Goal: Information Seeking & Learning: Learn about a topic

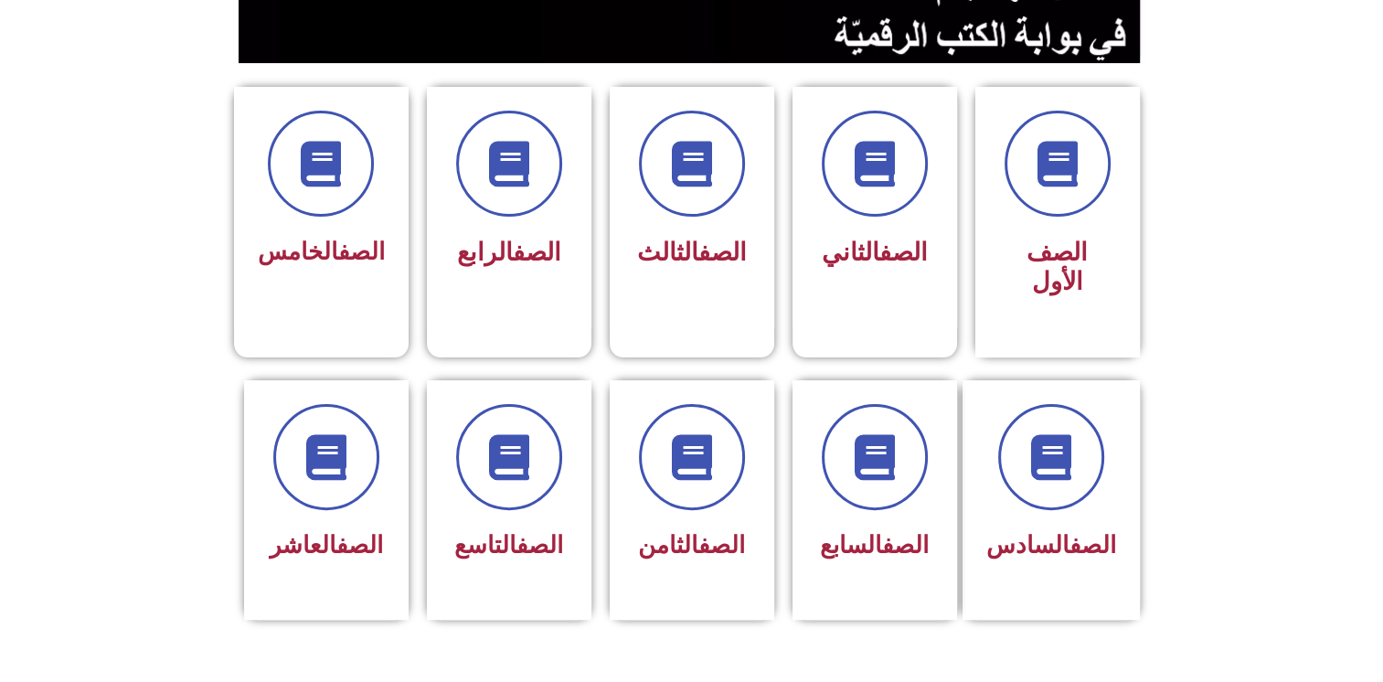
scroll to position [431, 0]
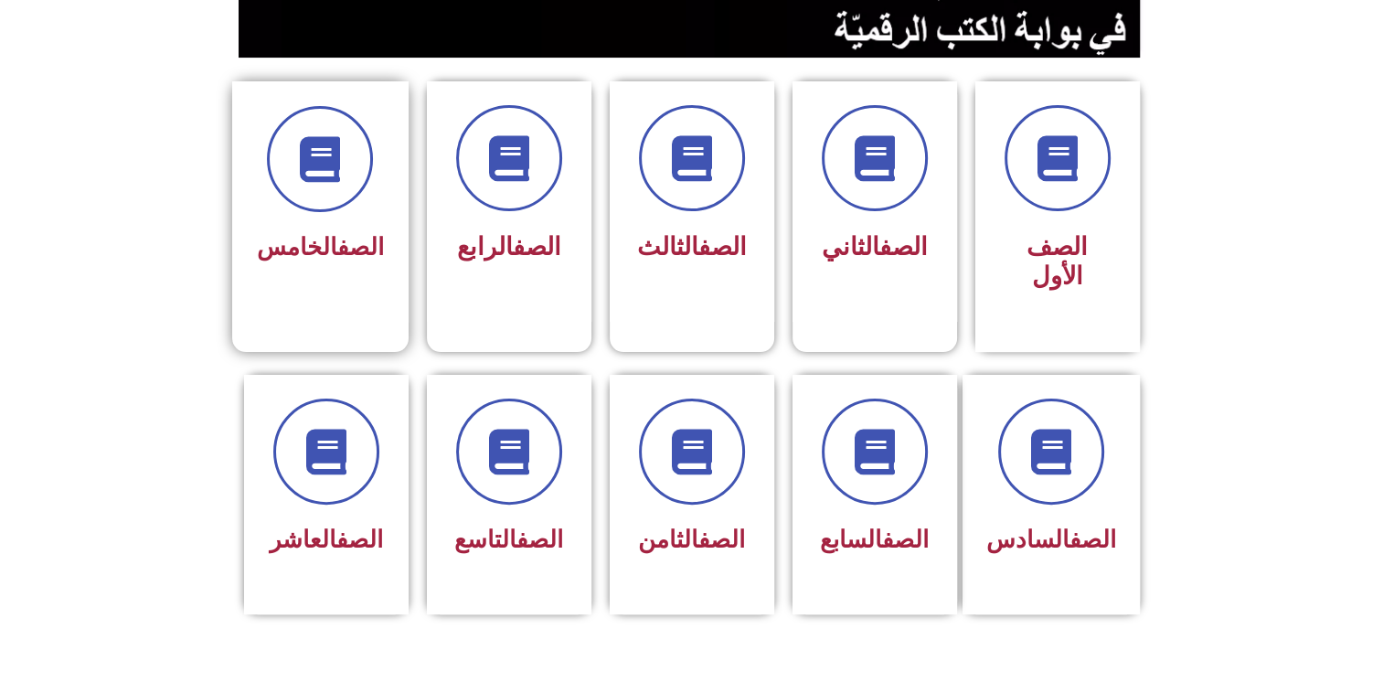
click at [337, 217] on div "الصف الخامس" at bounding box center [320, 188] width 127 height 164
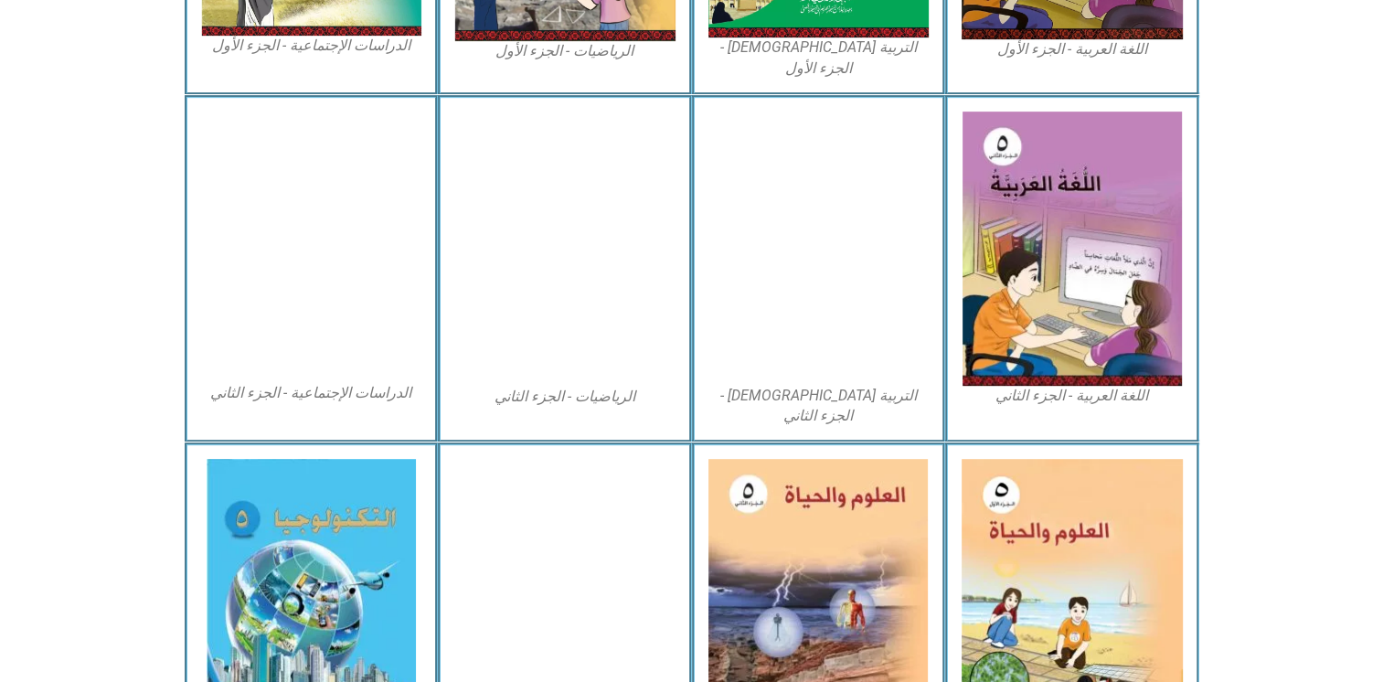
scroll to position [826, 0]
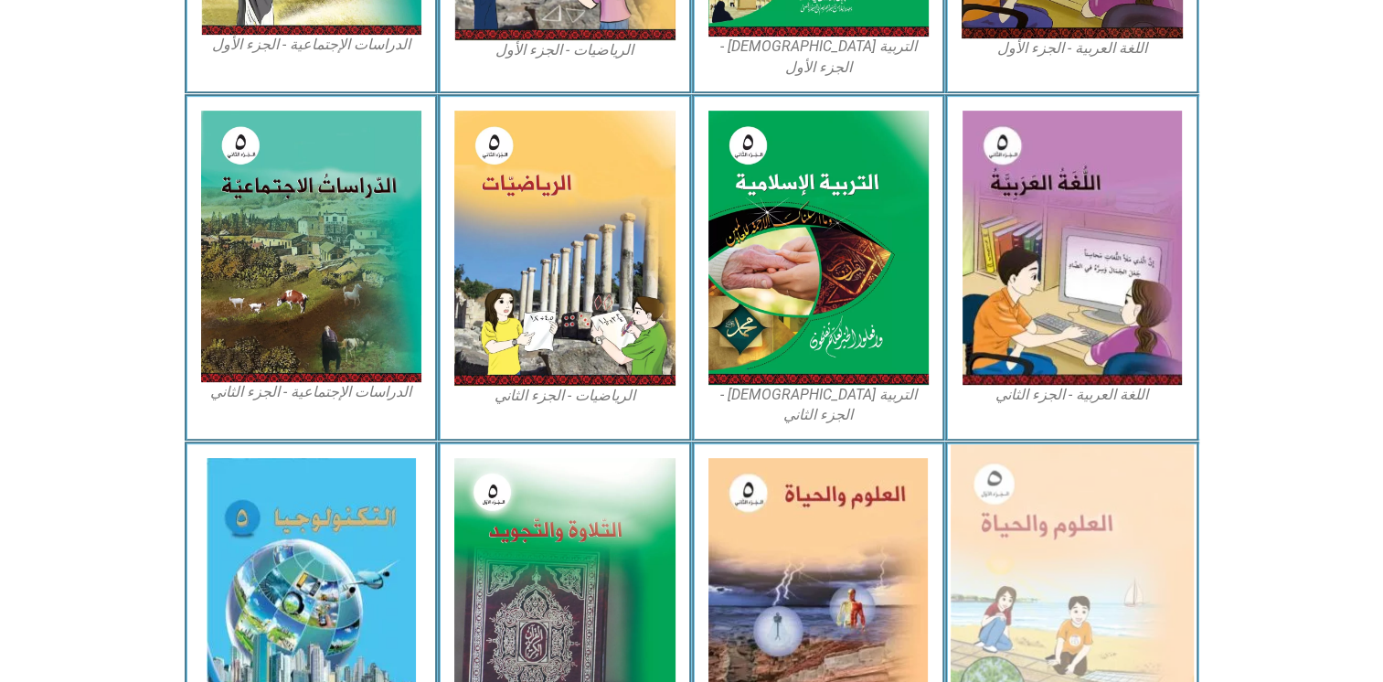
click at [1049, 477] on img at bounding box center [1071, 593] width 243 height 299
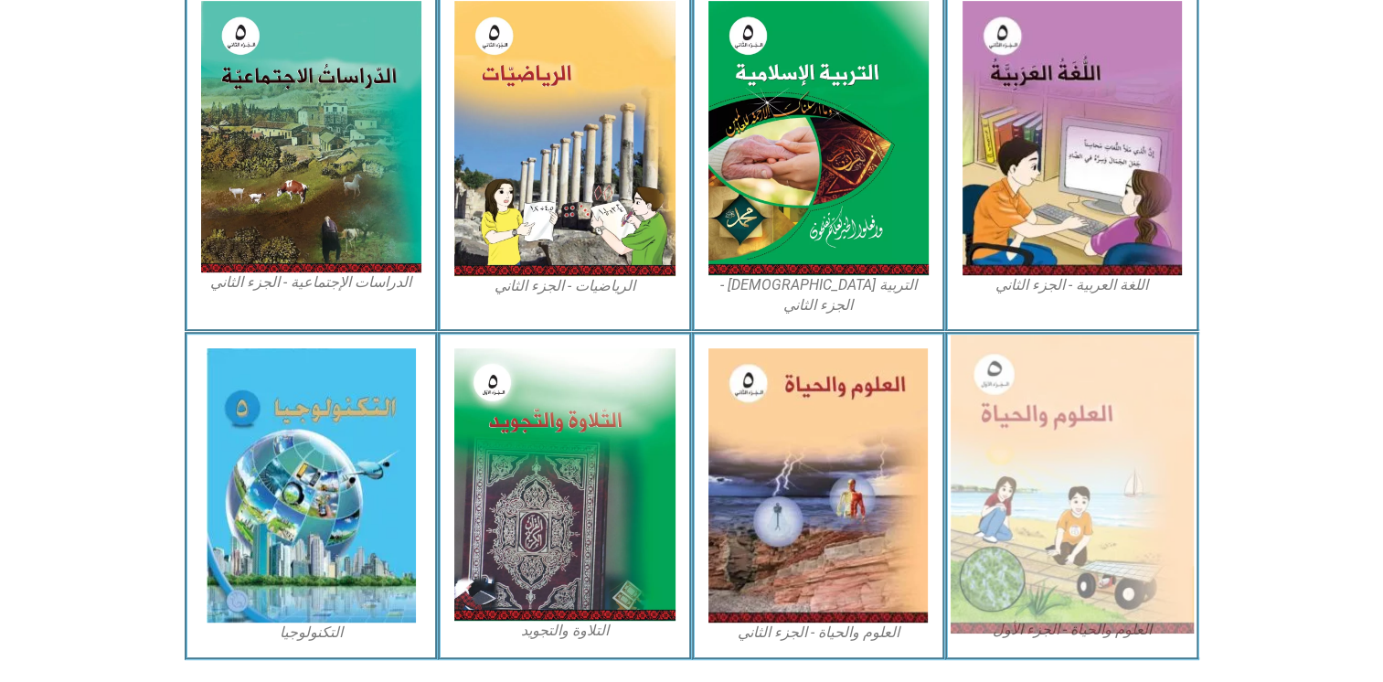
scroll to position [954, 0]
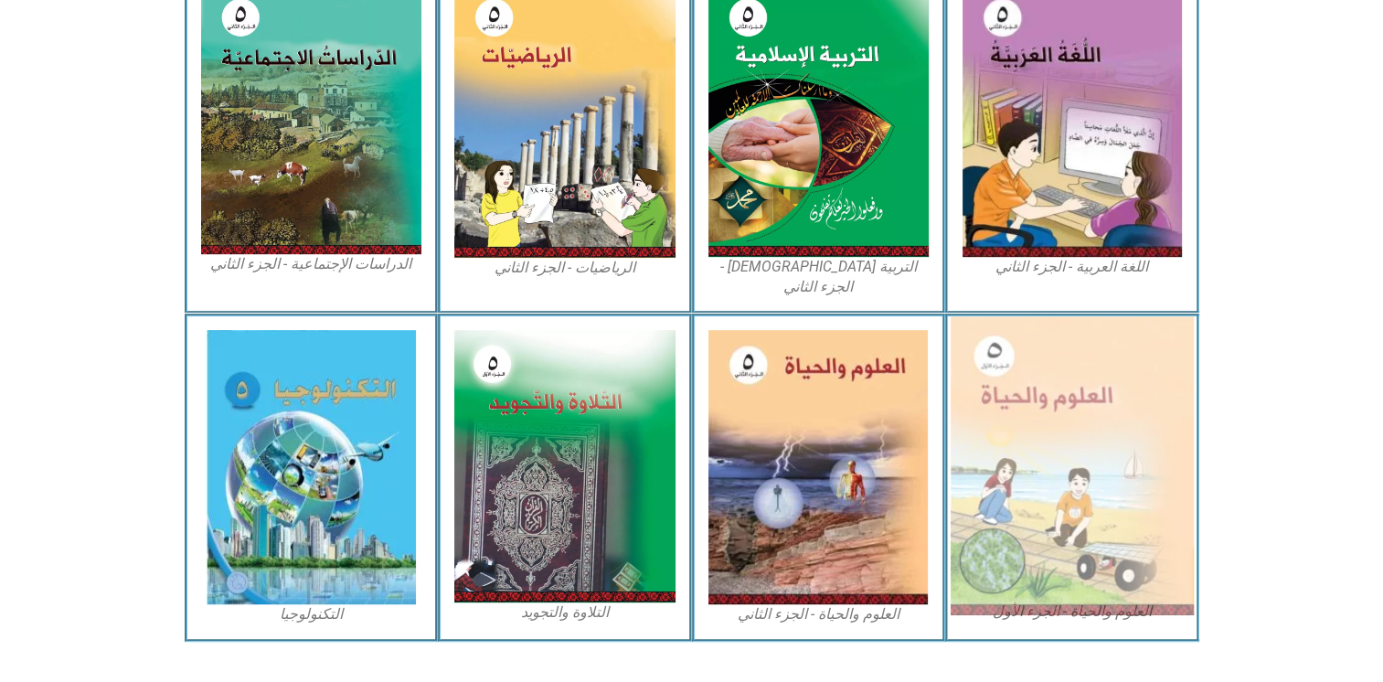
click at [1042, 546] on img at bounding box center [1071, 465] width 243 height 299
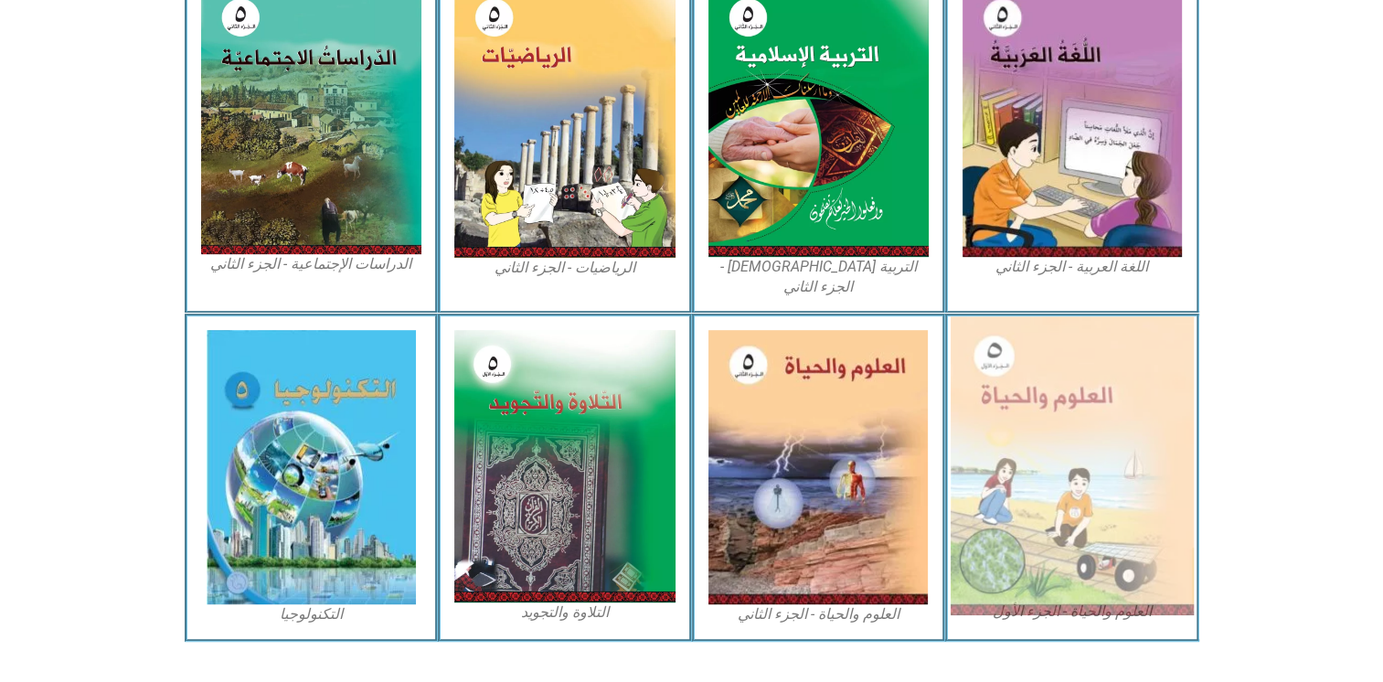
click at [1042, 546] on img at bounding box center [1071, 465] width 243 height 299
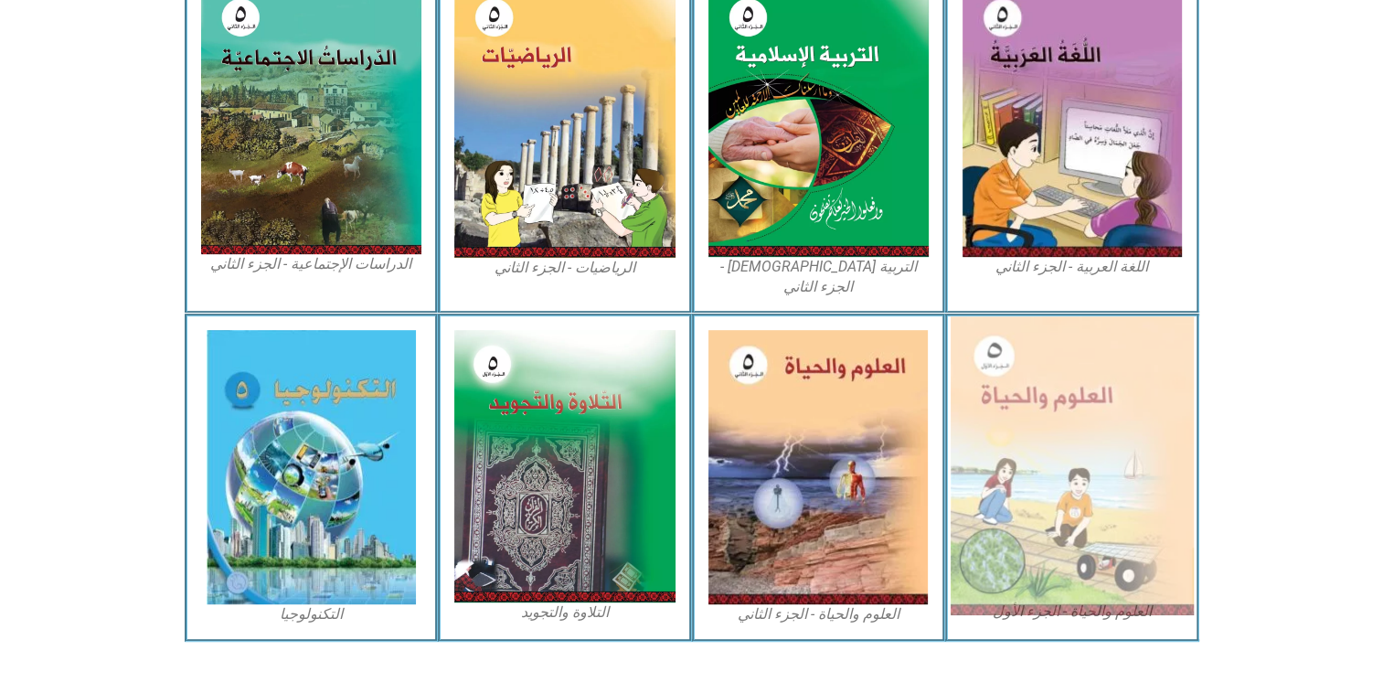
click at [1042, 546] on img at bounding box center [1071, 465] width 243 height 299
click at [1112, 316] on img at bounding box center [1071, 465] width 243 height 299
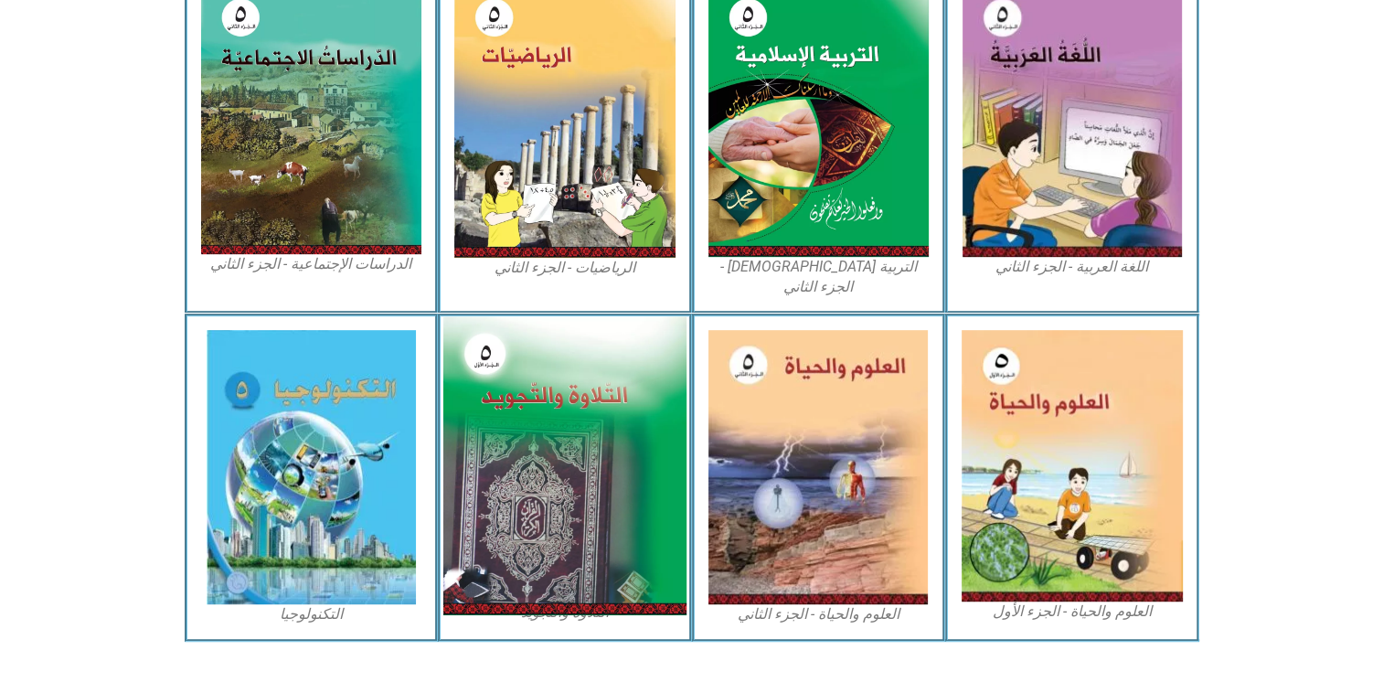
click at [567, 360] on img at bounding box center [564, 465] width 243 height 299
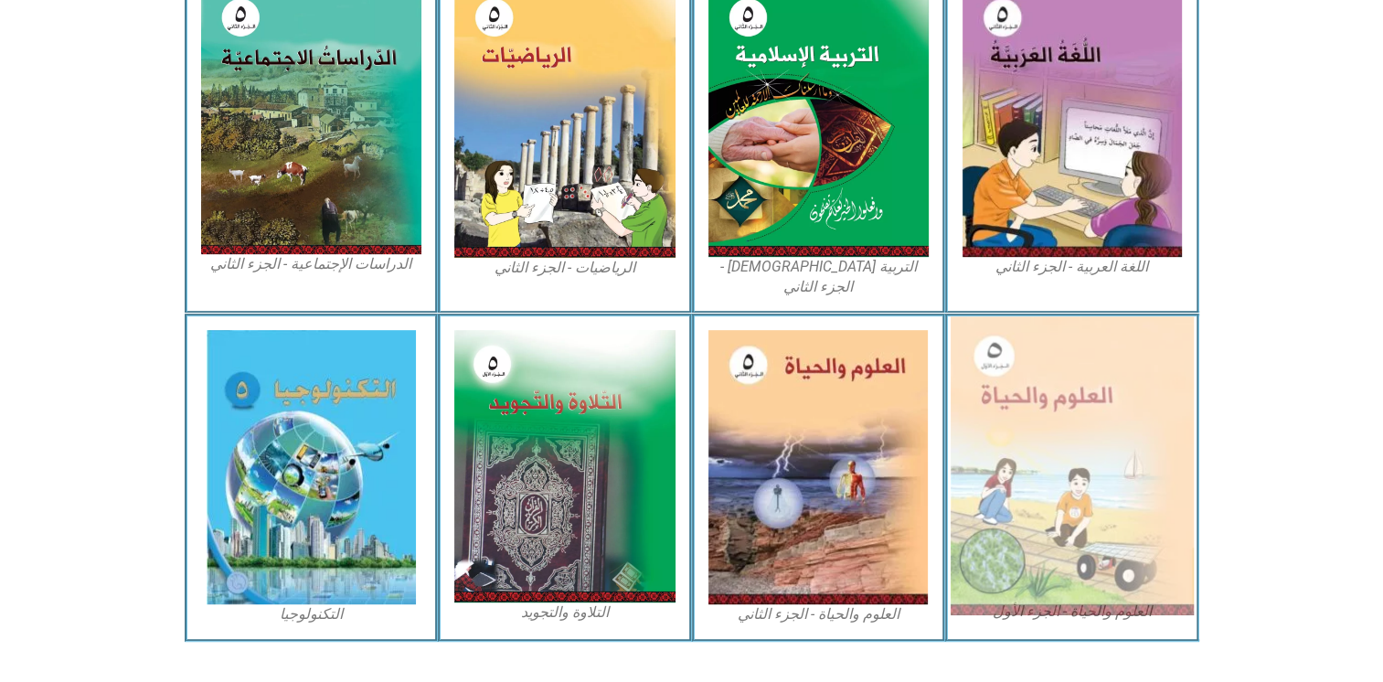
click at [1046, 397] on img at bounding box center [1071, 465] width 243 height 299
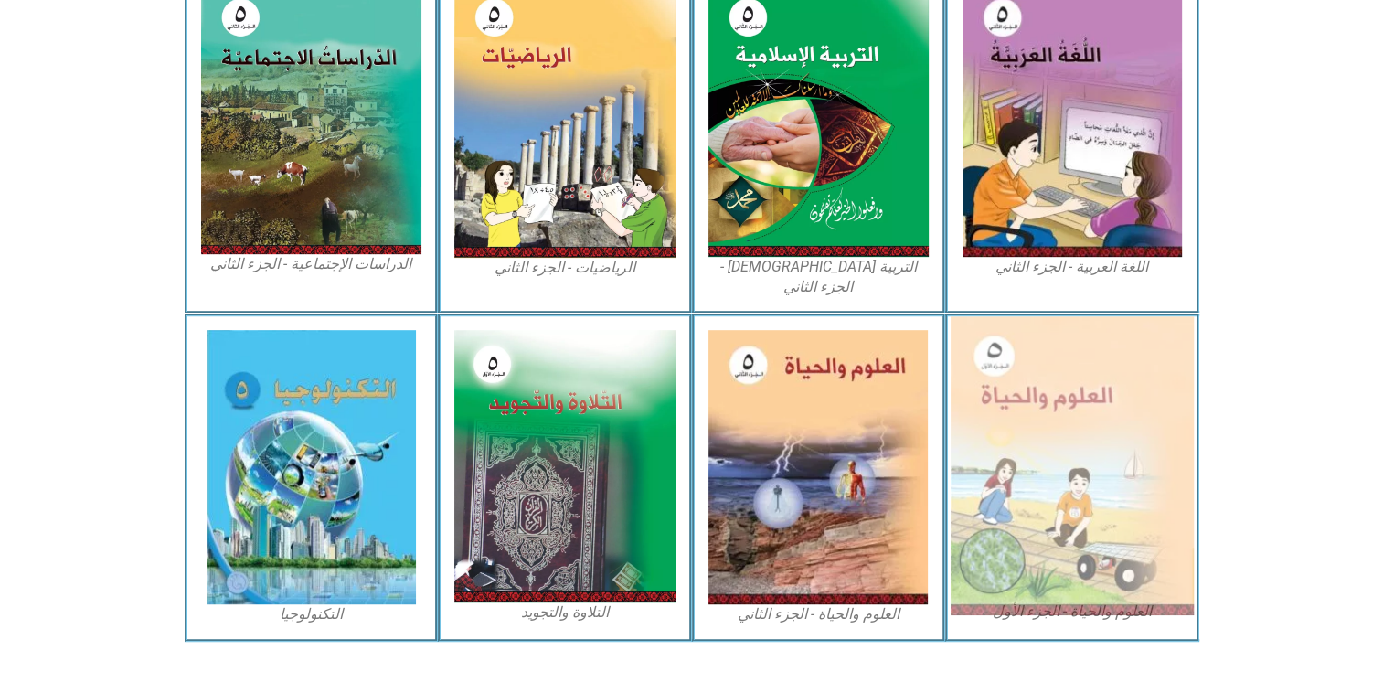
click at [1046, 397] on img at bounding box center [1071, 465] width 243 height 299
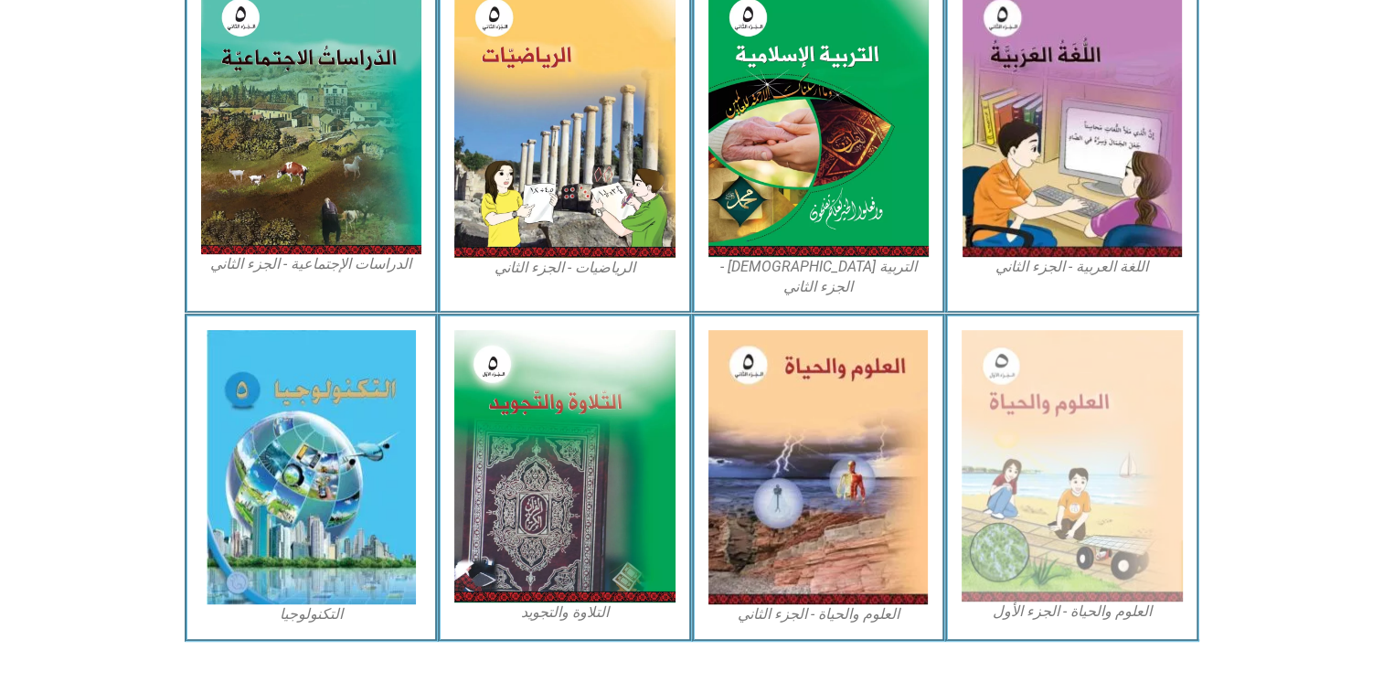
click at [1106, 601] on figcaption "العلوم والحياة - الجزء الأول" at bounding box center [1071, 611] width 221 height 20
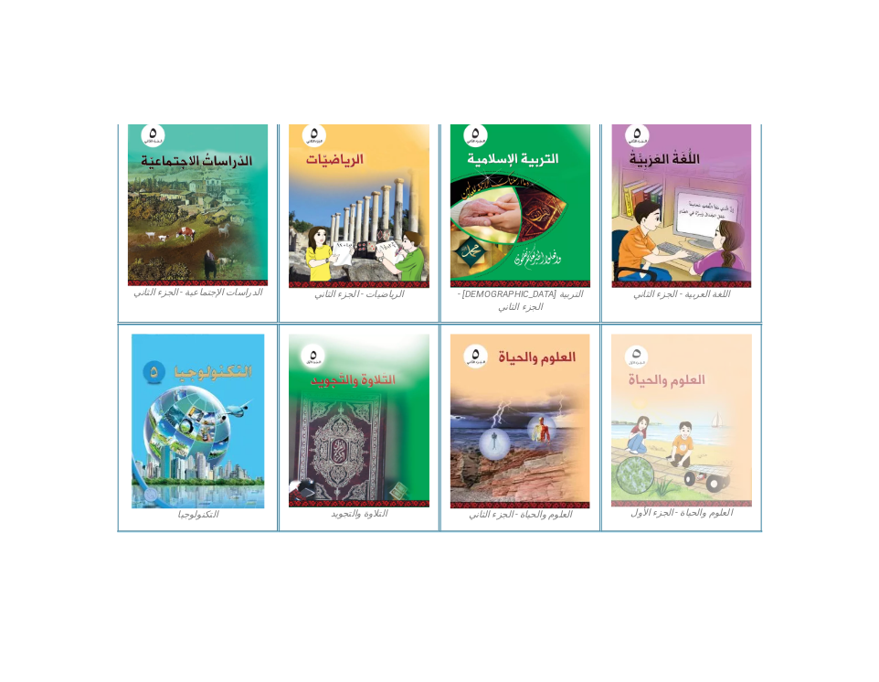
scroll to position [928, 0]
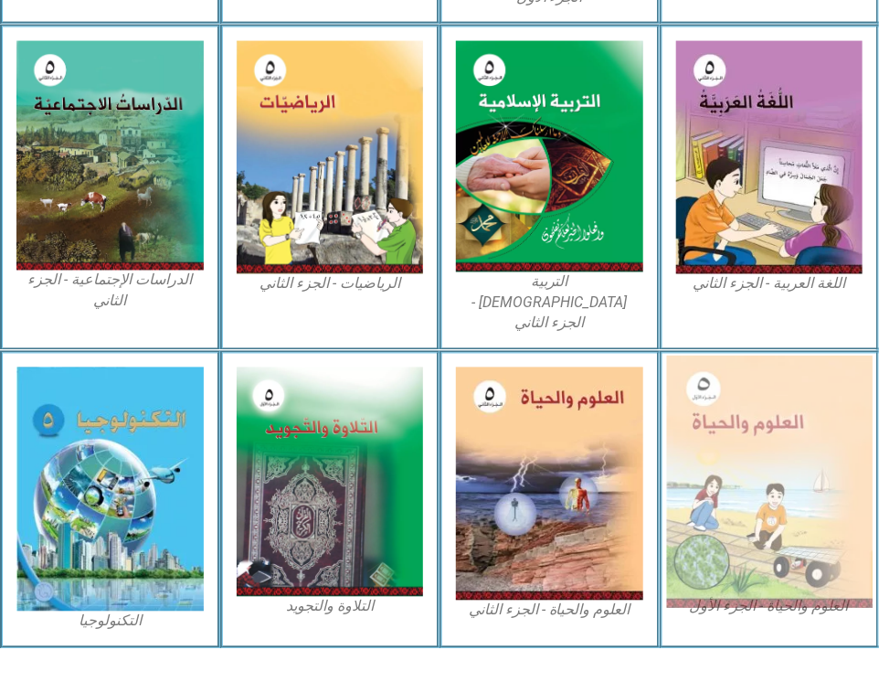
click at [804, 440] on img at bounding box center [769, 481] width 206 height 253
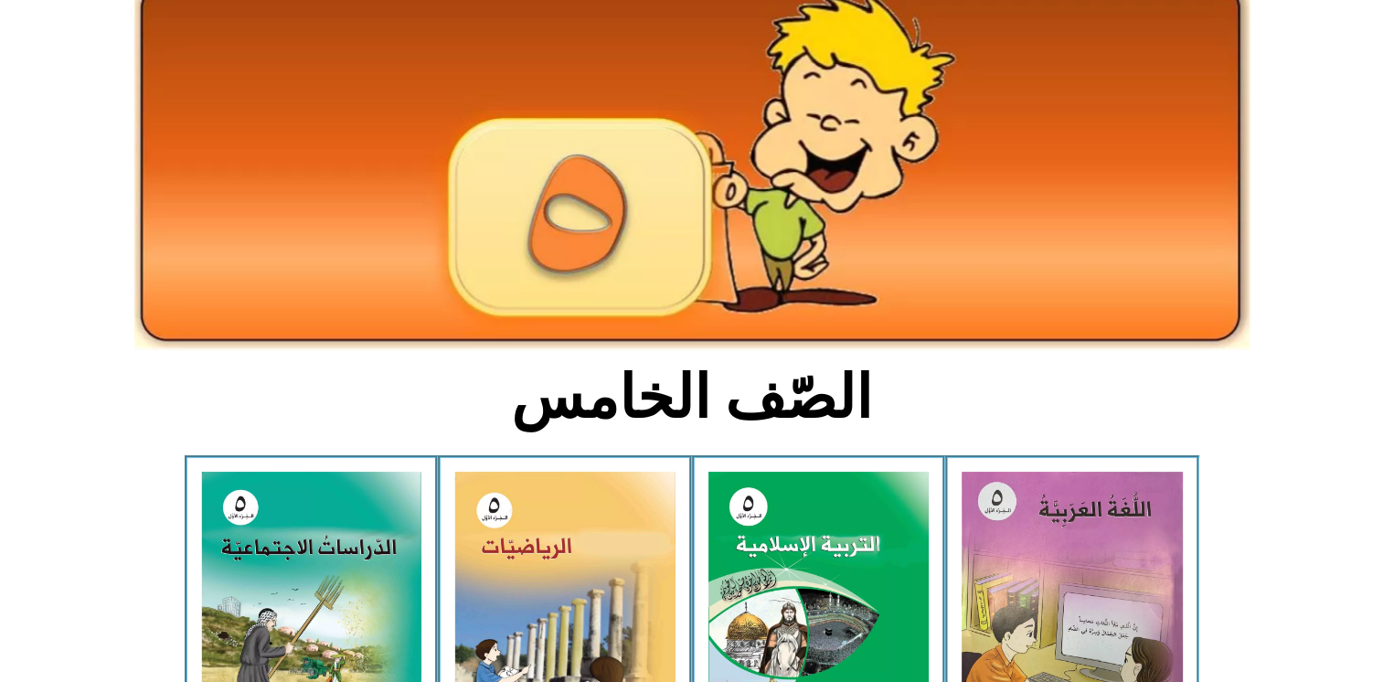
scroll to position [0, 0]
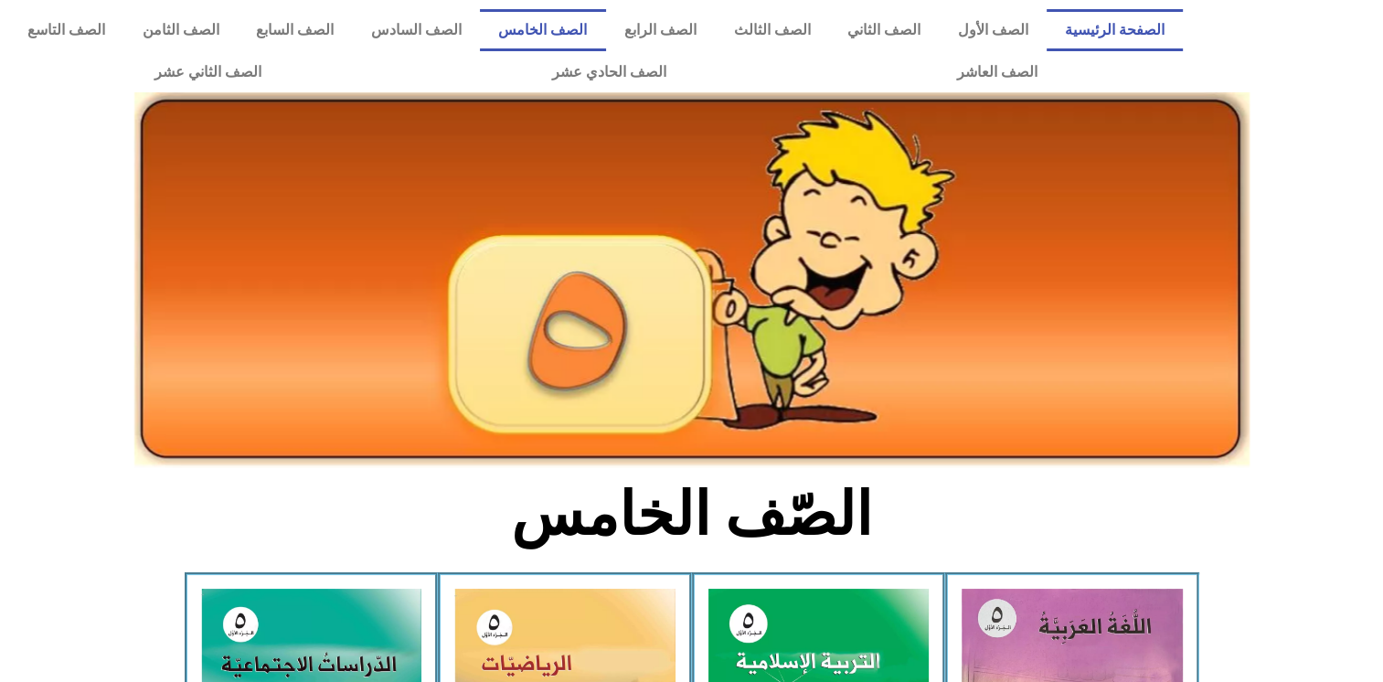
click at [1118, 33] on link "الصفحة الرئيسية" at bounding box center [1114, 30] width 137 height 42
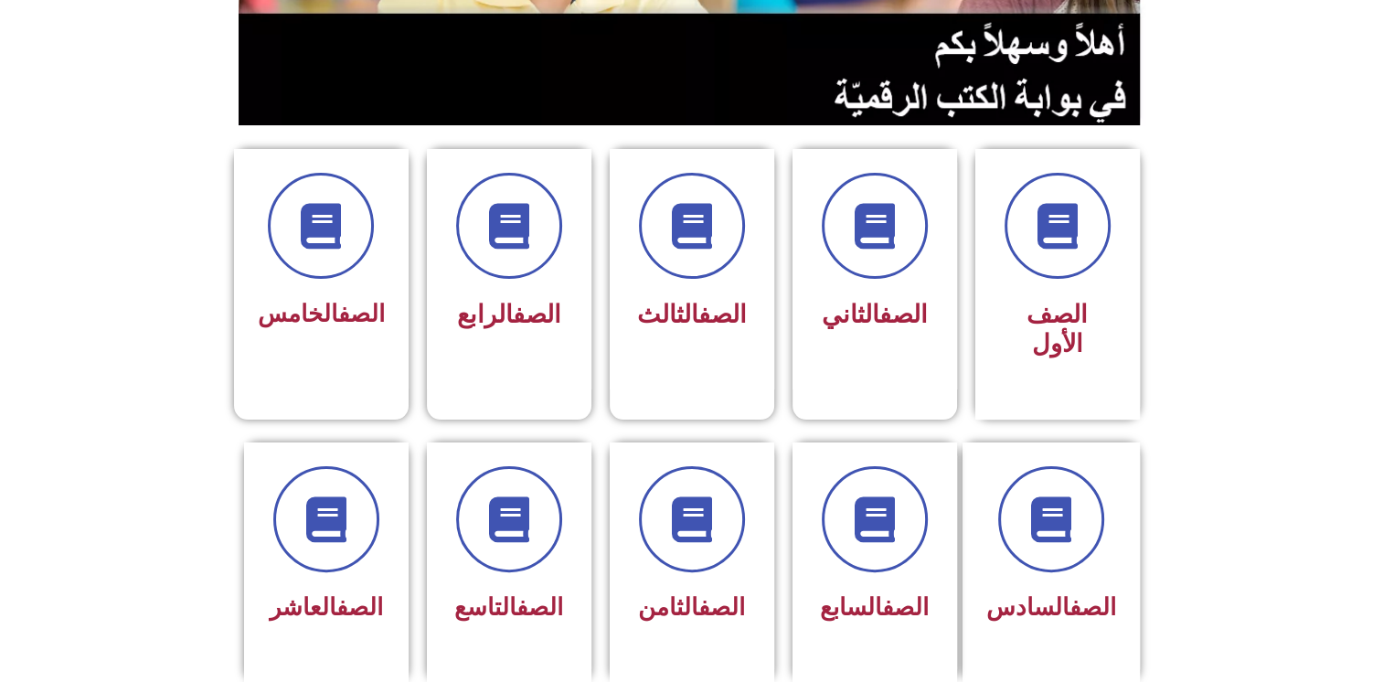
scroll to position [367, 0]
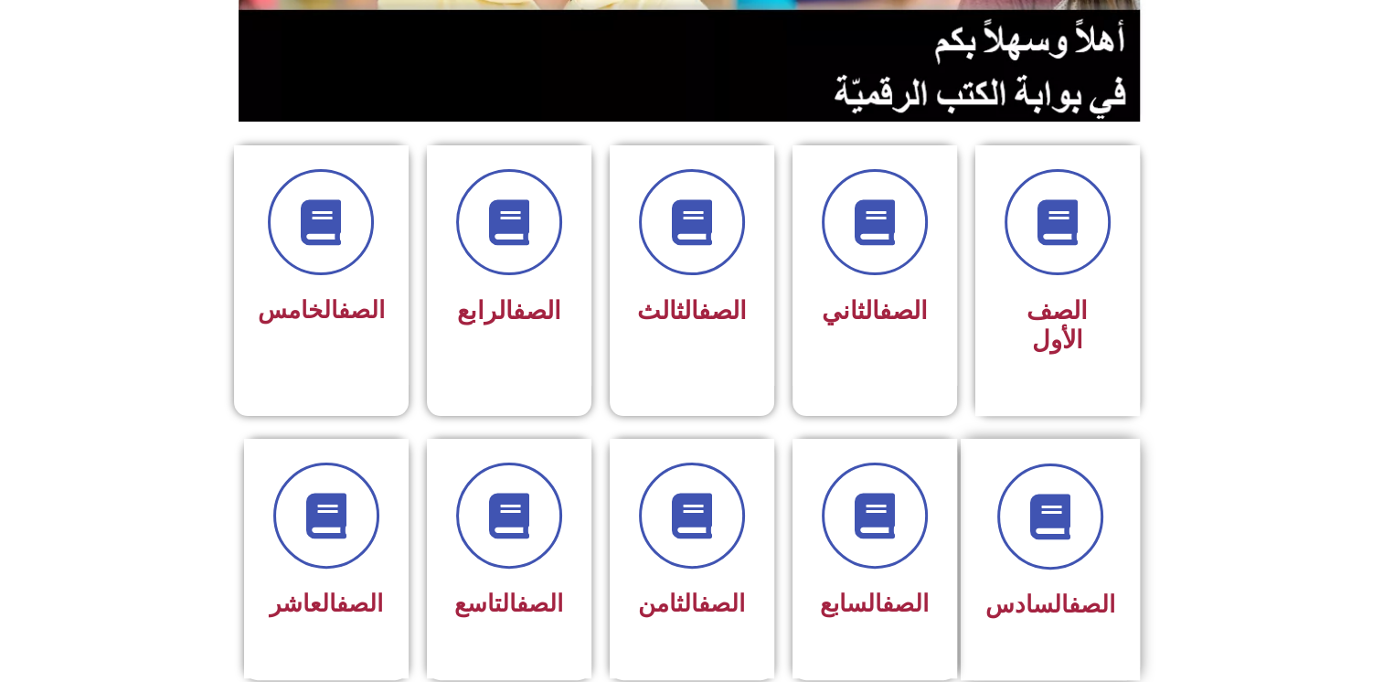
click at [1065, 543] on div "الصف السادس" at bounding box center [1050, 545] width 130 height 164
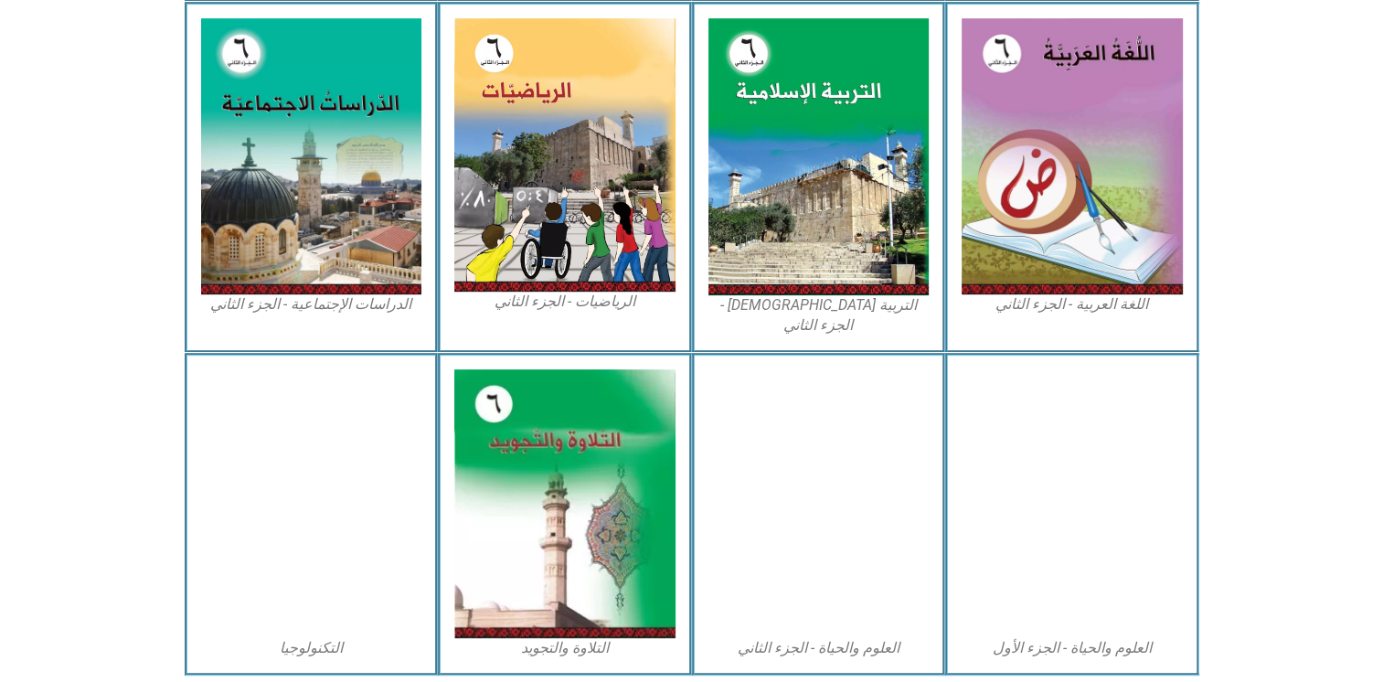
scroll to position [920, 0]
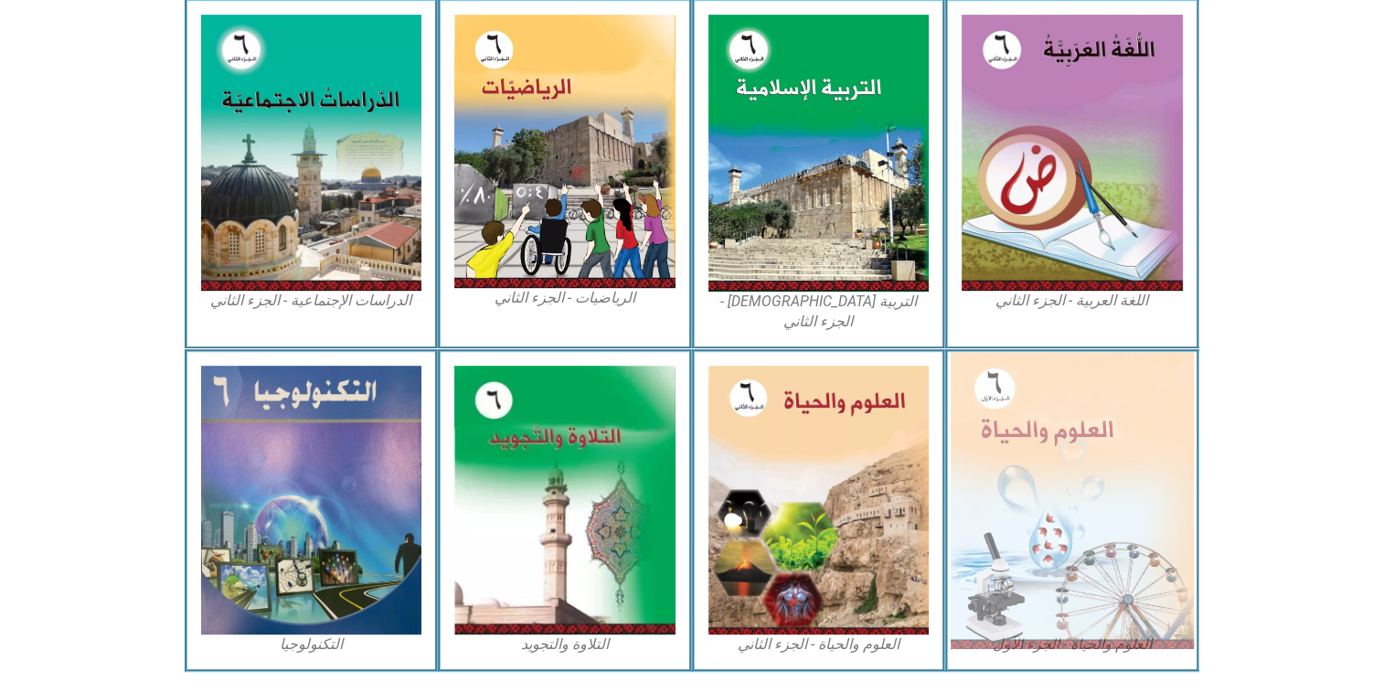
click at [996, 464] on img at bounding box center [1071, 500] width 243 height 296
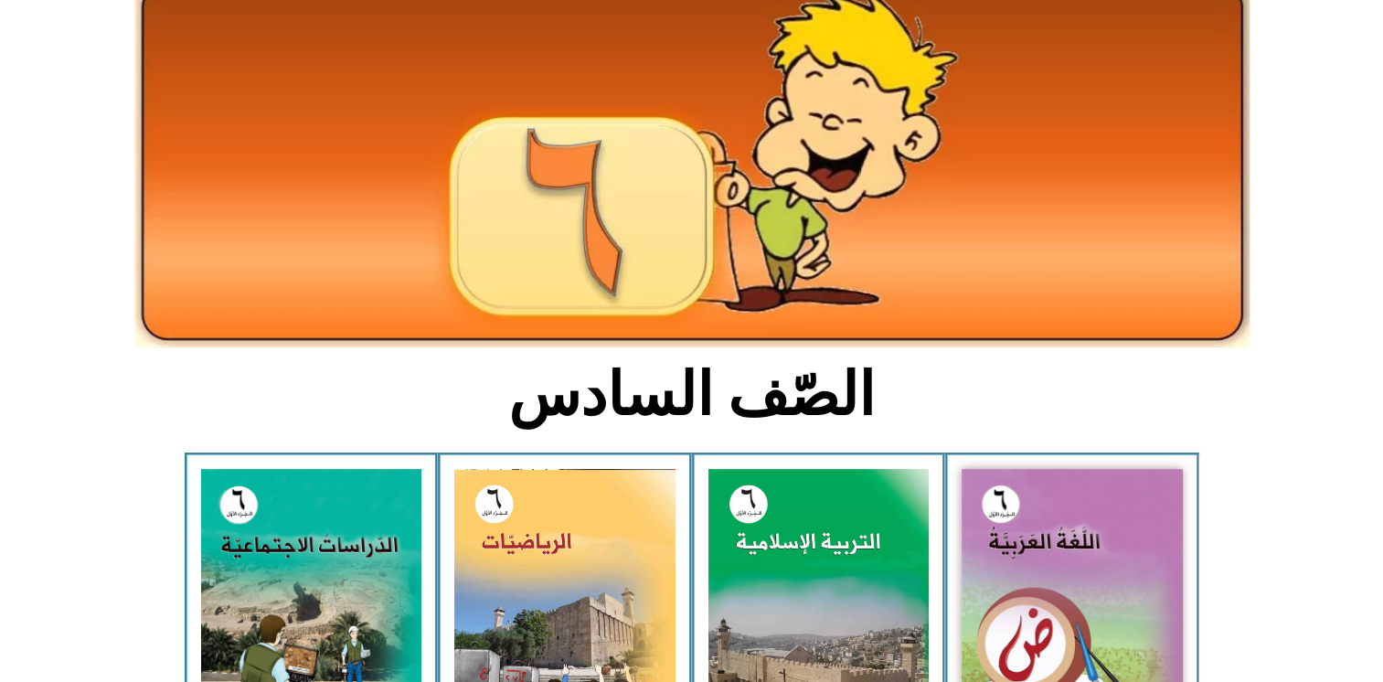
scroll to position [0, 0]
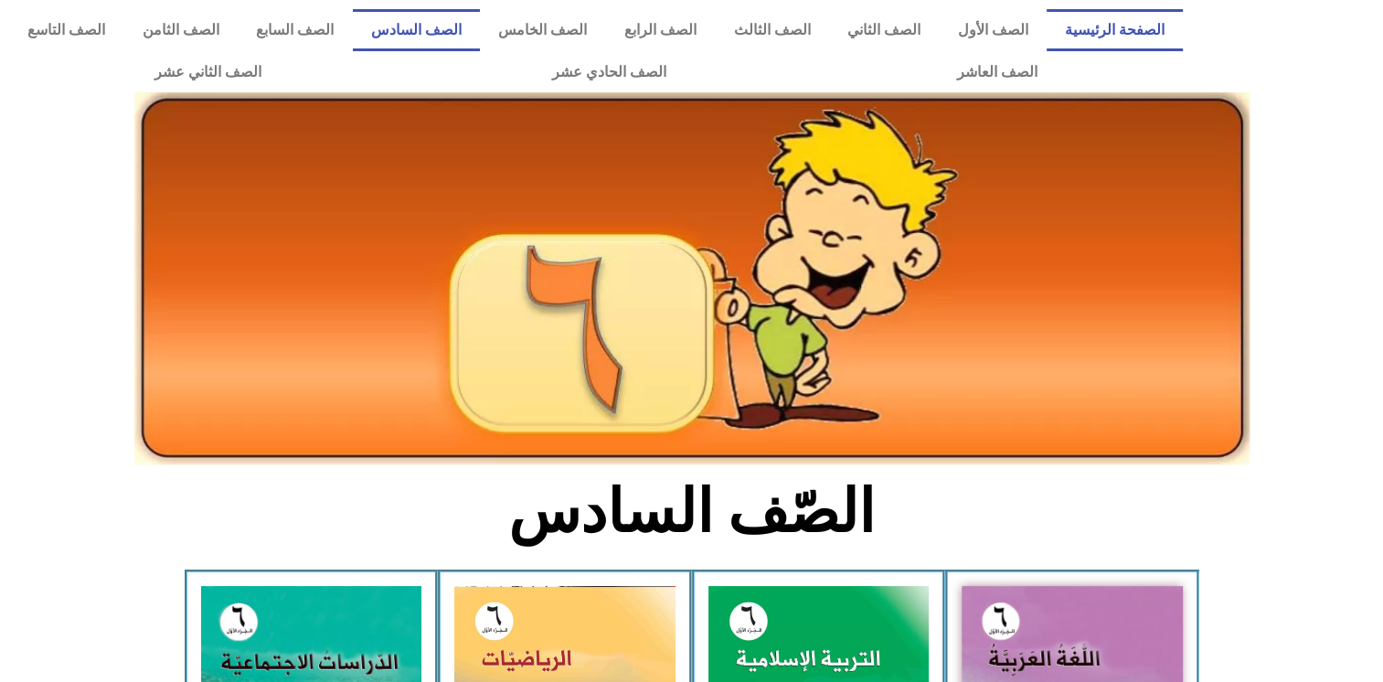
click at [1144, 32] on link "الصفحة الرئيسية" at bounding box center [1114, 30] width 137 height 42
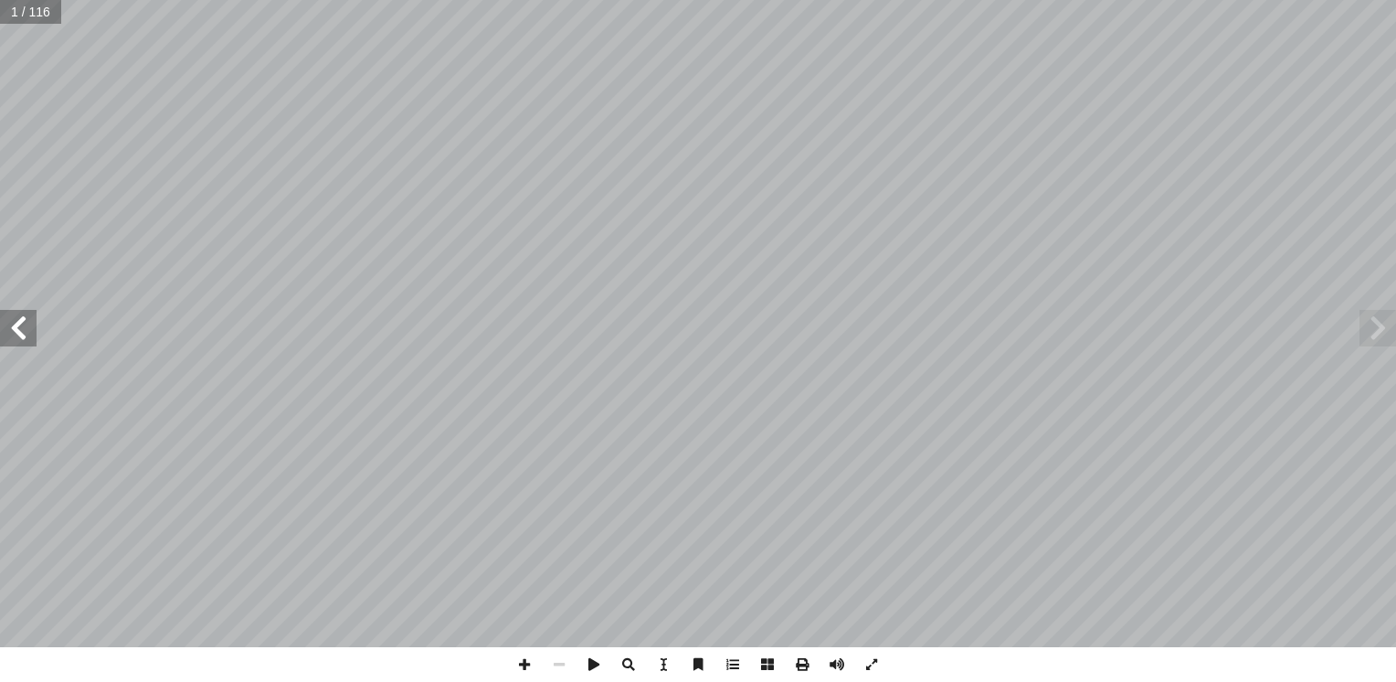
click at [21, 345] on span at bounding box center [18, 328] width 37 height 37
click at [1370, 329] on span at bounding box center [1378, 328] width 37 height 37
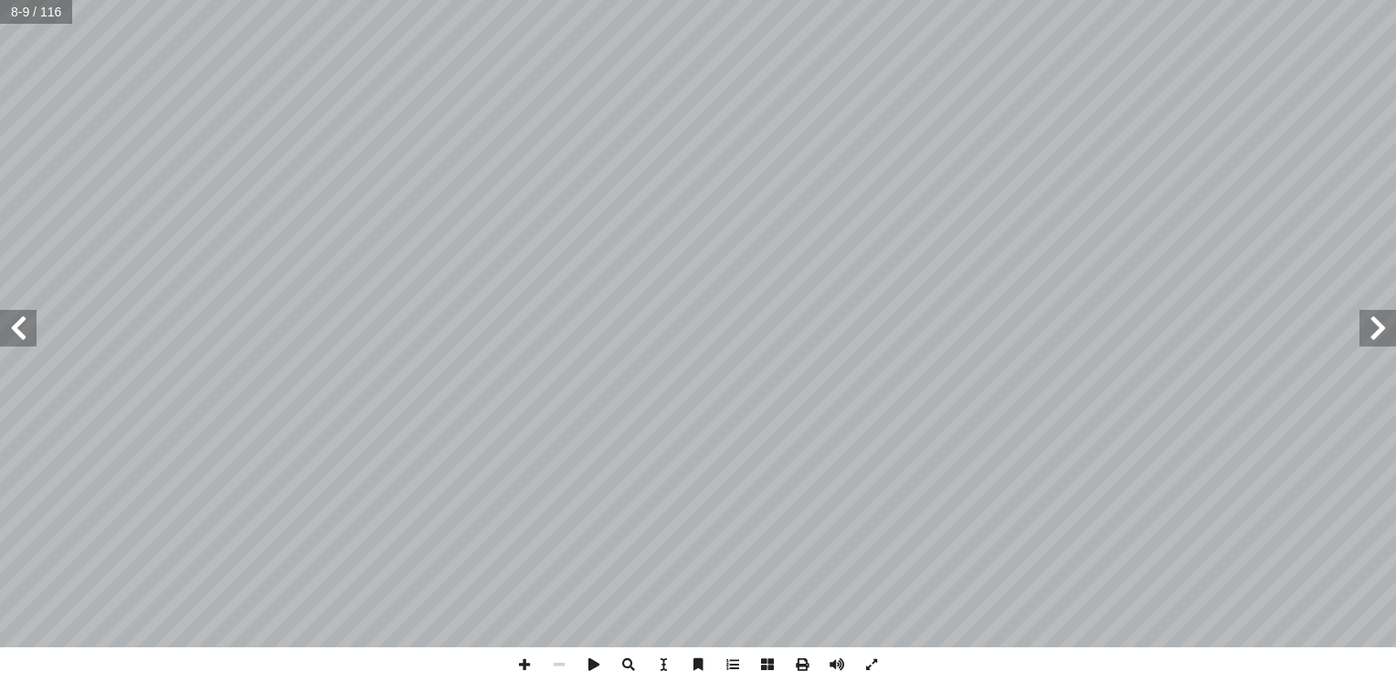
click at [1370, 329] on span at bounding box center [1378, 328] width 37 height 37
click at [26, 340] on span at bounding box center [18, 328] width 37 height 37
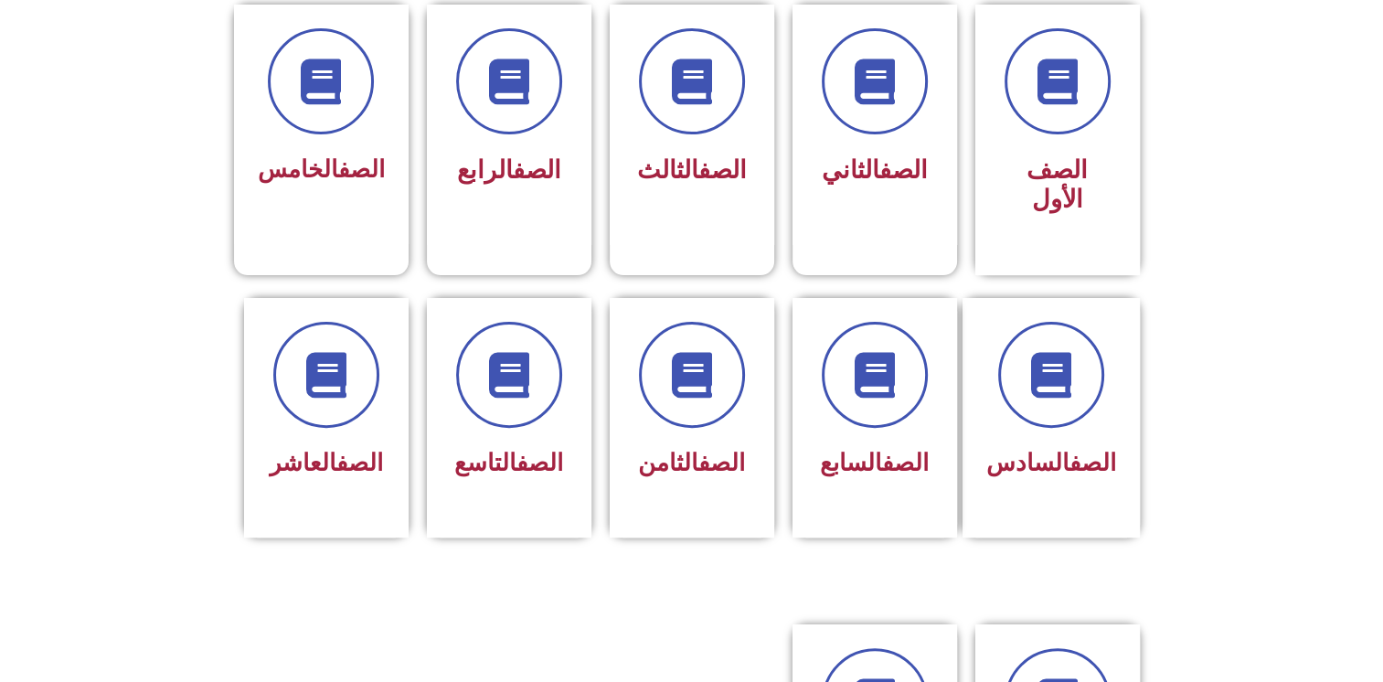
scroll to position [539, 0]
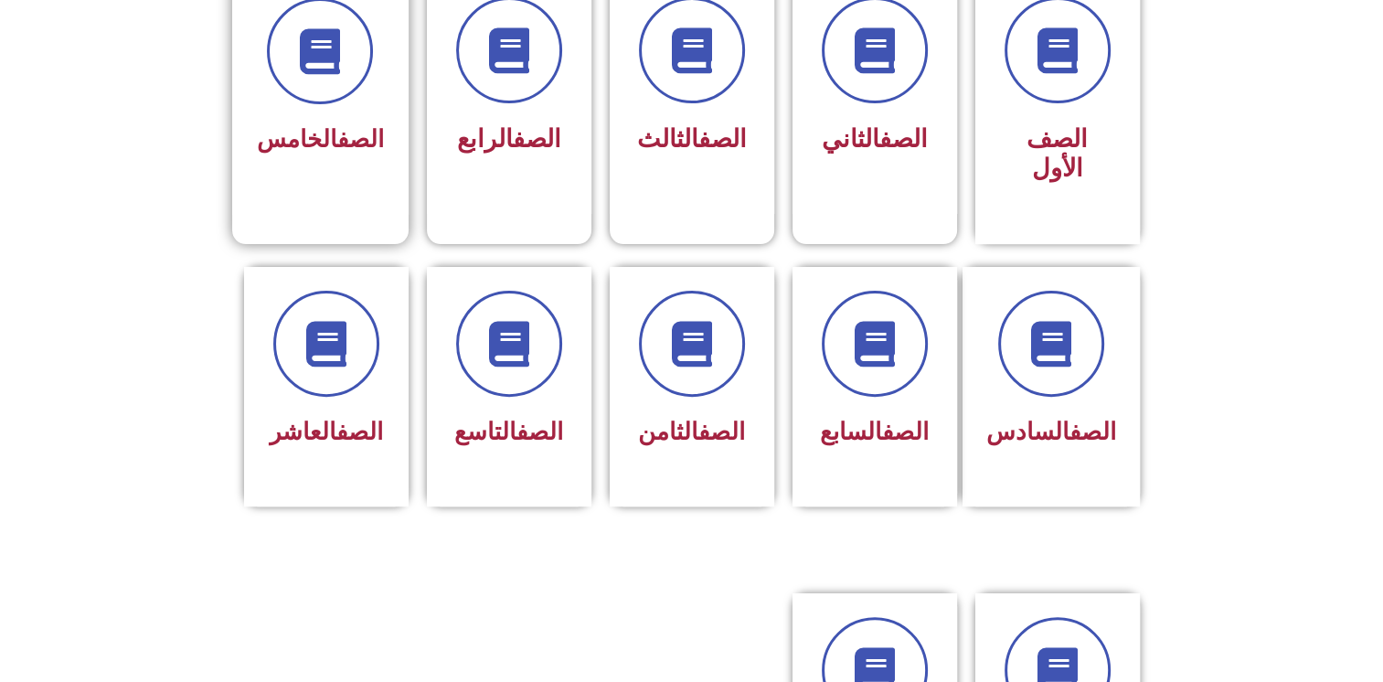
click at [362, 122] on div "الصف الخامس" at bounding box center [320, 140] width 127 height 45
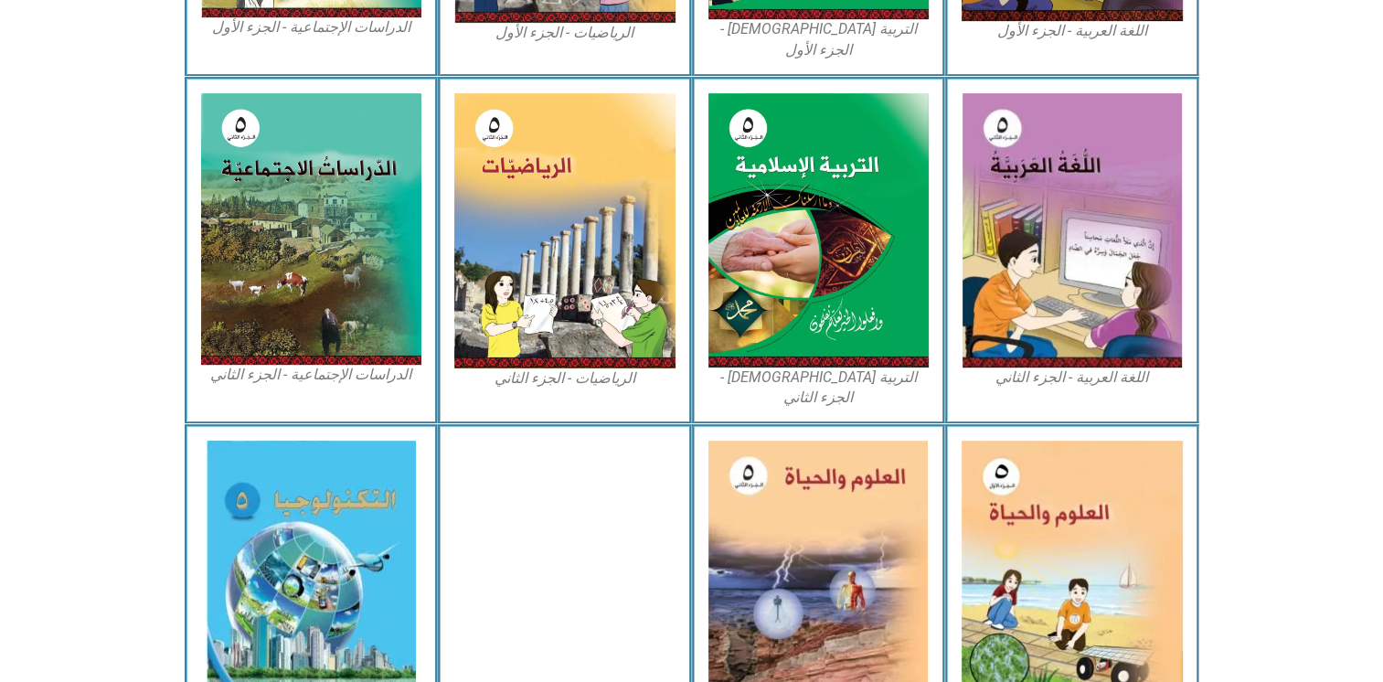
scroll to position [843, 0]
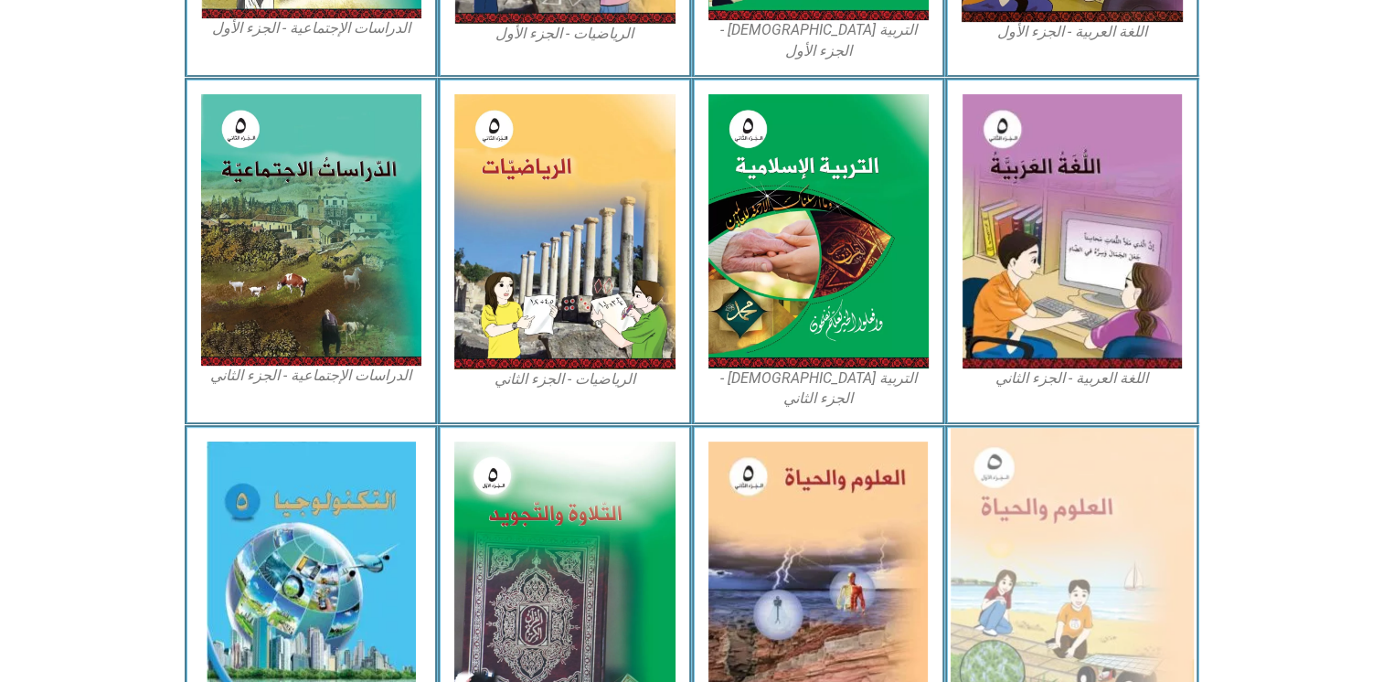
click at [1060, 555] on img at bounding box center [1071, 577] width 243 height 299
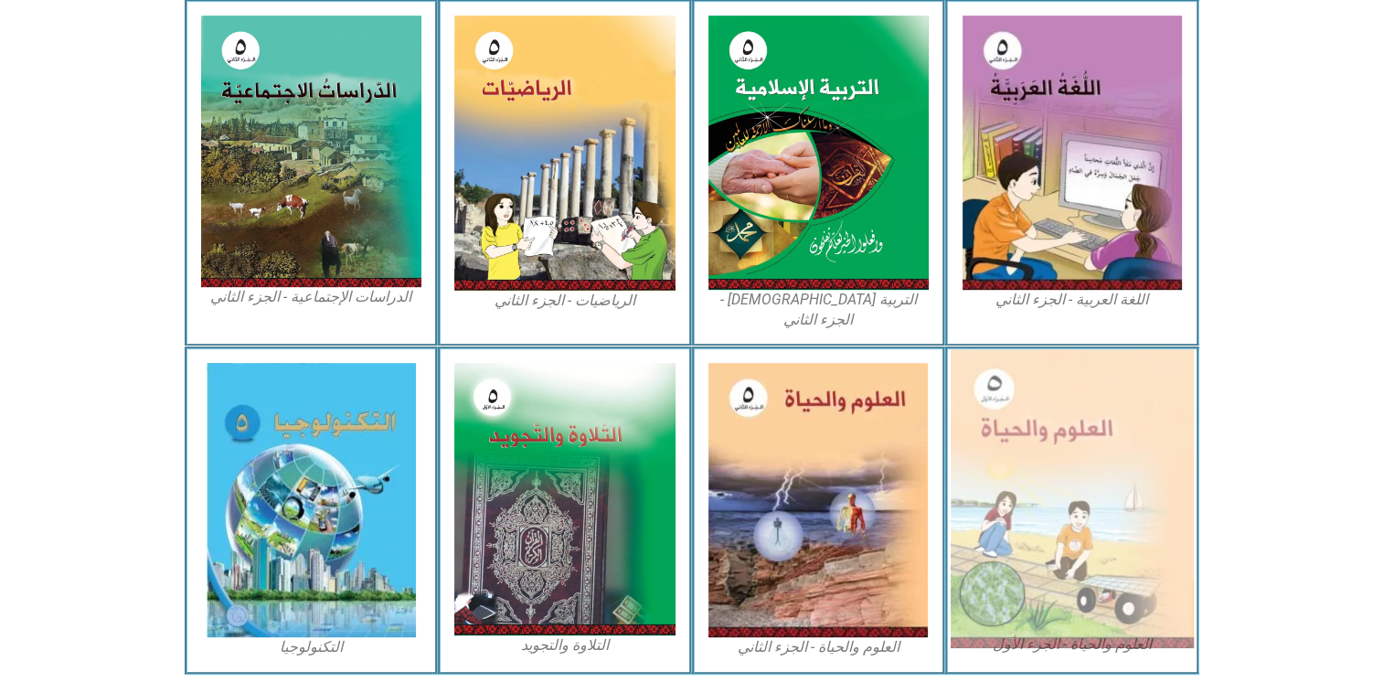
scroll to position [954, 0]
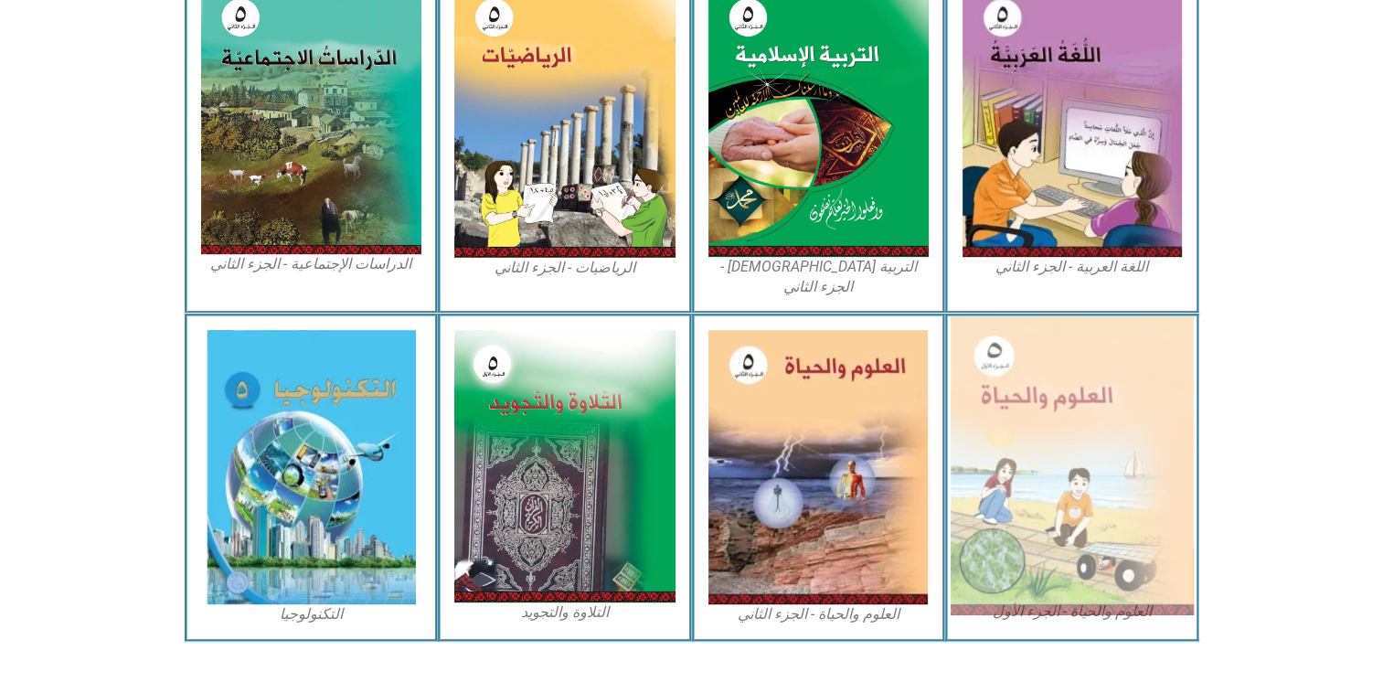
click at [1060, 555] on img at bounding box center [1071, 465] width 243 height 299
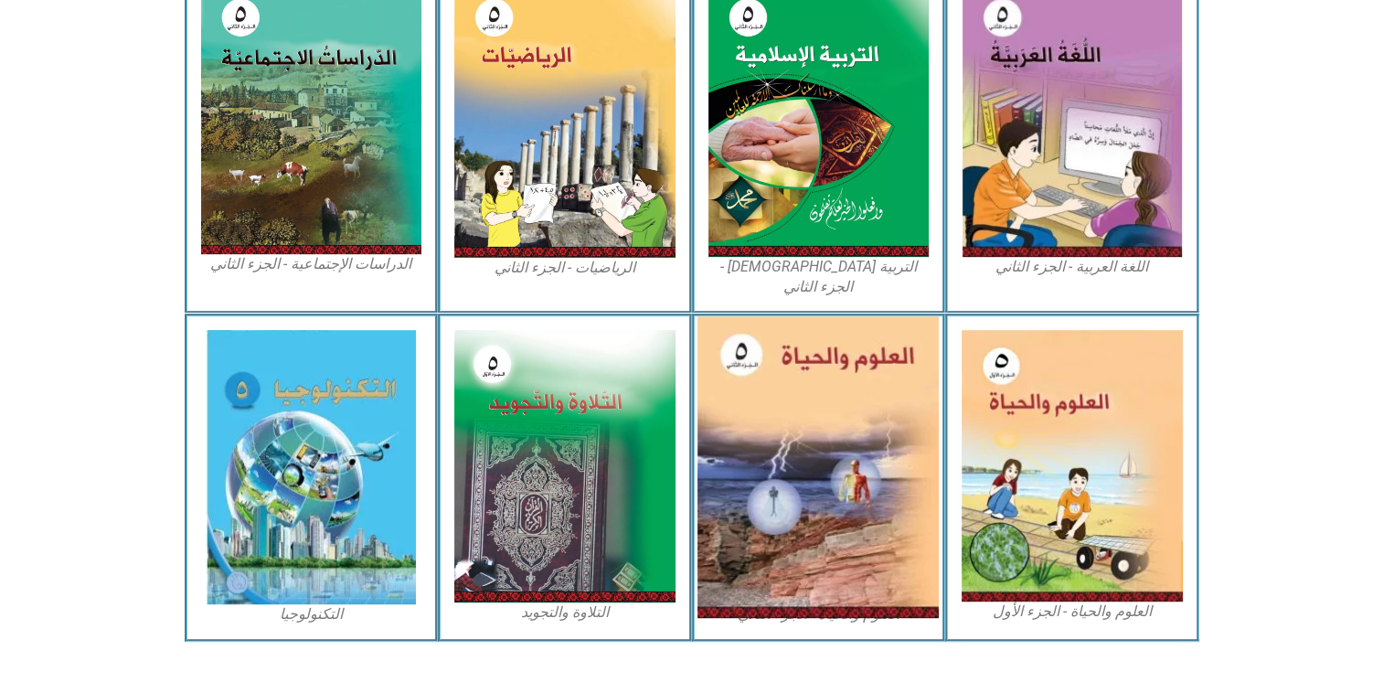
click at [826, 521] on img at bounding box center [817, 467] width 241 height 302
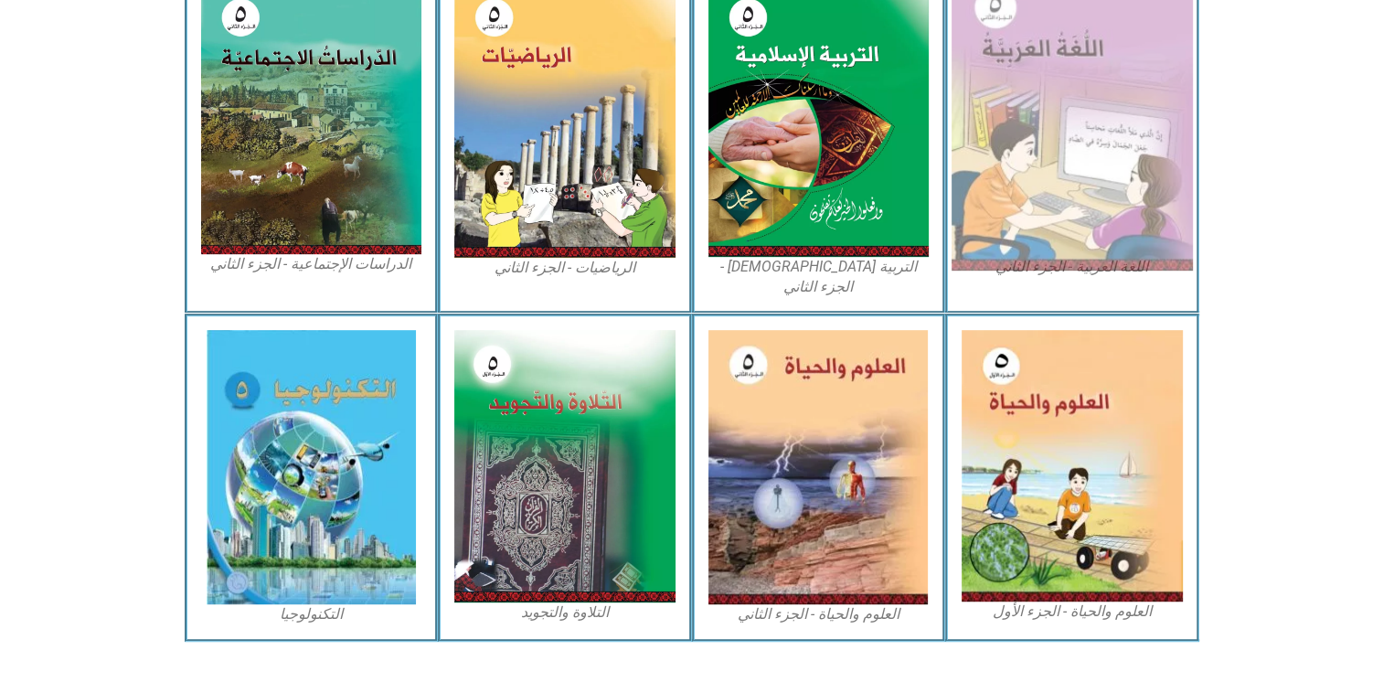
click at [1012, 151] on img at bounding box center [1071, 120] width 241 height 302
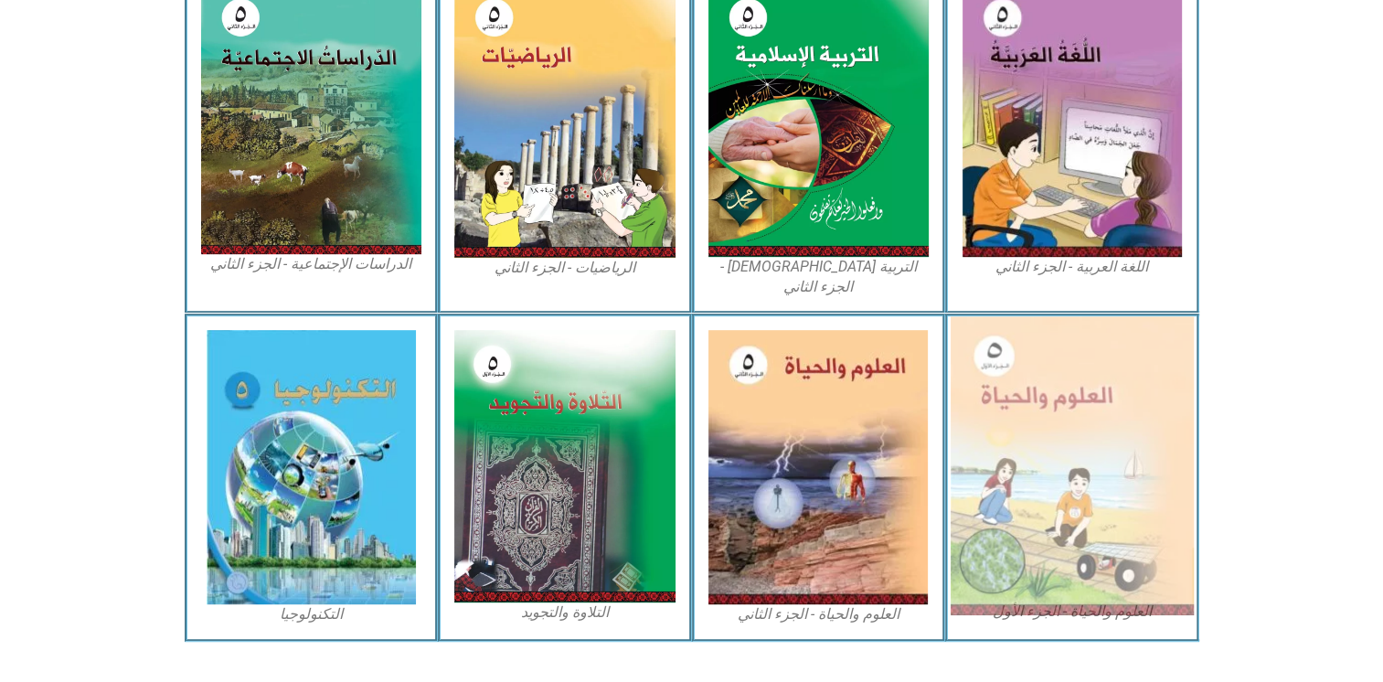
click at [1055, 371] on img at bounding box center [1071, 465] width 243 height 299
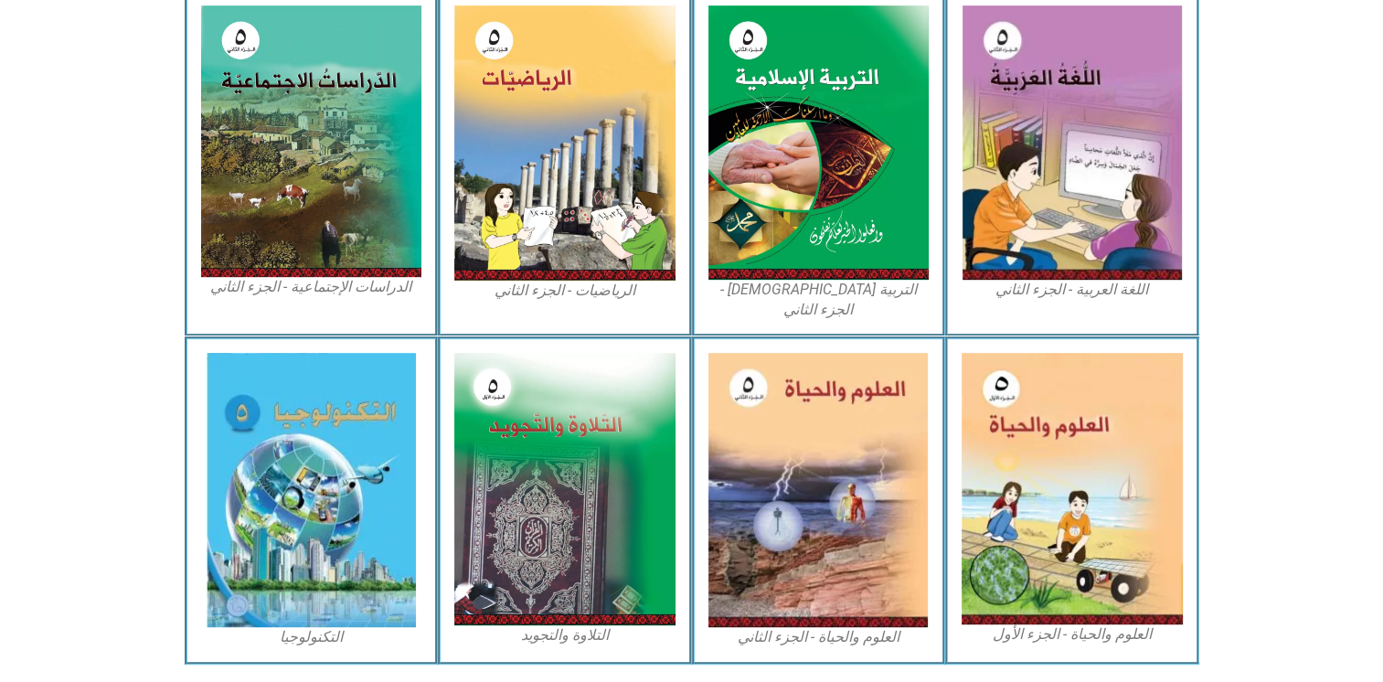
scroll to position [932, 0]
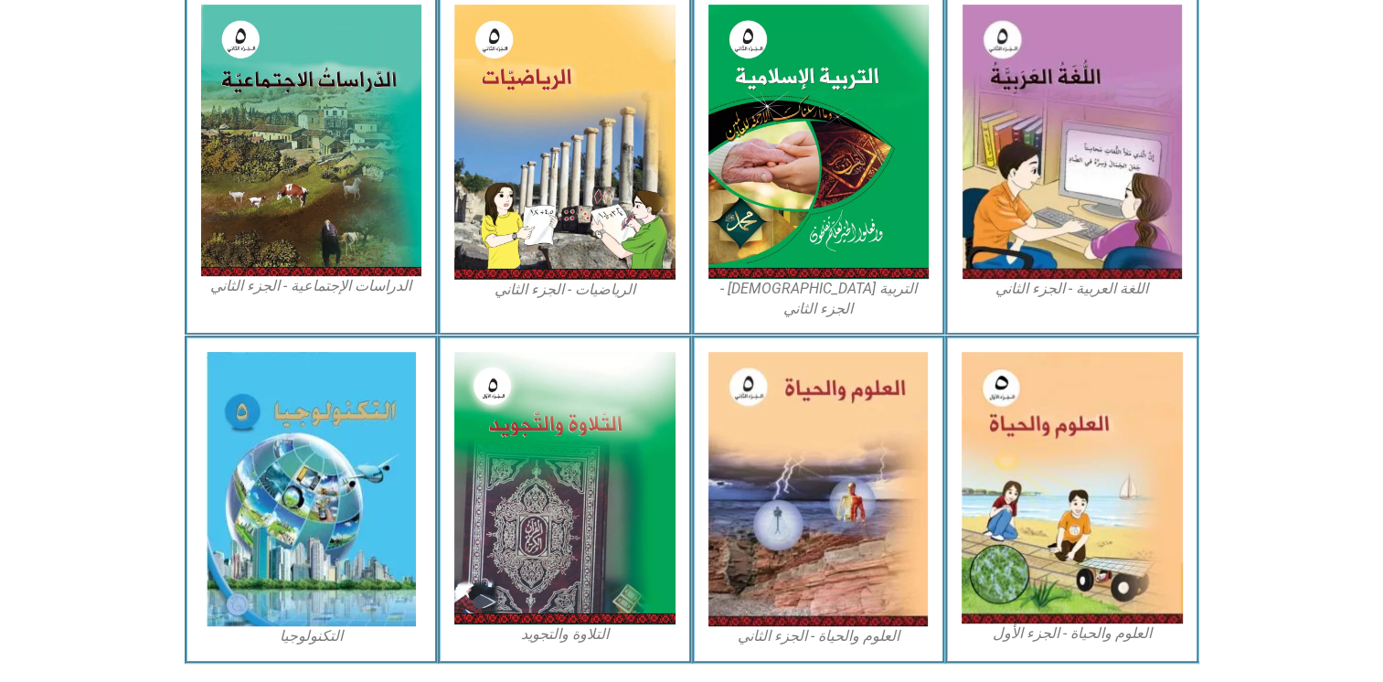
click at [1069, 352] on img at bounding box center [1071, 487] width 221 height 271
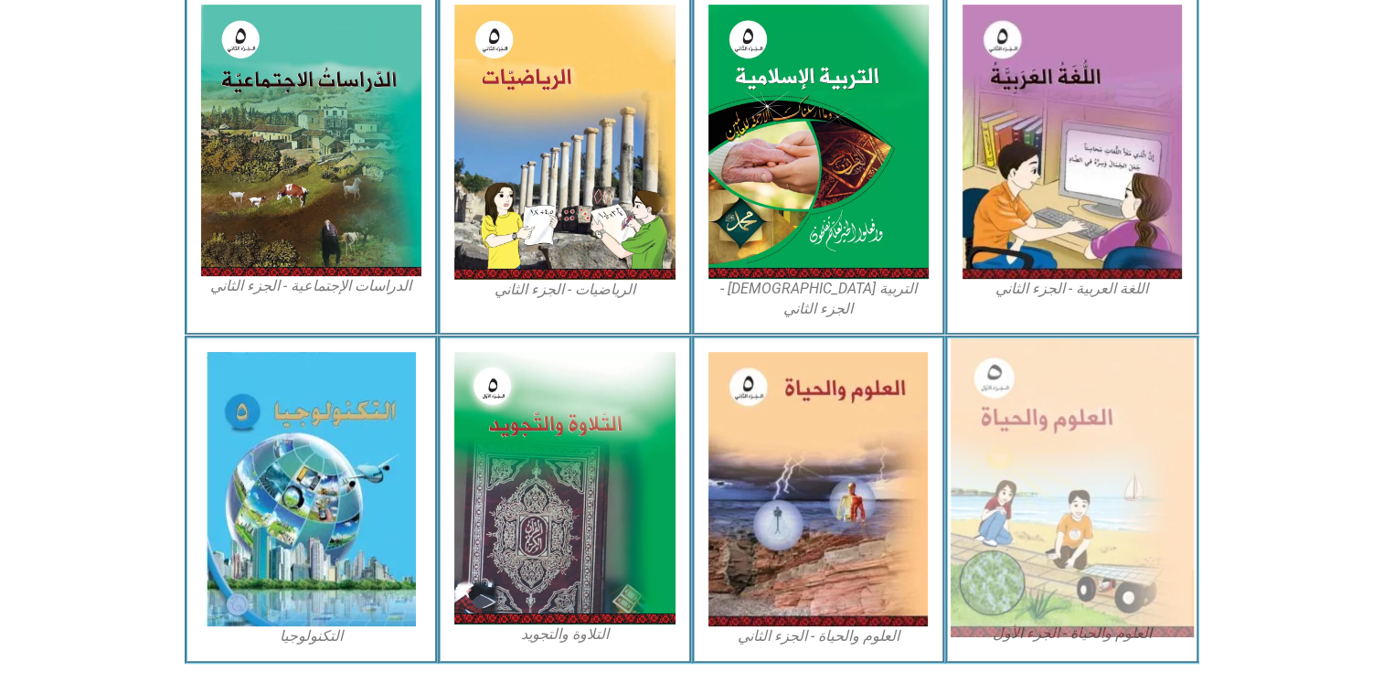
click at [1069, 345] on img at bounding box center [1071, 487] width 243 height 299
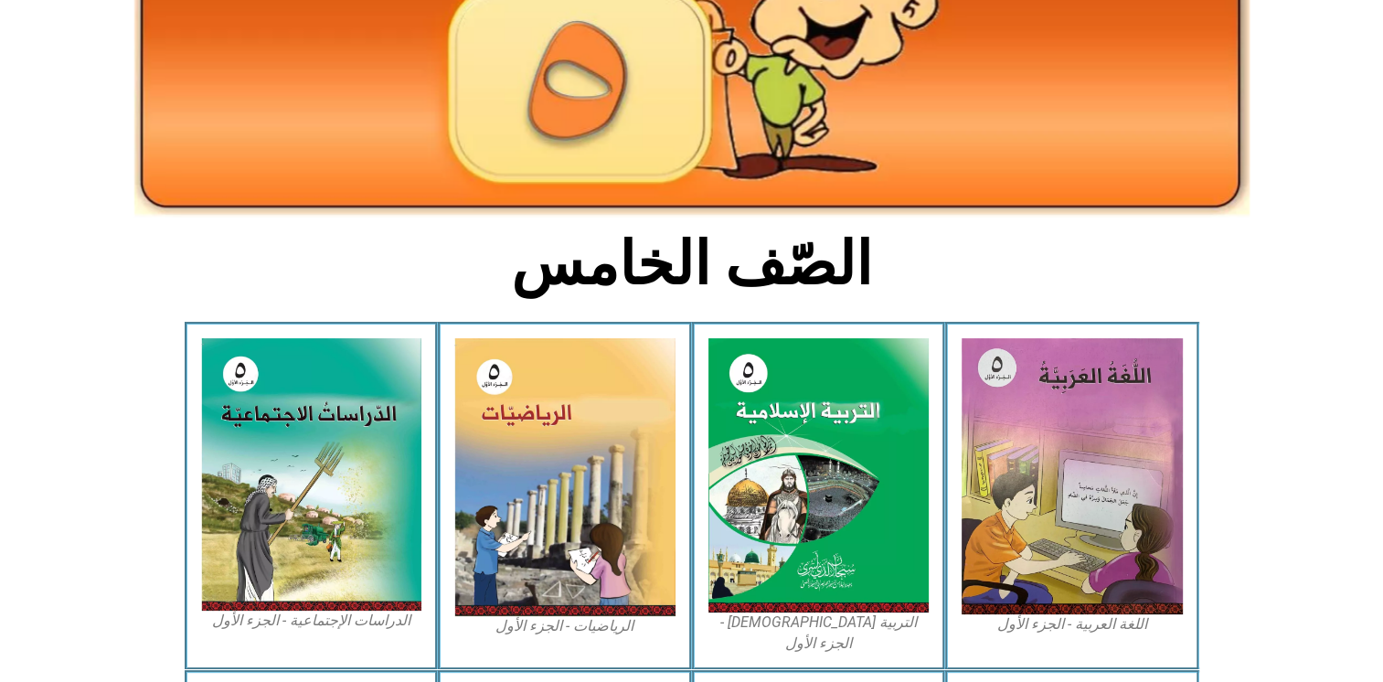
scroll to position [0, 0]
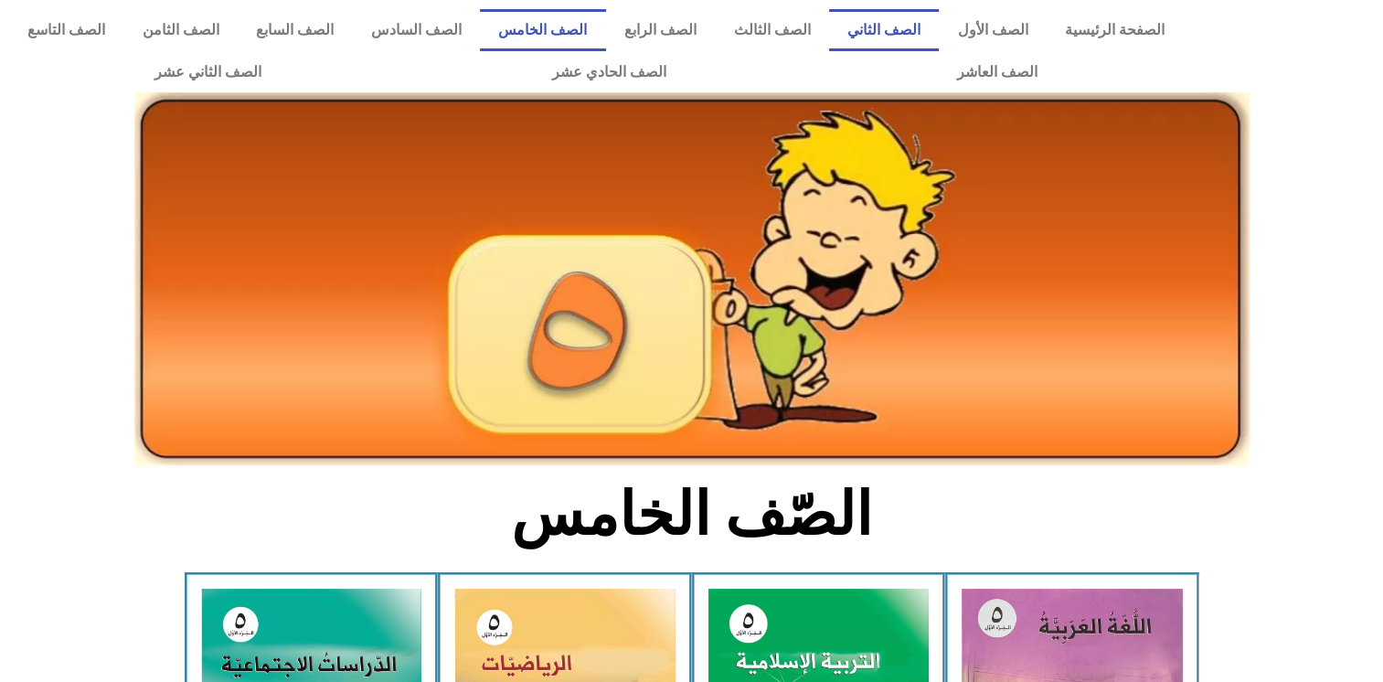
click at [910, 24] on link "الصف الثاني" at bounding box center [884, 30] width 111 height 42
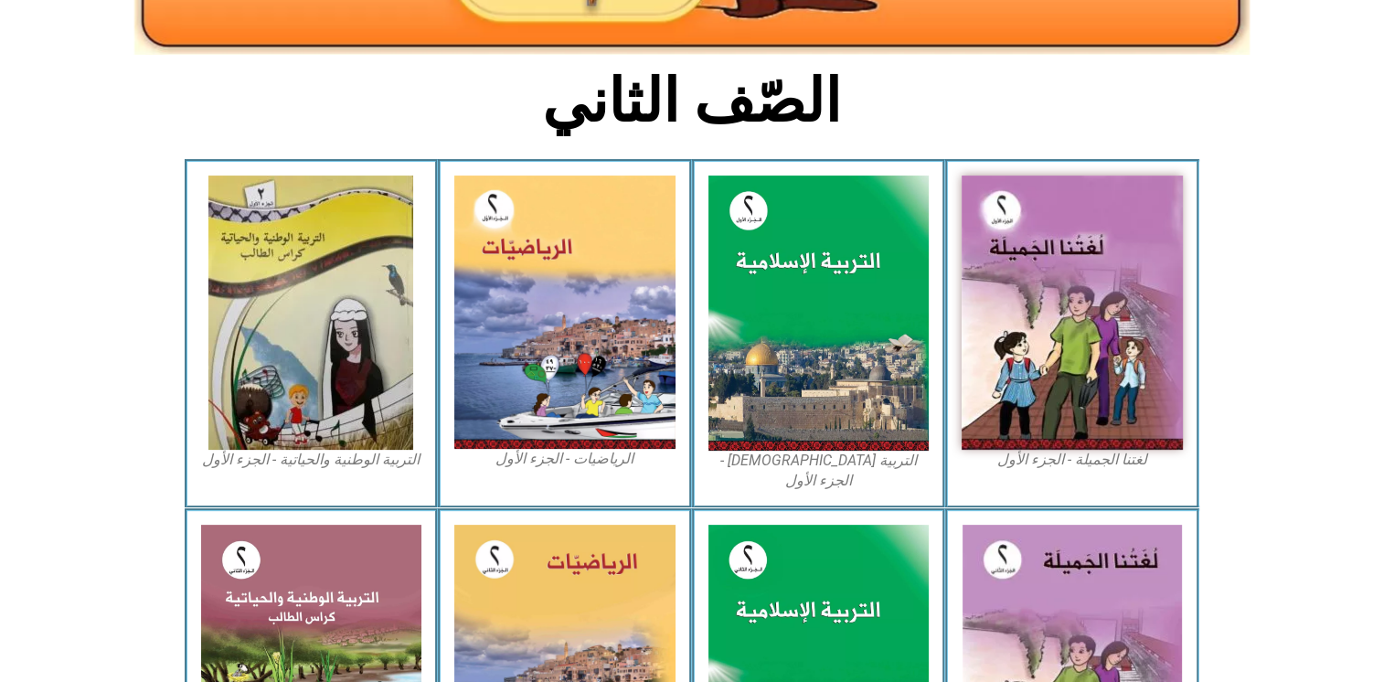
scroll to position [544, 0]
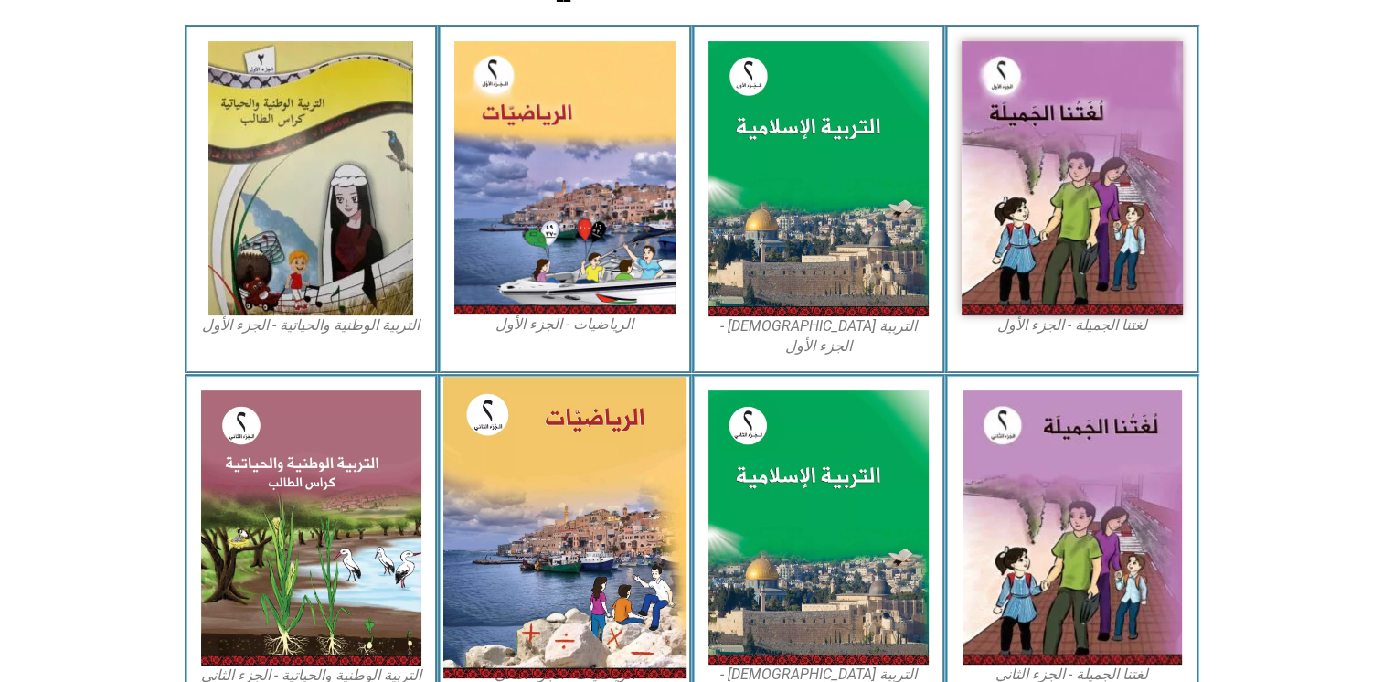
click at [541, 503] on img at bounding box center [564, 527] width 243 height 302
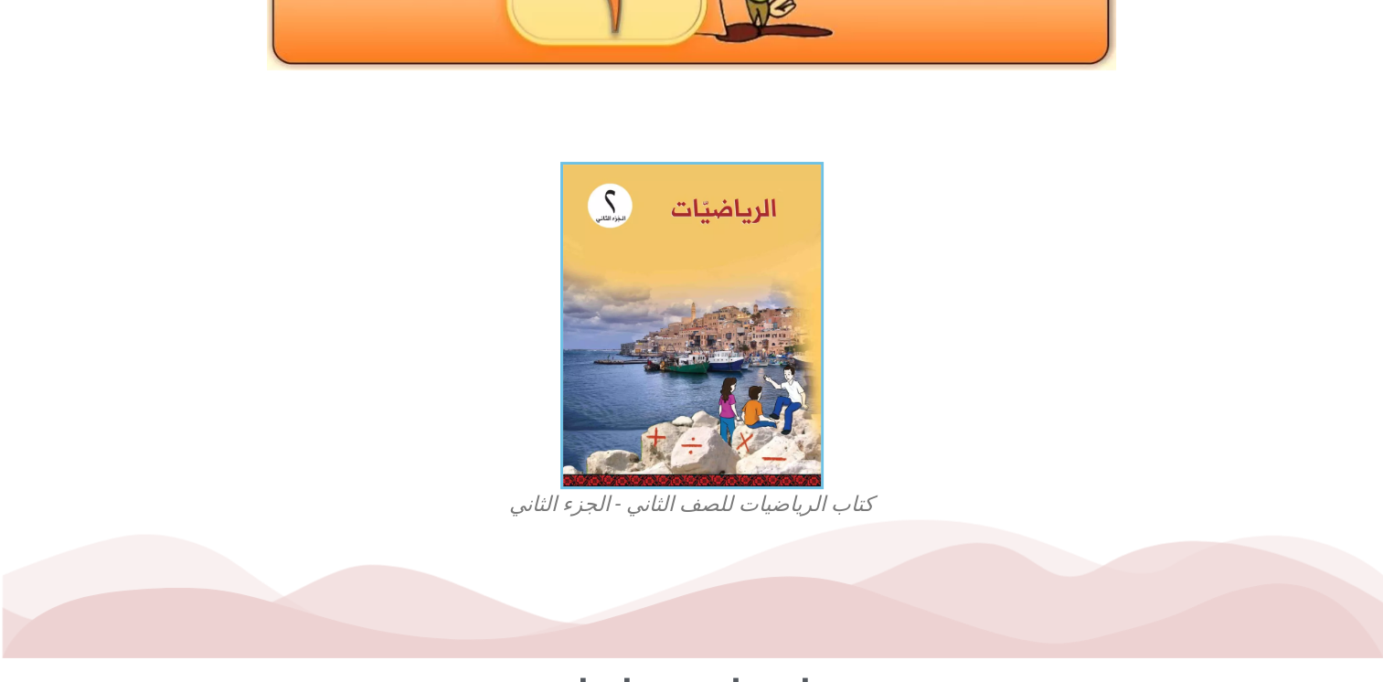
scroll to position [380, 0]
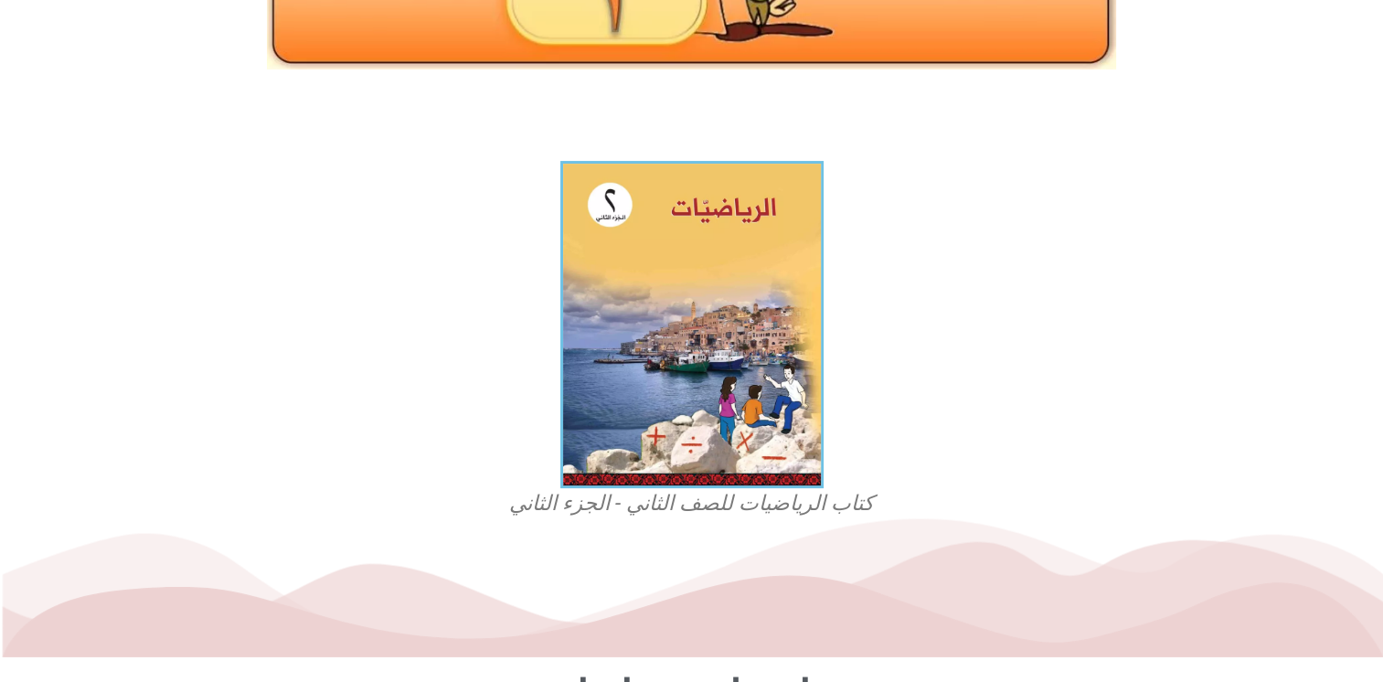
click at [746, 506] on figcaption "كتاب الرياضيات للصف الثاني - الجزء الثاني" at bounding box center [691, 503] width 439 height 29
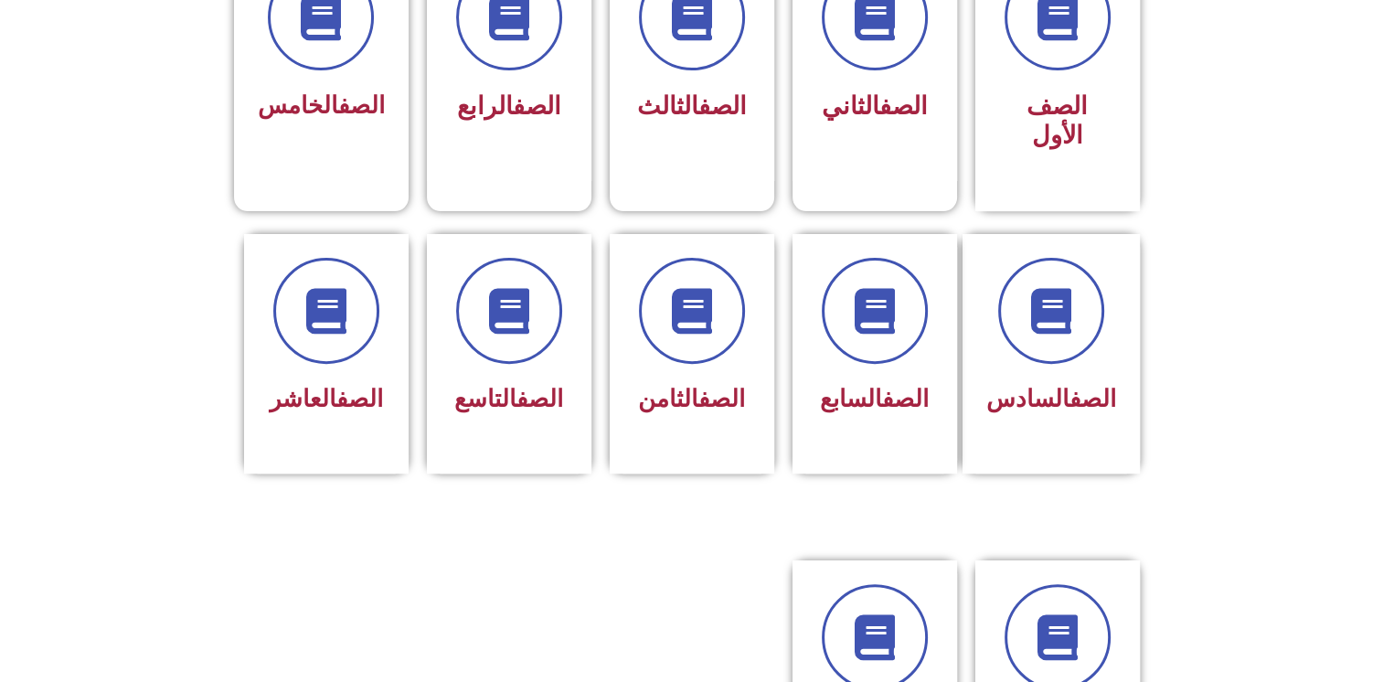
scroll to position [573, 0]
click at [303, 88] on div "الصف الخامس" at bounding box center [320, 106] width 127 height 45
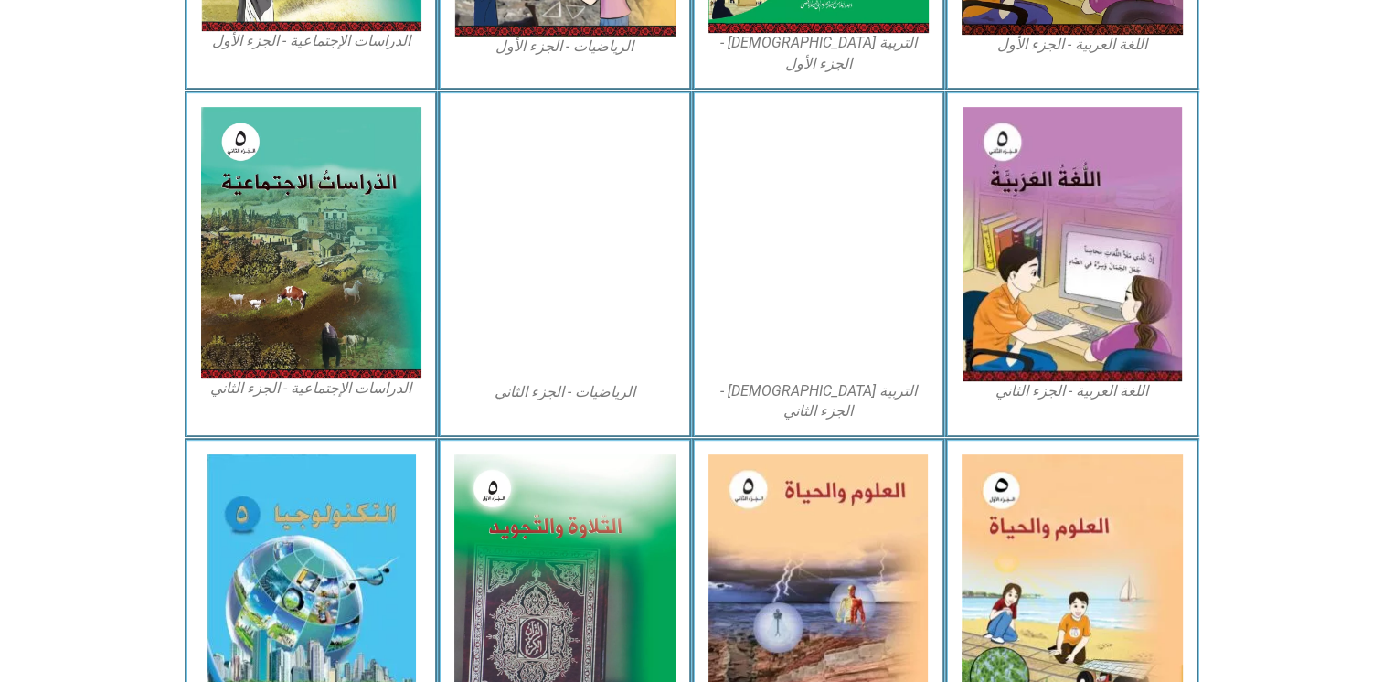
scroll to position [841, 0]
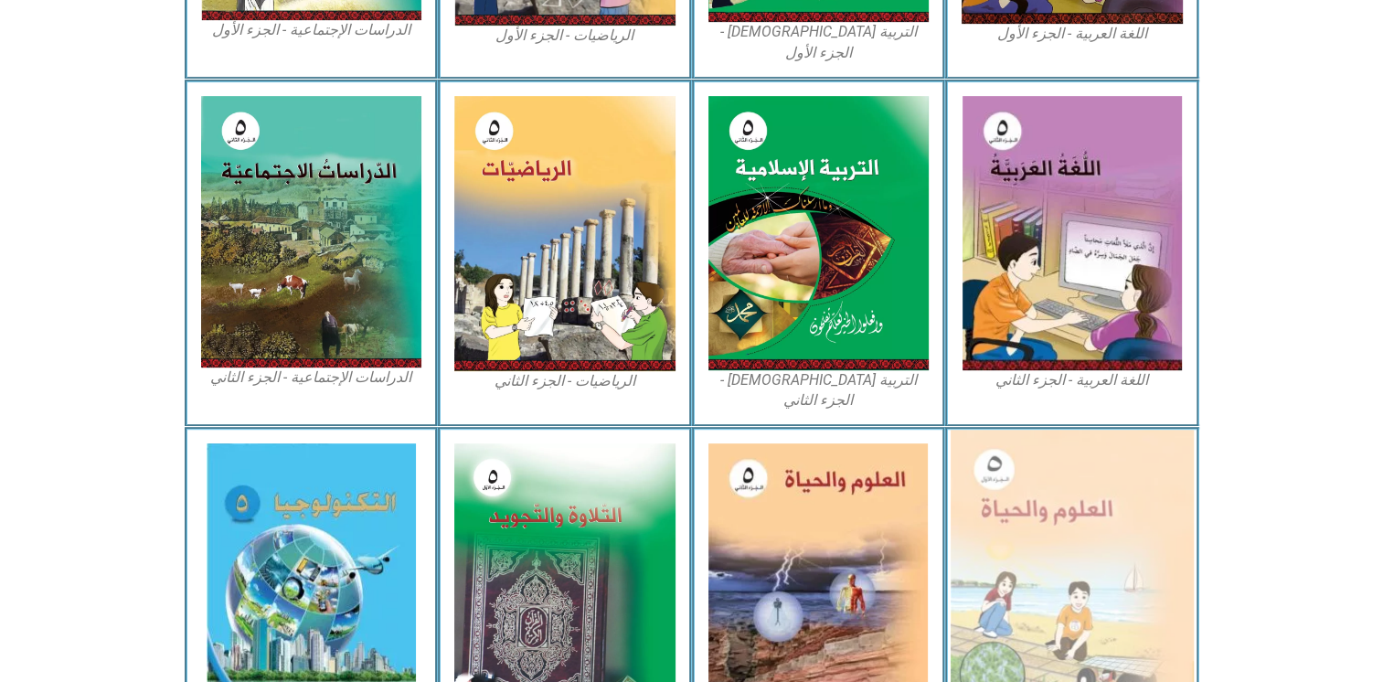
click at [1016, 488] on img at bounding box center [1071, 578] width 243 height 299
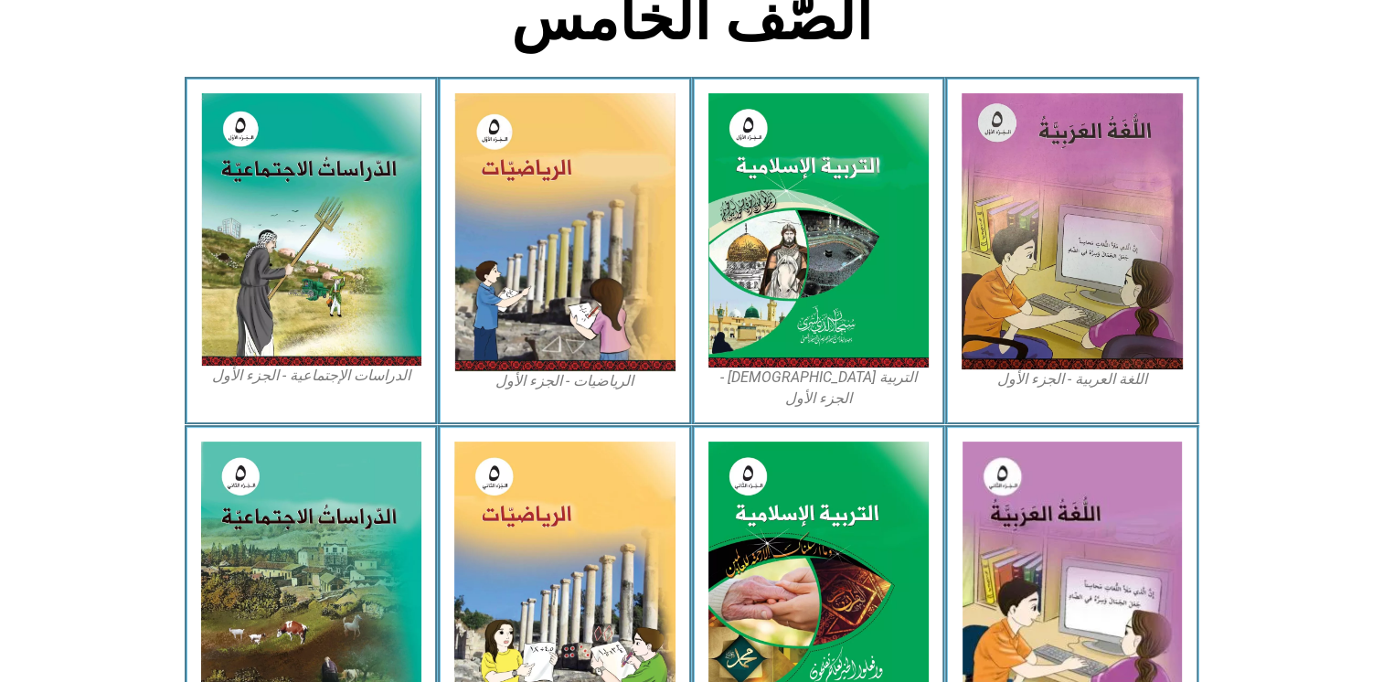
scroll to position [493, 0]
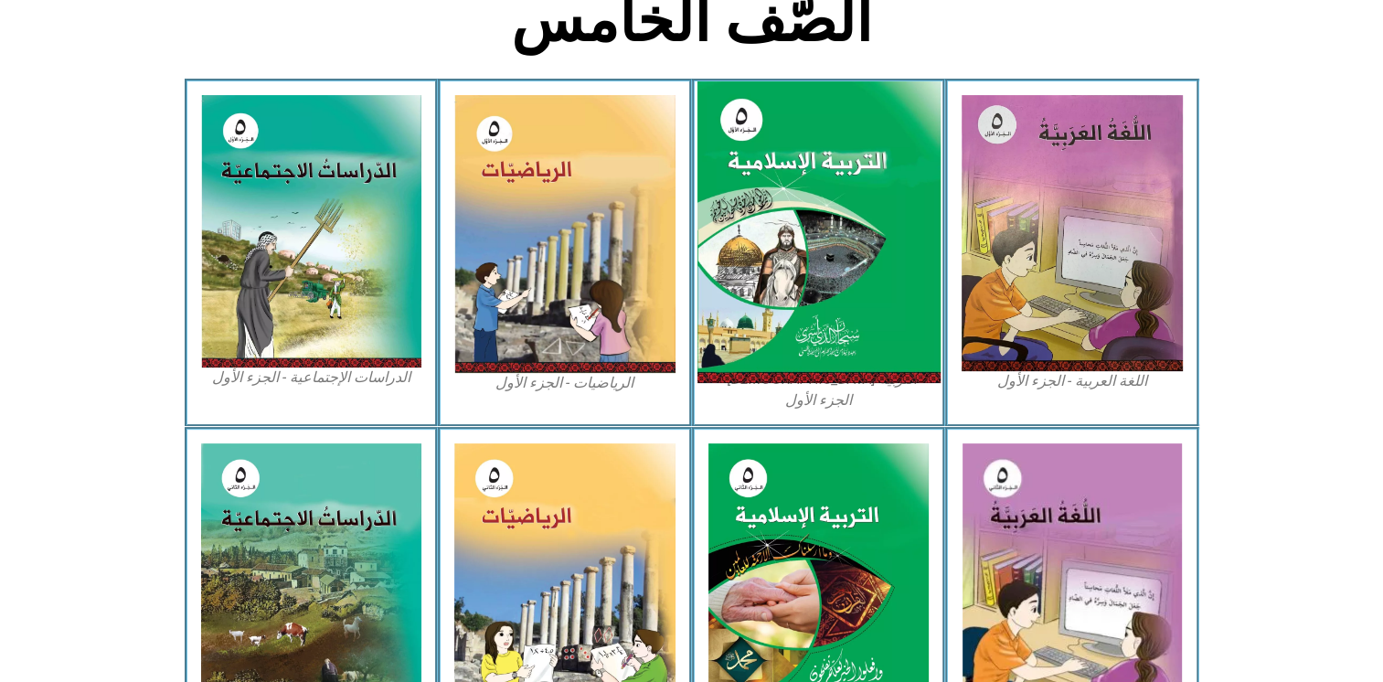
click at [744, 140] on img at bounding box center [817, 232] width 243 height 302
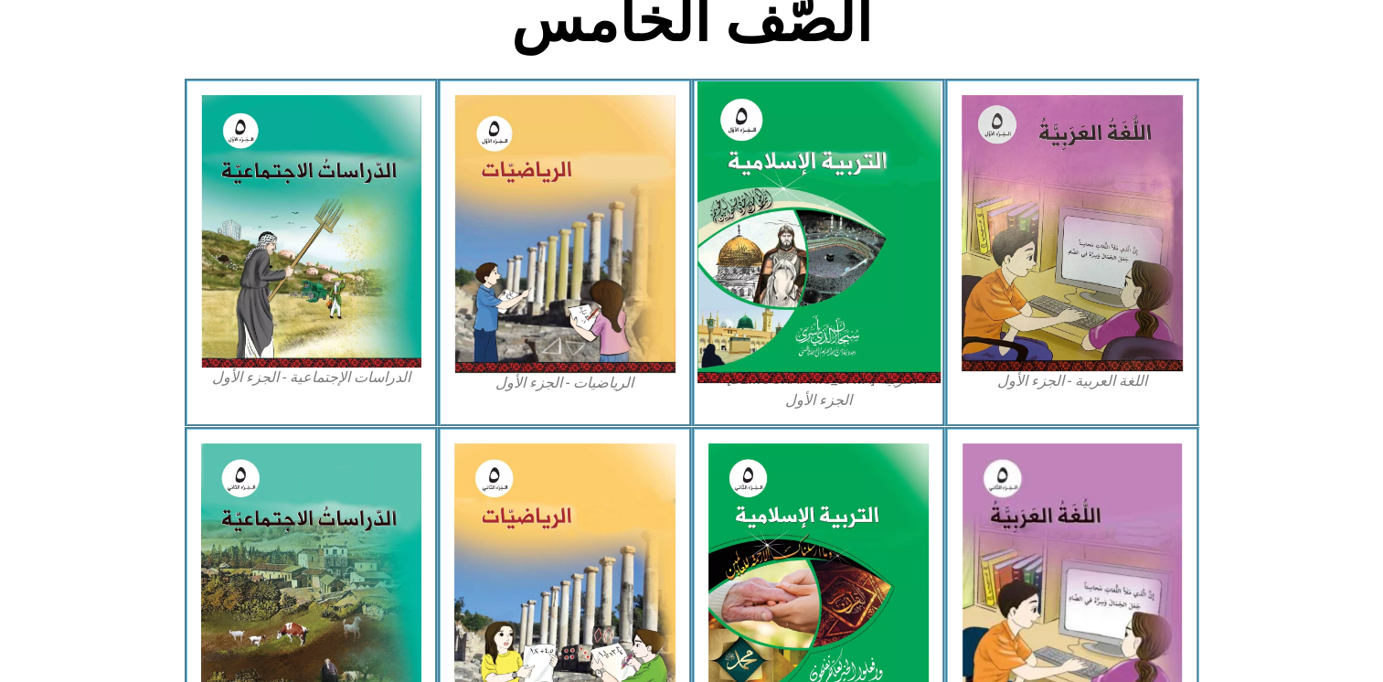
click at [744, 140] on img at bounding box center [817, 232] width 243 height 302
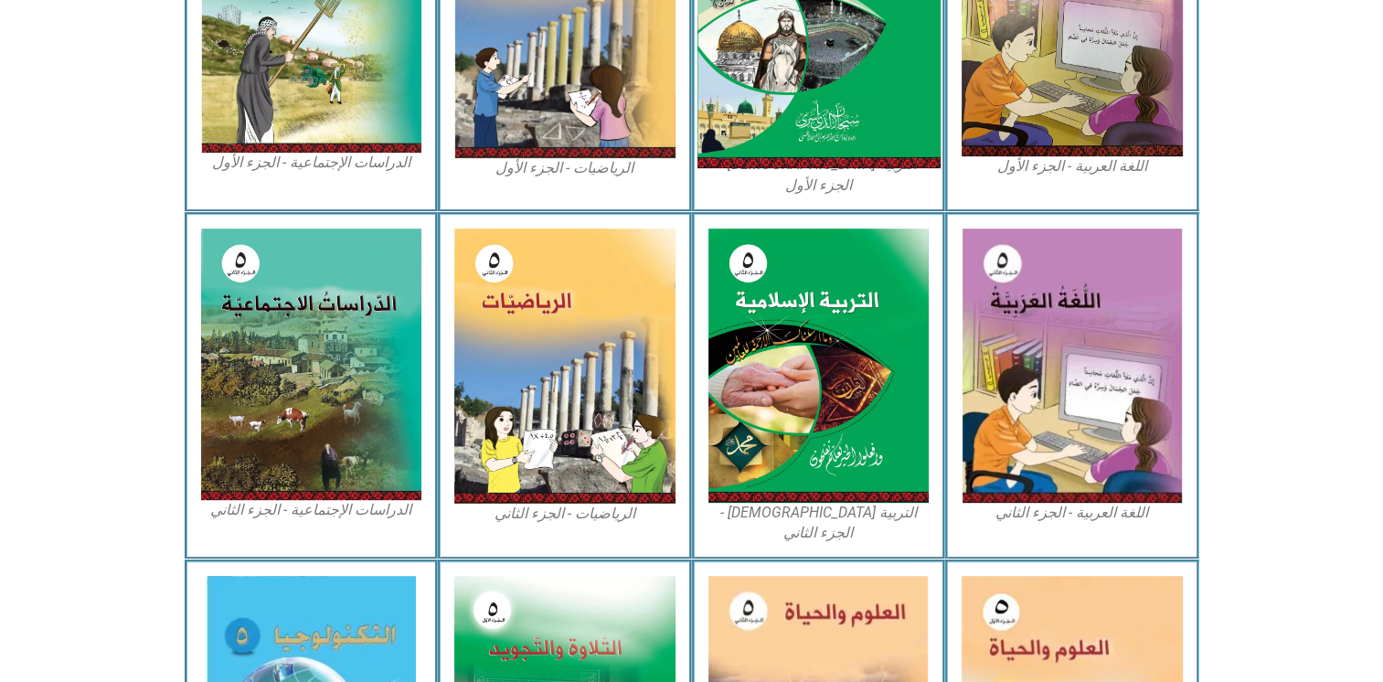
scroll to position [711, 0]
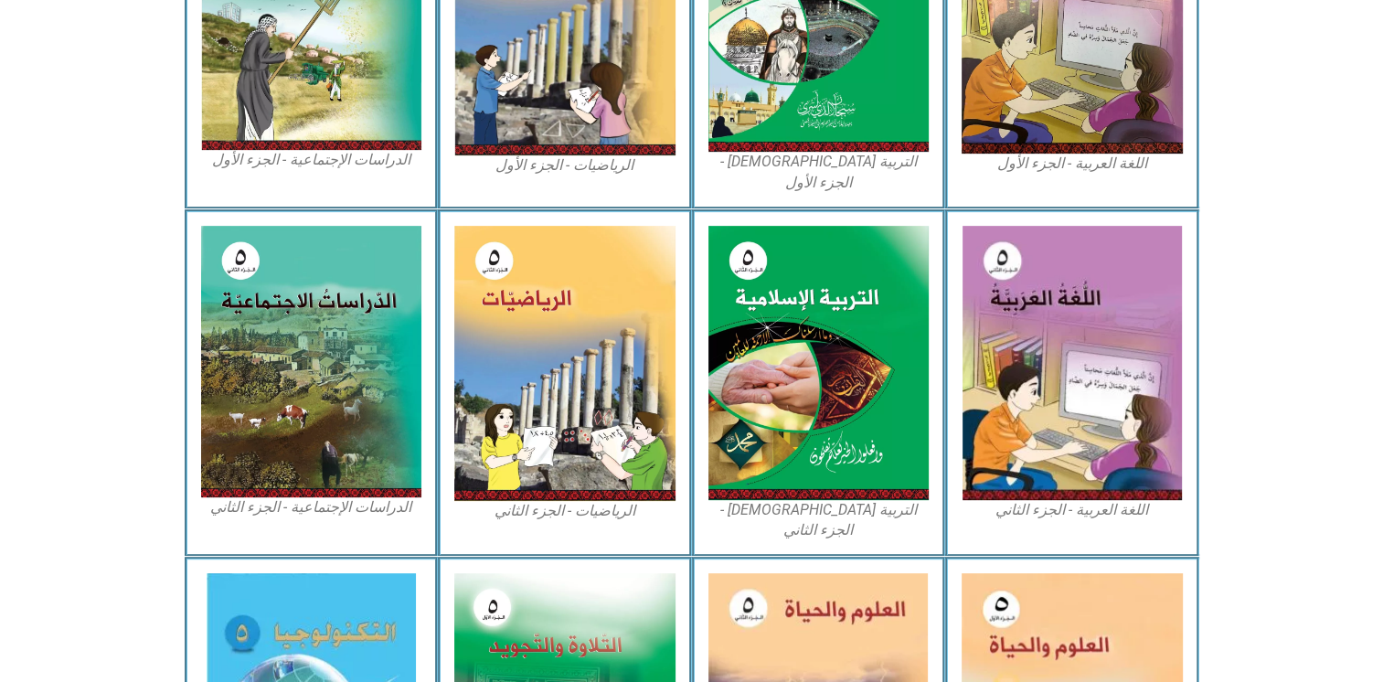
drag, startPoint x: 1082, startPoint y: 580, endPoint x: 1276, endPoint y: 172, distance: 452.1
click at [1276, 172] on section "اللغة العربية - الجزء الأول​ التربية الإسلامية - الجزء الأول الرياضيات - الجزء …" at bounding box center [691, 35] width 1383 height 348
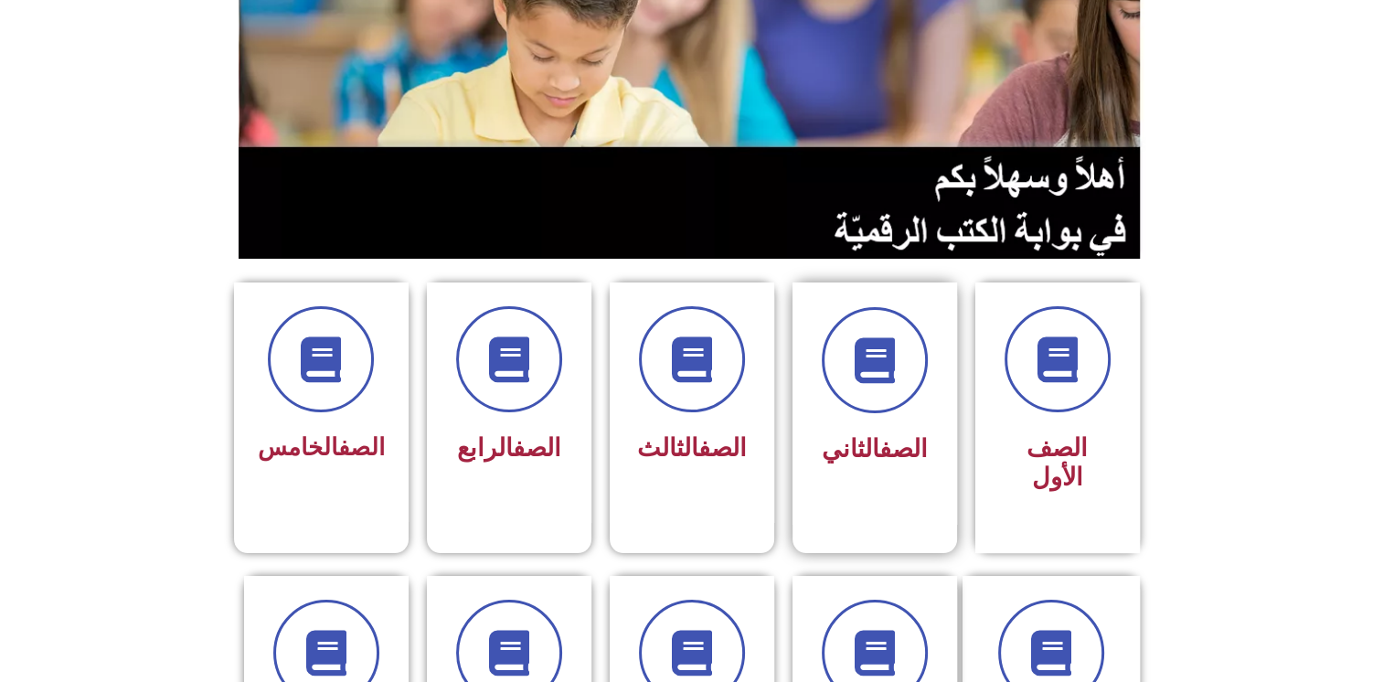
scroll to position [233, 0]
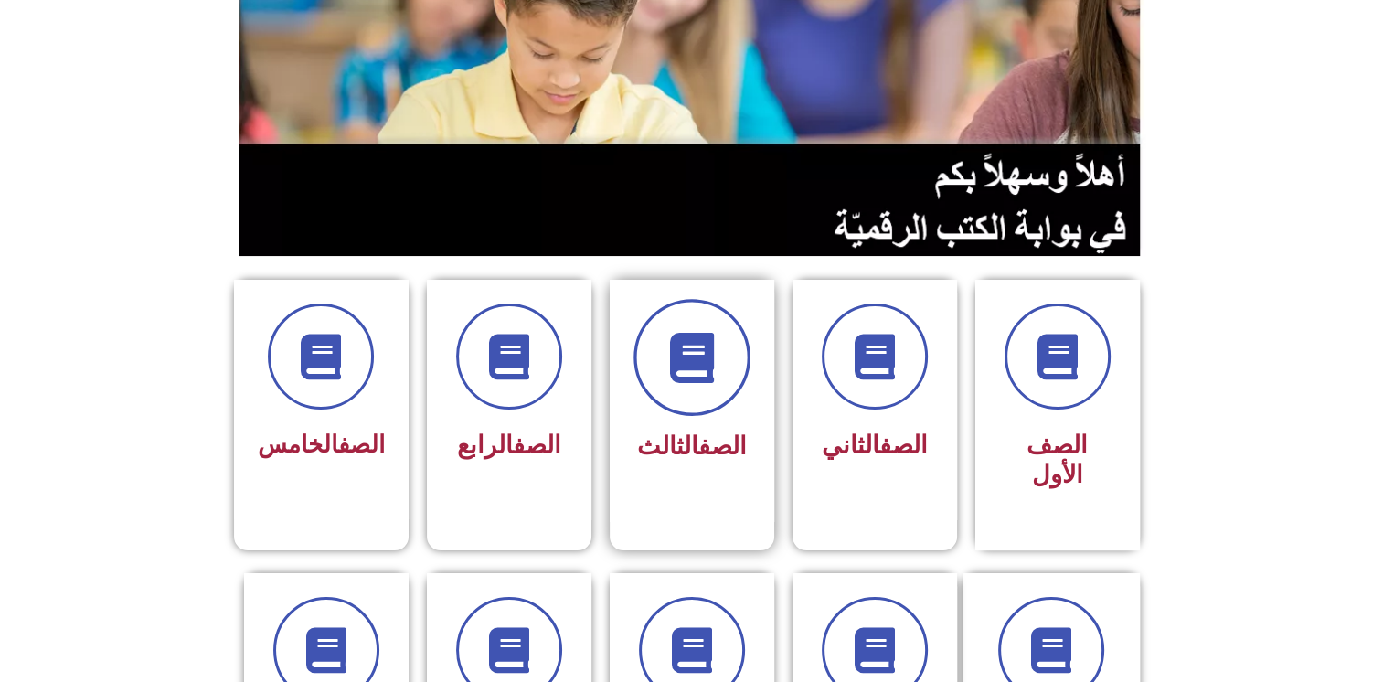
click at [687, 400] on span at bounding box center [691, 357] width 117 height 117
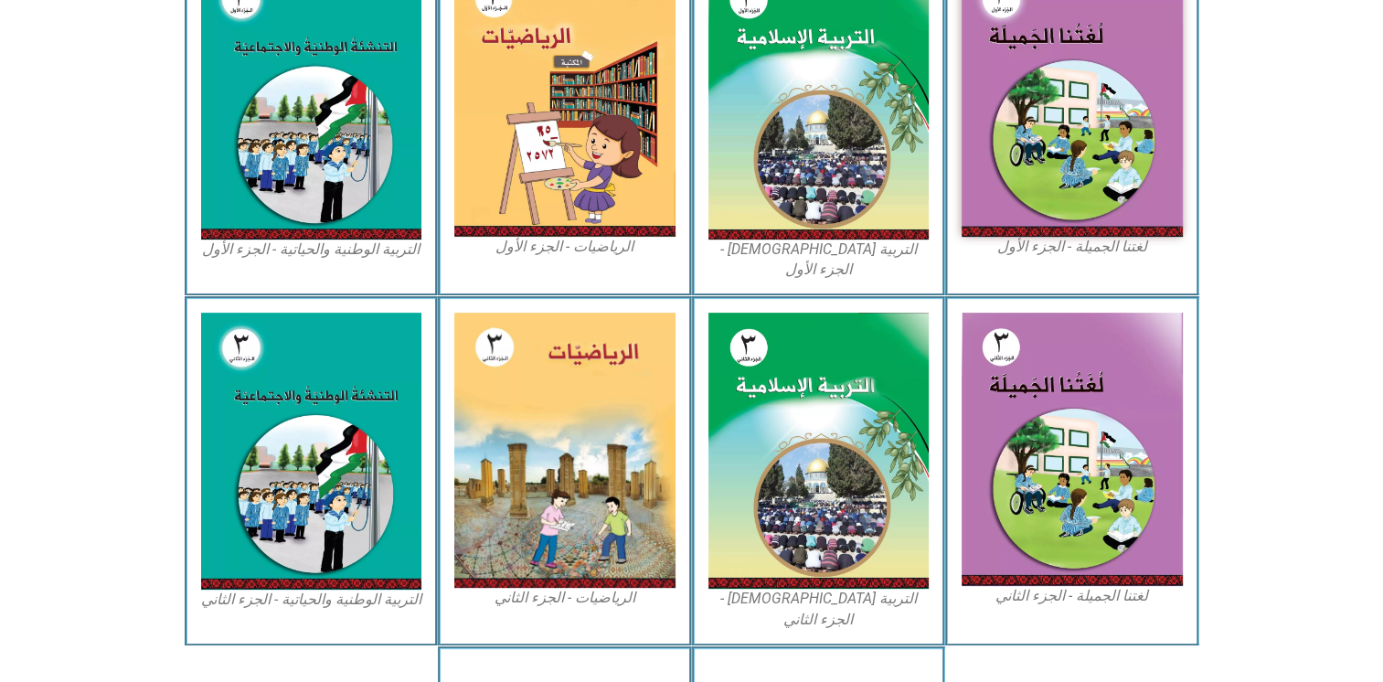
scroll to position [620, 0]
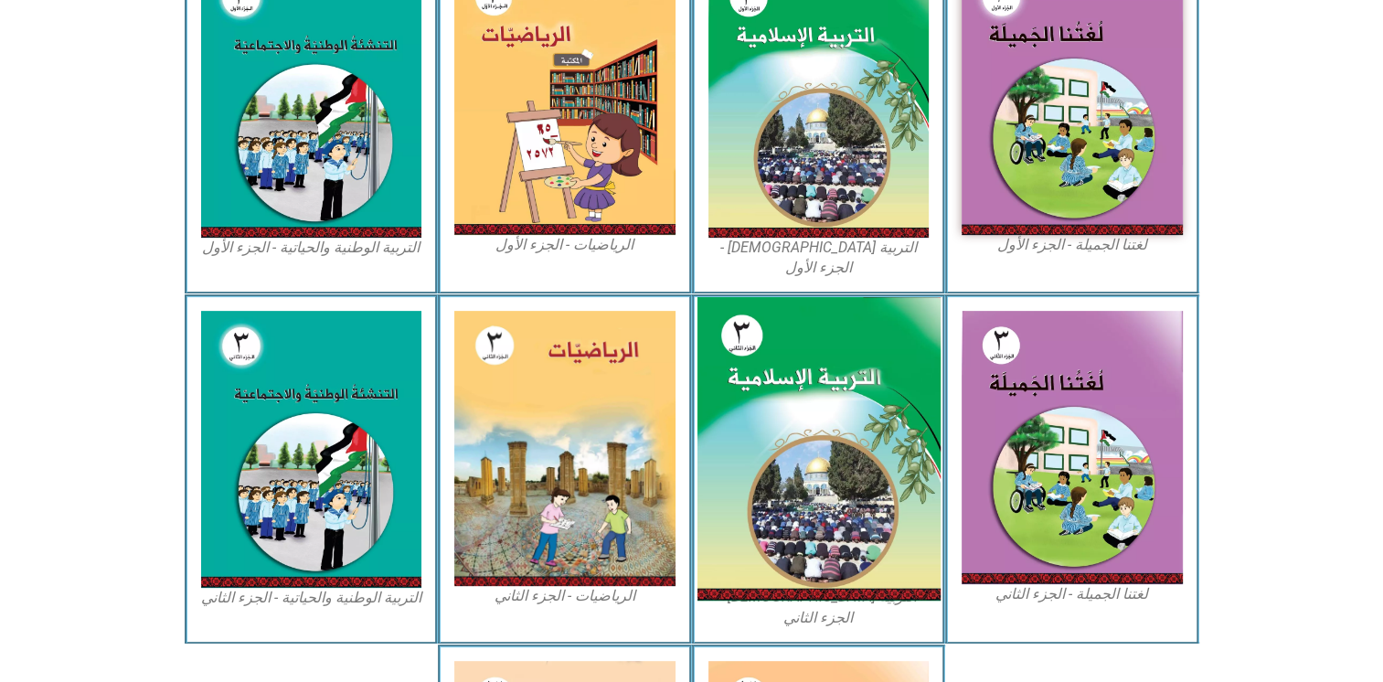
click at [749, 435] on img at bounding box center [817, 448] width 243 height 303
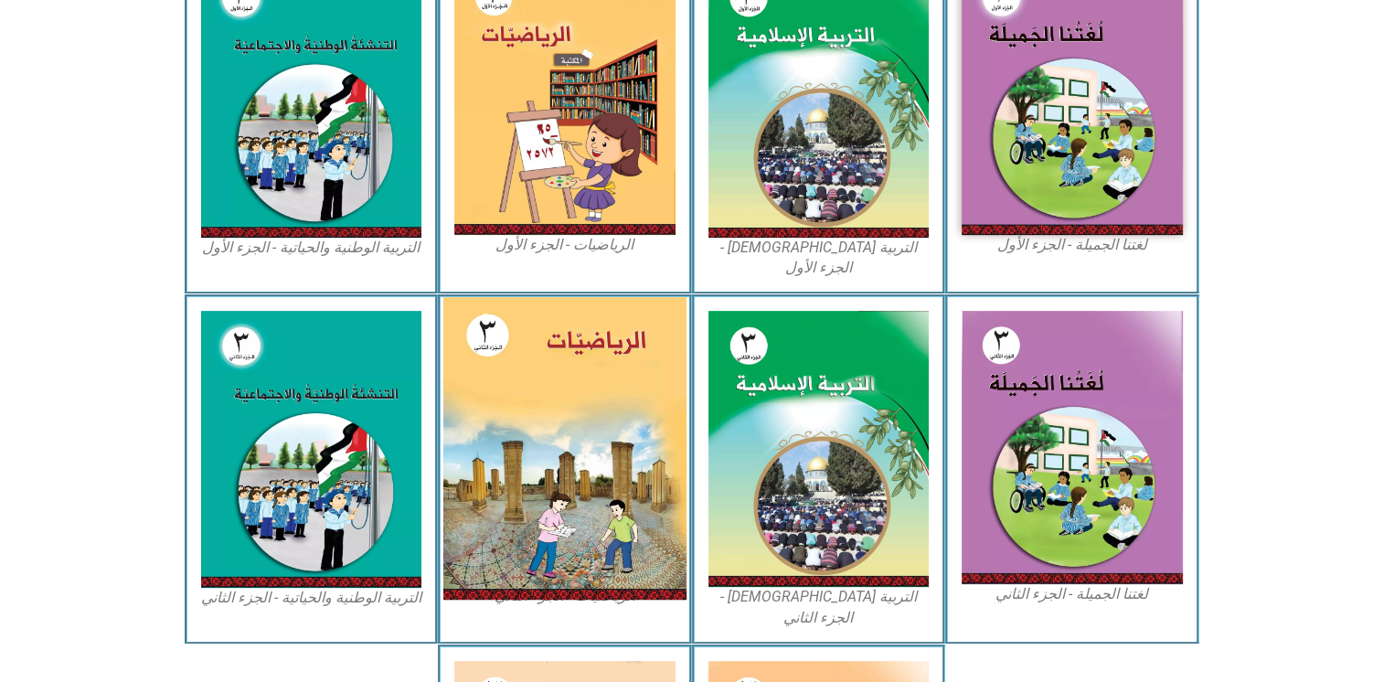
click at [552, 463] on img at bounding box center [564, 448] width 243 height 302
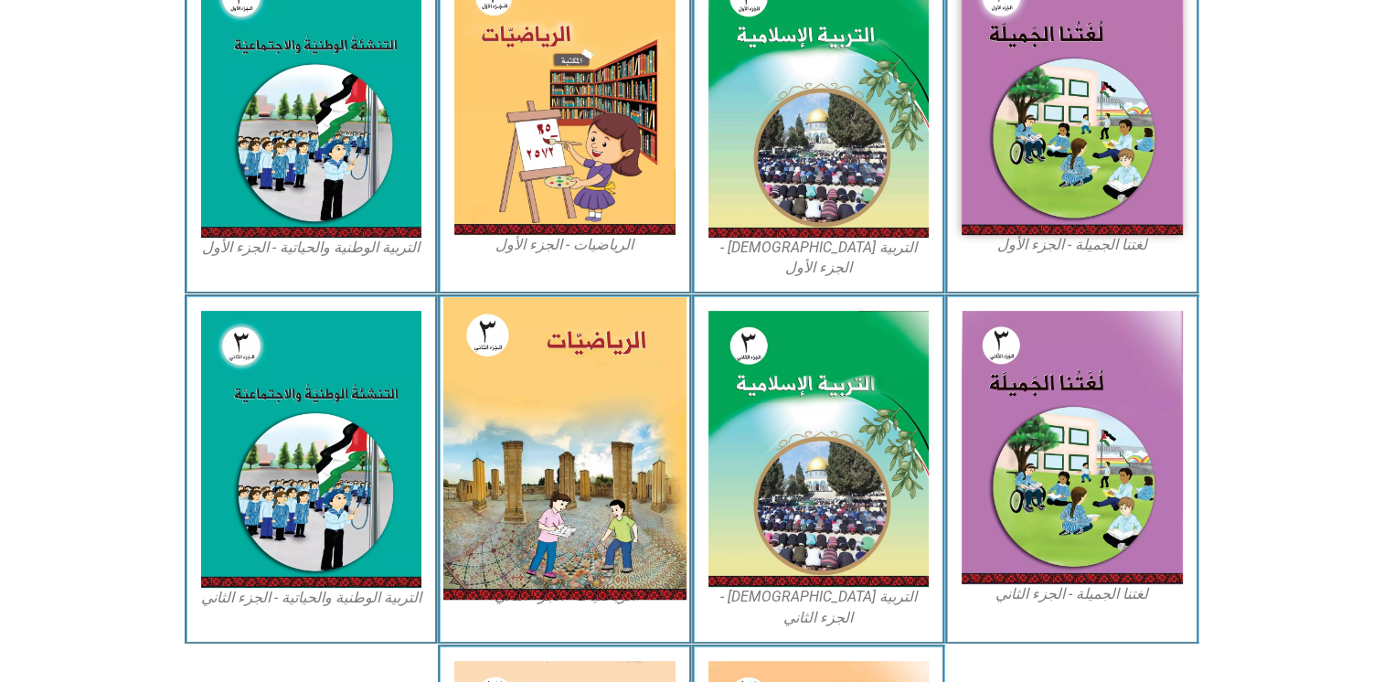
click at [552, 463] on img at bounding box center [564, 448] width 243 height 302
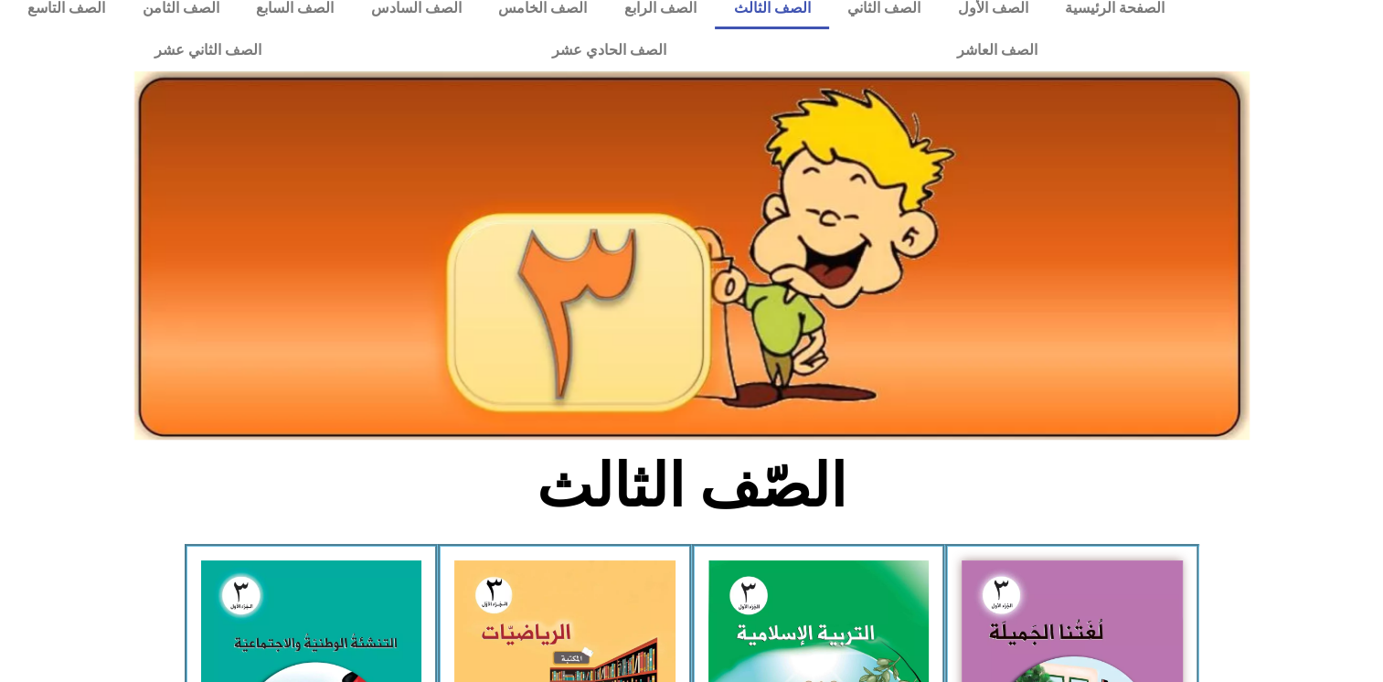
scroll to position [0, 0]
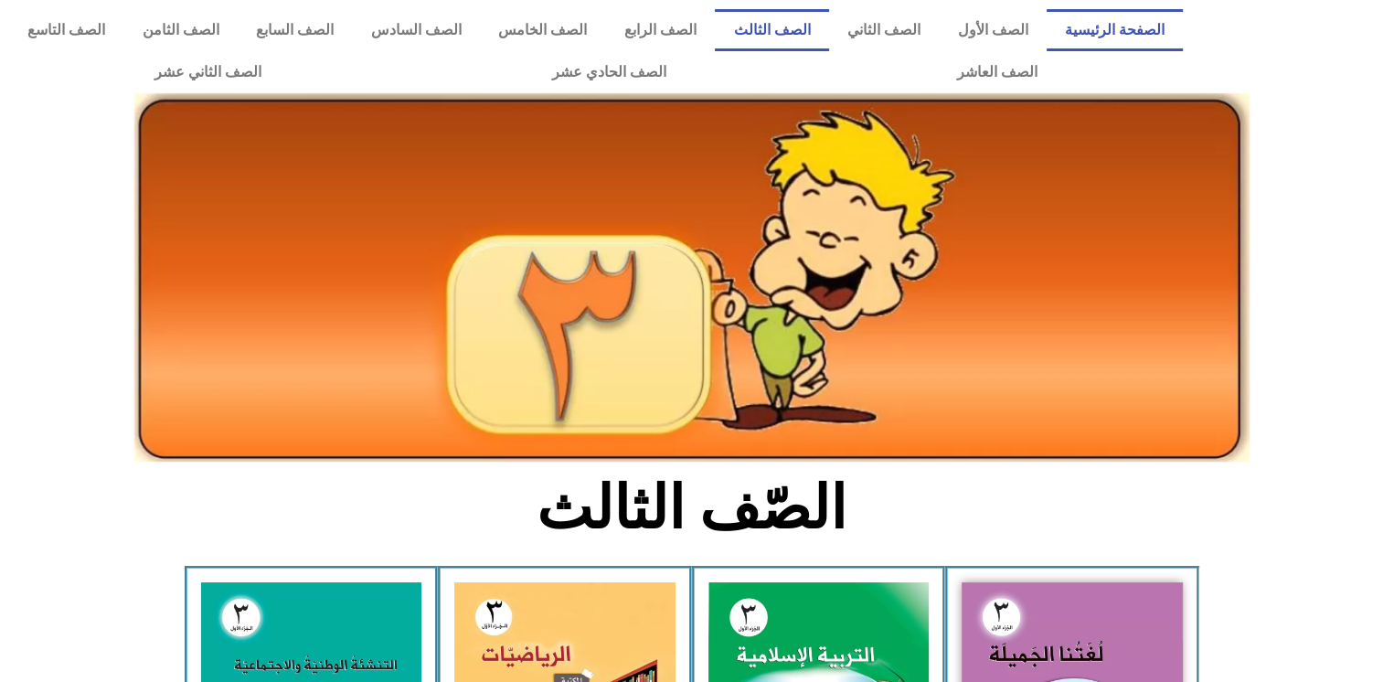
click at [1117, 38] on link "الصفحة الرئيسية" at bounding box center [1114, 30] width 137 height 42
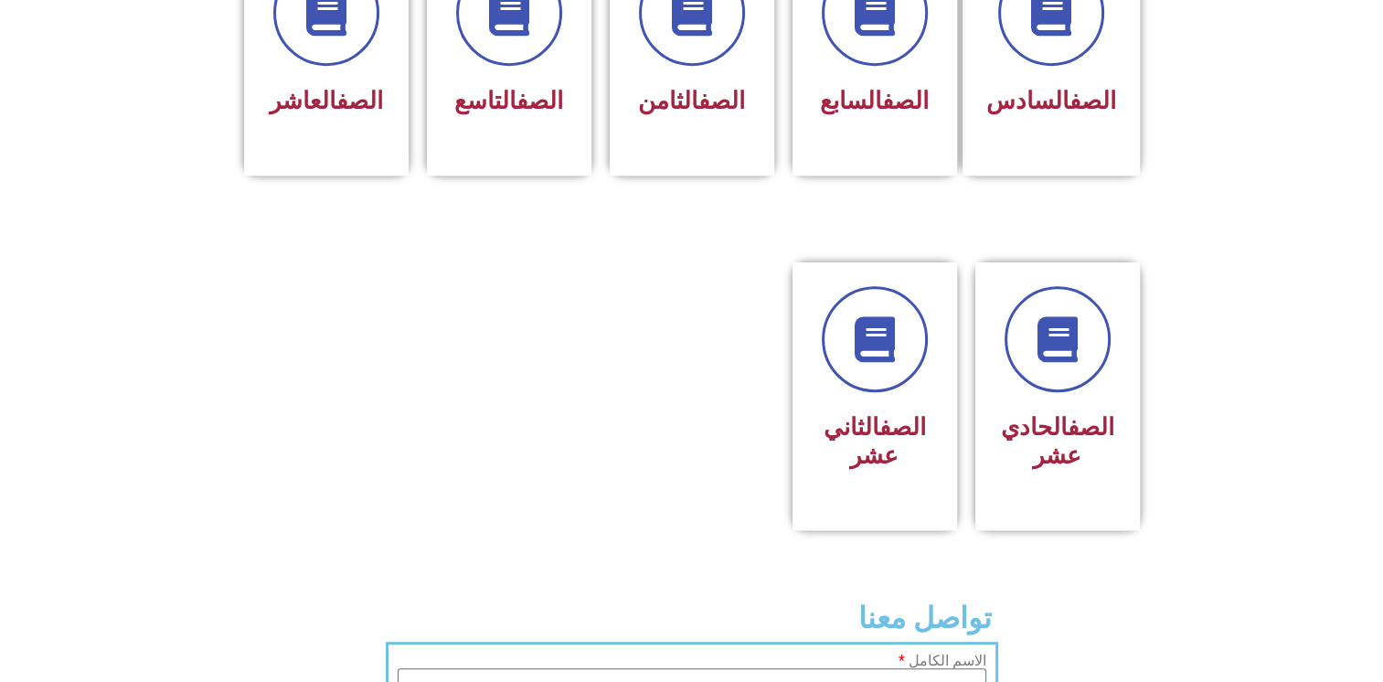
scroll to position [870, 0]
click at [452, 329] on div at bounding box center [509, 396] width 183 height 268
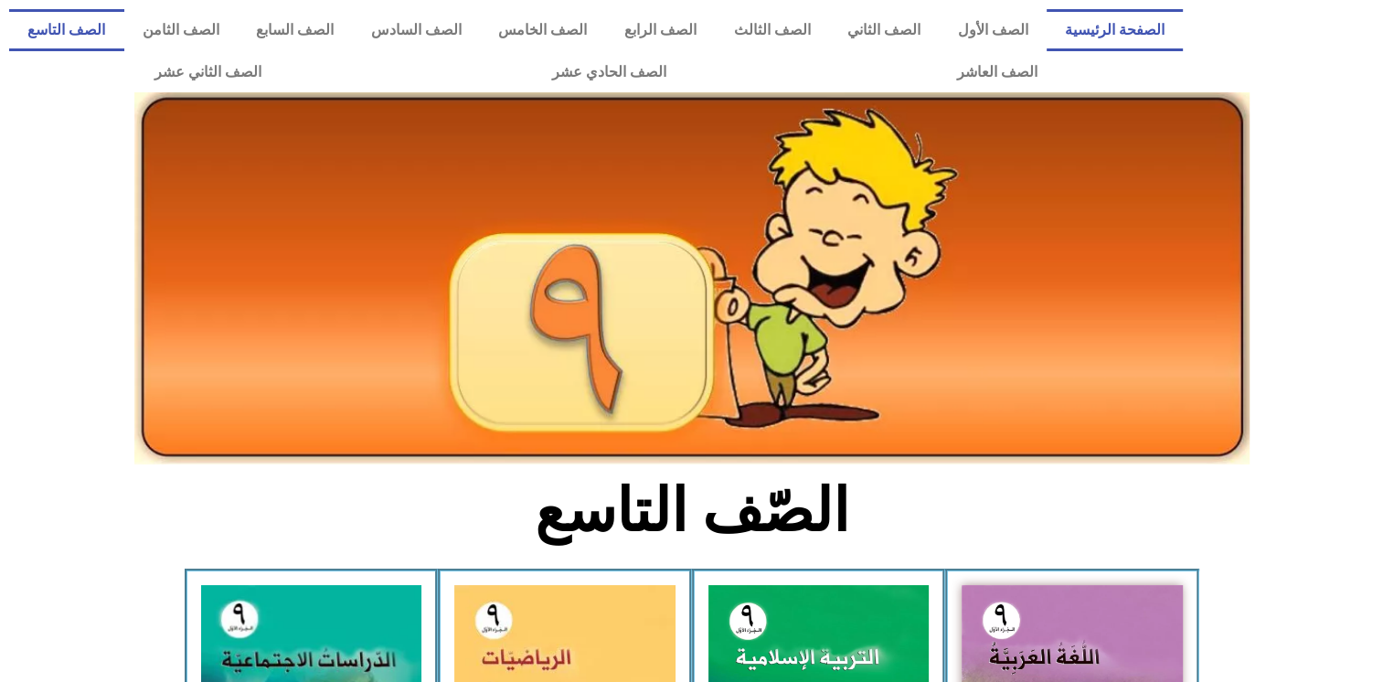
click at [1105, 29] on link "الصفحة الرئيسية" at bounding box center [1114, 30] width 137 height 42
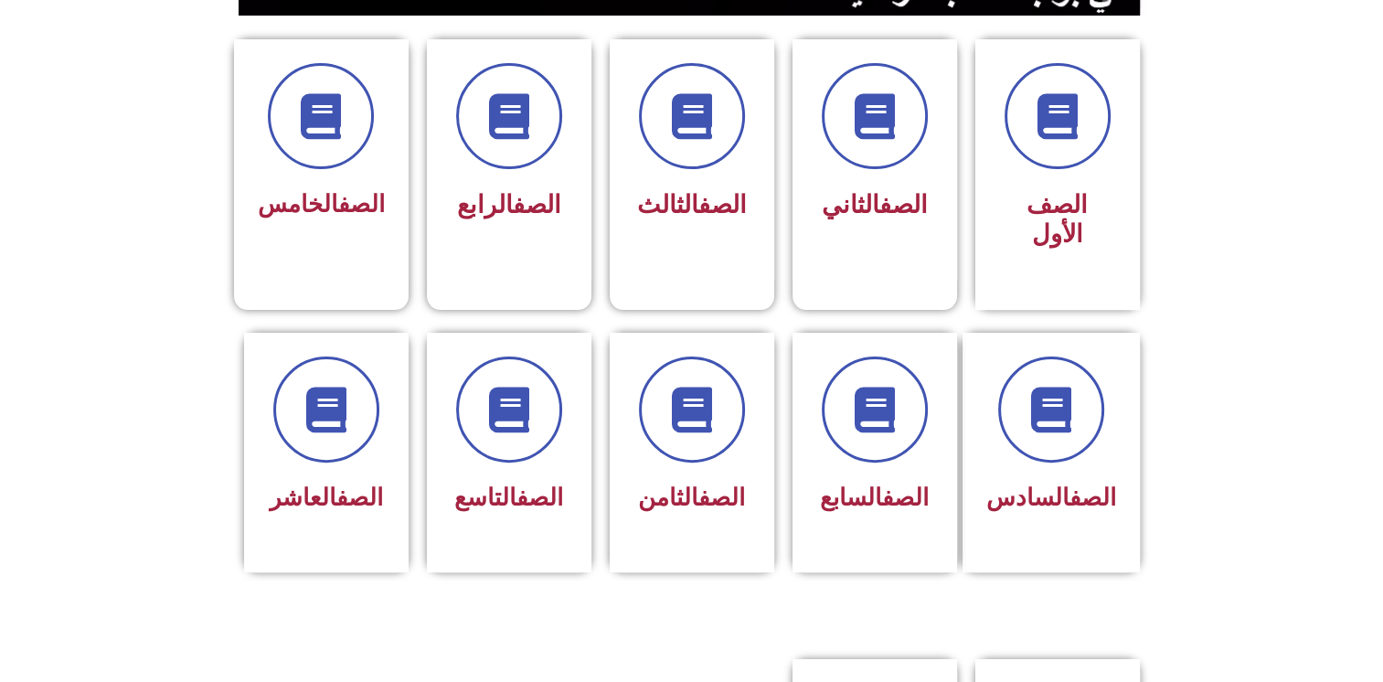
scroll to position [525, 0]
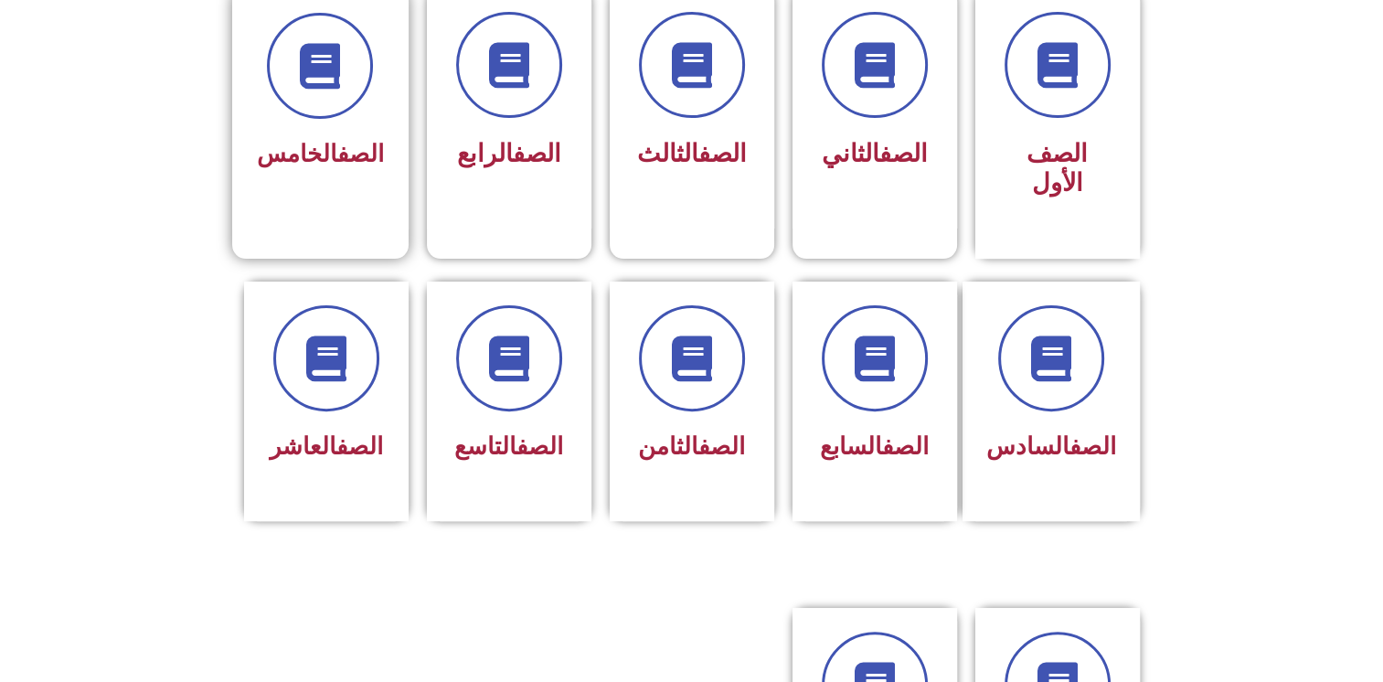
click at [355, 197] on div "الصف الخامس" at bounding box center [320, 108] width 176 height 241
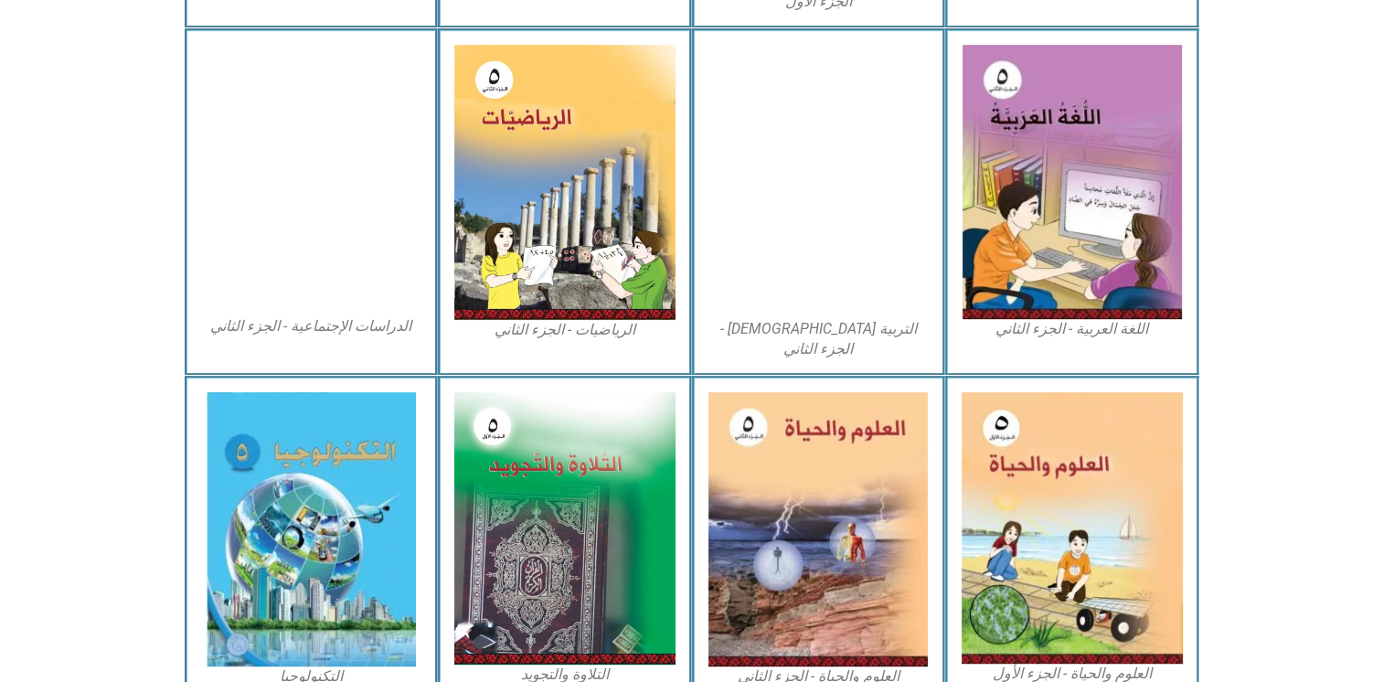
scroll to position [892, 0]
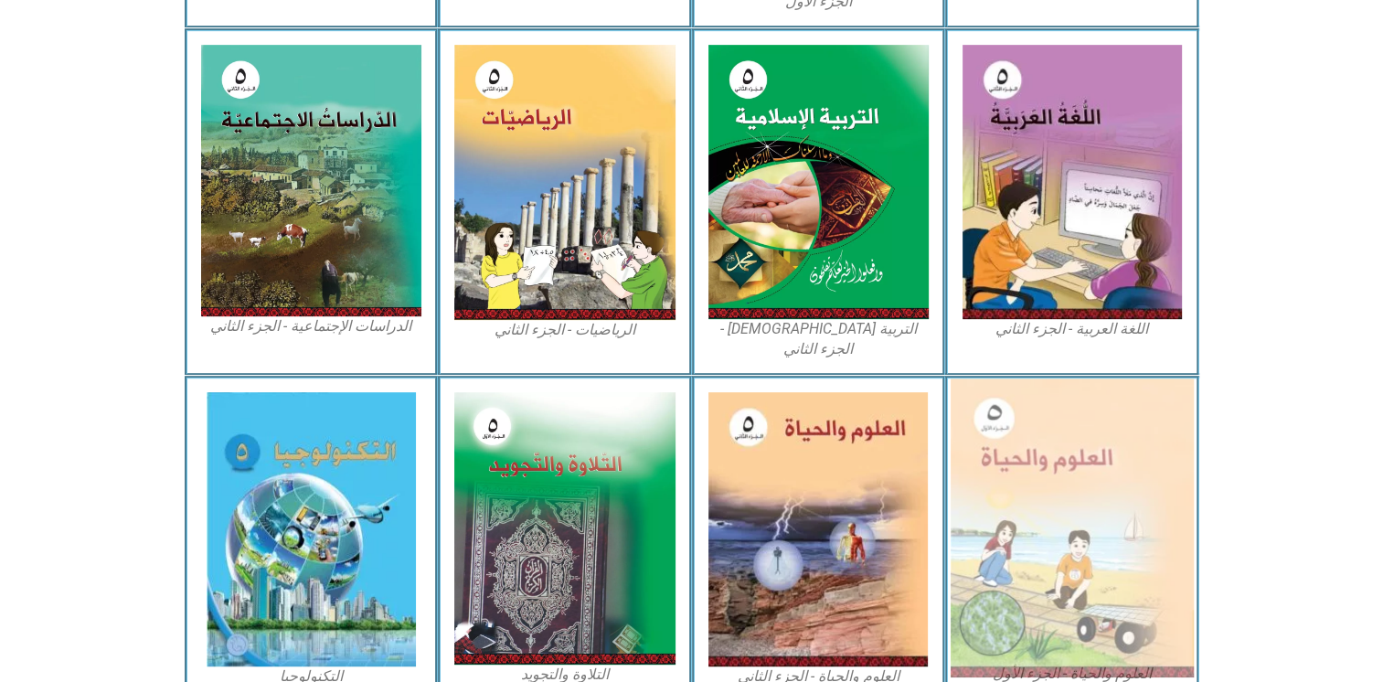
click at [1009, 553] on img at bounding box center [1071, 527] width 243 height 299
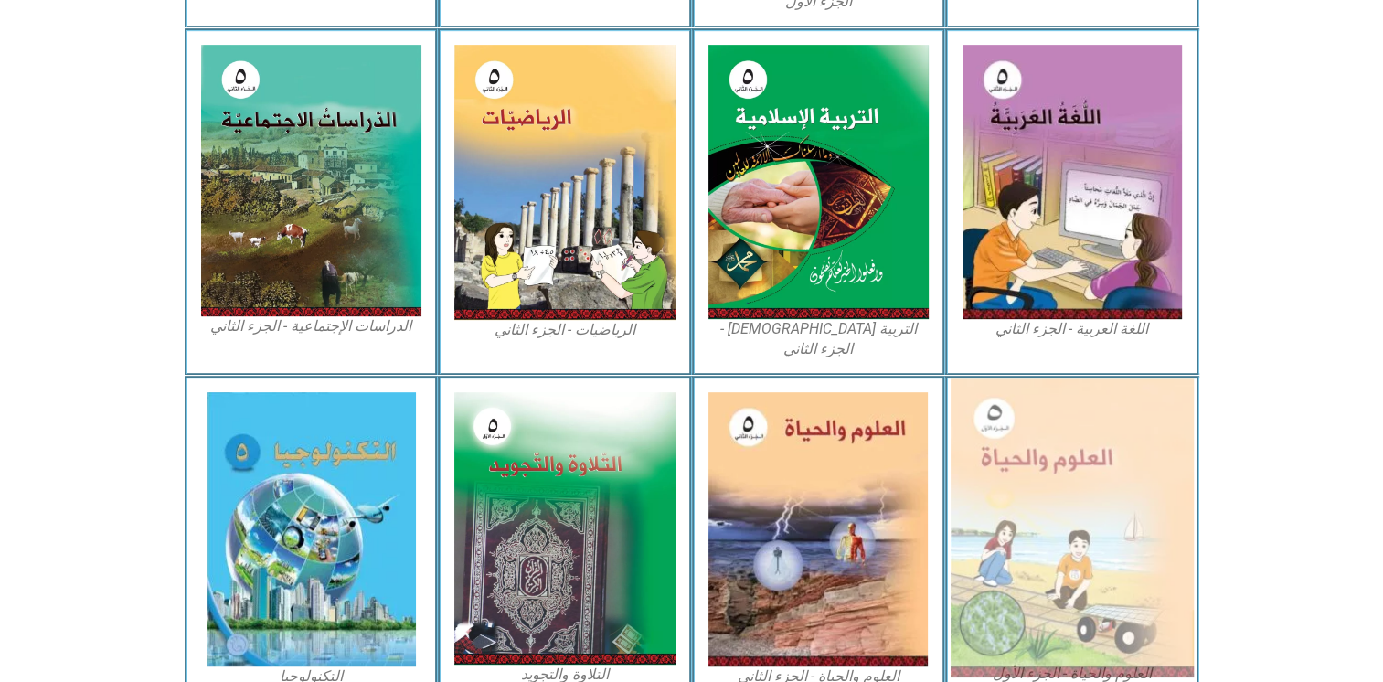
click at [1009, 553] on img at bounding box center [1071, 527] width 243 height 299
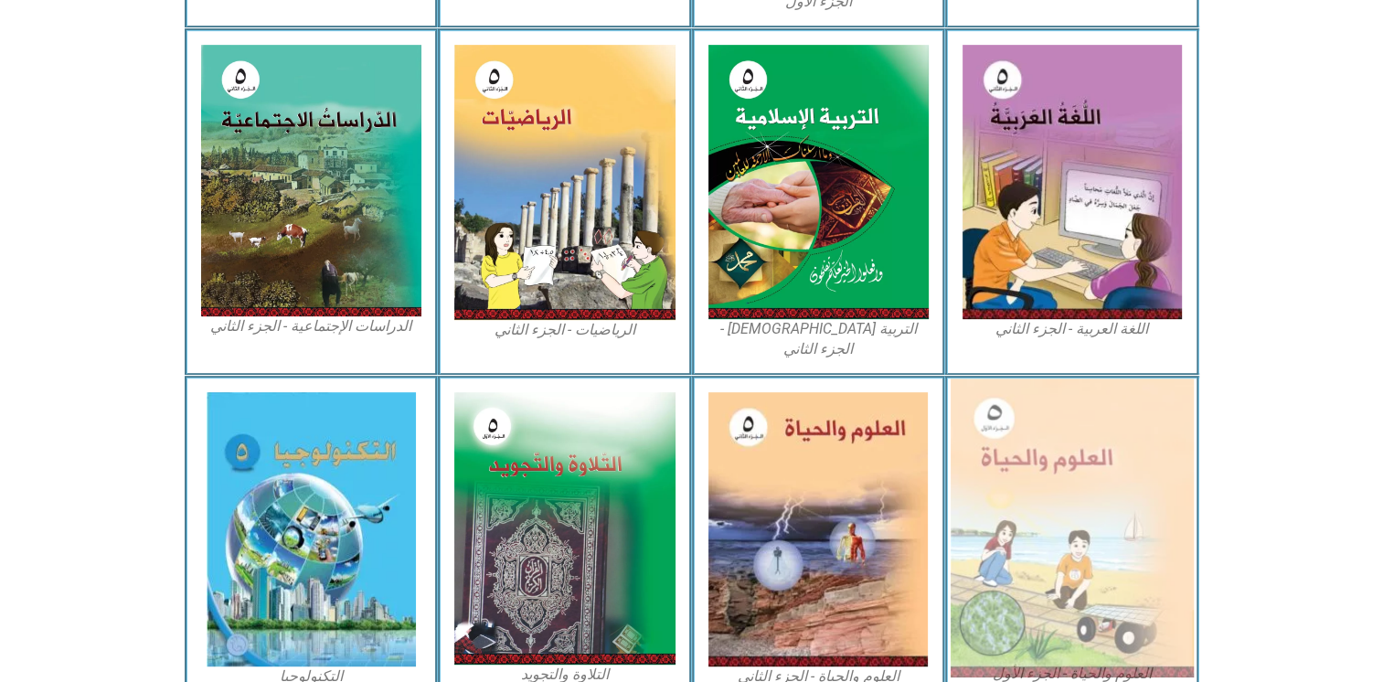
click at [1009, 553] on img at bounding box center [1071, 527] width 243 height 299
click at [1053, 630] on img at bounding box center [1071, 527] width 243 height 299
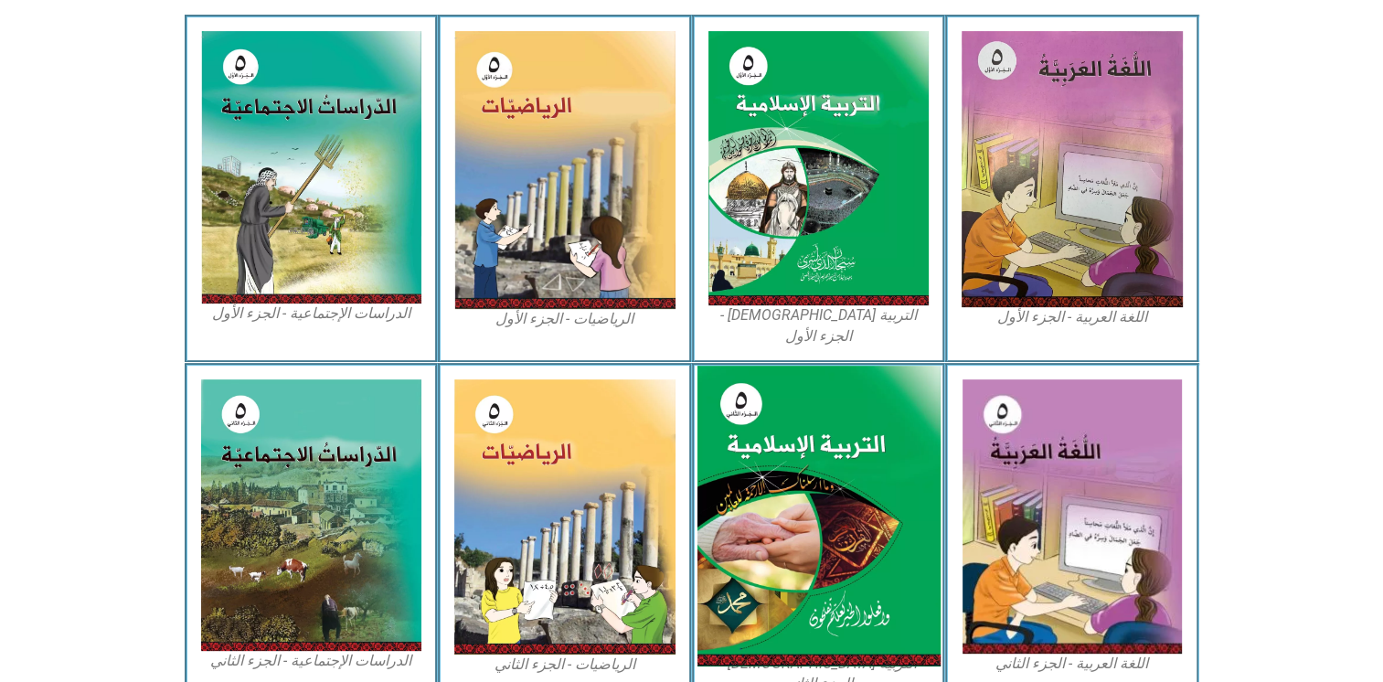
scroll to position [954, 0]
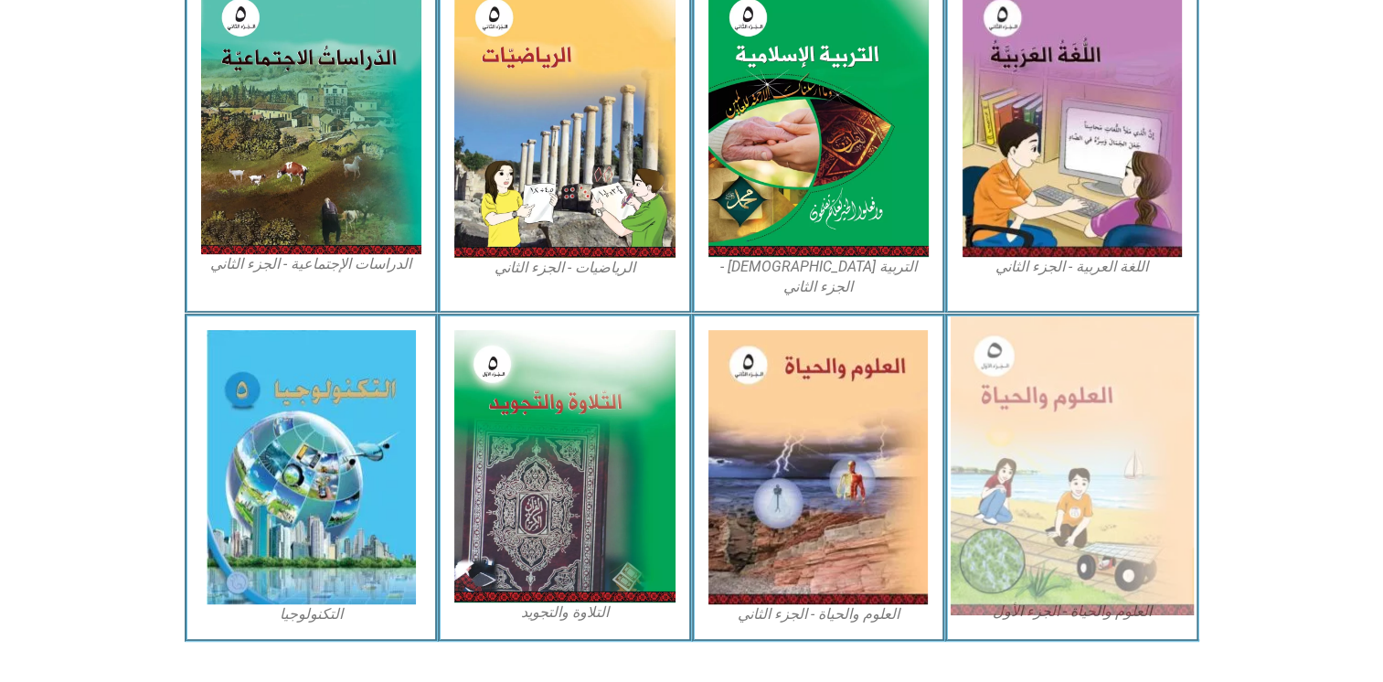
click at [1067, 448] on img at bounding box center [1071, 465] width 243 height 299
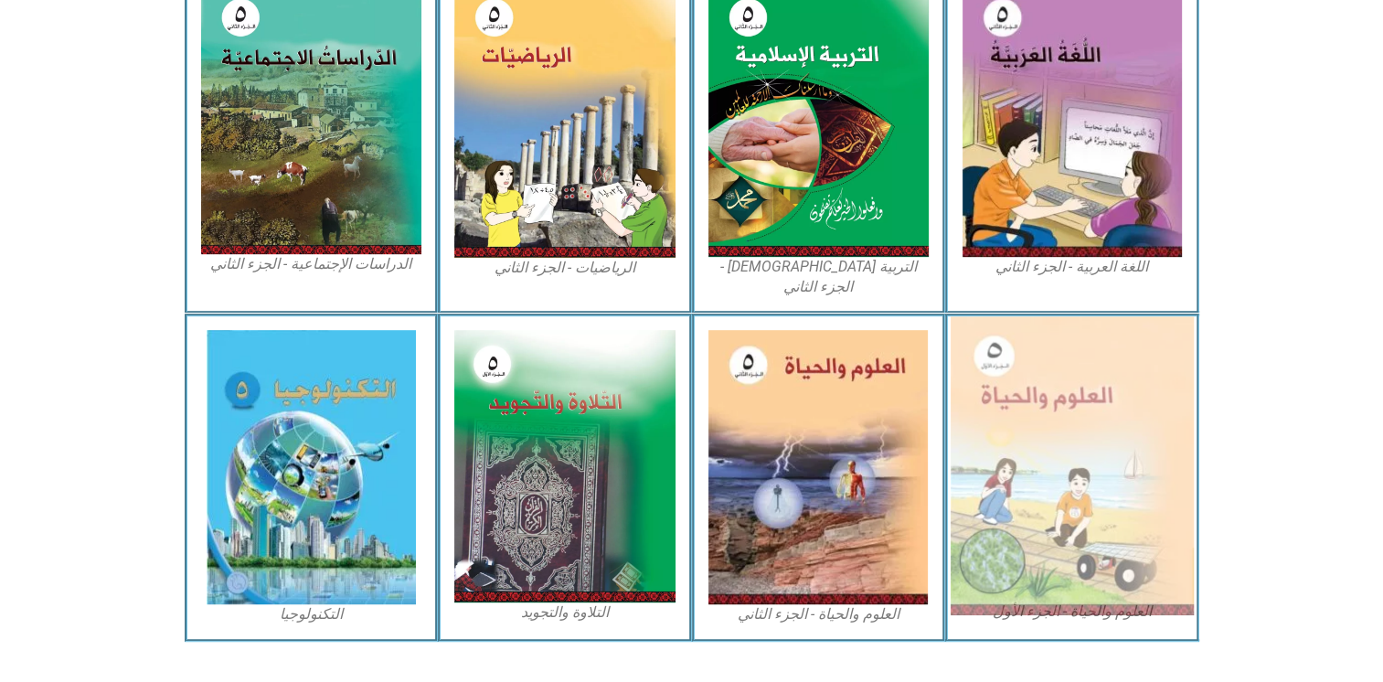
click at [1067, 448] on img at bounding box center [1071, 465] width 243 height 299
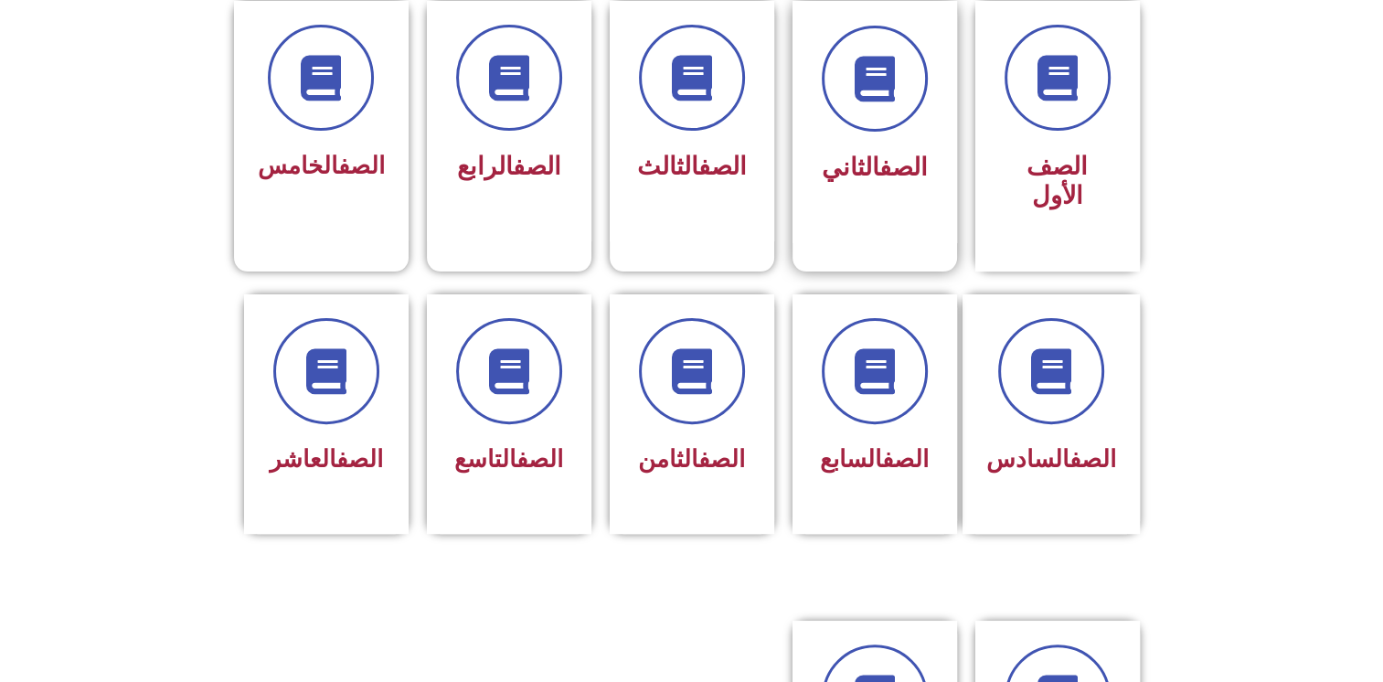
scroll to position [514, 0]
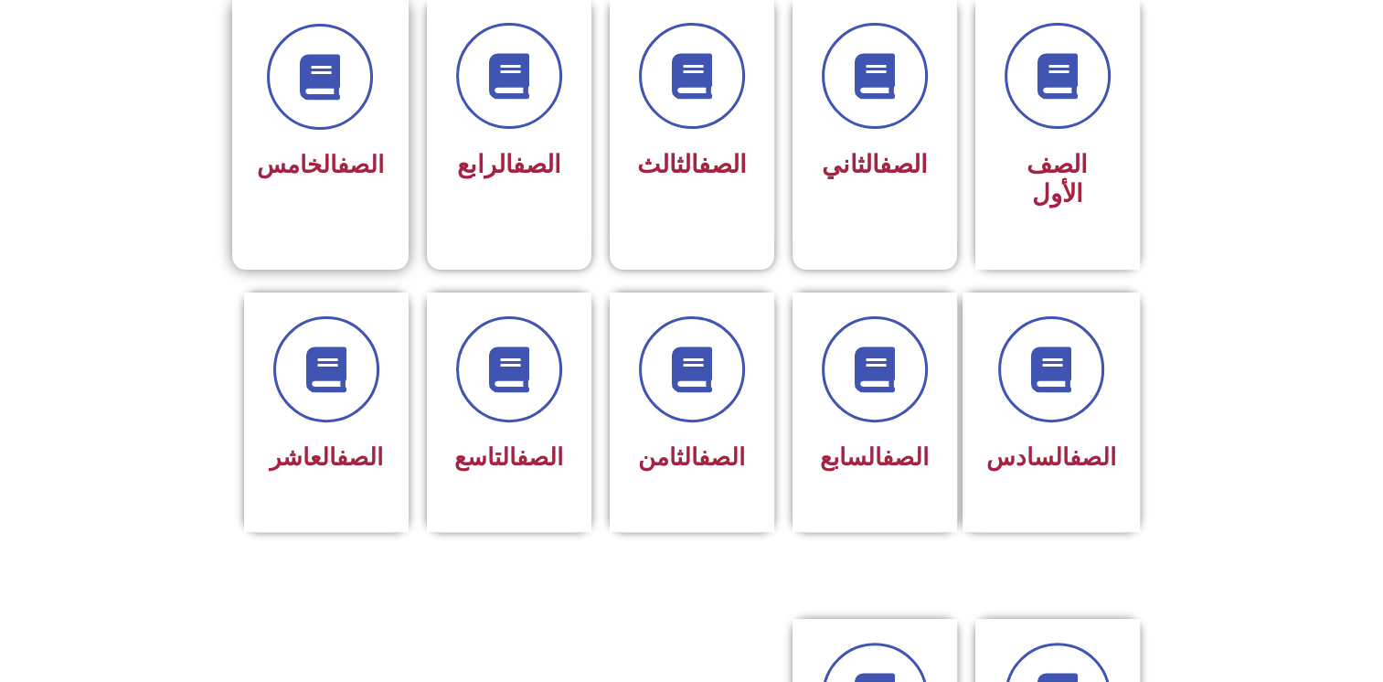
click at [300, 174] on span "الصف الخامس" at bounding box center [320, 164] width 127 height 27
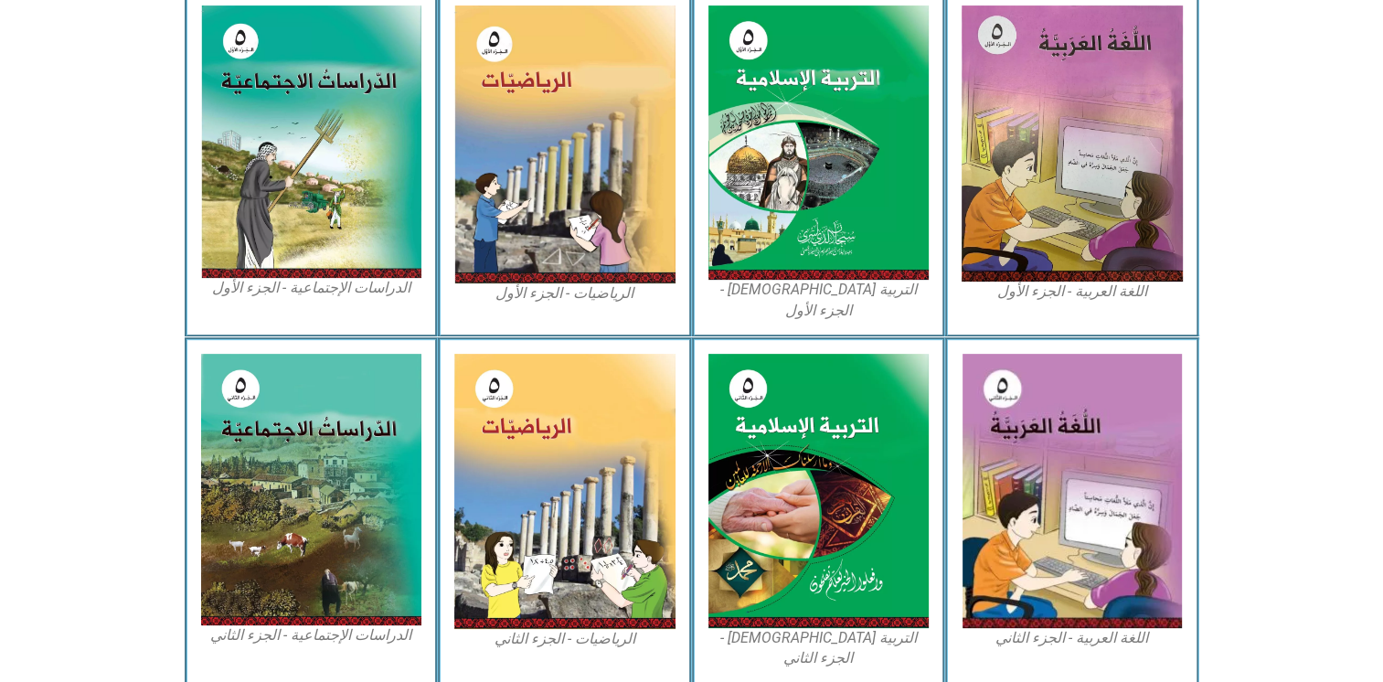
scroll to position [954, 0]
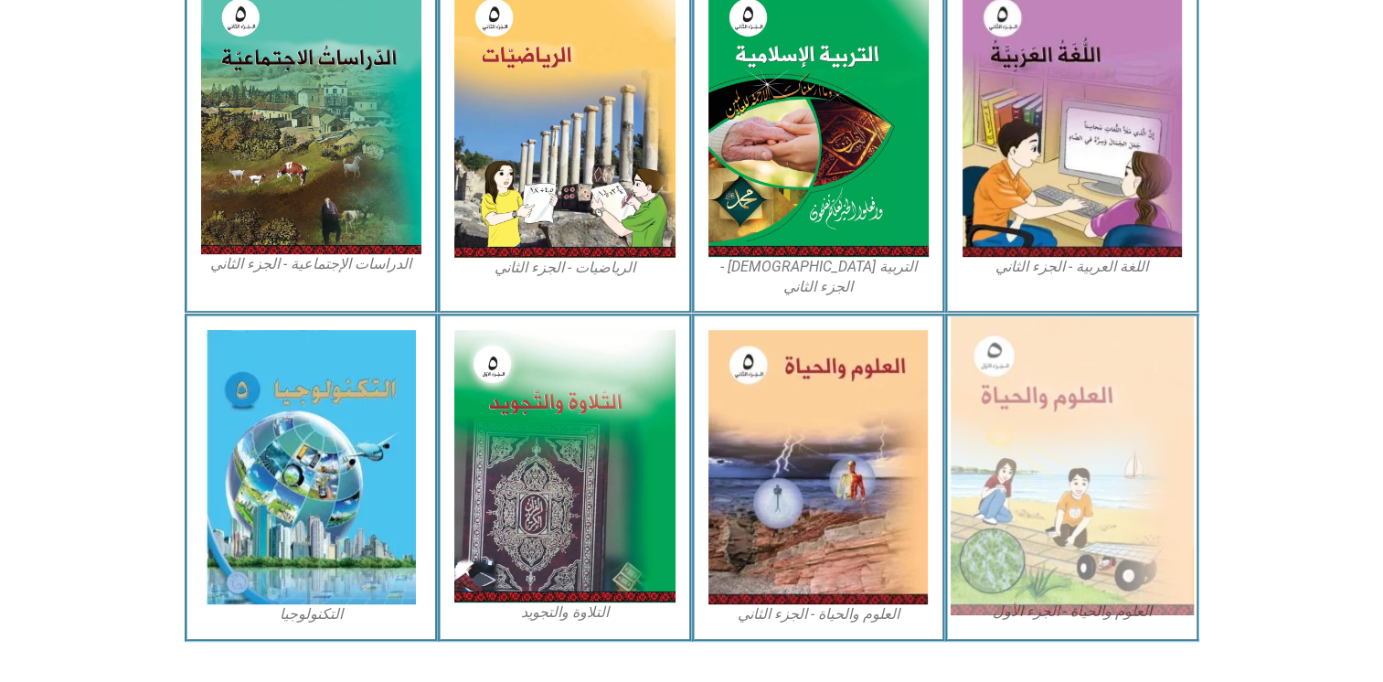
click at [1055, 462] on img at bounding box center [1071, 465] width 243 height 299
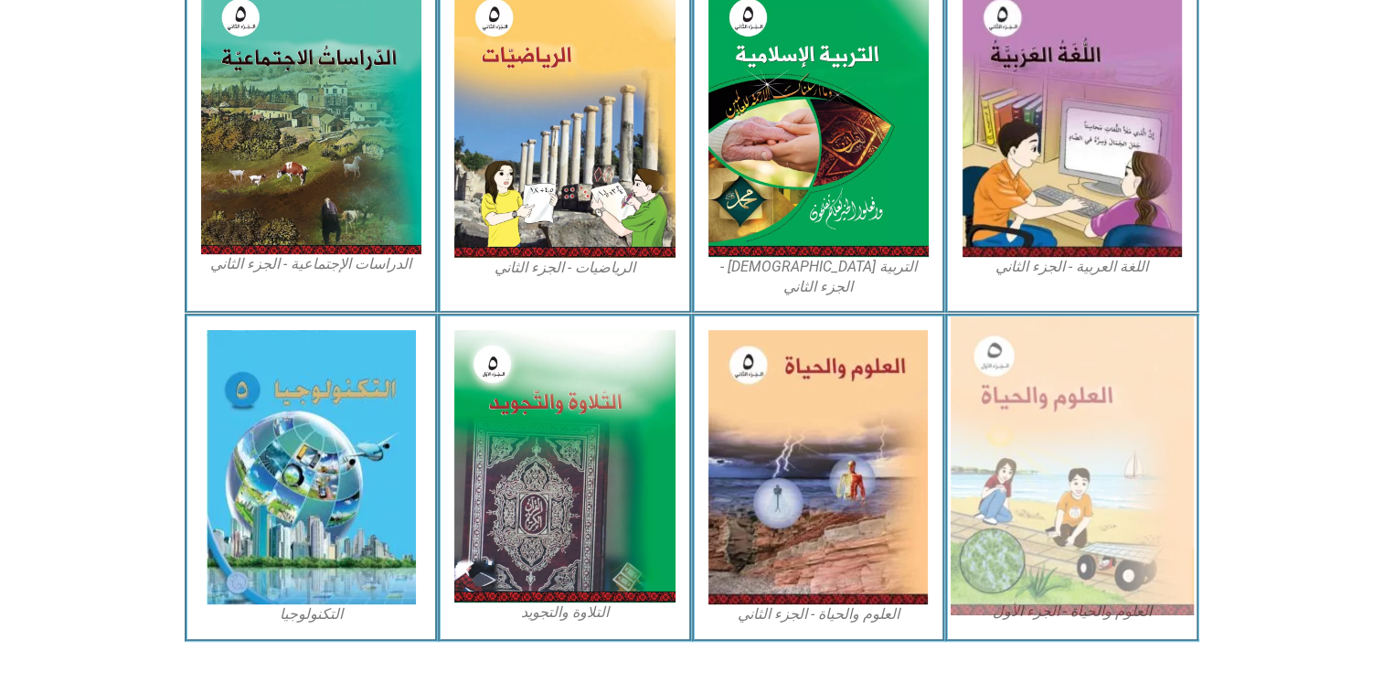
click at [1055, 462] on img at bounding box center [1071, 465] width 243 height 299
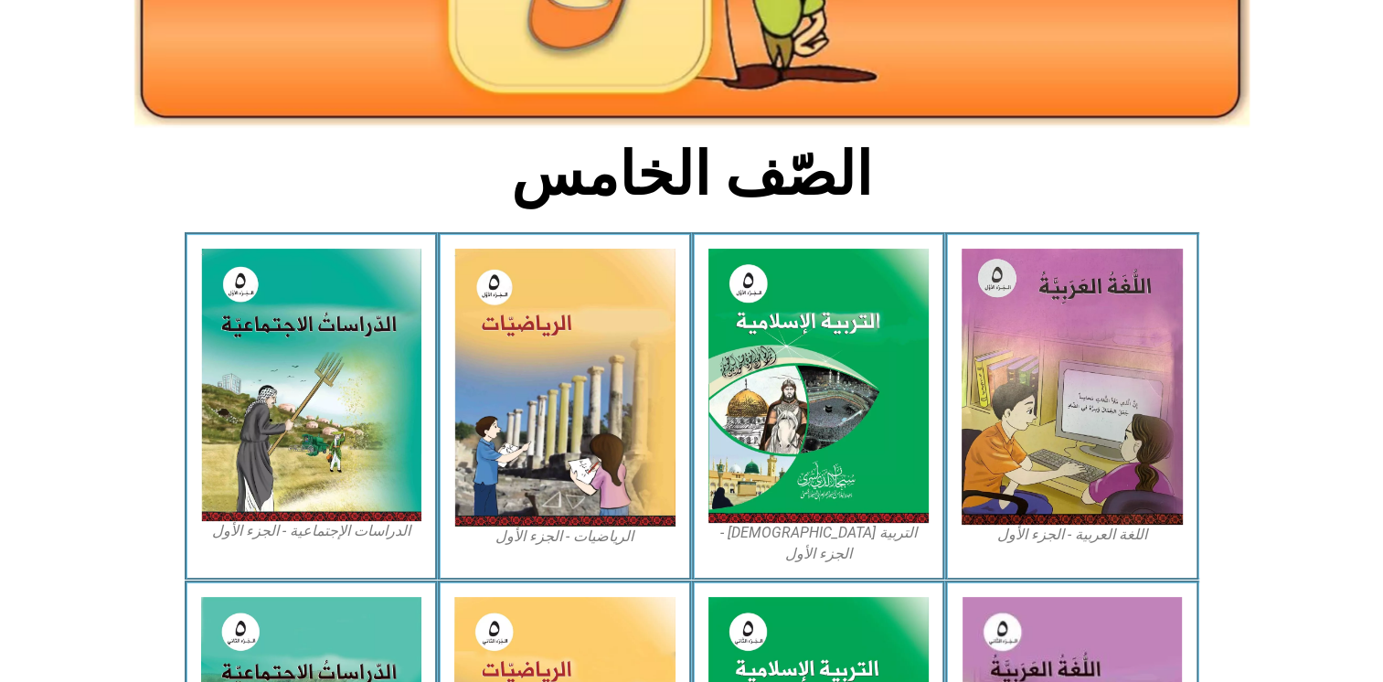
scroll to position [0, 0]
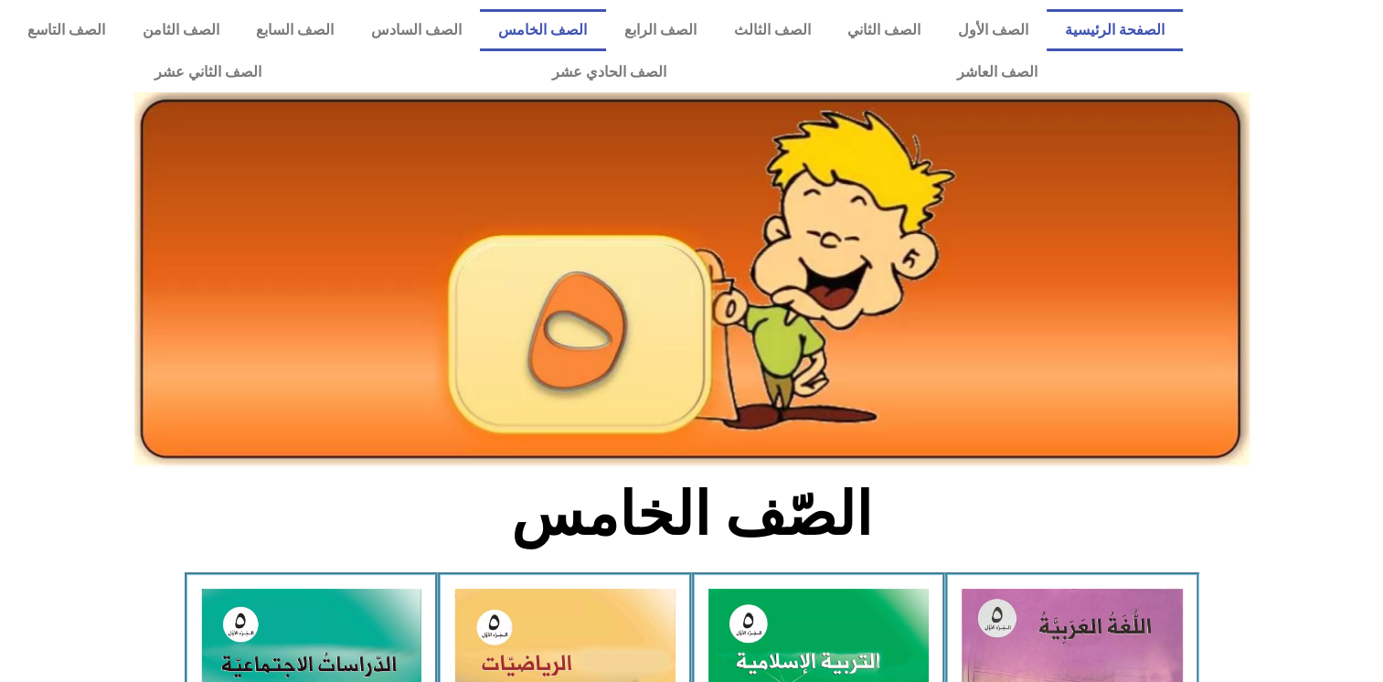
click at [1120, 24] on link "الصفحة الرئيسية" at bounding box center [1114, 30] width 137 height 42
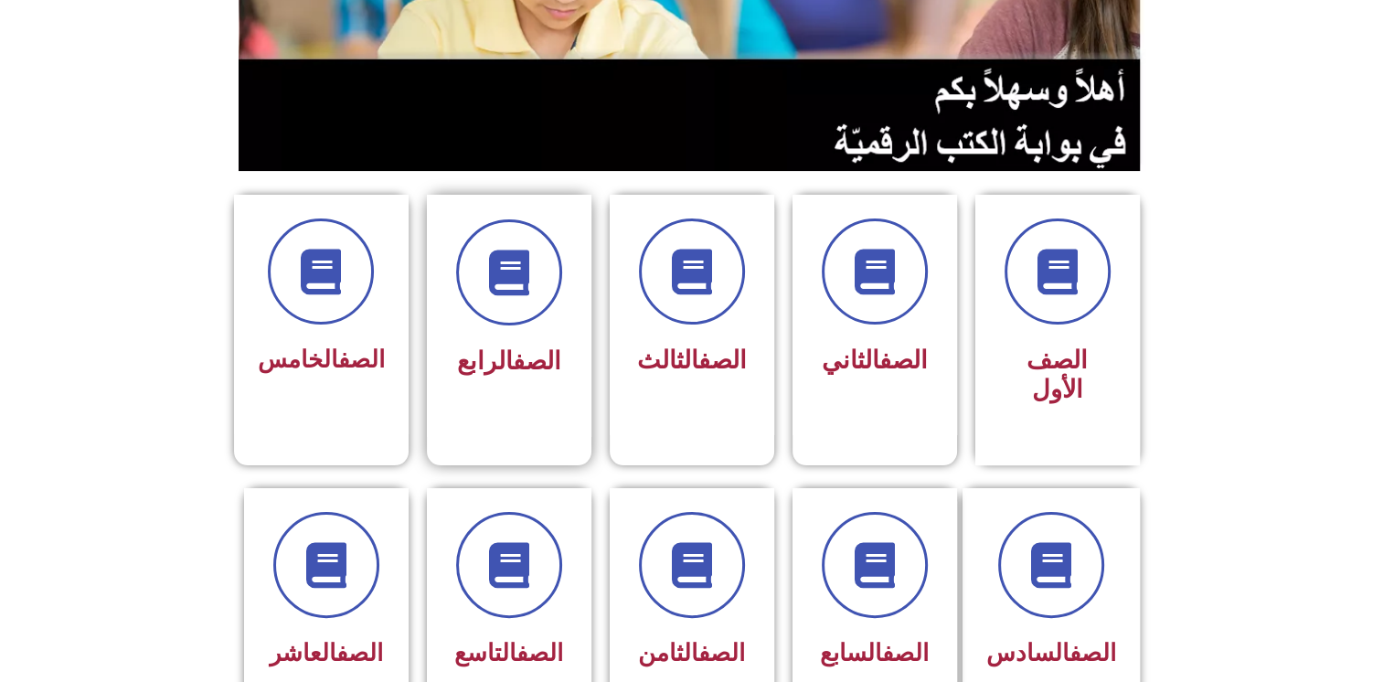
scroll to position [320, 0]
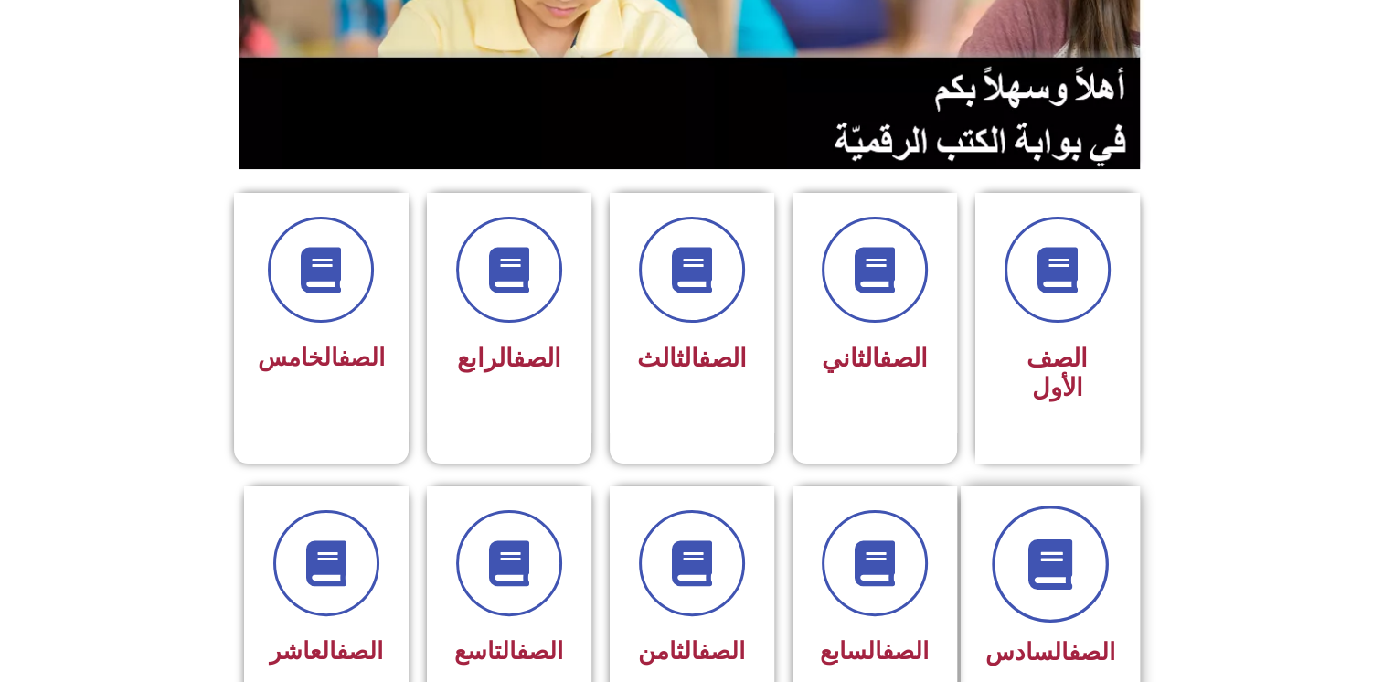
click at [1012, 555] on span at bounding box center [1049, 563] width 117 height 117
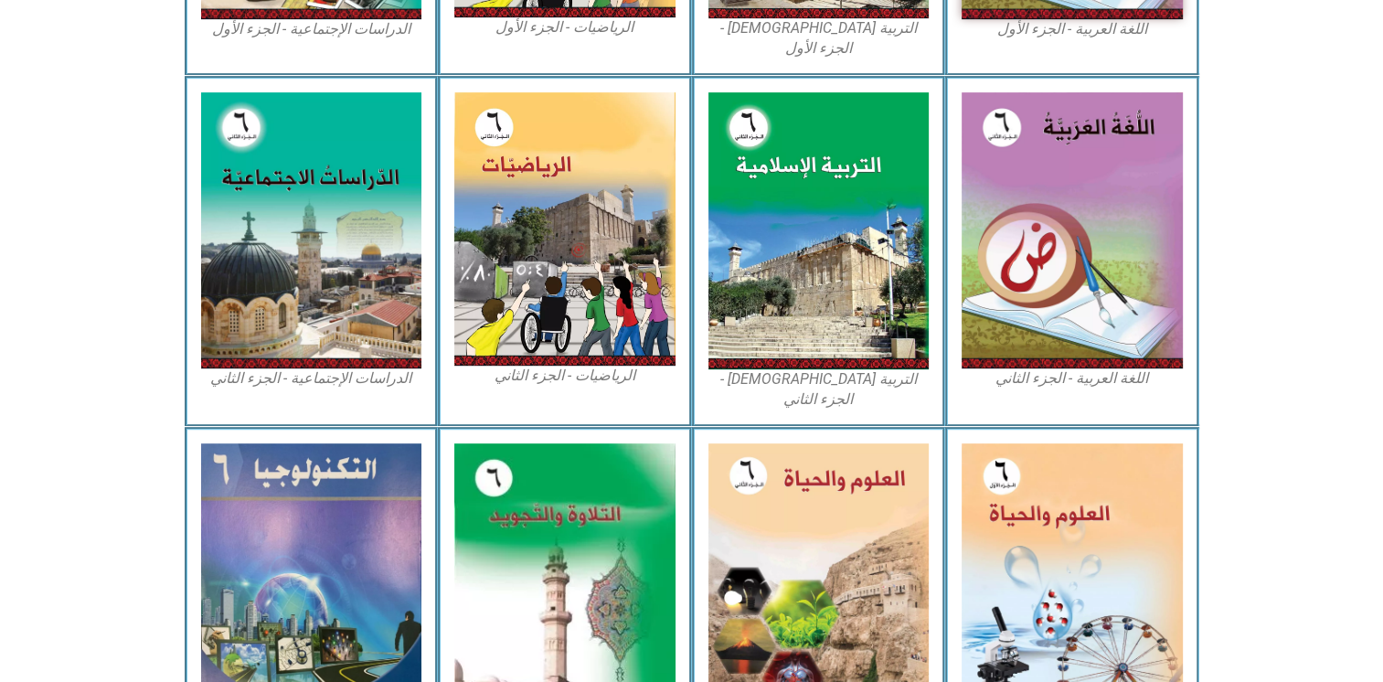
scroll to position [844, 0]
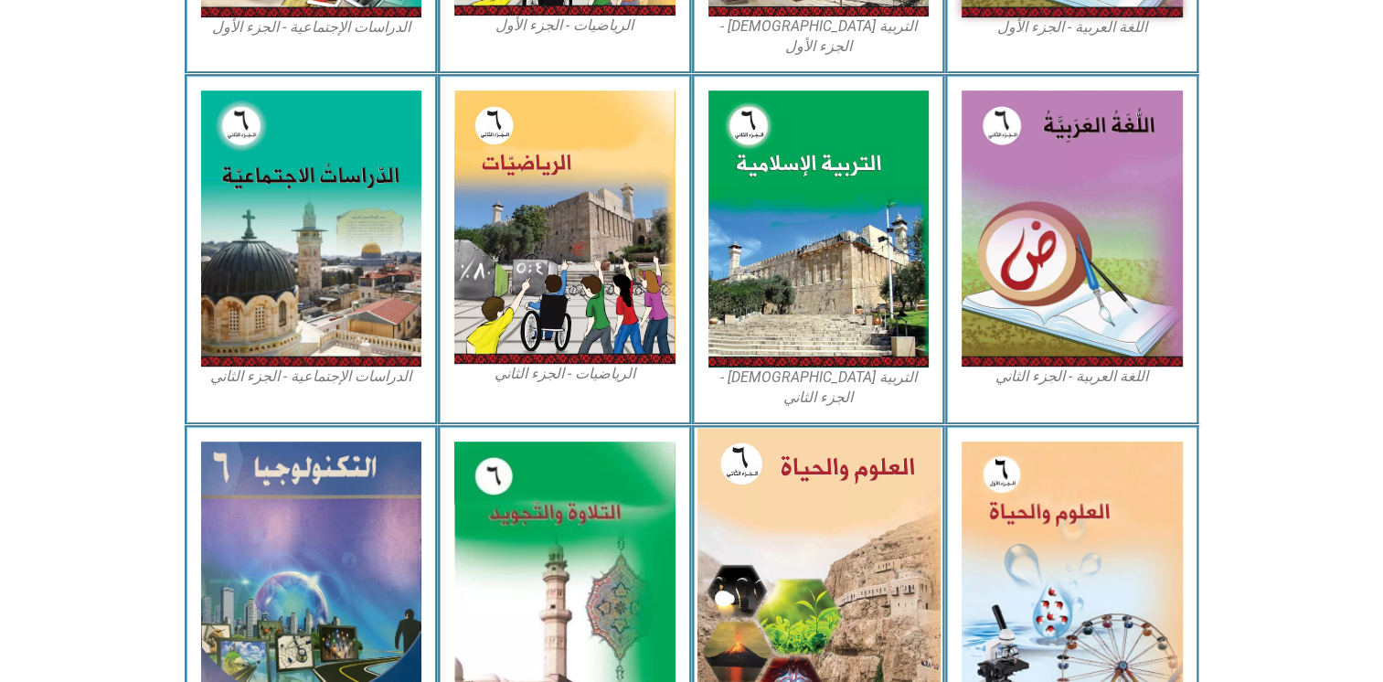
click at [814, 572] on img at bounding box center [817, 576] width 243 height 296
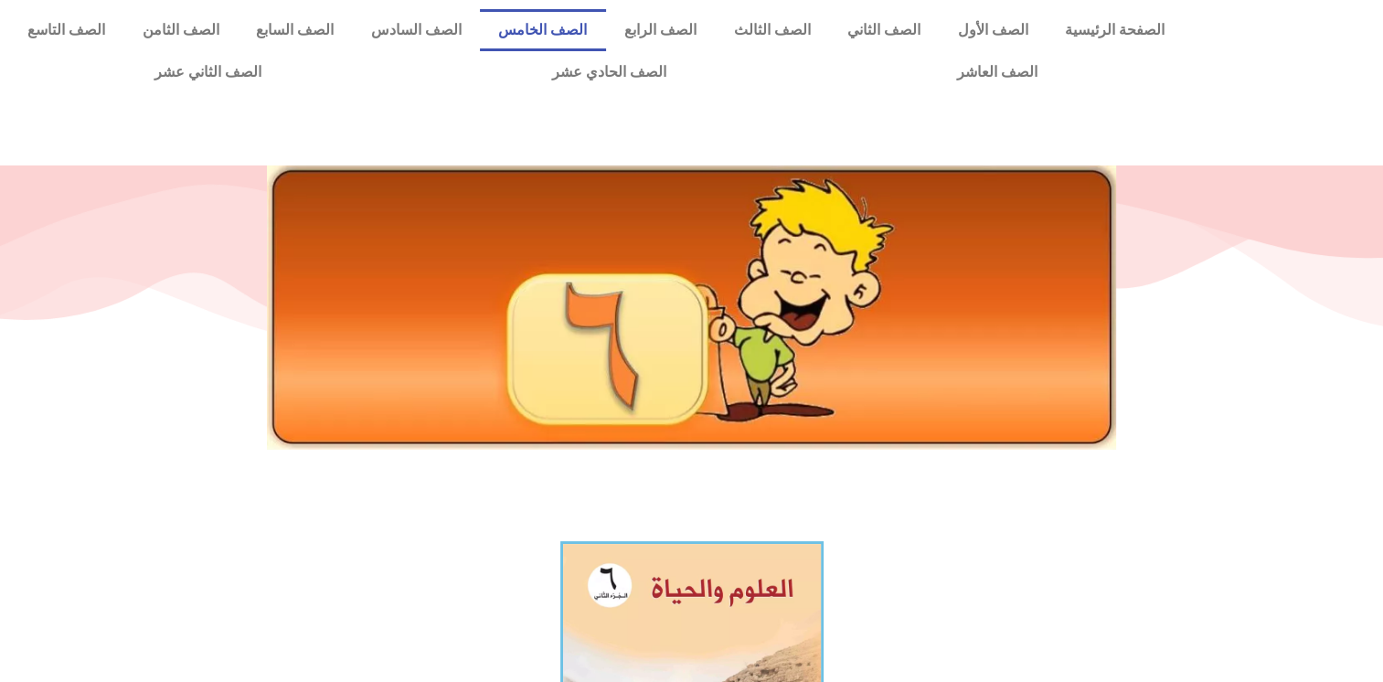
click at [599, 35] on link "الصف الخامس" at bounding box center [543, 30] width 126 height 42
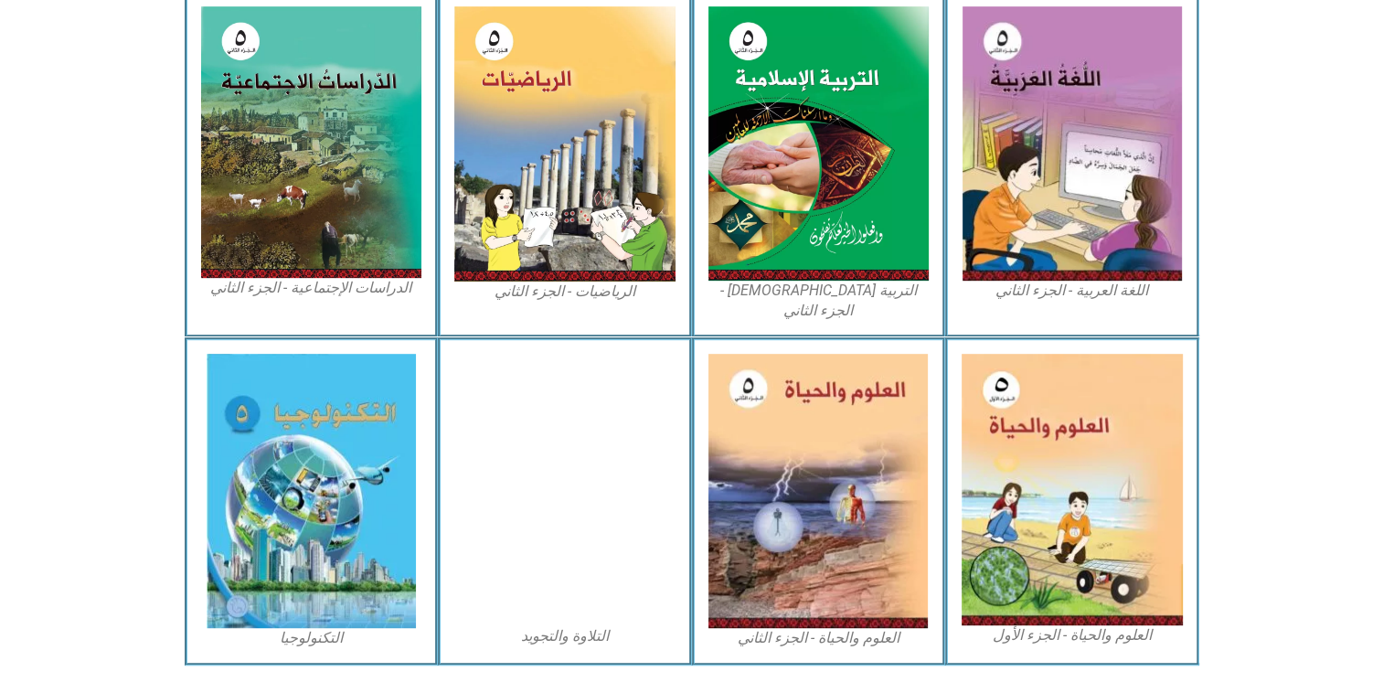
scroll to position [931, 0]
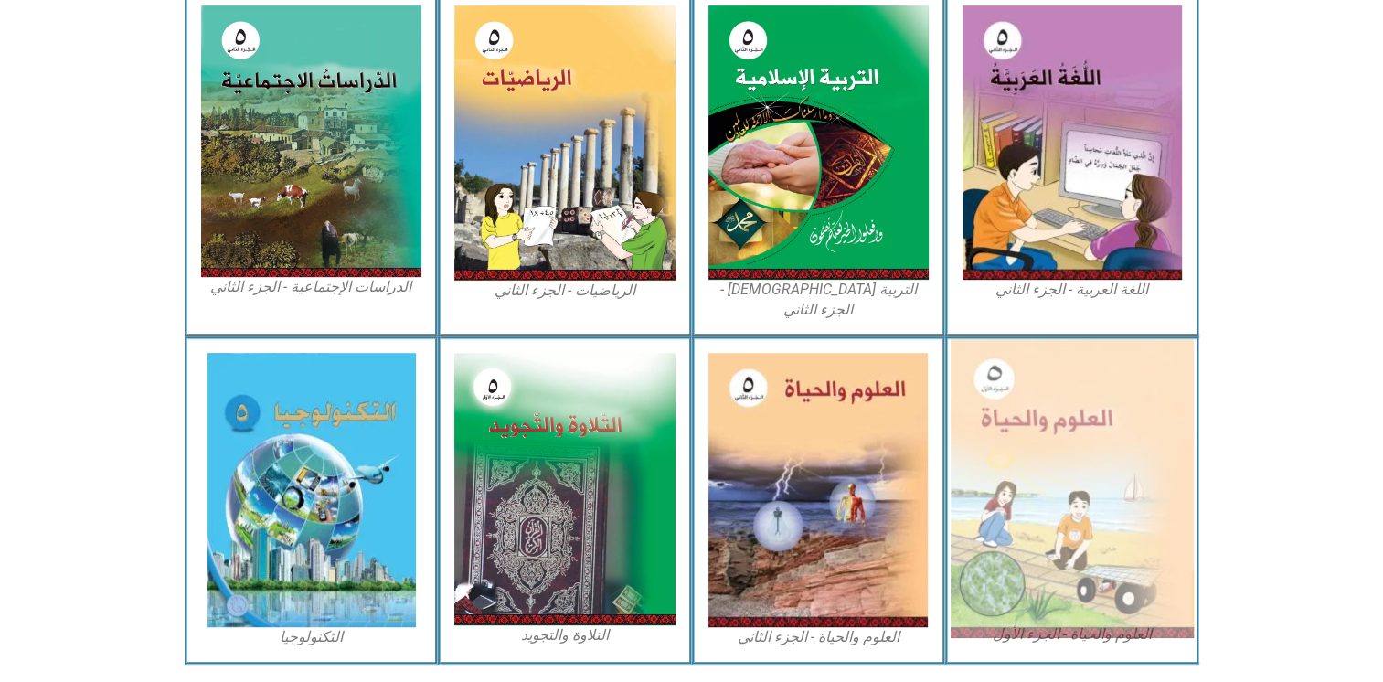
click at [1072, 421] on img at bounding box center [1071, 488] width 243 height 299
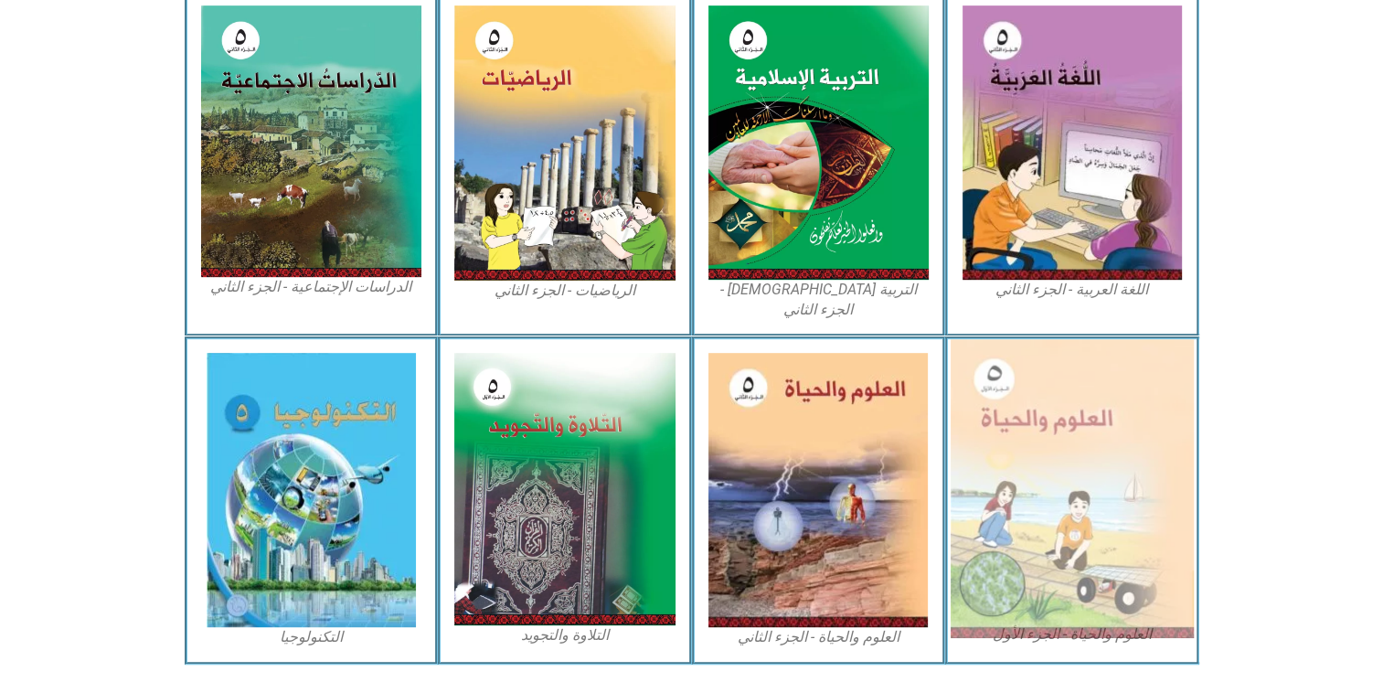
click at [1072, 421] on img at bounding box center [1071, 488] width 243 height 299
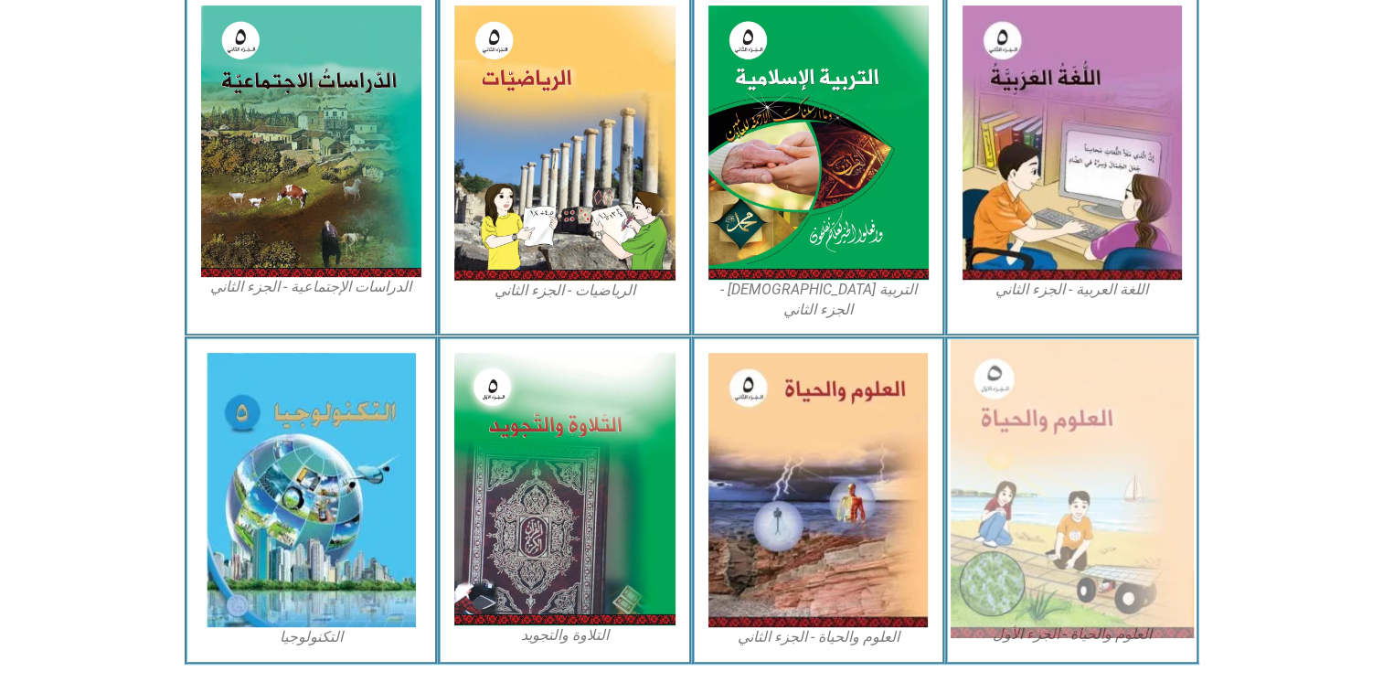
click at [1072, 421] on img at bounding box center [1071, 488] width 243 height 299
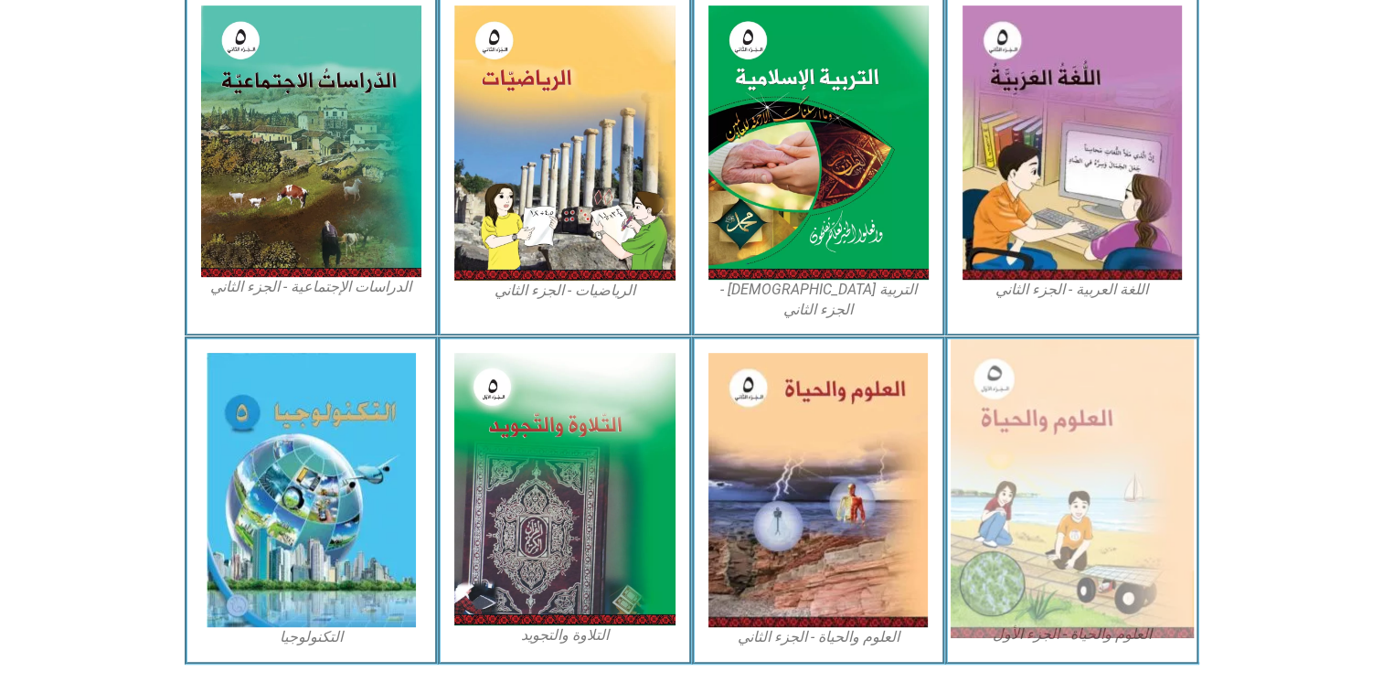
click at [1072, 421] on img at bounding box center [1071, 488] width 243 height 299
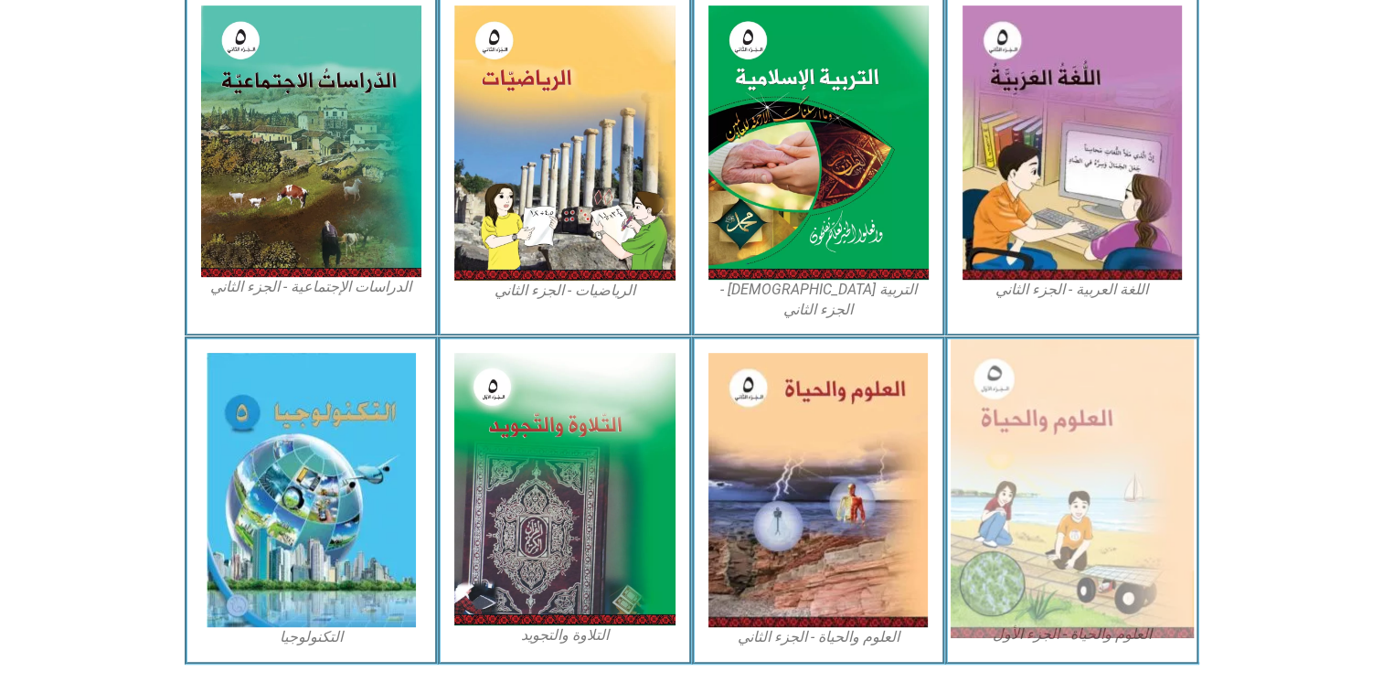
click at [1072, 421] on img at bounding box center [1071, 488] width 243 height 299
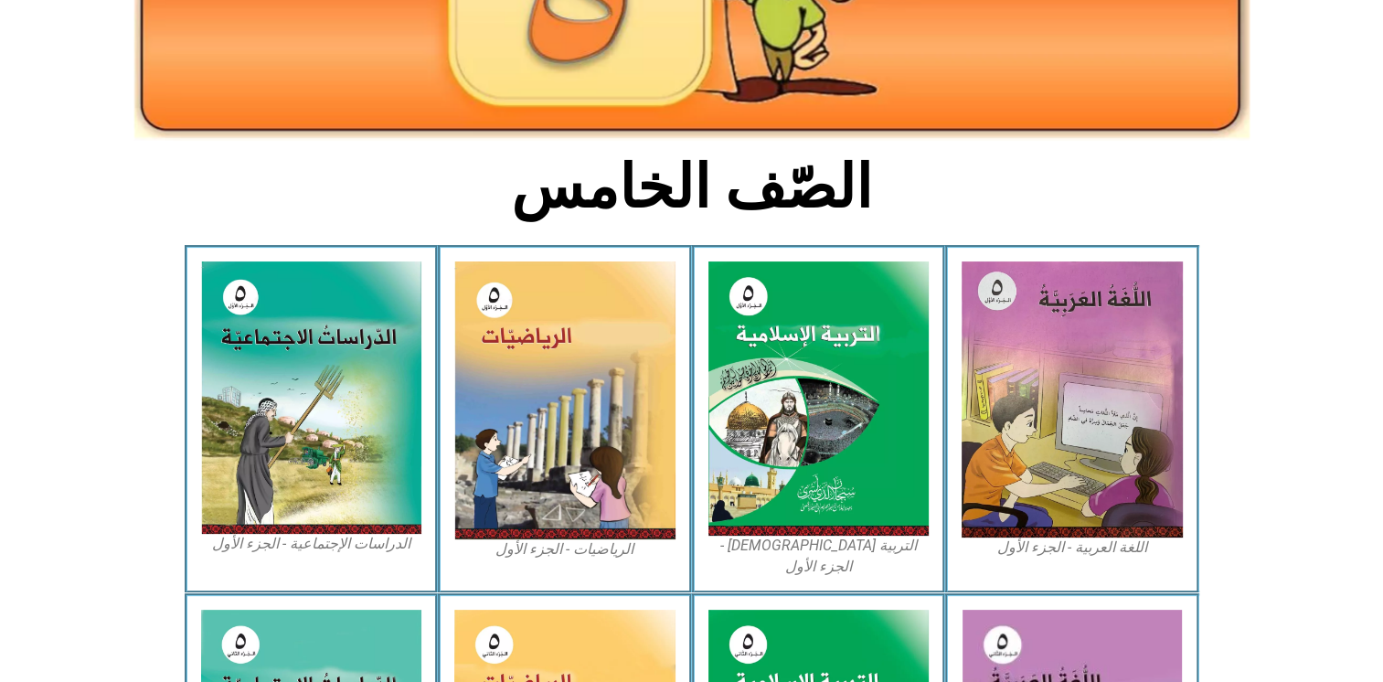
scroll to position [0, 0]
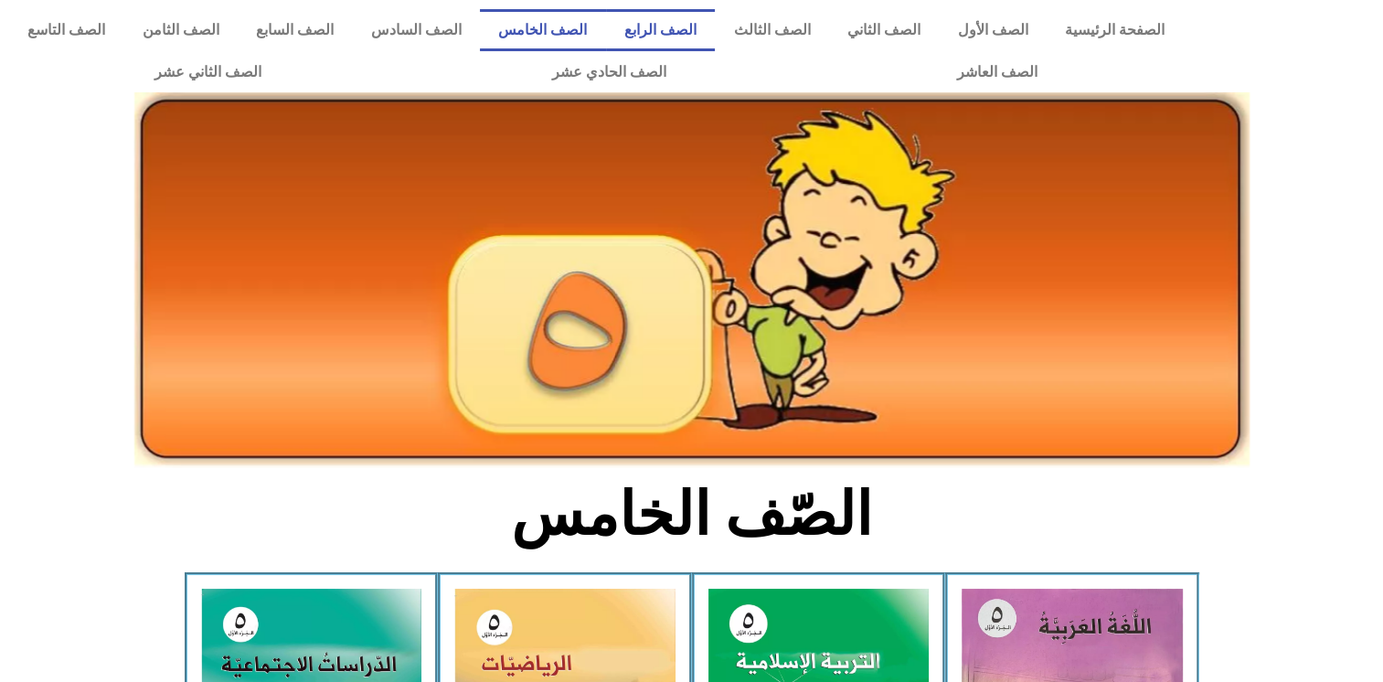
click at [715, 34] on link "الصف الرابع" at bounding box center [661, 30] width 110 height 42
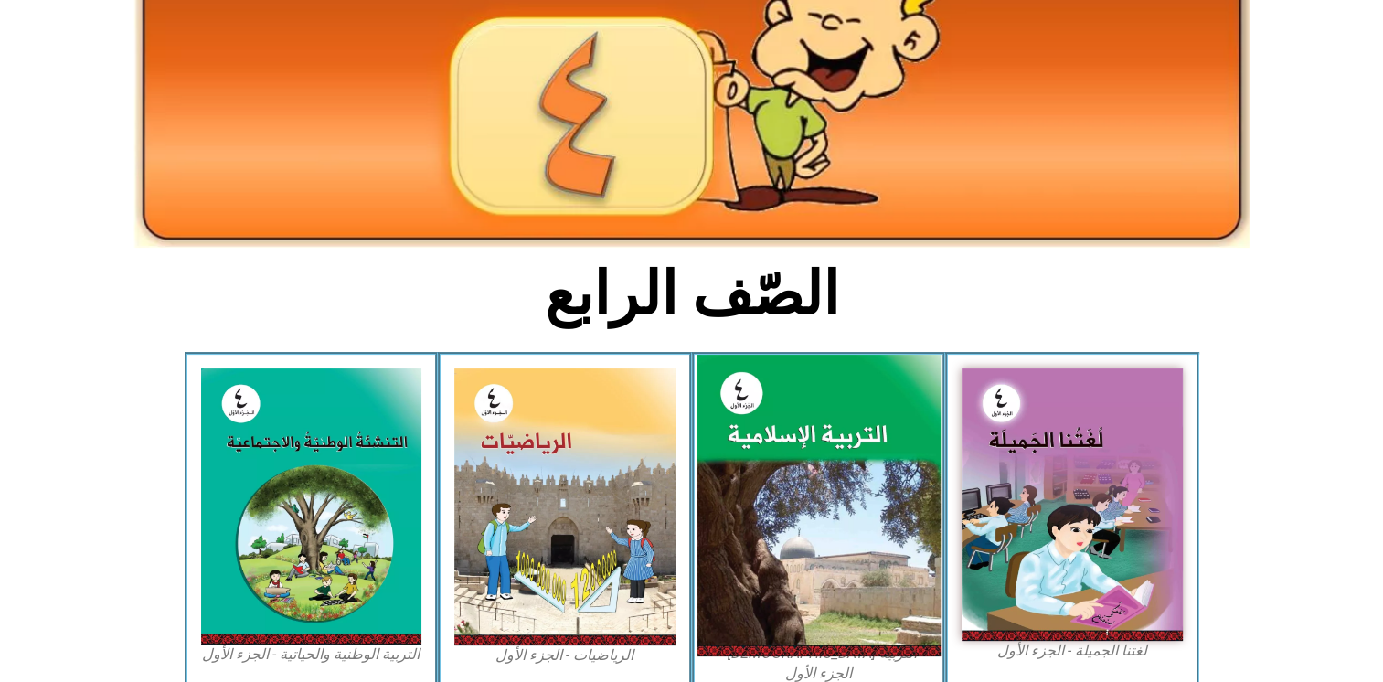
scroll to position [217, 0]
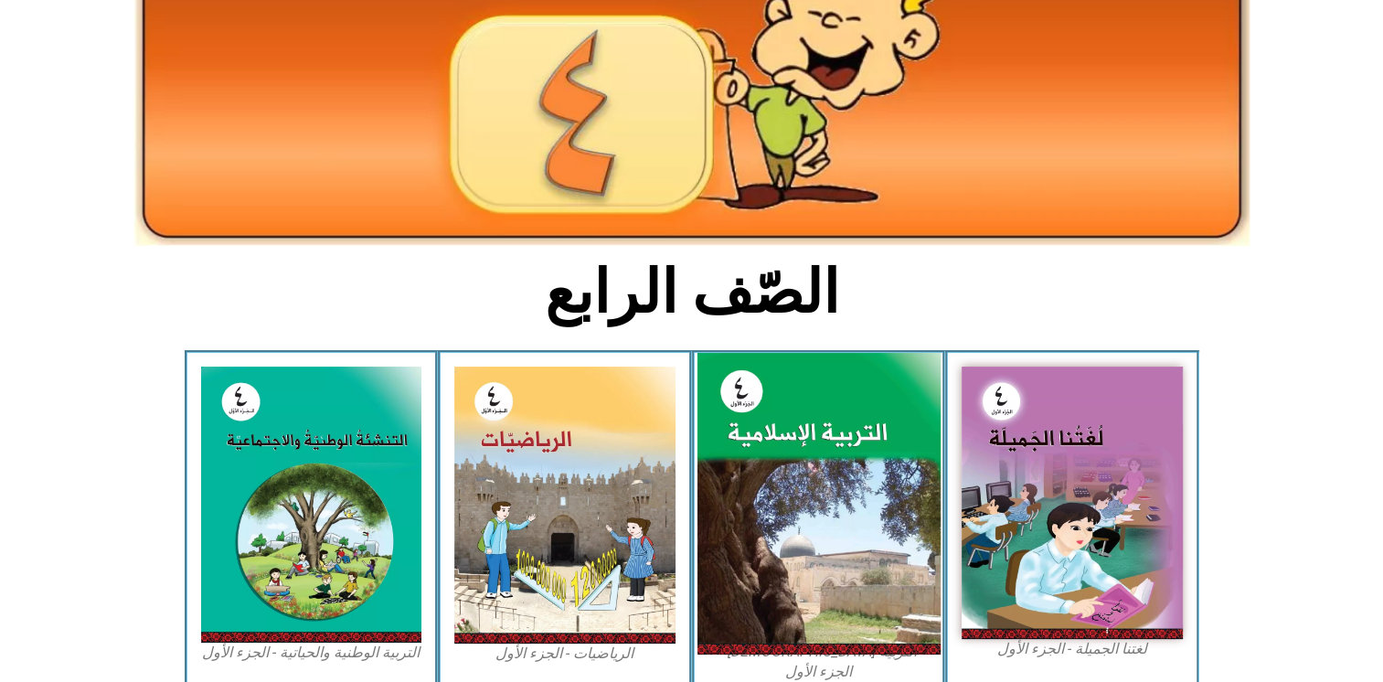
click at [814, 530] on img at bounding box center [817, 504] width 243 height 302
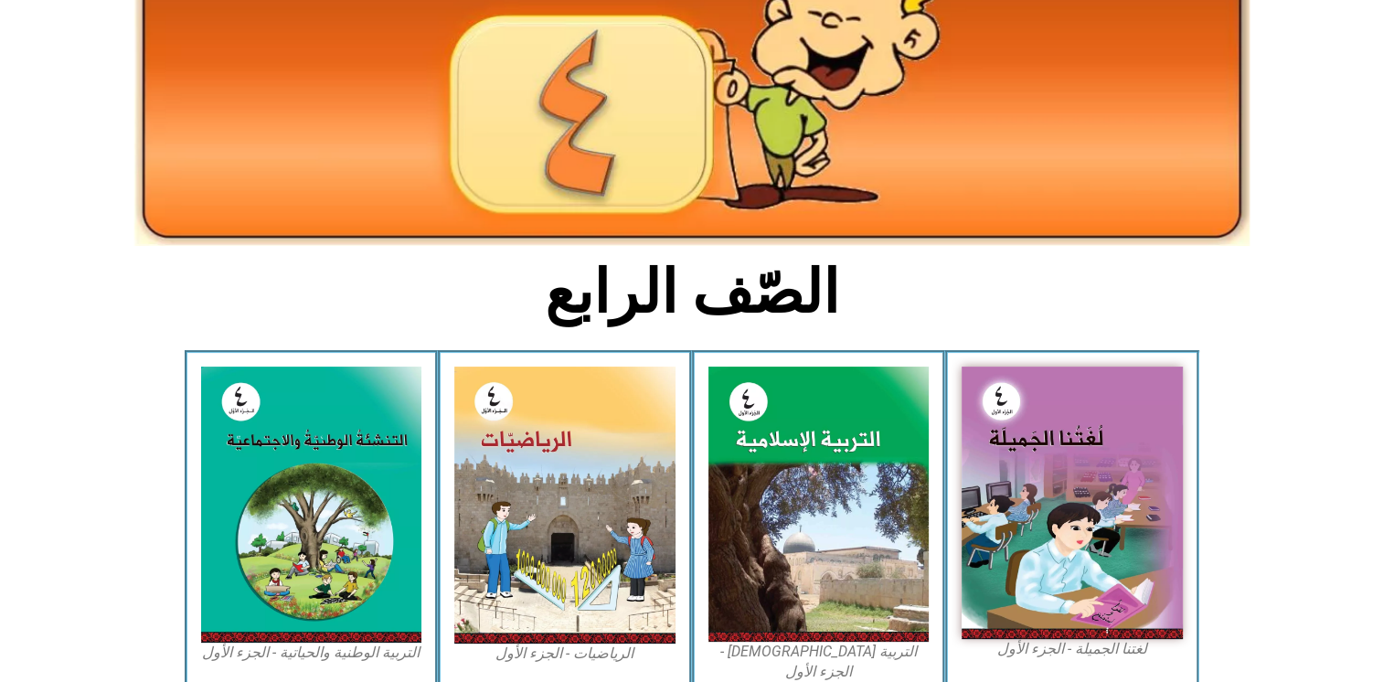
scroll to position [0, 0]
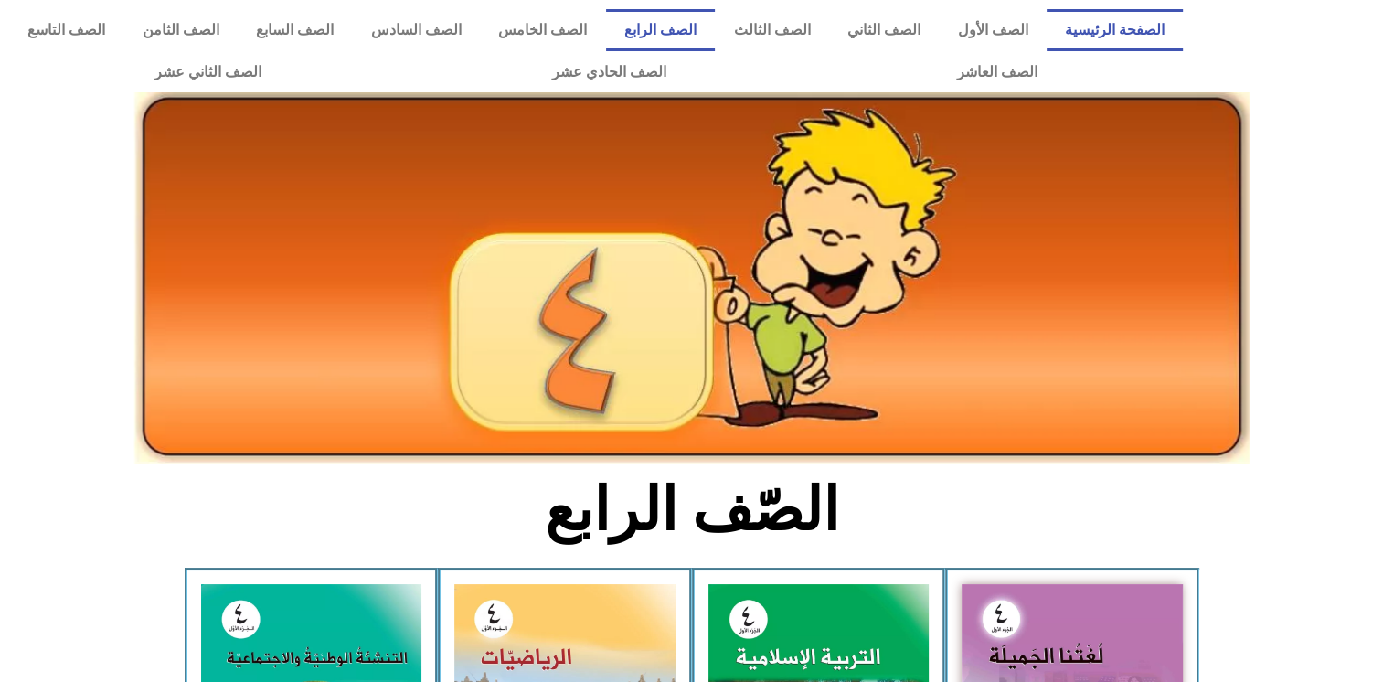
click at [1114, 15] on link "الصفحة الرئيسية" at bounding box center [1114, 30] width 137 height 42
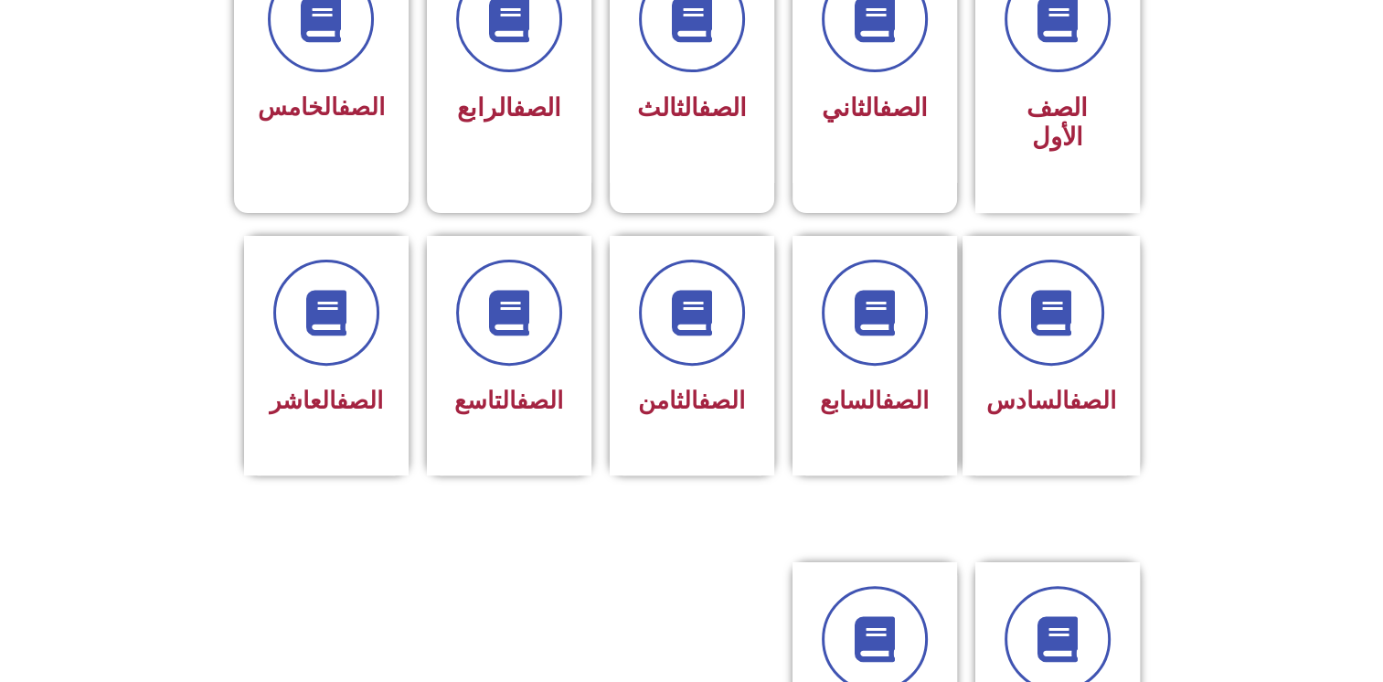
scroll to position [572, 0]
click at [330, 142] on div "الصف الخامس" at bounding box center [320, 61] width 176 height 241
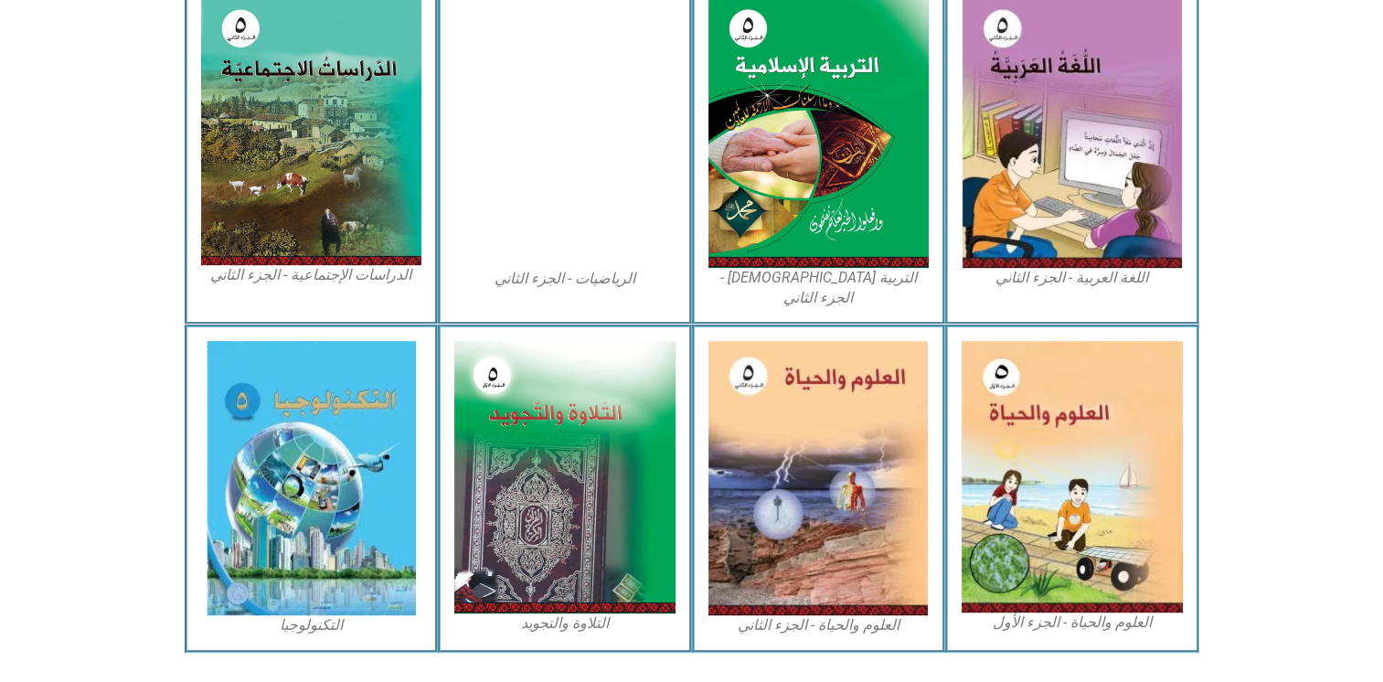
scroll to position [954, 0]
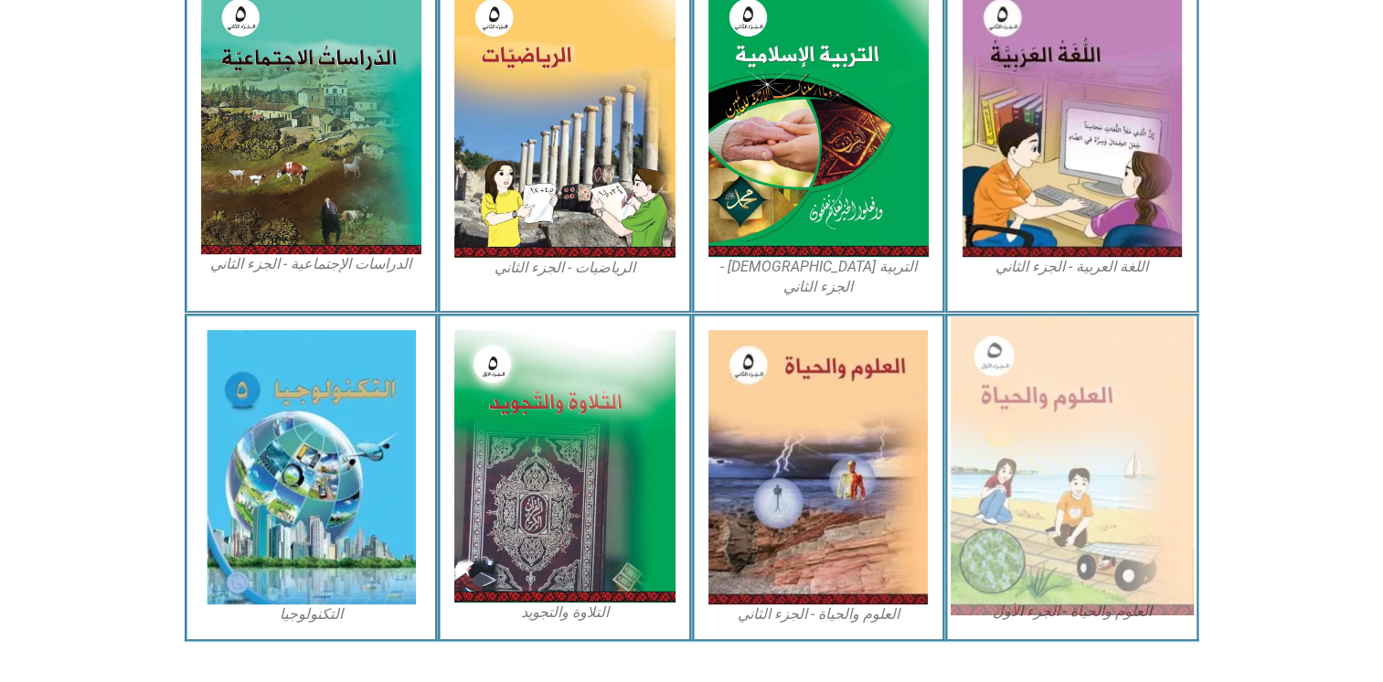
click at [1058, 349] on img at bounding box center [1071, 465] width 243 height 299
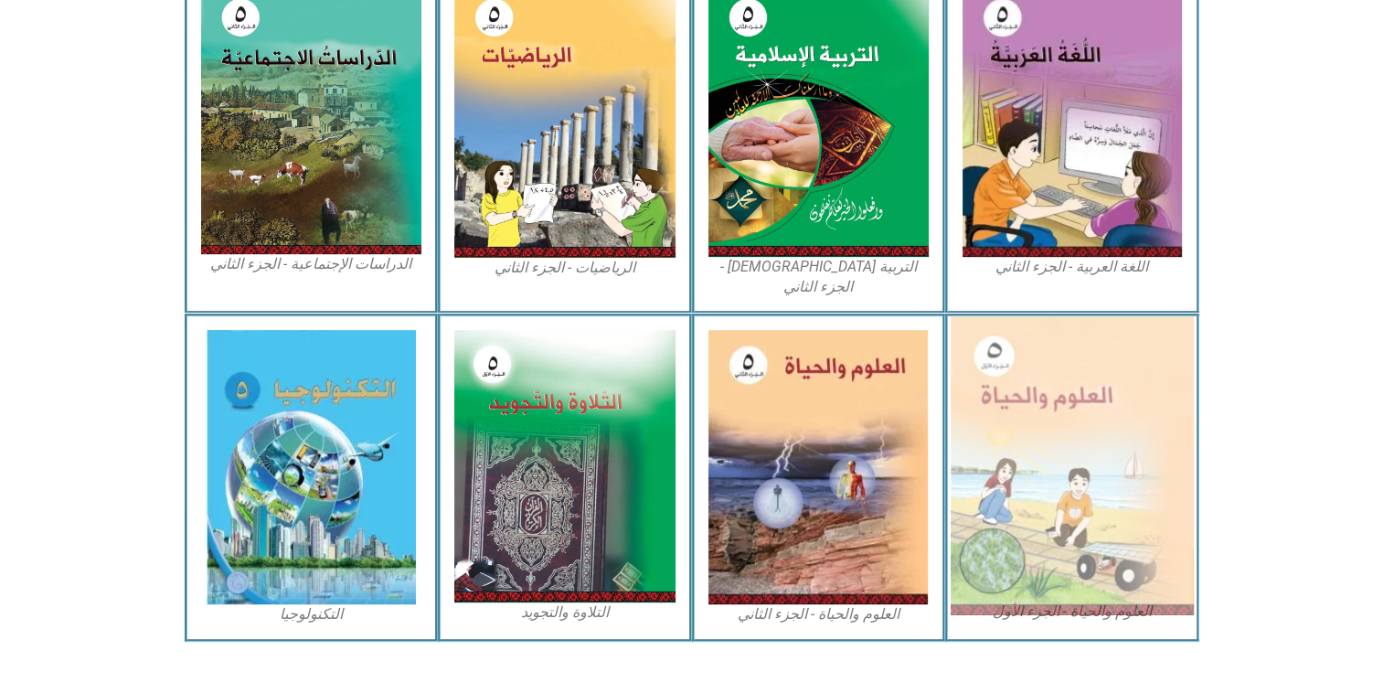
click at [1058, 349] on img at bounding box center [1071, 465] width 243 height 299
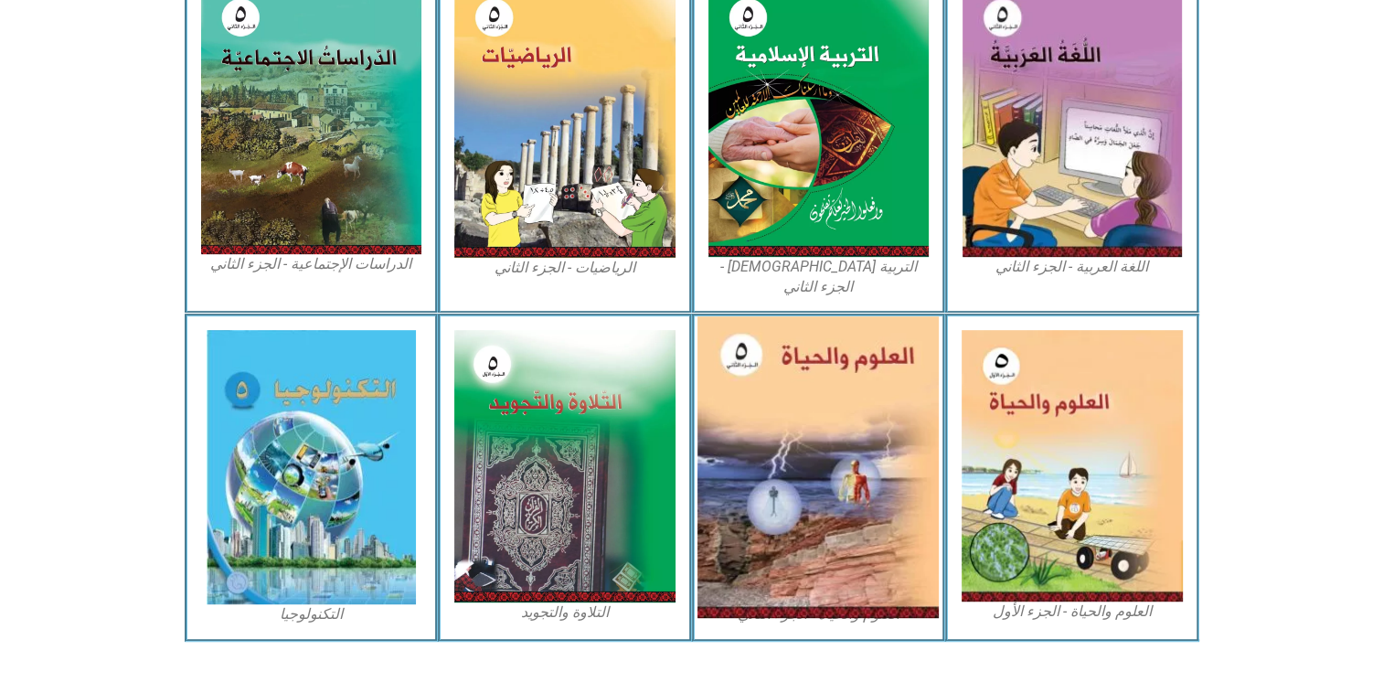
click at [764, 376] on img at bounding box center [817, 467] width 241 height 302
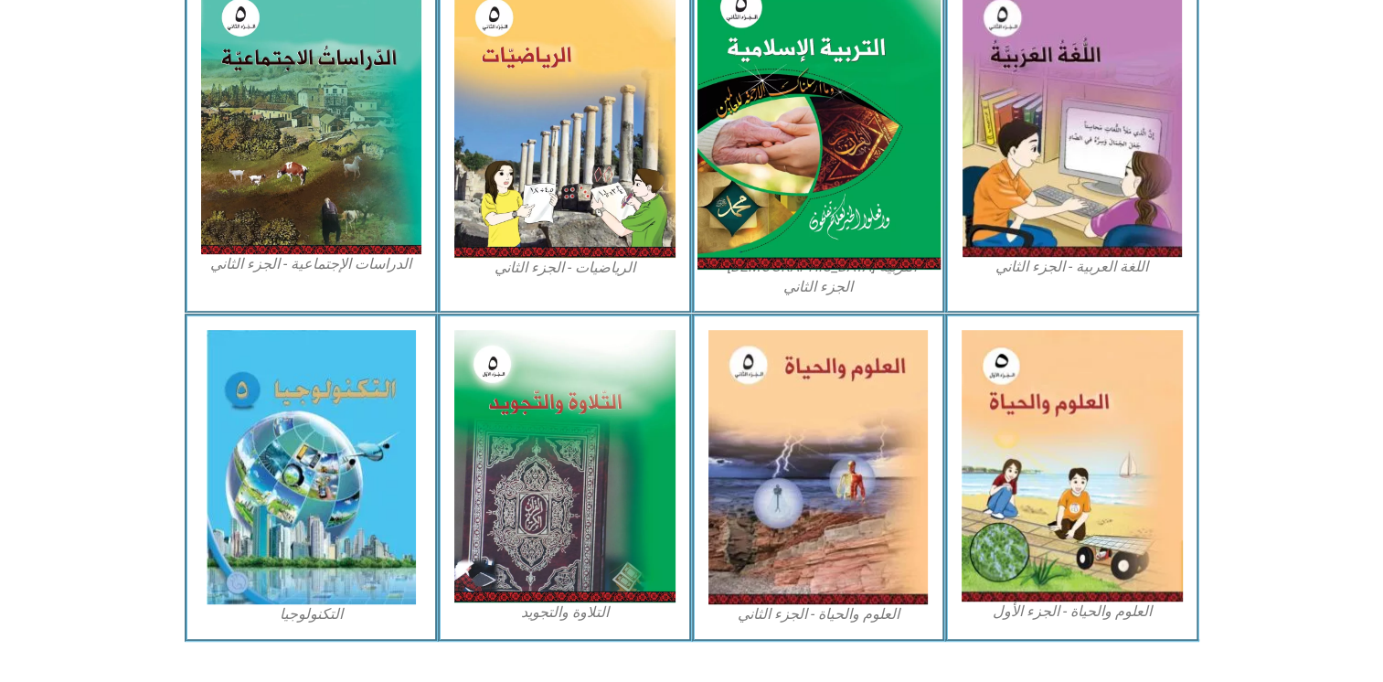
drag, startPoint x: 764, startPoint y: 376, endPoint x: 852, endPoint y: 206, distance: 192.1
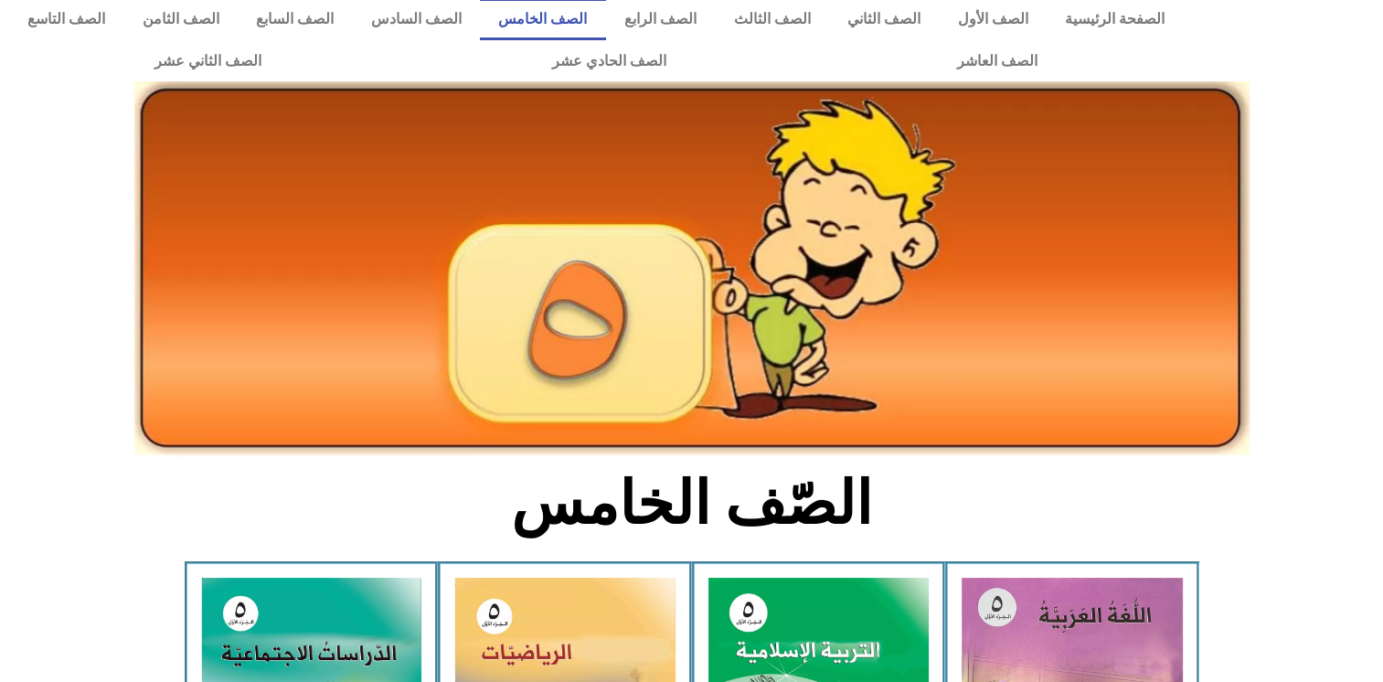
scroll to position [0, 0]
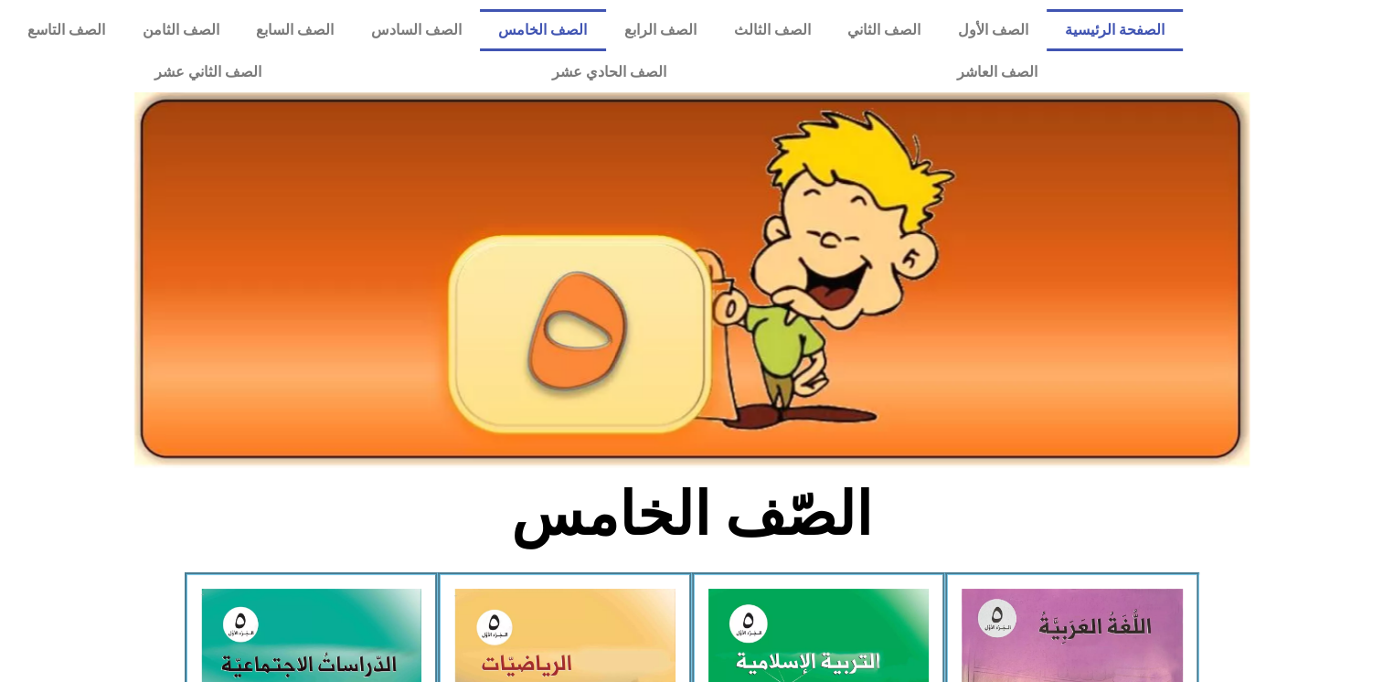
click at [1136, 35] on link "الصفحة الرئيسية" at bounding box center [1114, 30] width 137 height 42
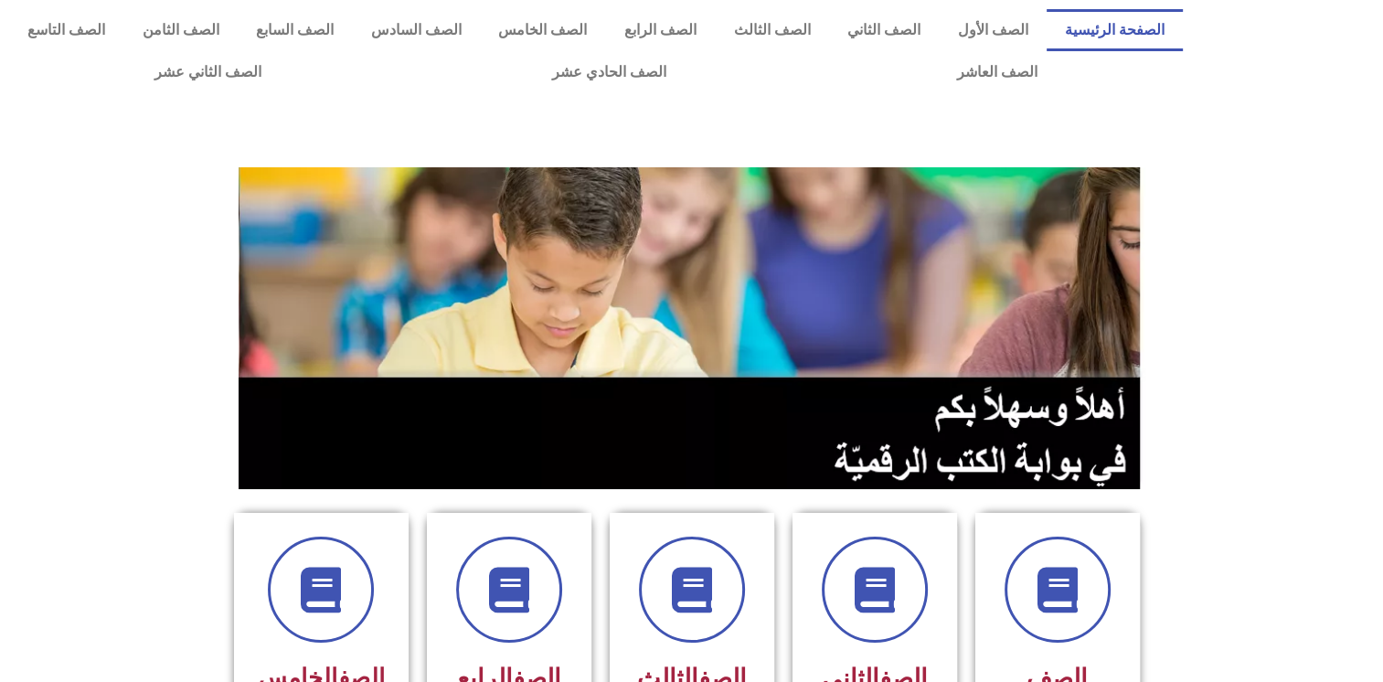
click at [1136, 35] on link "الصفحة الرئيسية" at bounding box center [1114, 30] width 137 height 42
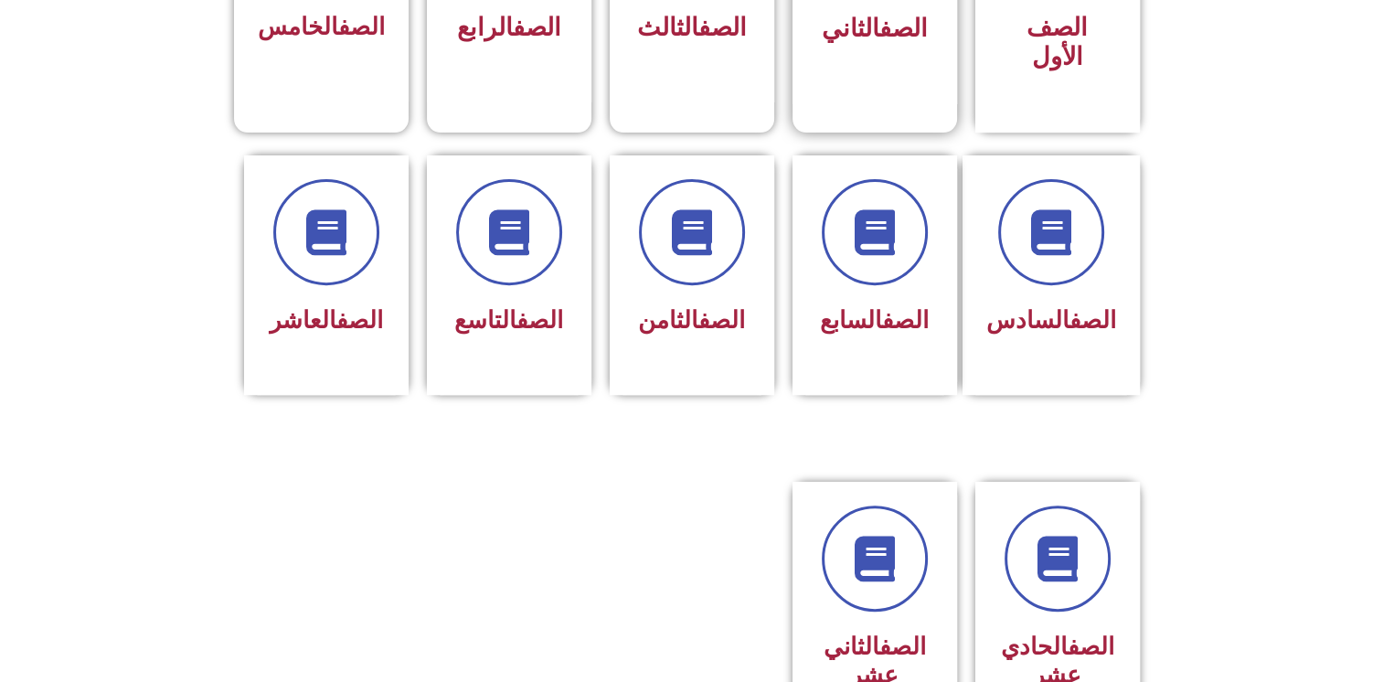
scroll to position [650, 0]
click at [344, 33] on link "الصف" at bounding box center [360, 28] width 47 height 27
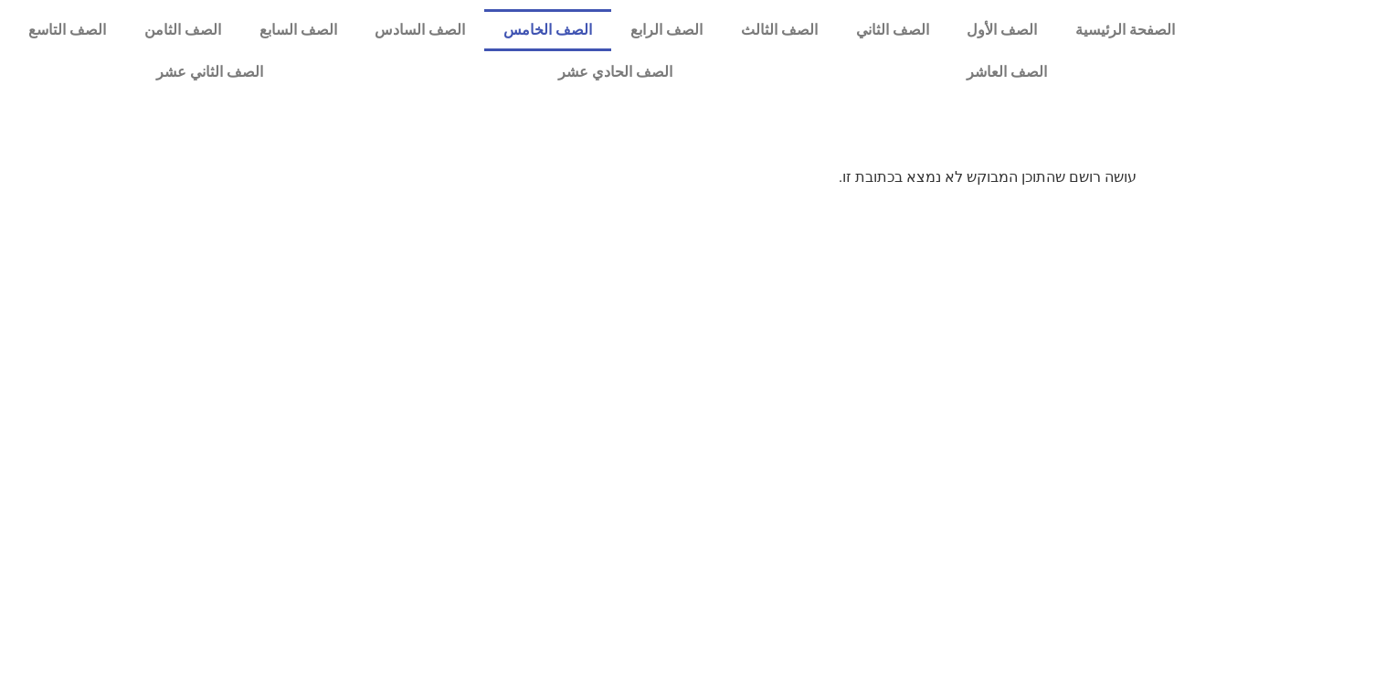
click at [611, 27] on link "الصف الخامس" at bounding box center [547, 30] width 127 height 42
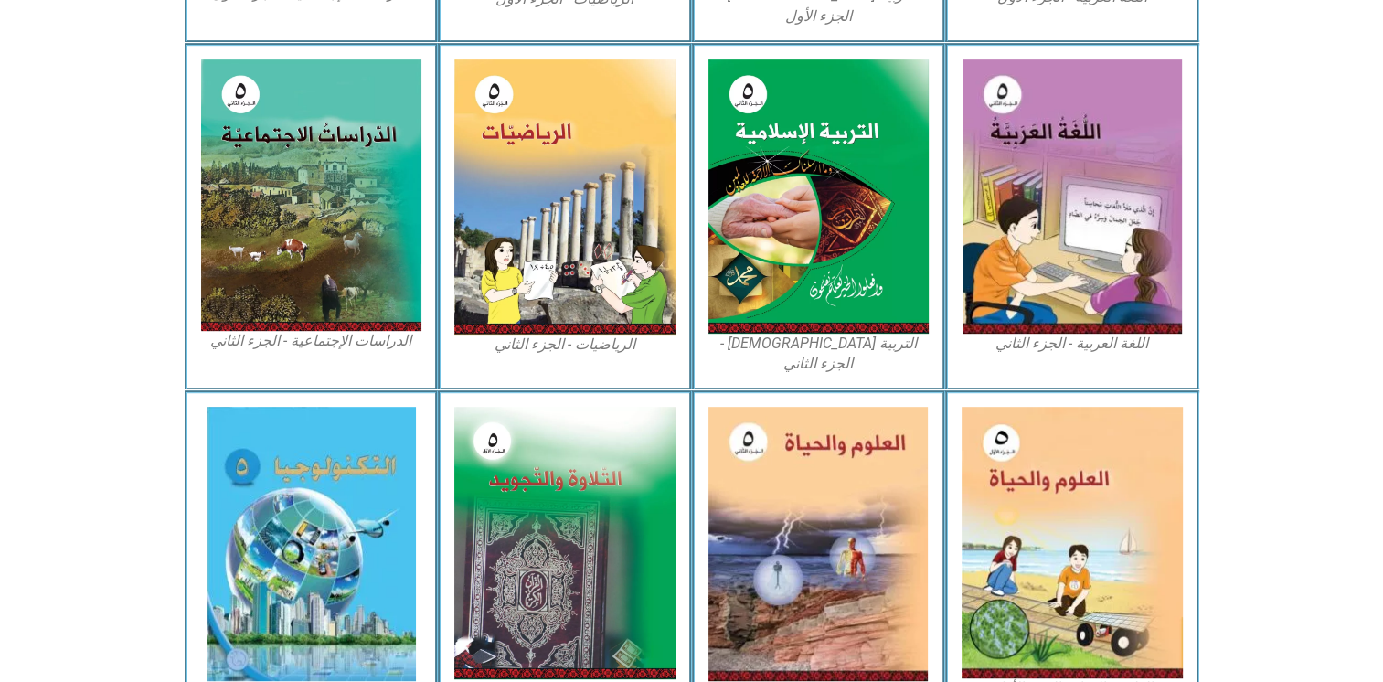
scroll to position [885, 0]
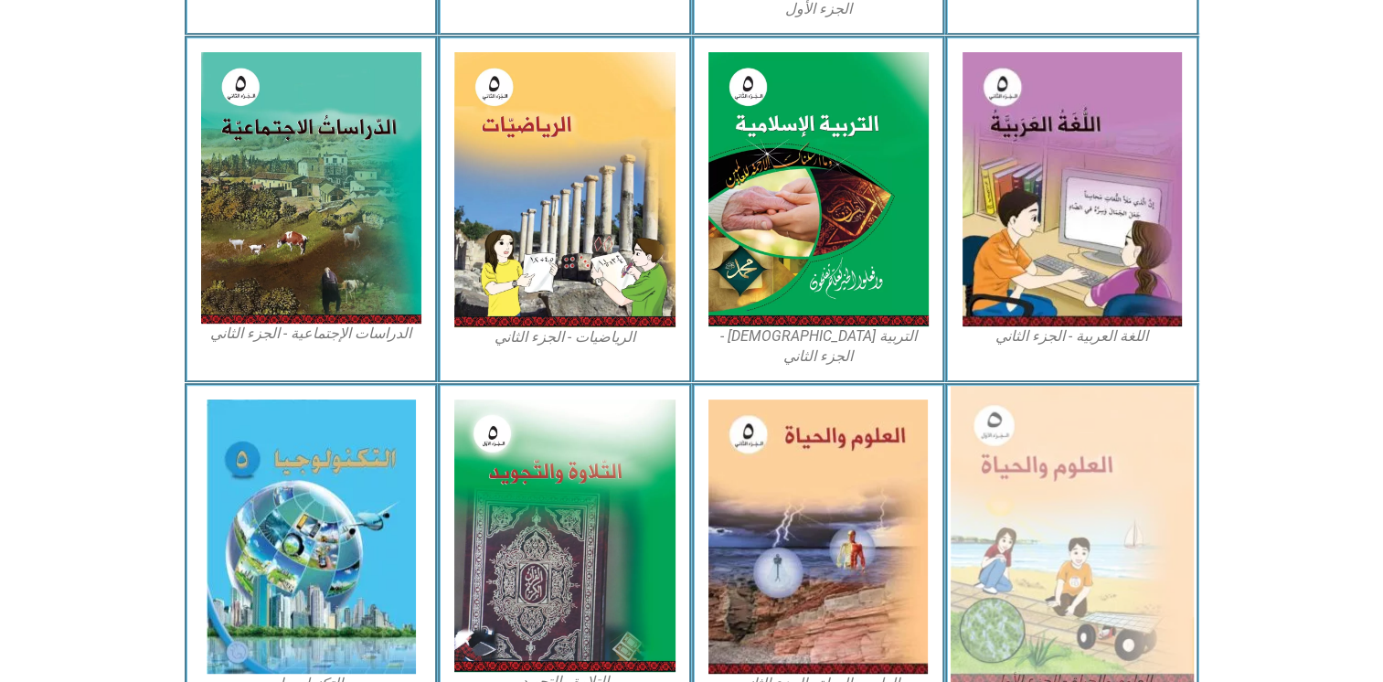
click at [1035, 477] on img at bounding box center [1071, 535] width 243 height 299
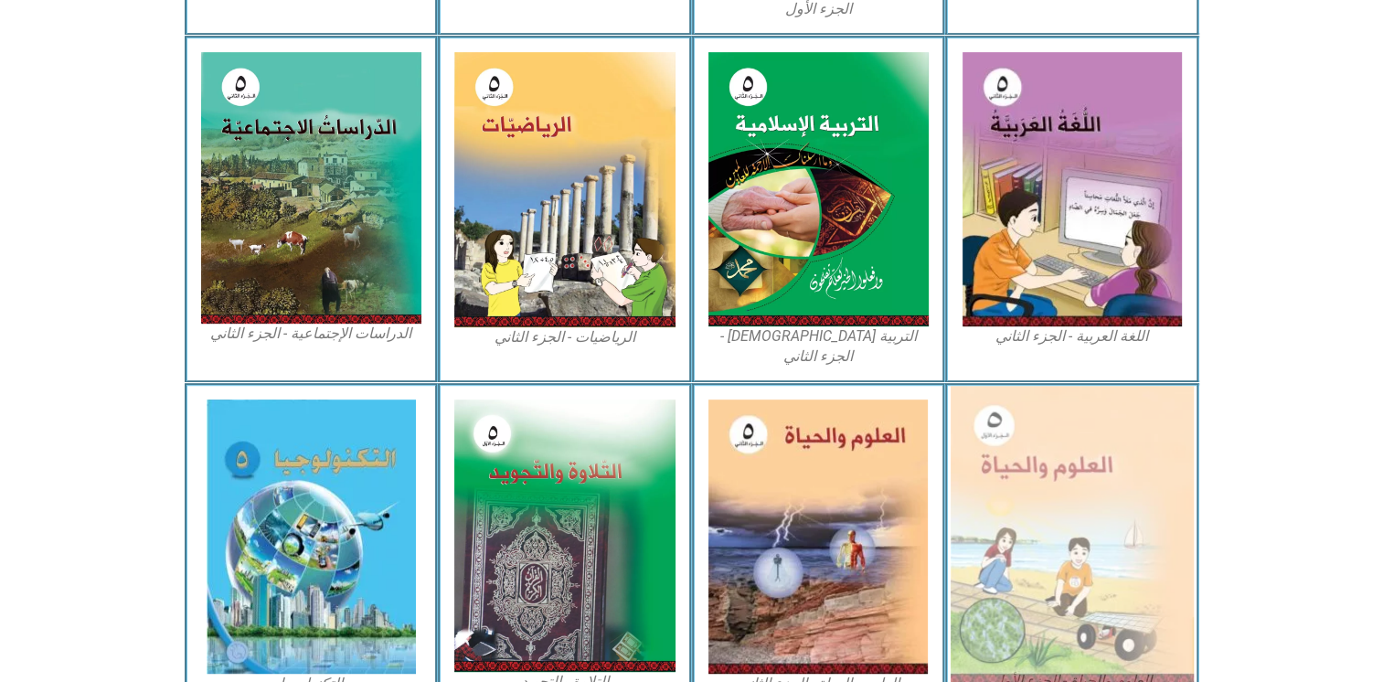
click at [1035, 477] on img at bounding box center [1071, 535] width 243 height 299
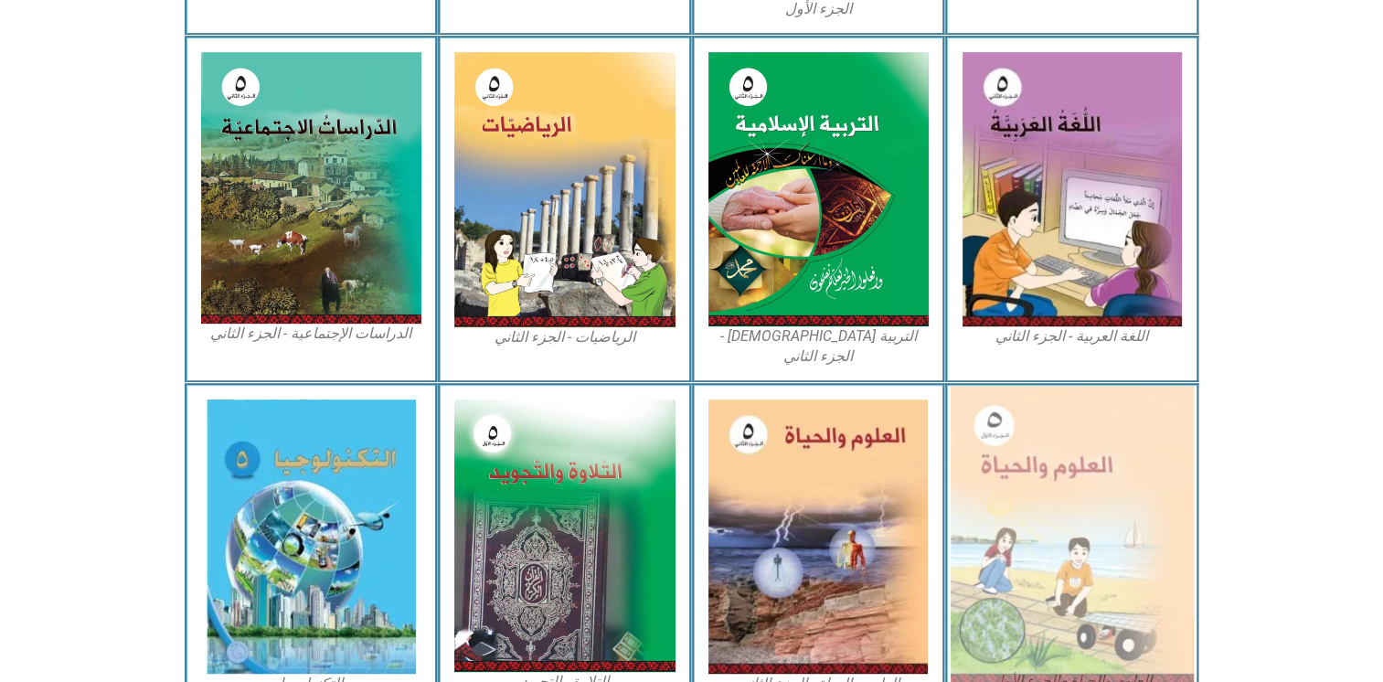
click at [1035, 477] on img at bounding box center [1071, 535] width 243 height 299
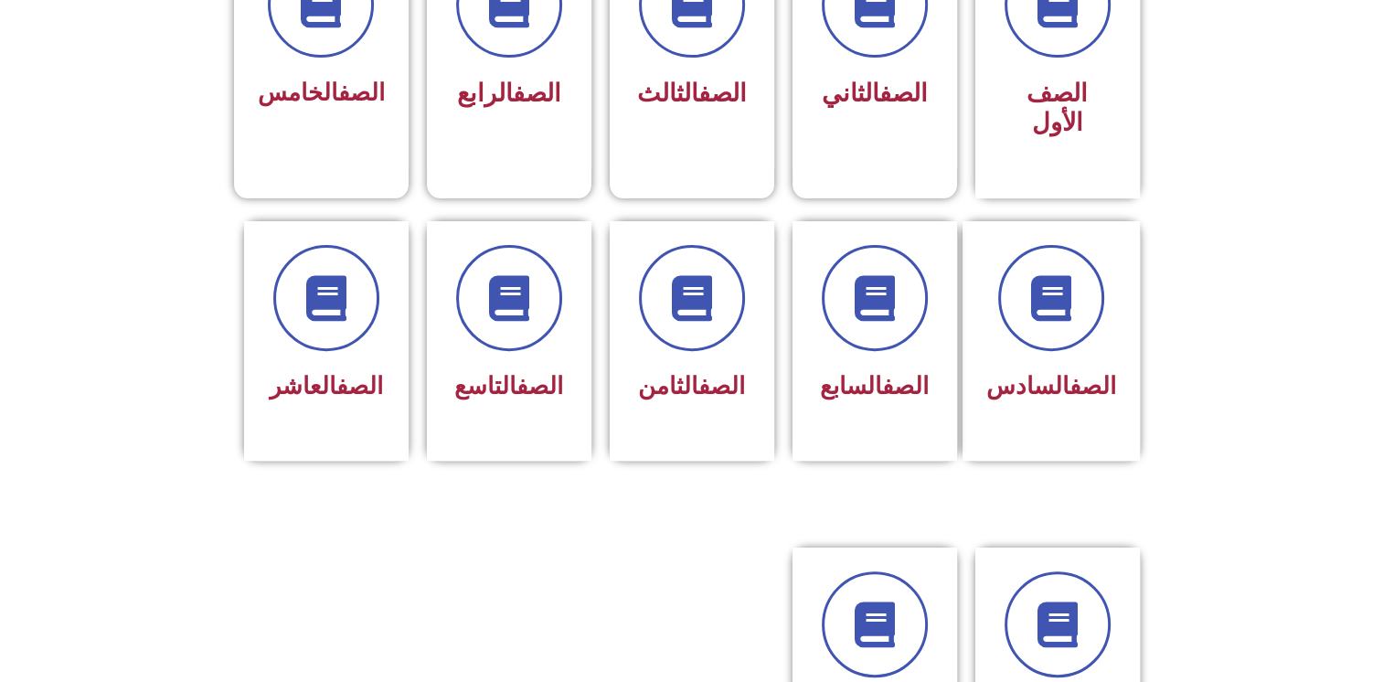
scroll to position [588, 0]
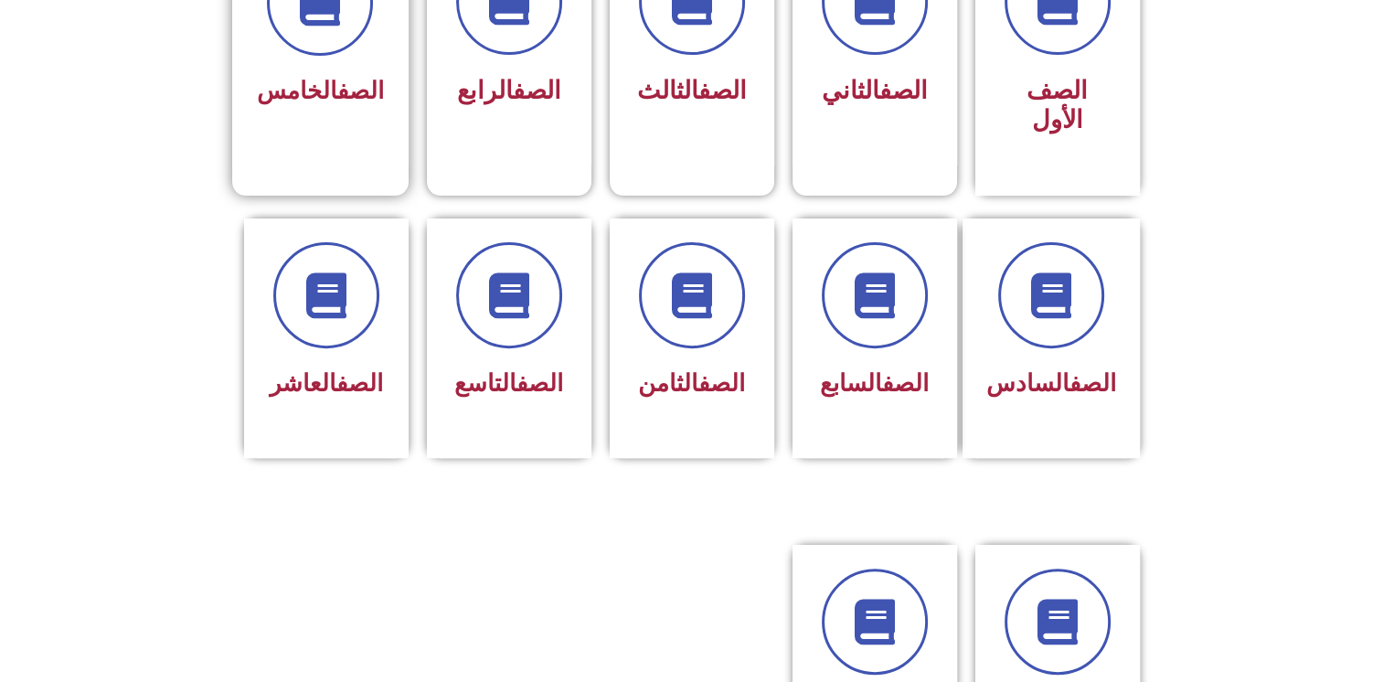
click at [373, 88] on link "الصف" at bounding box center [360, 90] width 47 height 27
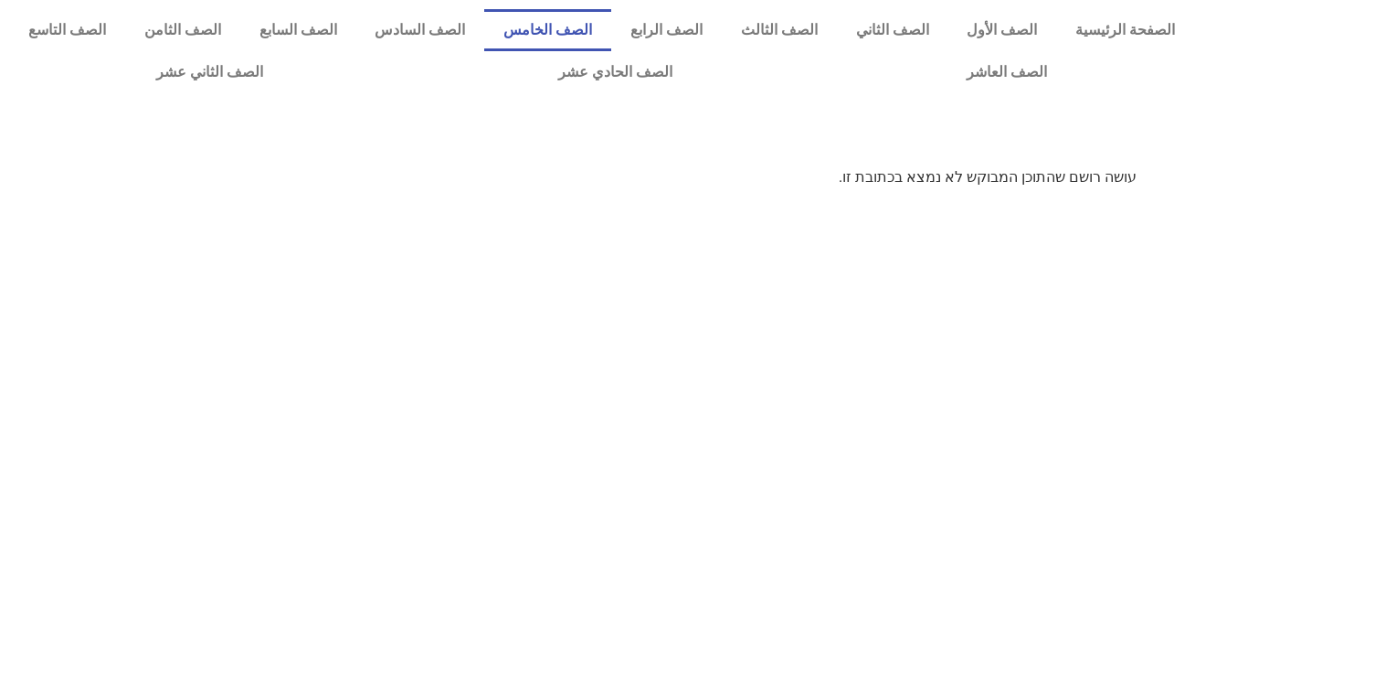
click at [611, 35] on link "الصف الخامس" at bounding box center [547, 30] width 127 height 42
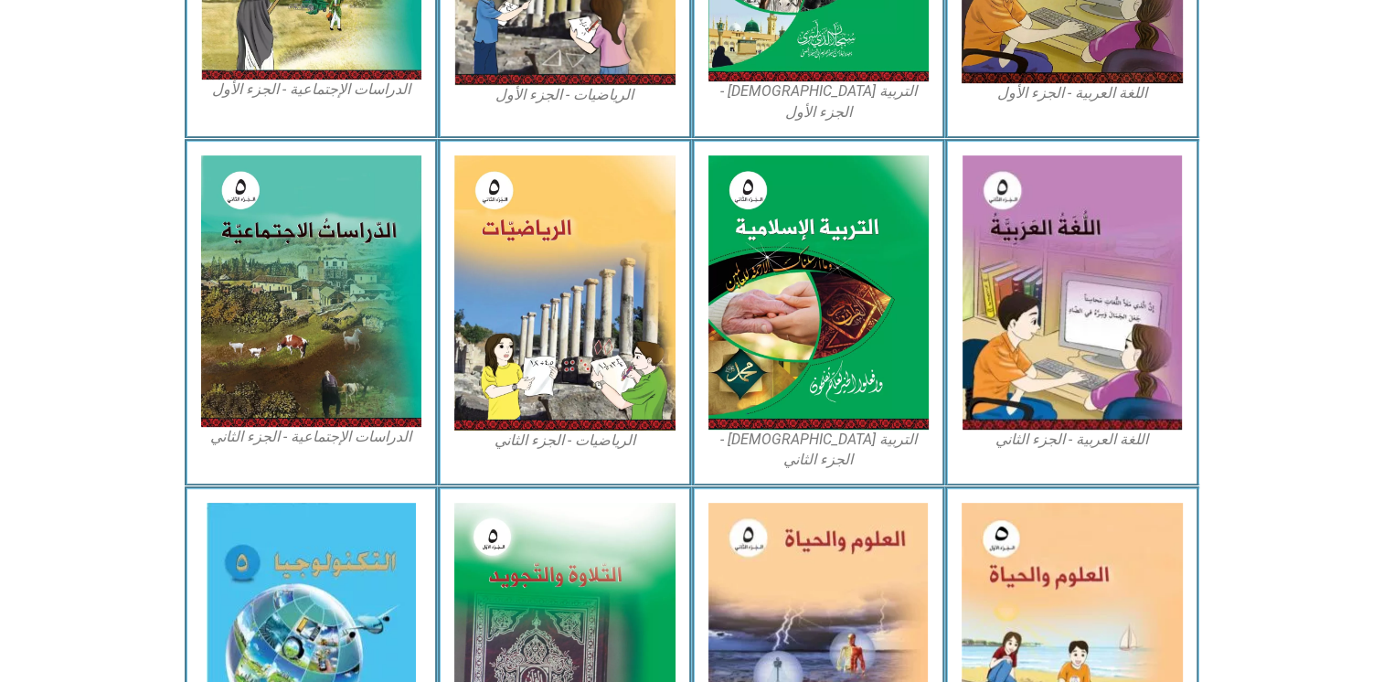
scroll to position [954, 0]
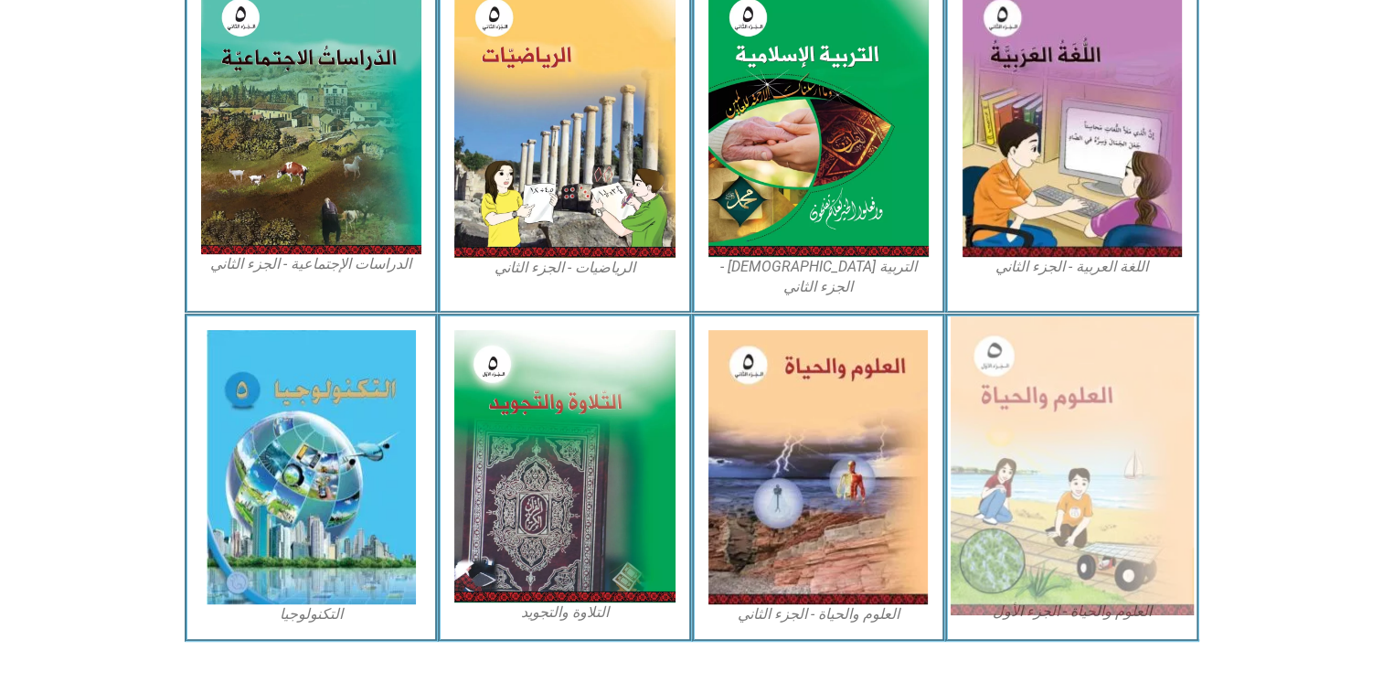
click at [1066, 380] on img at bounding box center [1071, 465] width 243 height 299
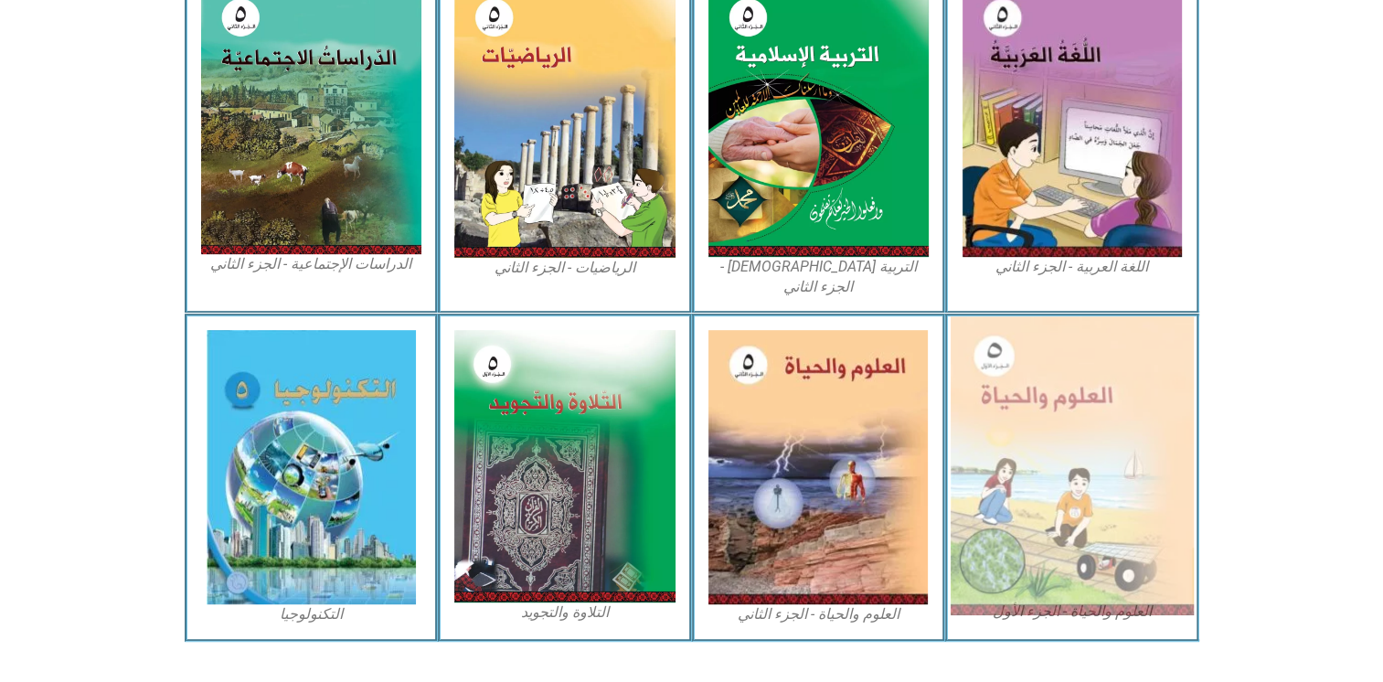
click at [1066, 380] on img at bounding box center [1071, 465] width 243 height 299
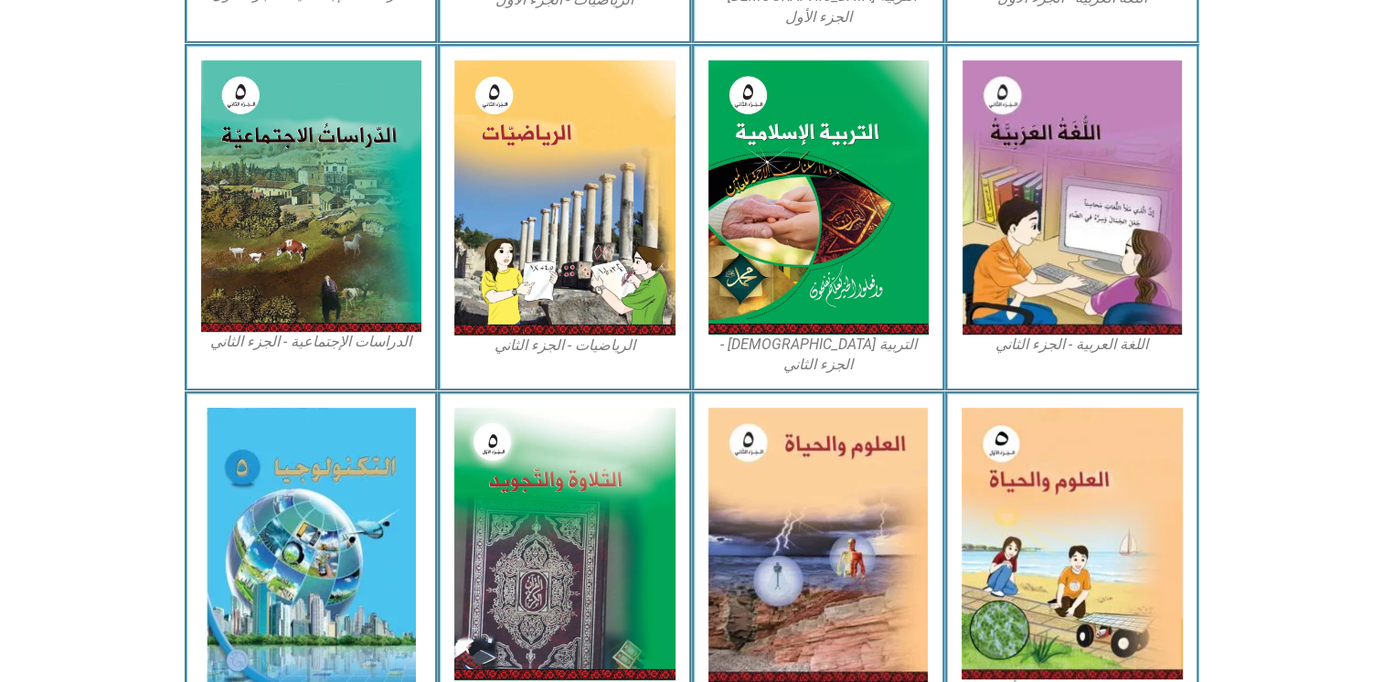
scroll to position [879, 0]
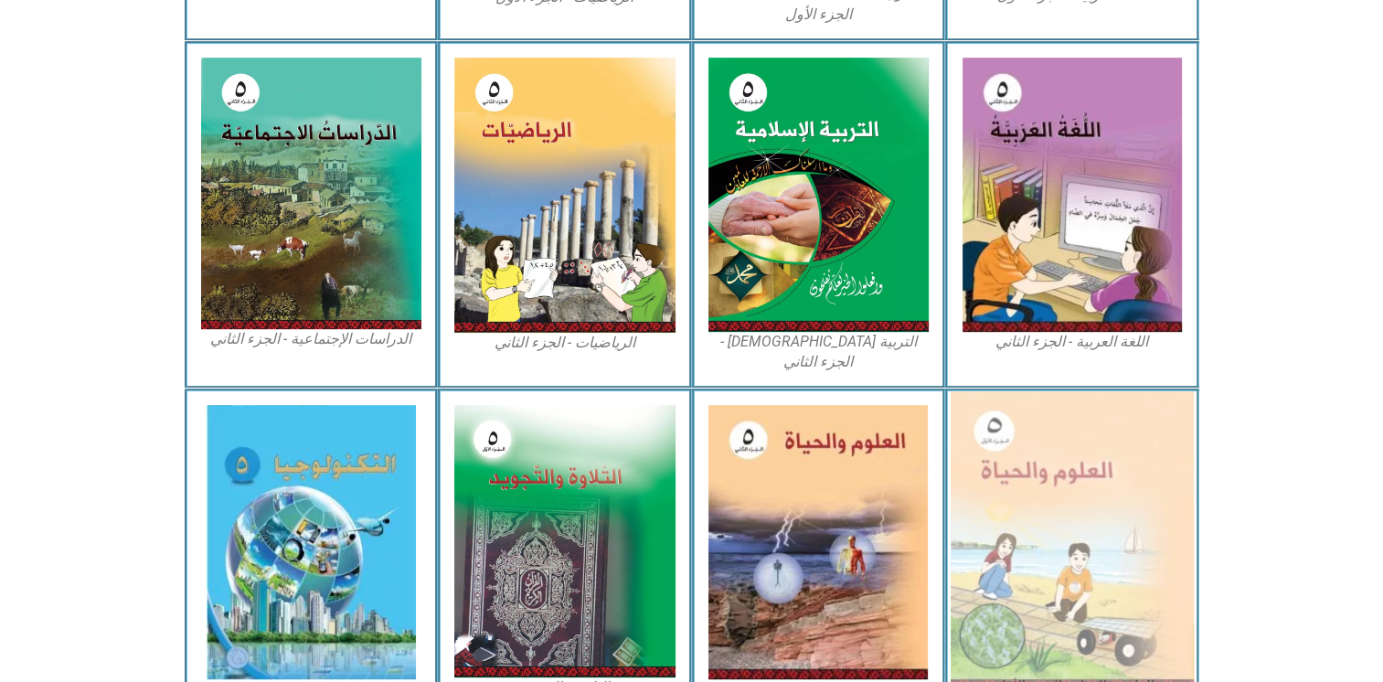
click at [1109, 455] on img at bounding box center [1071, 540] width 243 height 299
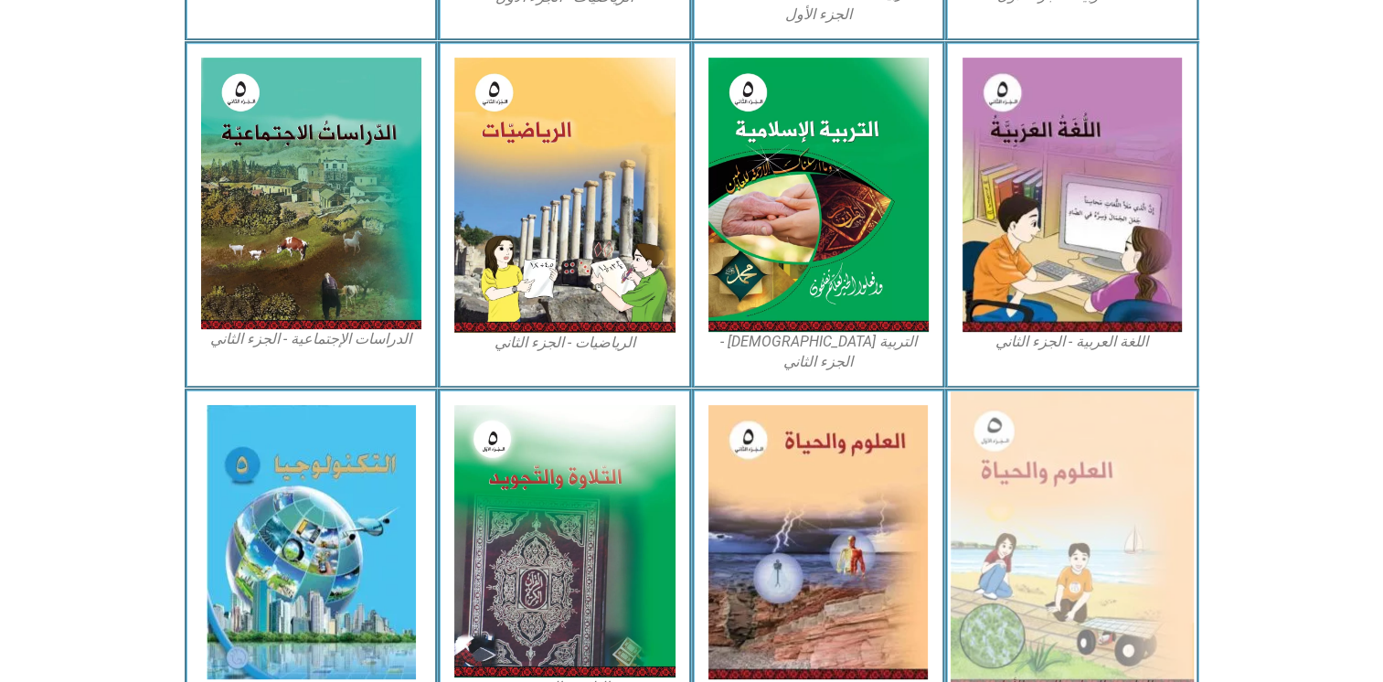
click at [1109, 455] on img at bounding box center [1071, 540] width 243 height 299
click at [1108, 455] on img at bounding box center [1071, 540] width 243 height 299
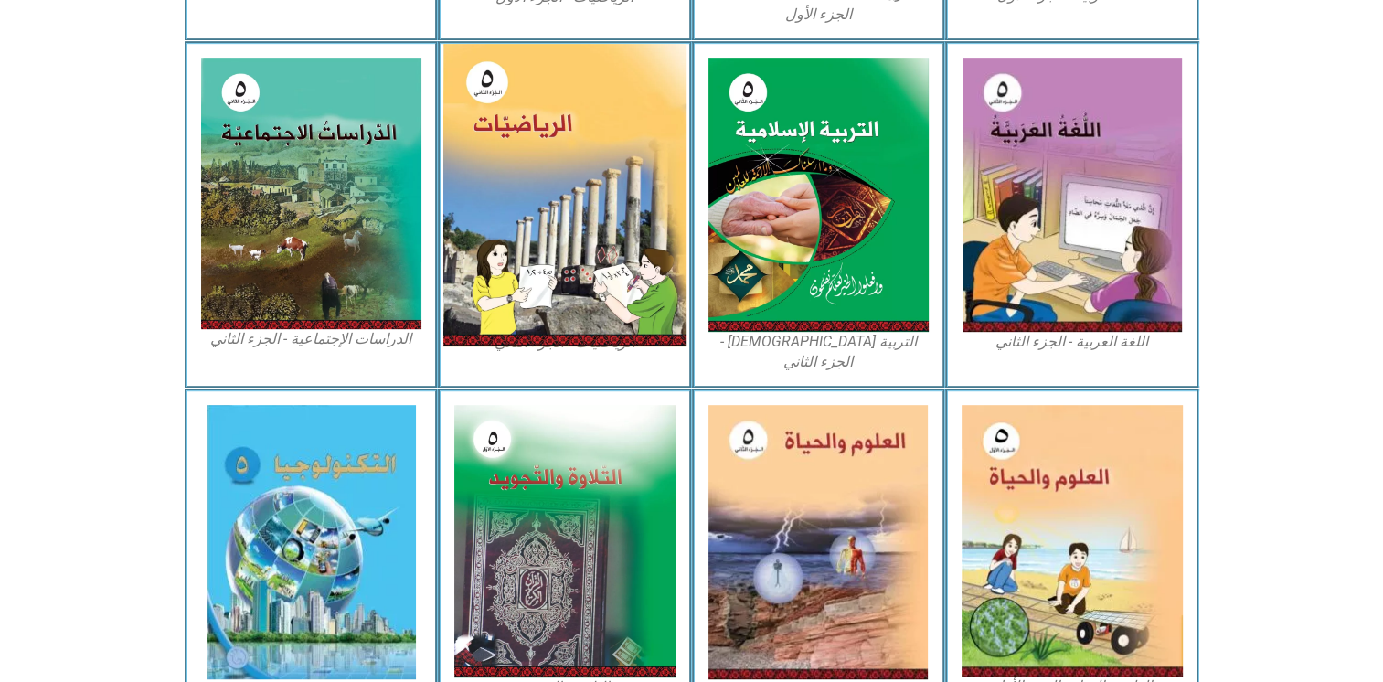
click at [563, 147] on img at bounding box center [564, 195] width 243 height 302
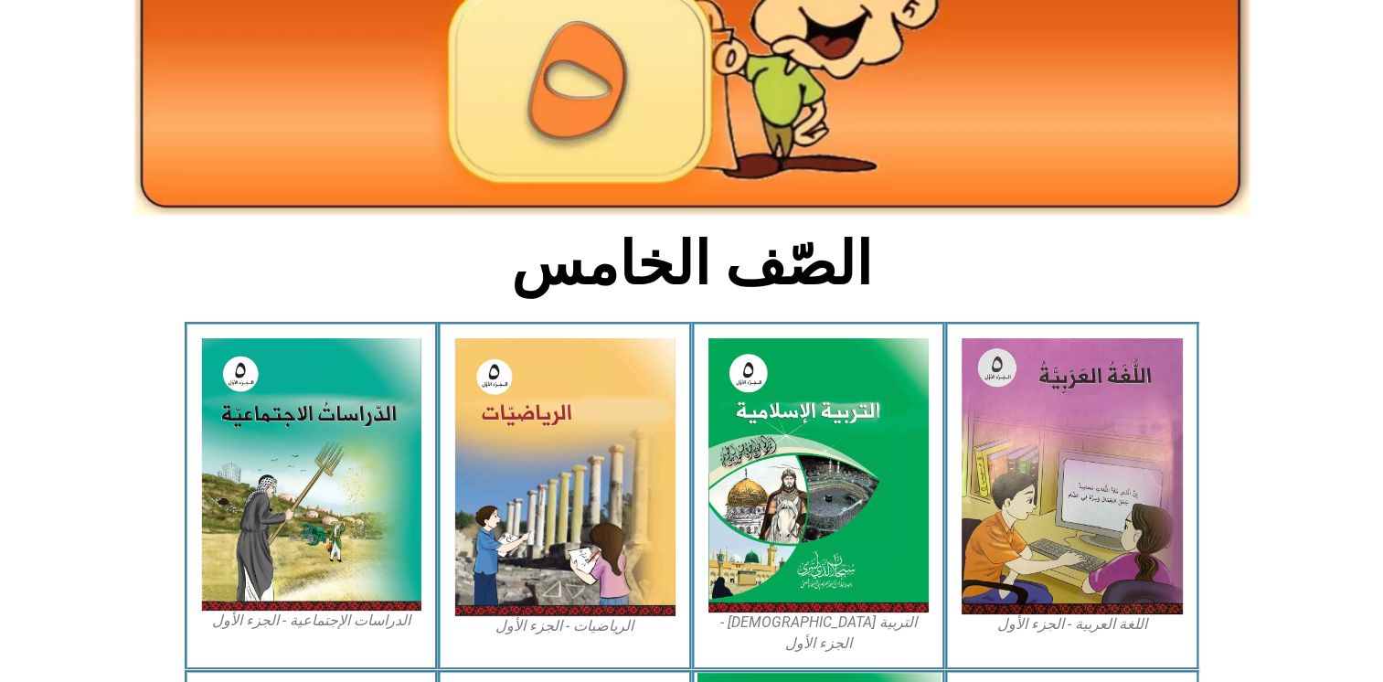
scroll to position [0, 0]
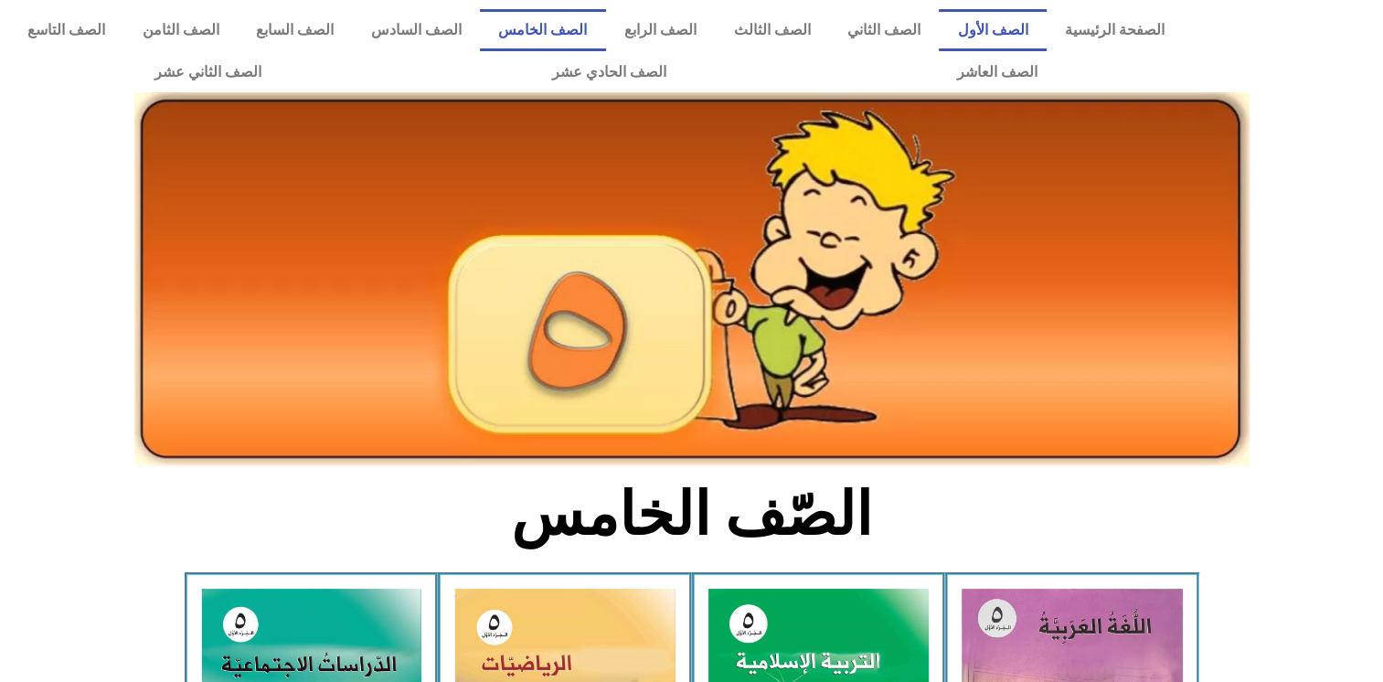
click at [1020, 34] on link "الصف الأول" at bounding box center [992, 30] width 108 height 42
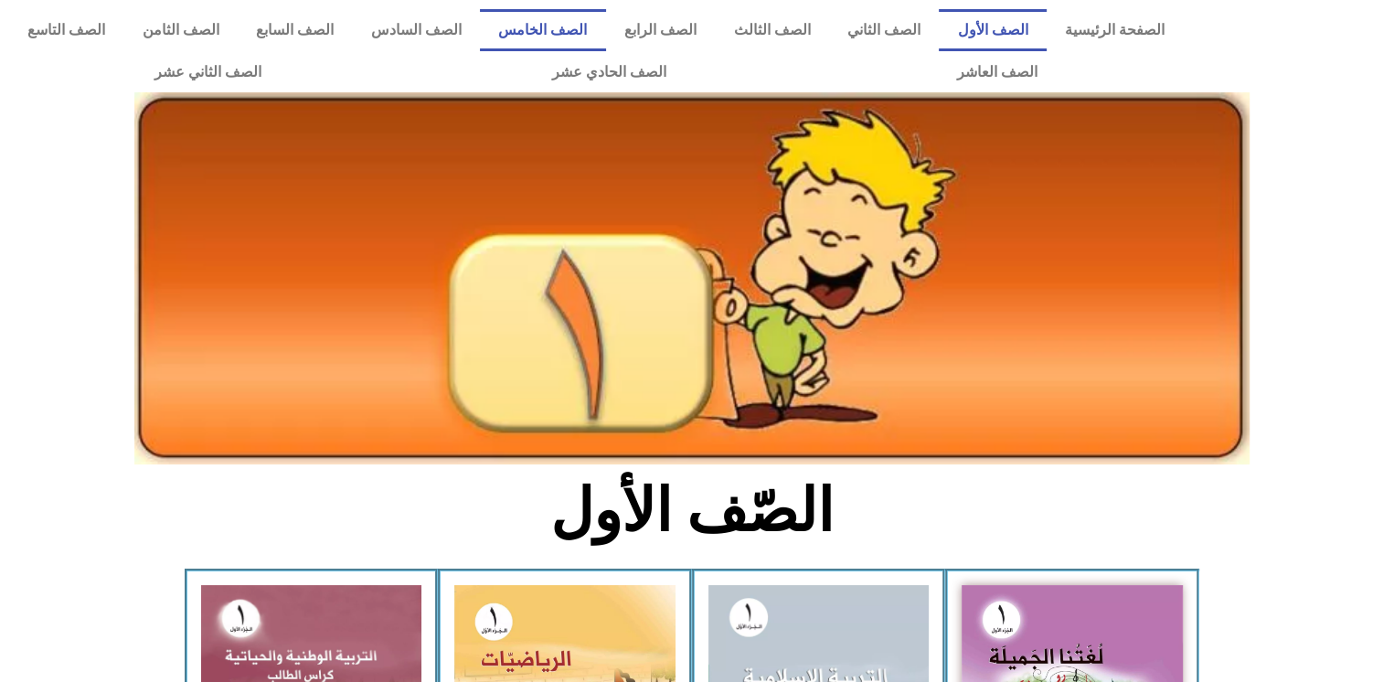
click at [598, 26] on link "الصف الخامس" at bounding box center [543, 30] width 126 height 42
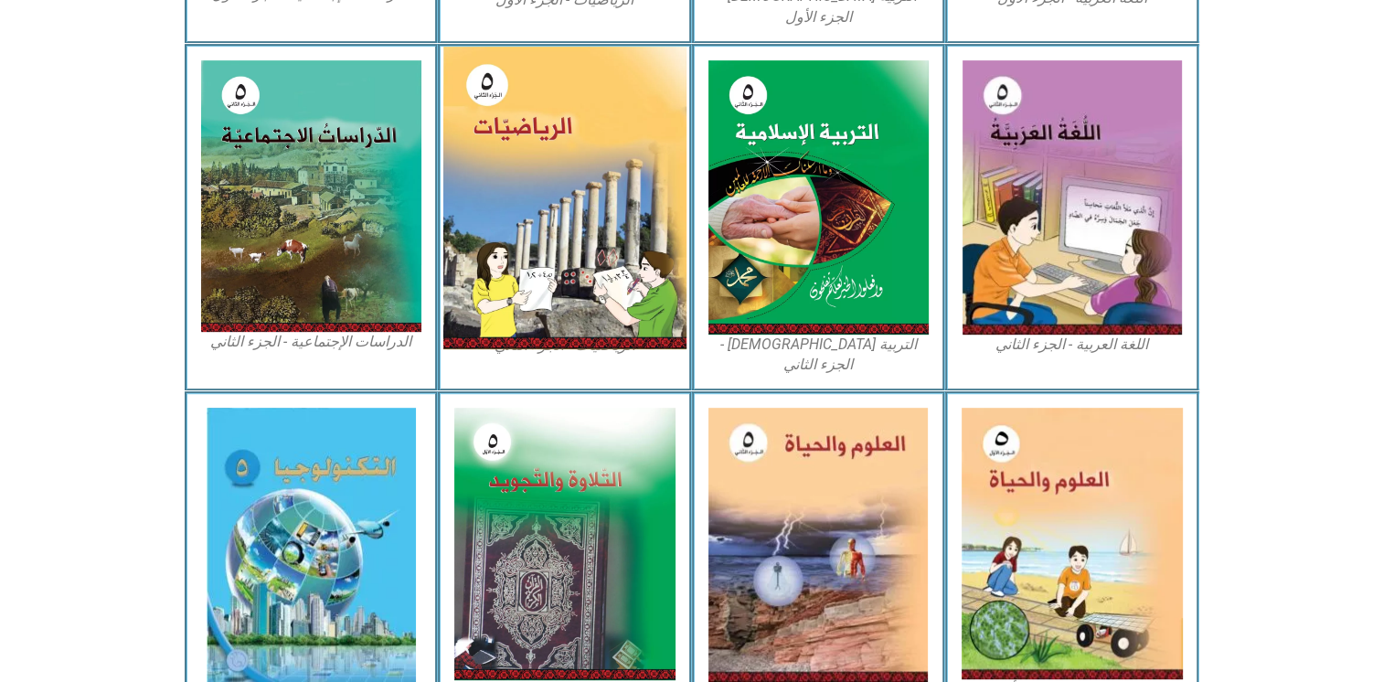
scroll to position [954, 0]
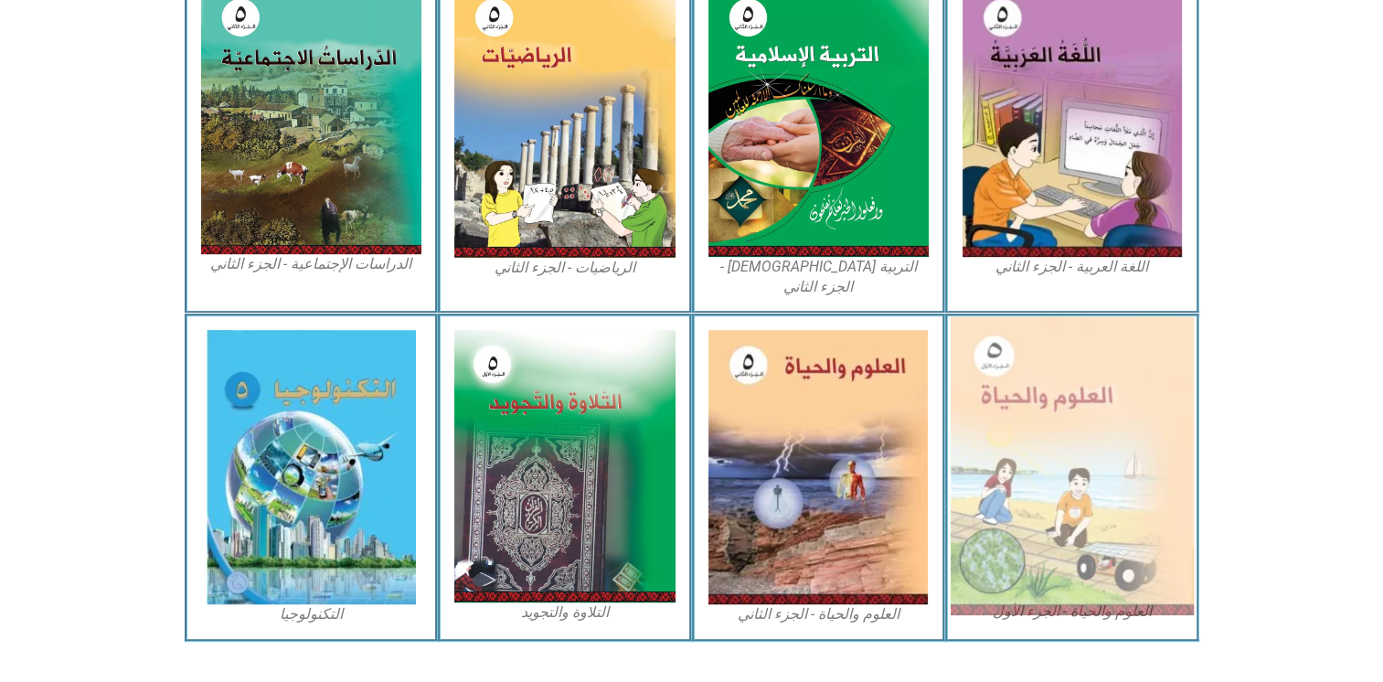
click at [1043, 407] on img at bounding box center [1071, 465] width 243 height 299
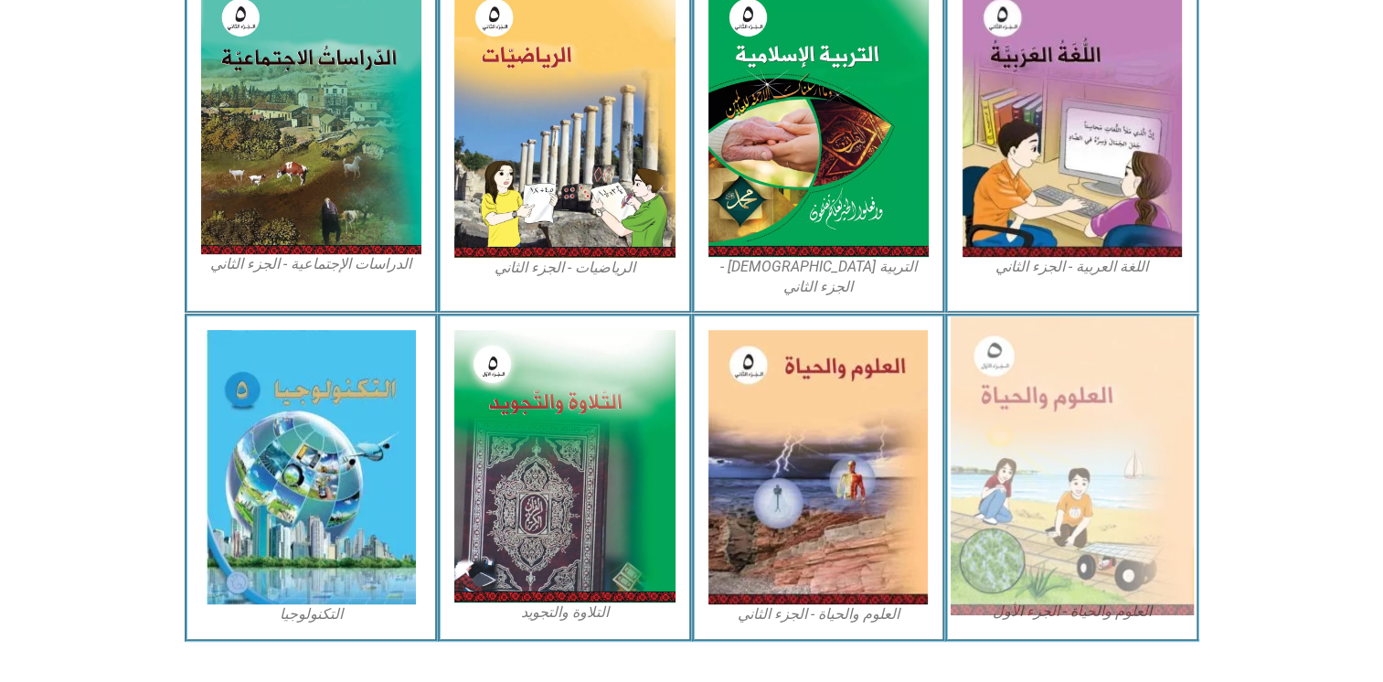
click at [1043, 407] on img at bounding box center [1071, 465] width 243 height 299
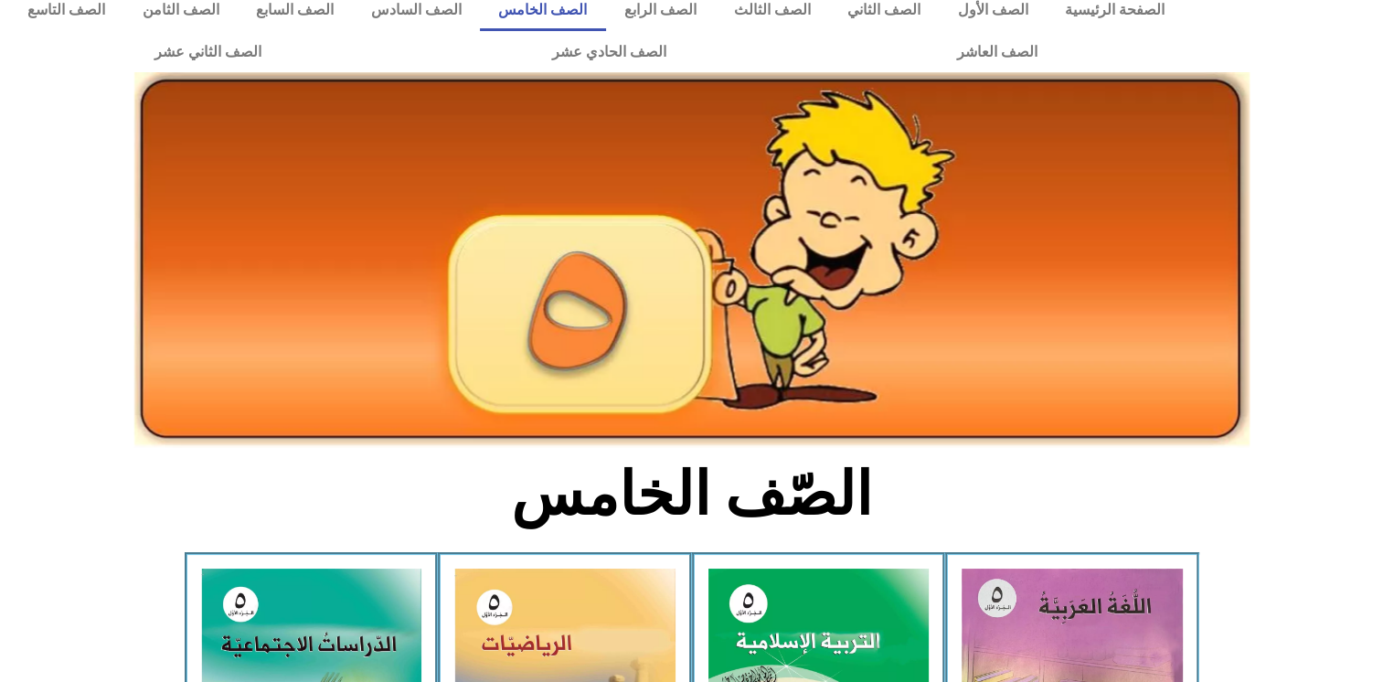
scroll to position [0, 0]
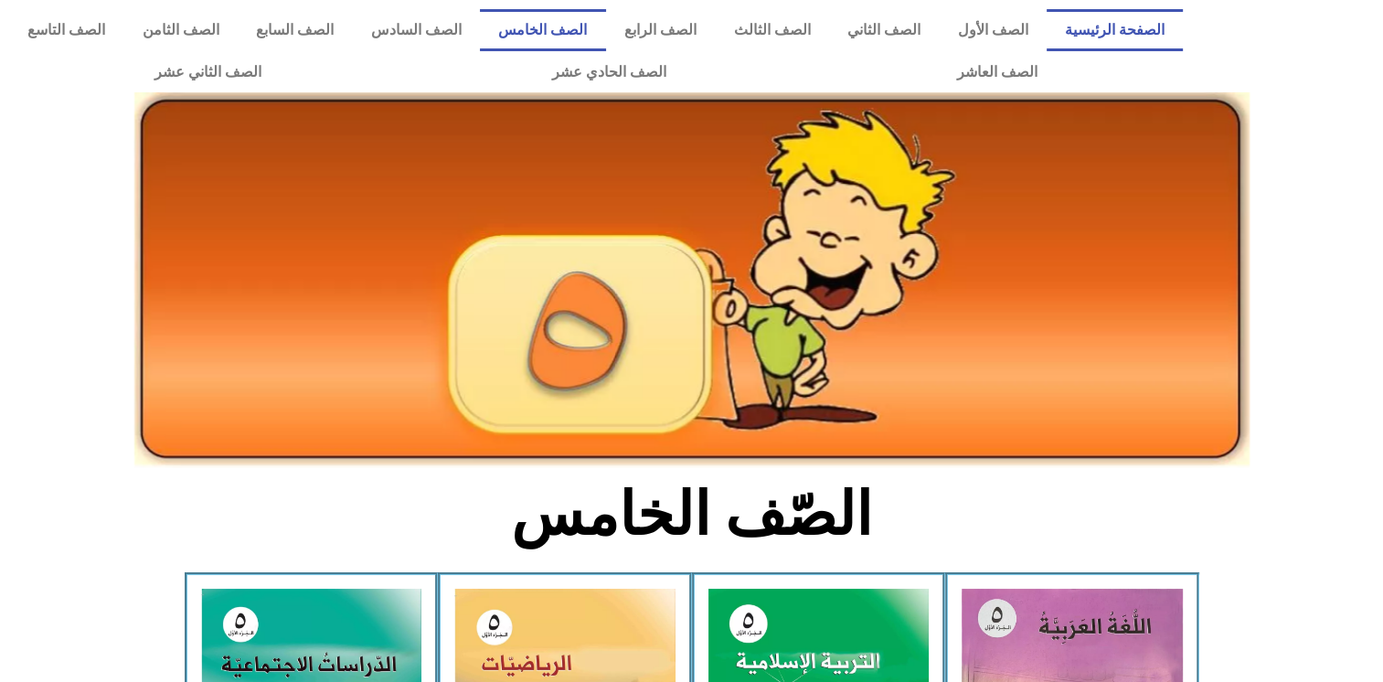
click at [1118, 25] on link "الصفحة الرئيسية" at bounding box center [1114, 30] width 137 height 42
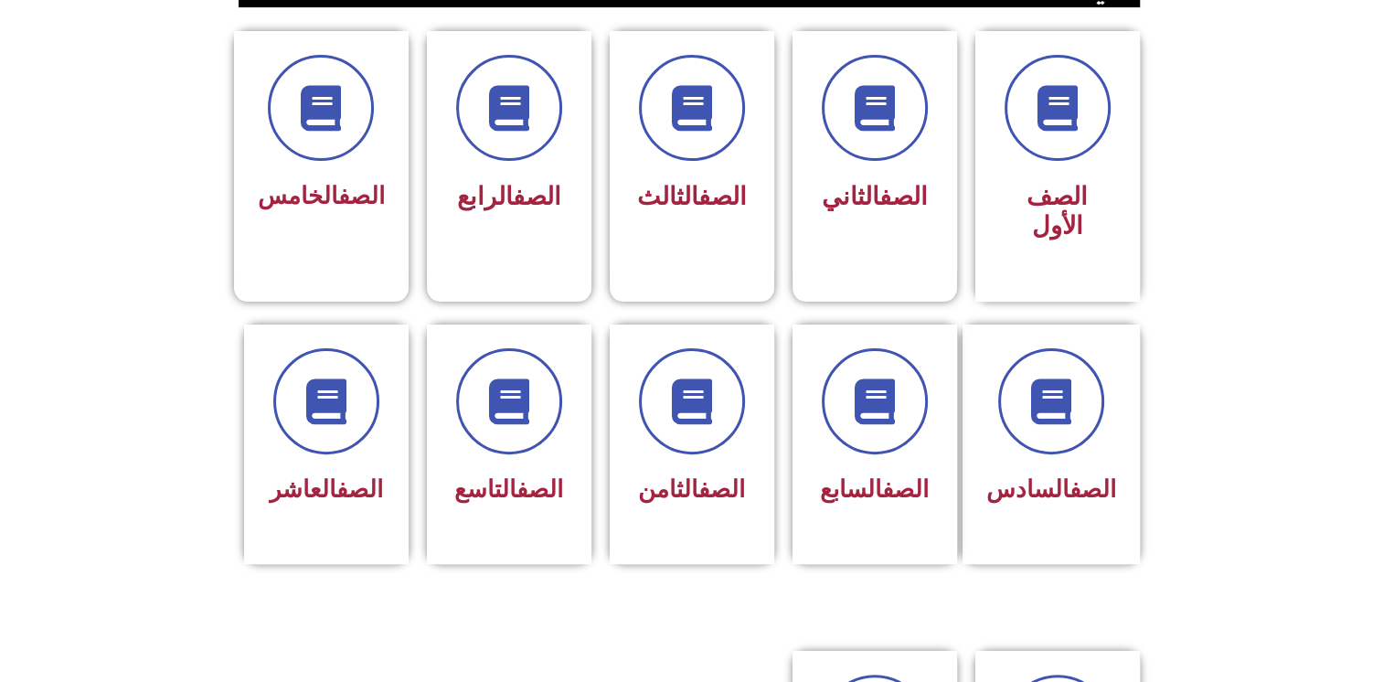
scroll to position [495, 0]
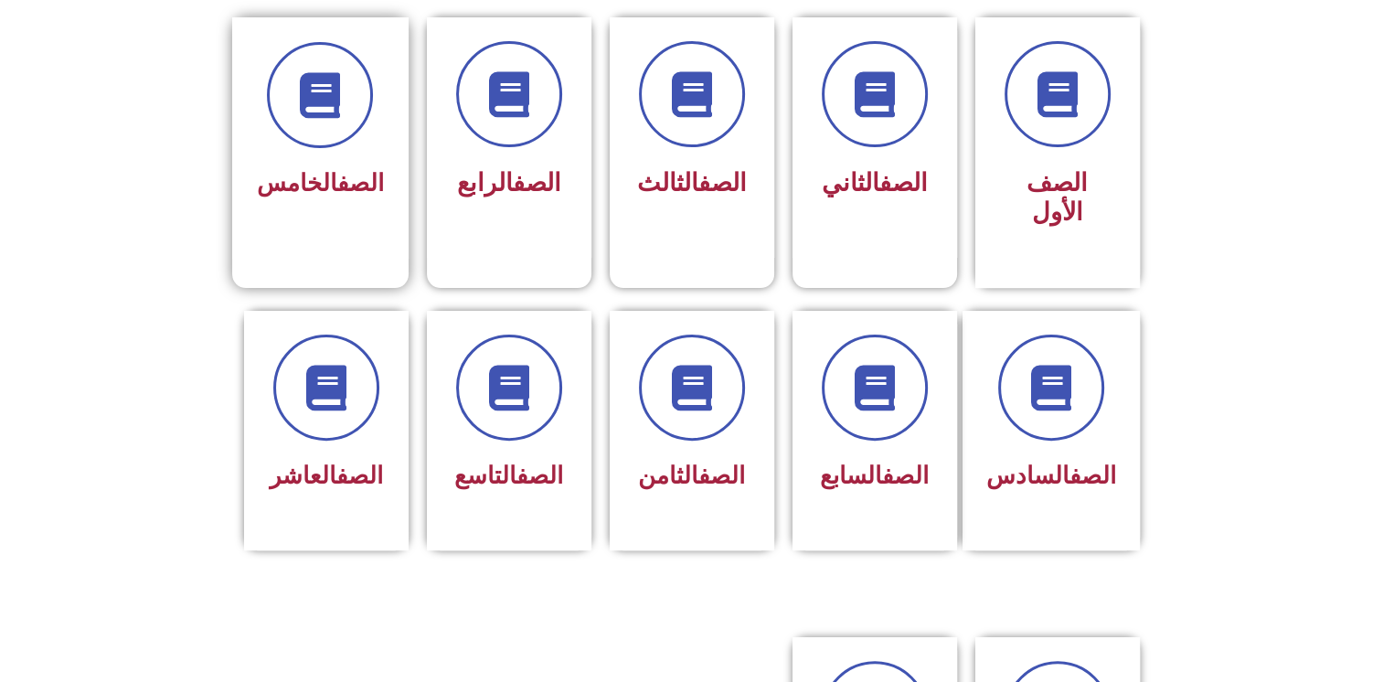
click at [335, 147] on div "الصف الخامس" at bounding box center [320, 124] width 127 height 164
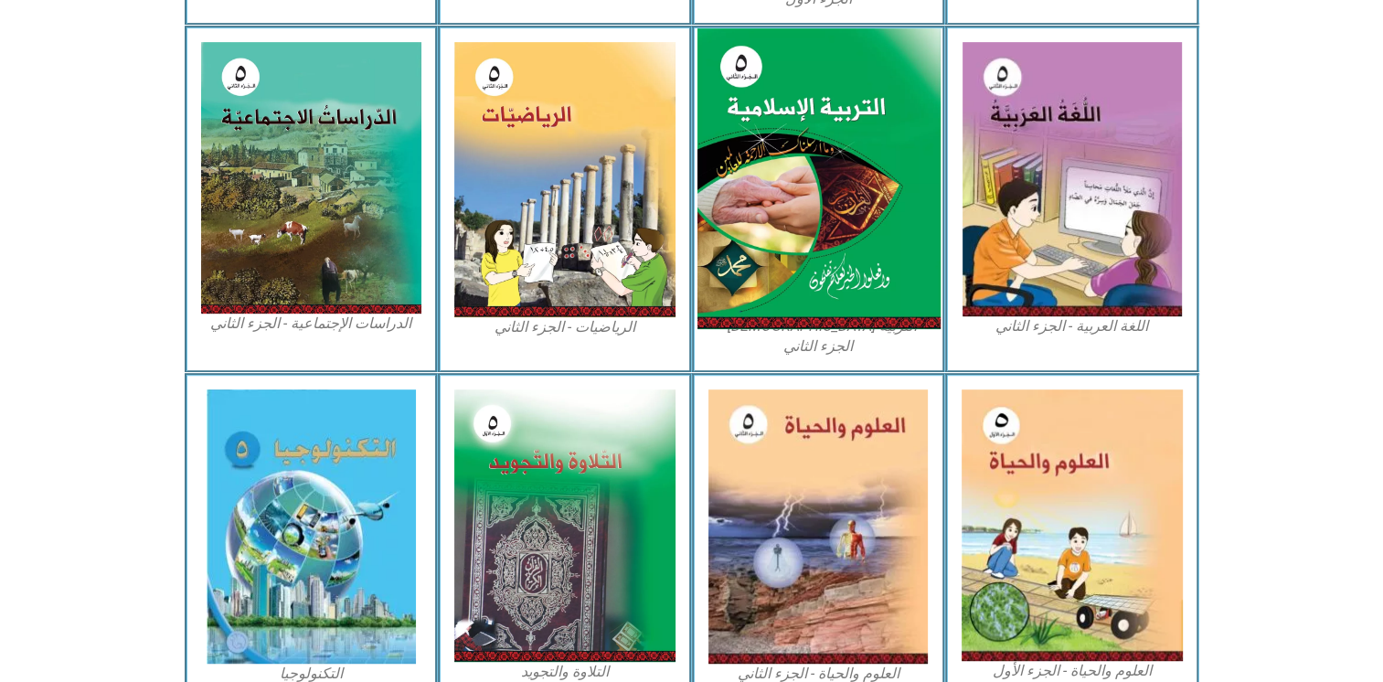
scroll to position [954, 0]
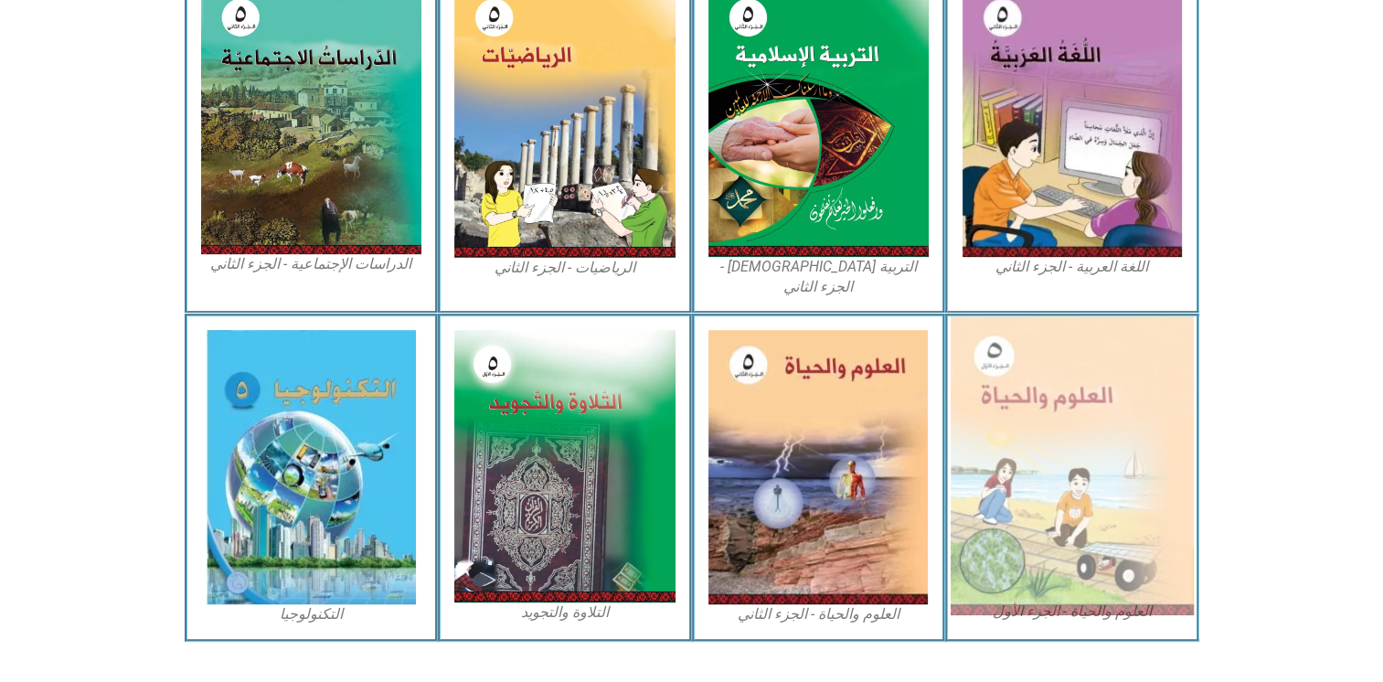
click at [1090, 449] on img at bounding box center [1071, 465] width 243 height 299
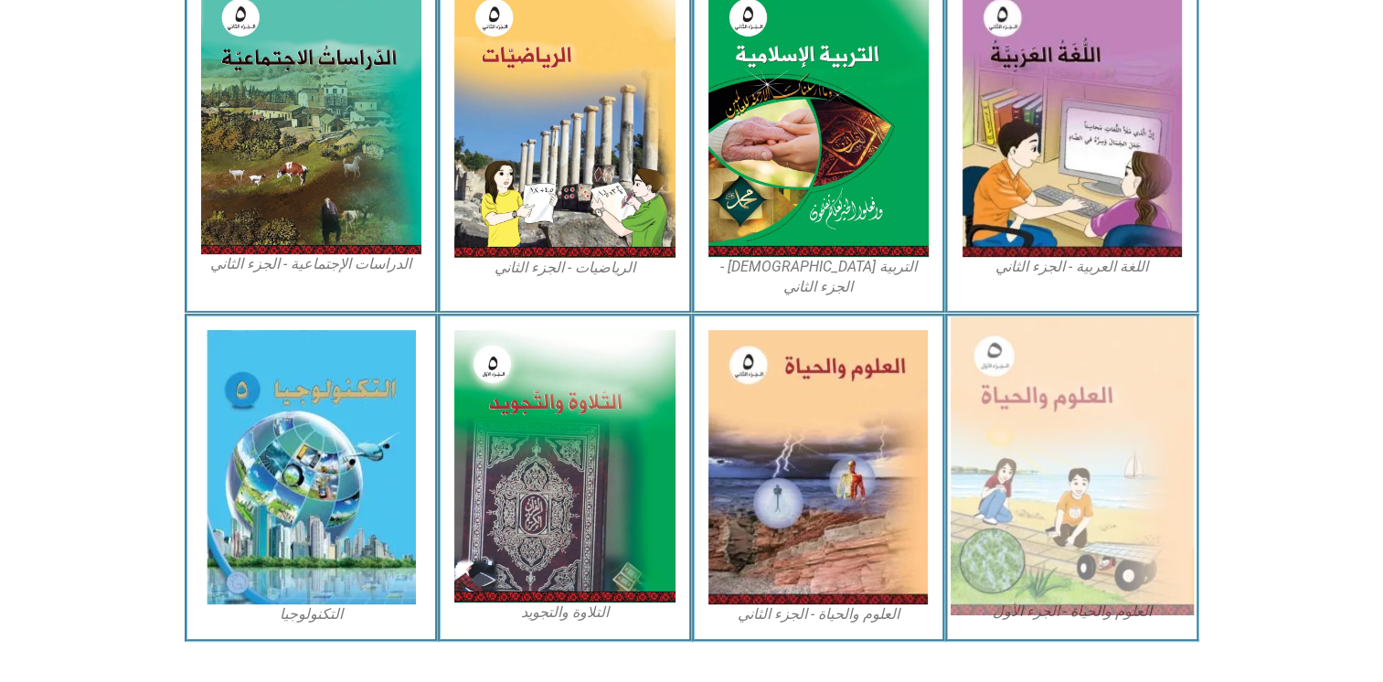
click at [1090, 449] on img at bounding box center [1071, 465] width 243 height 299
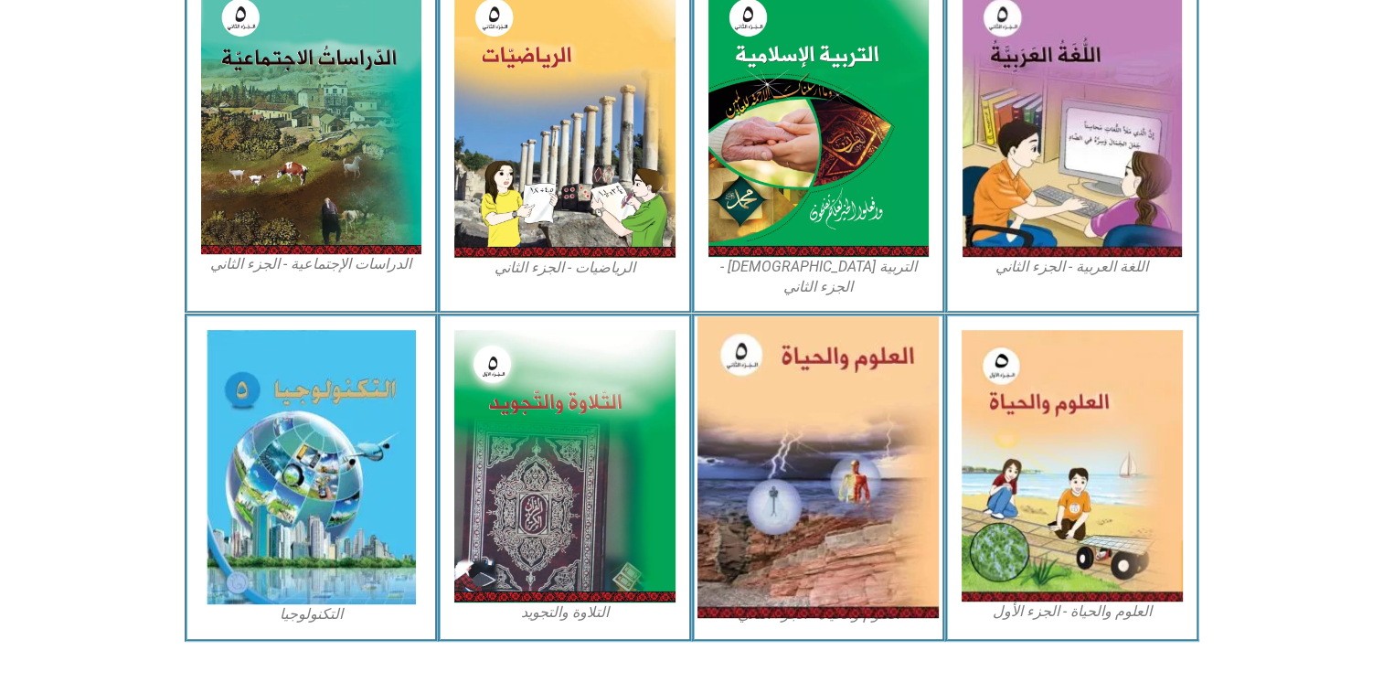
click at [832, 460] on img at bounding box center [817, 467] width 241 height 302
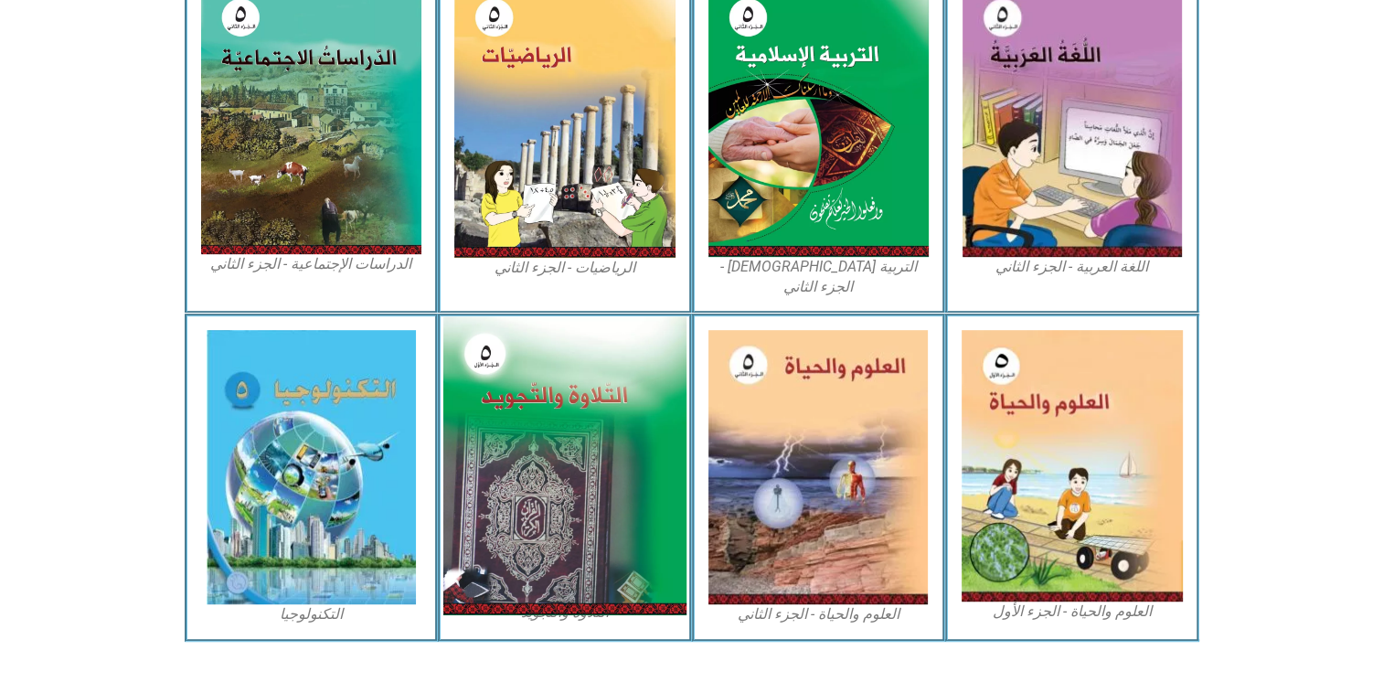
click at [600, 461] on img at bounding box center [564, 465] width 243 height 299
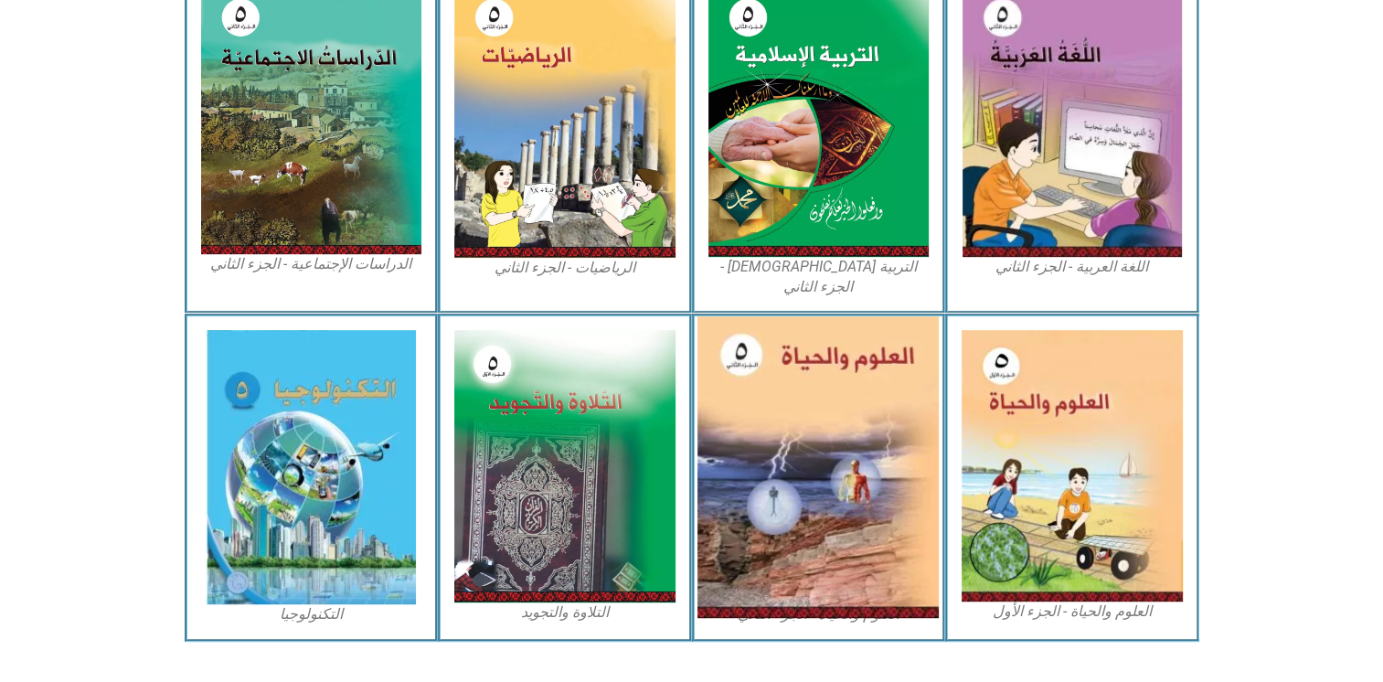
click at [898, 422] on img at bounding box center [817, 467] width 241 height 302
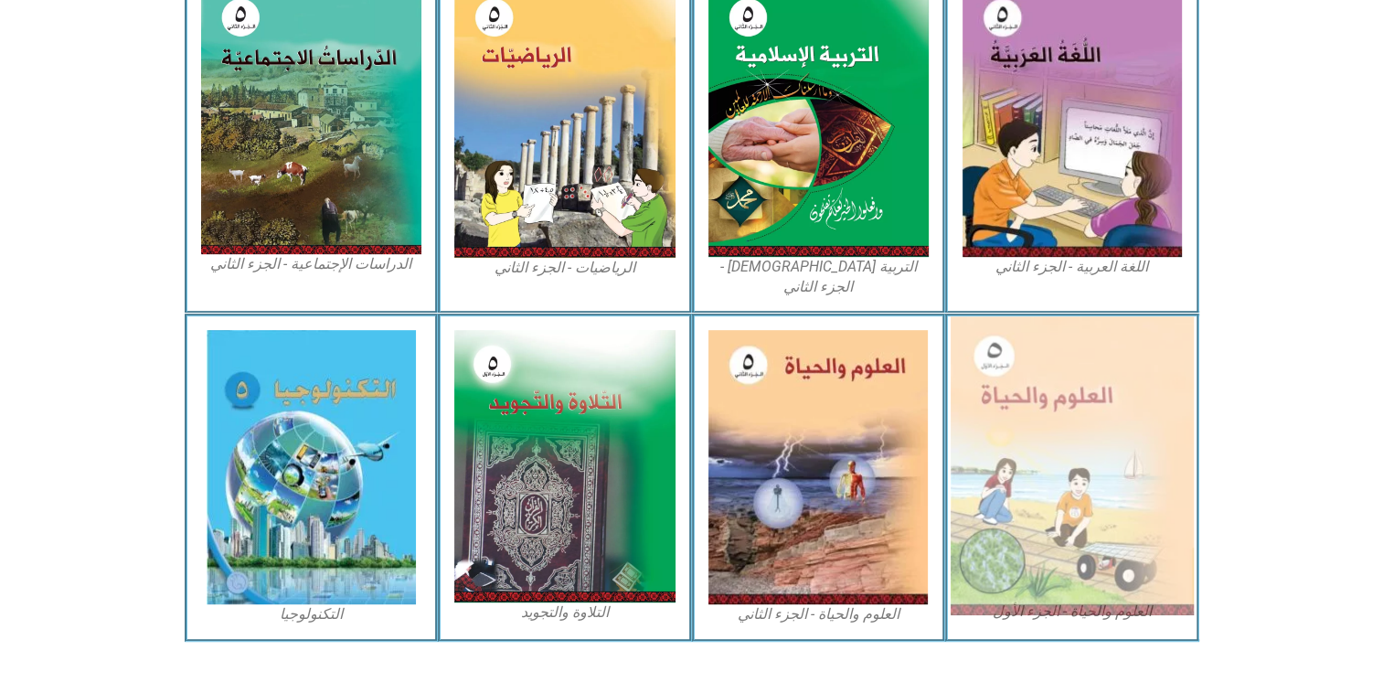
click at [1162, 348] on img at bounding box center [1071, 465] width 243 height 299
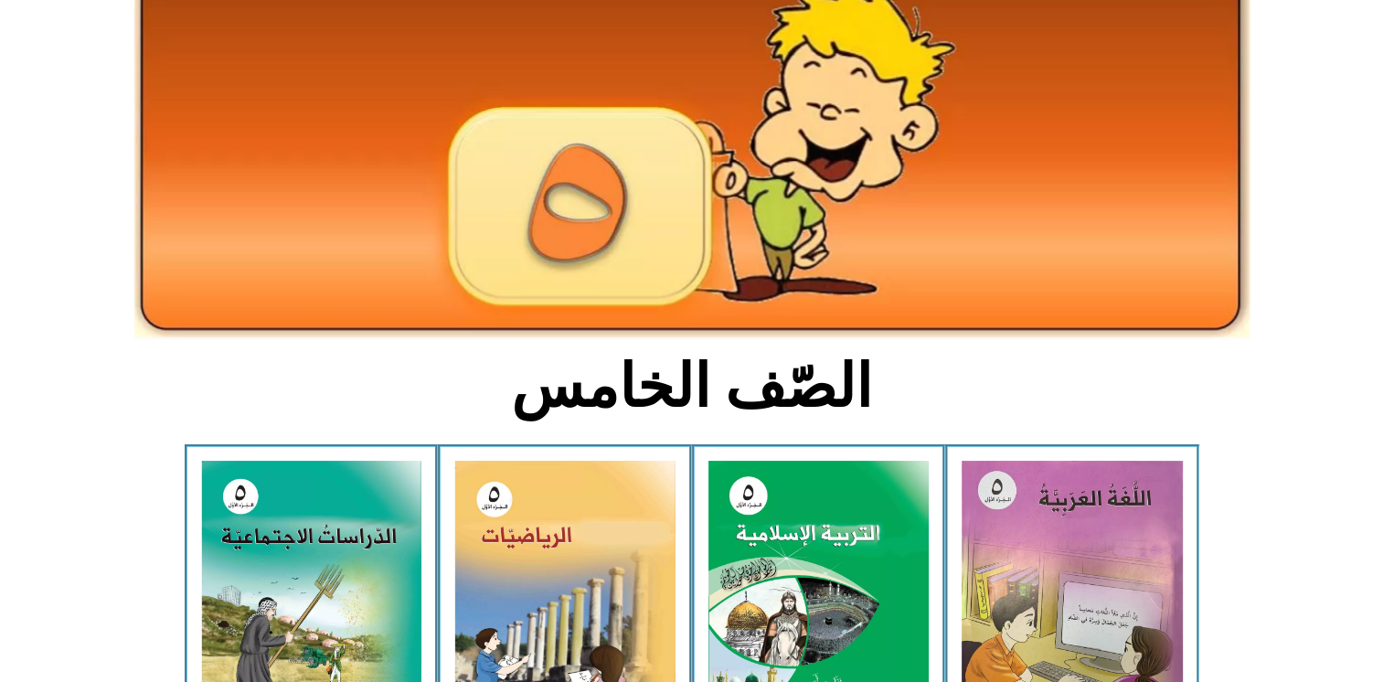
scroll to position [0, 0]
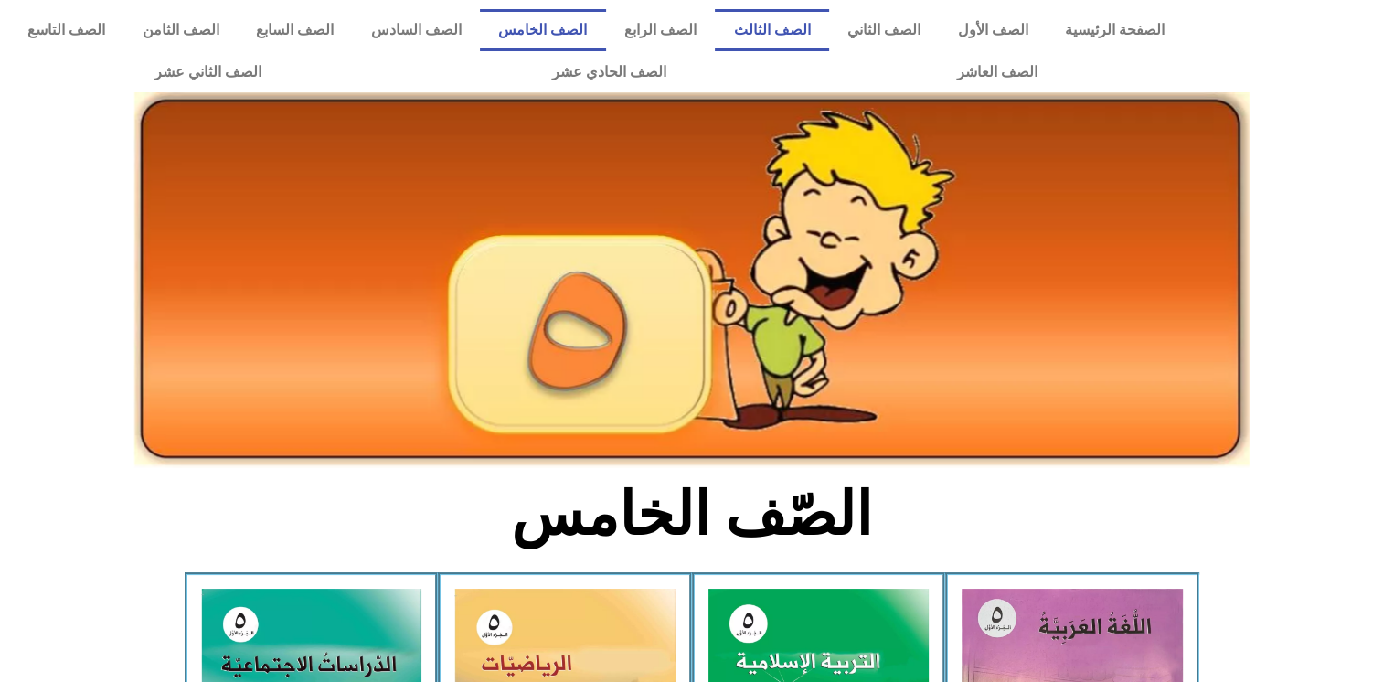
click at [808, 27] on link "الصف الثالث" at bounding box center [772, 30] width 114 height 42
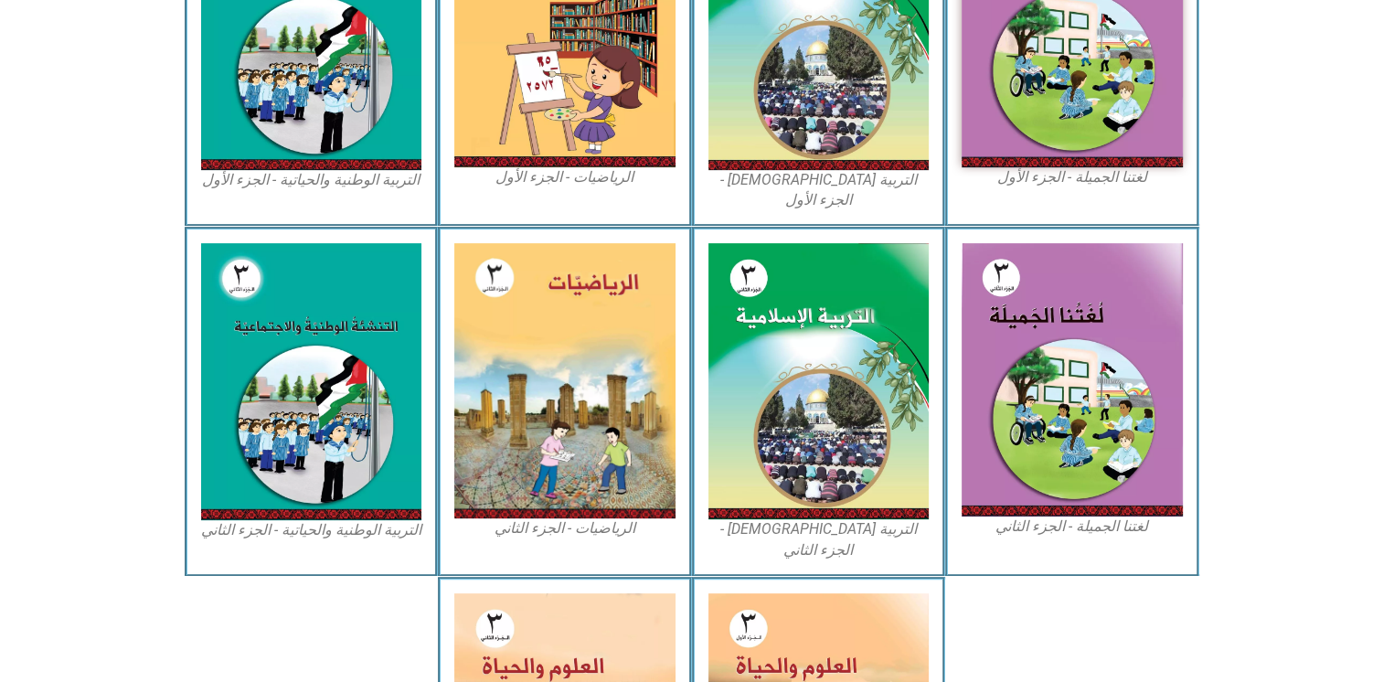
scroll to position [689, 0]
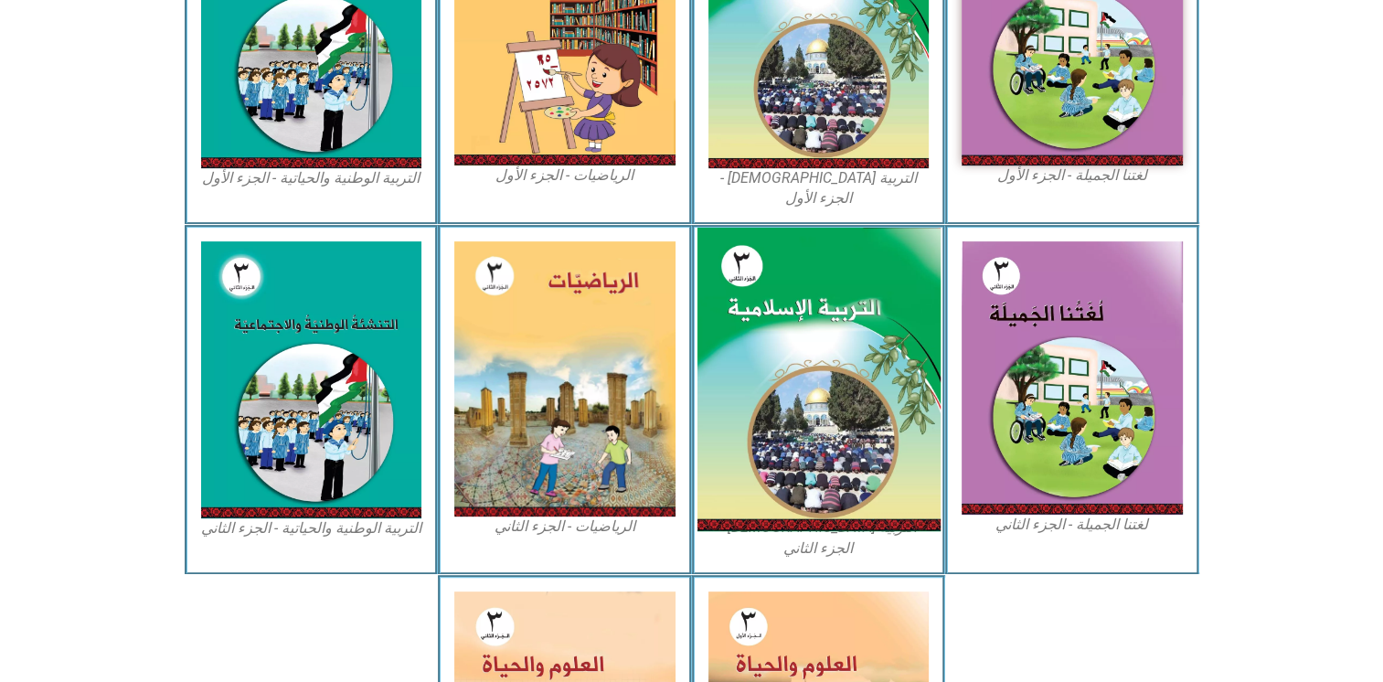
click at [831, 347] on img at bounding box center [817, 379] width 243 height 303
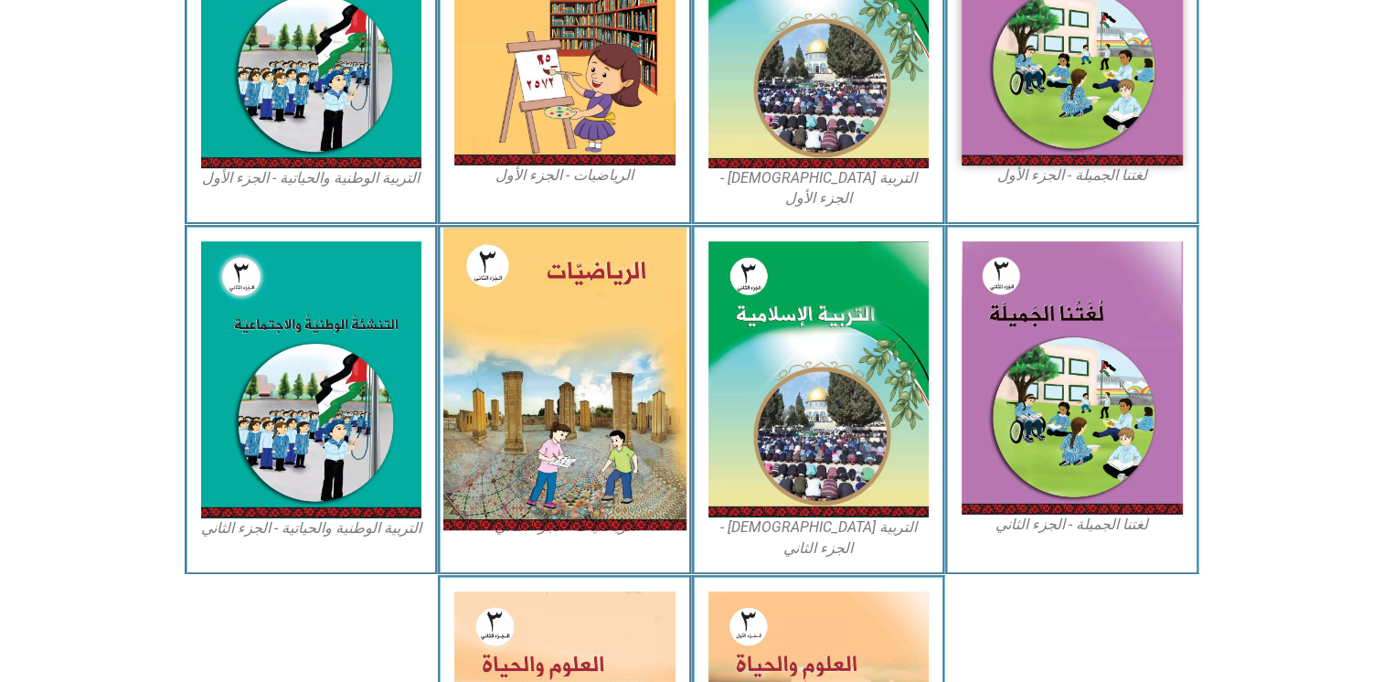
click at [644, 378] on img at bounding box center [564, 379] width 243 height 302
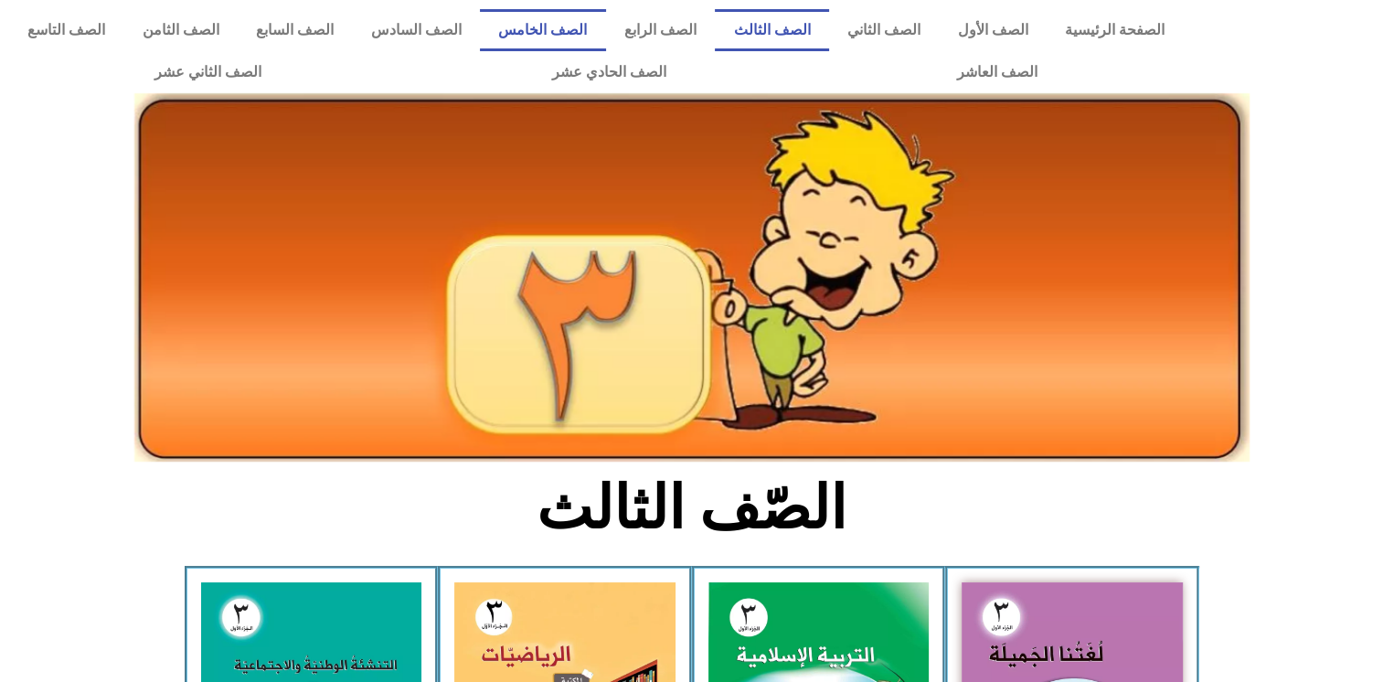
click at [566, 14] on link "الصف الخامس" at bounding box center [543, 30] width 126 height 42
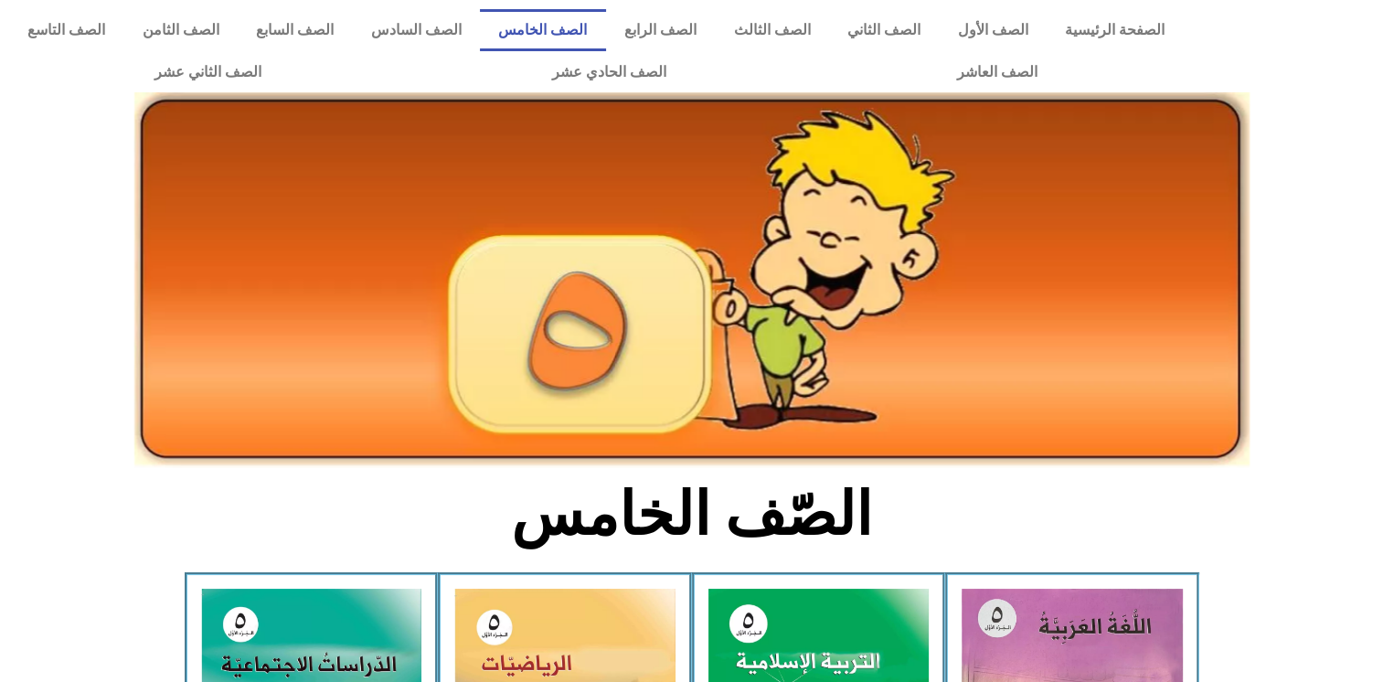
click at [729, 272] on img at bounding box center [691, 280] width 1115 height 376
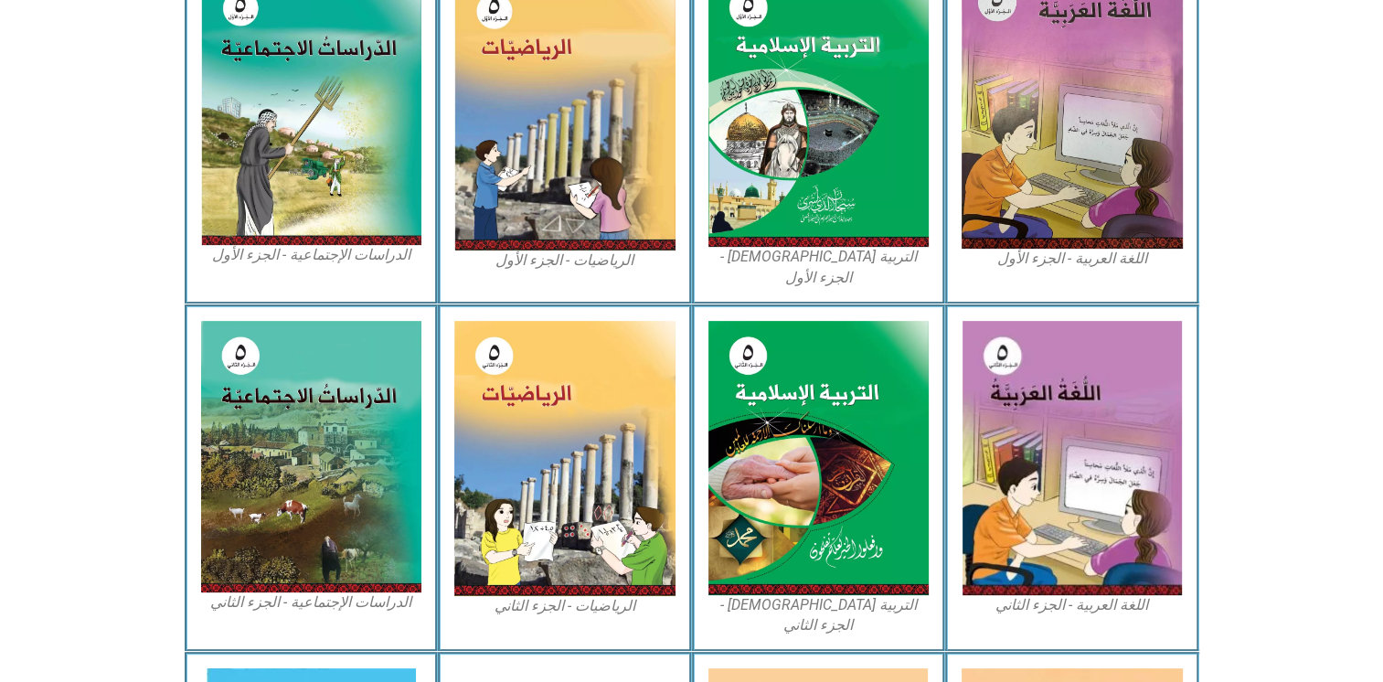
scroll to position [954, 0]
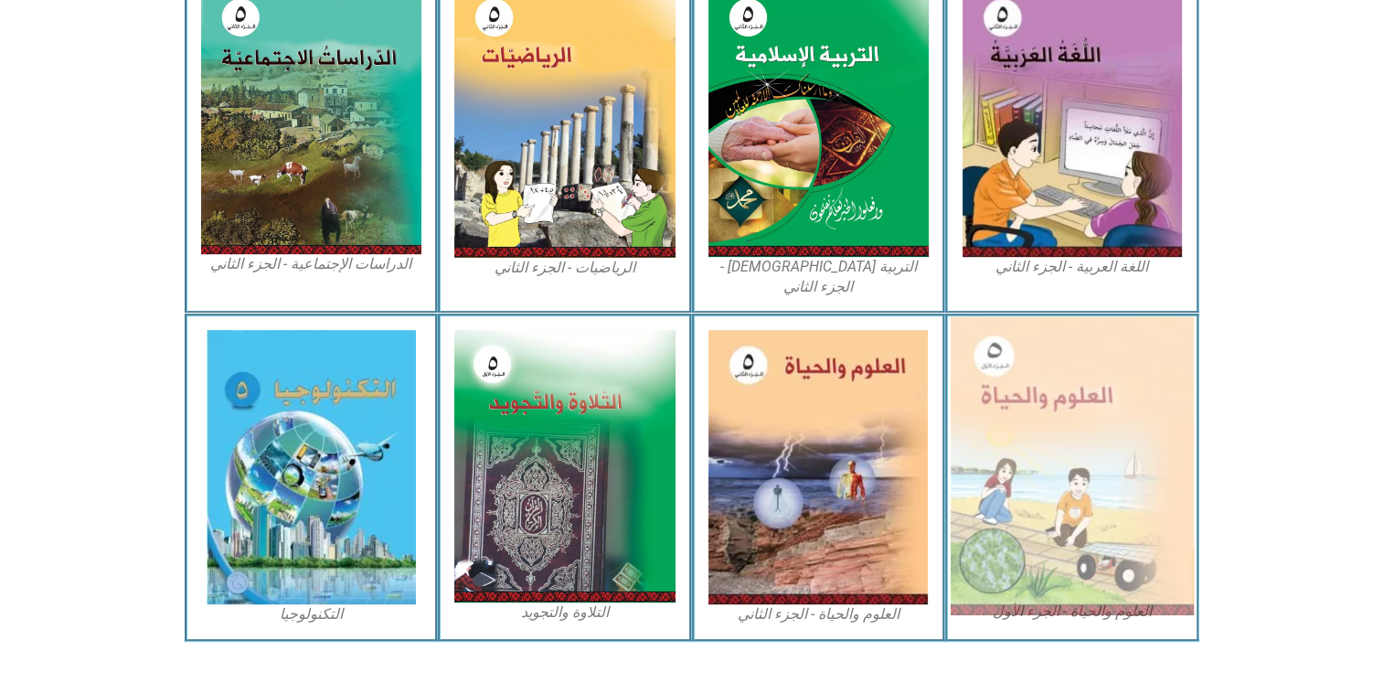
click at [1033, 472] on img at bounding box center [1071, 465] width 243 height 299
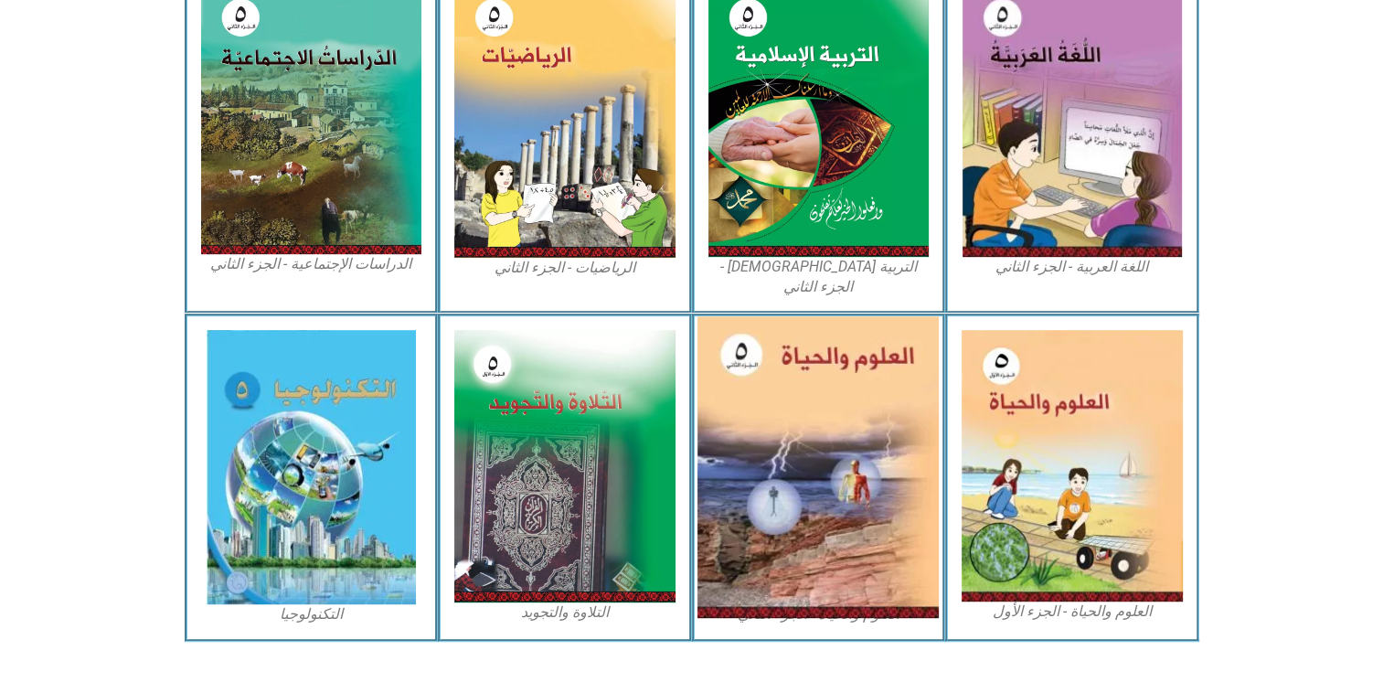
click at [848, 483] on img at bounding box center [817, 467] width 241 height 302
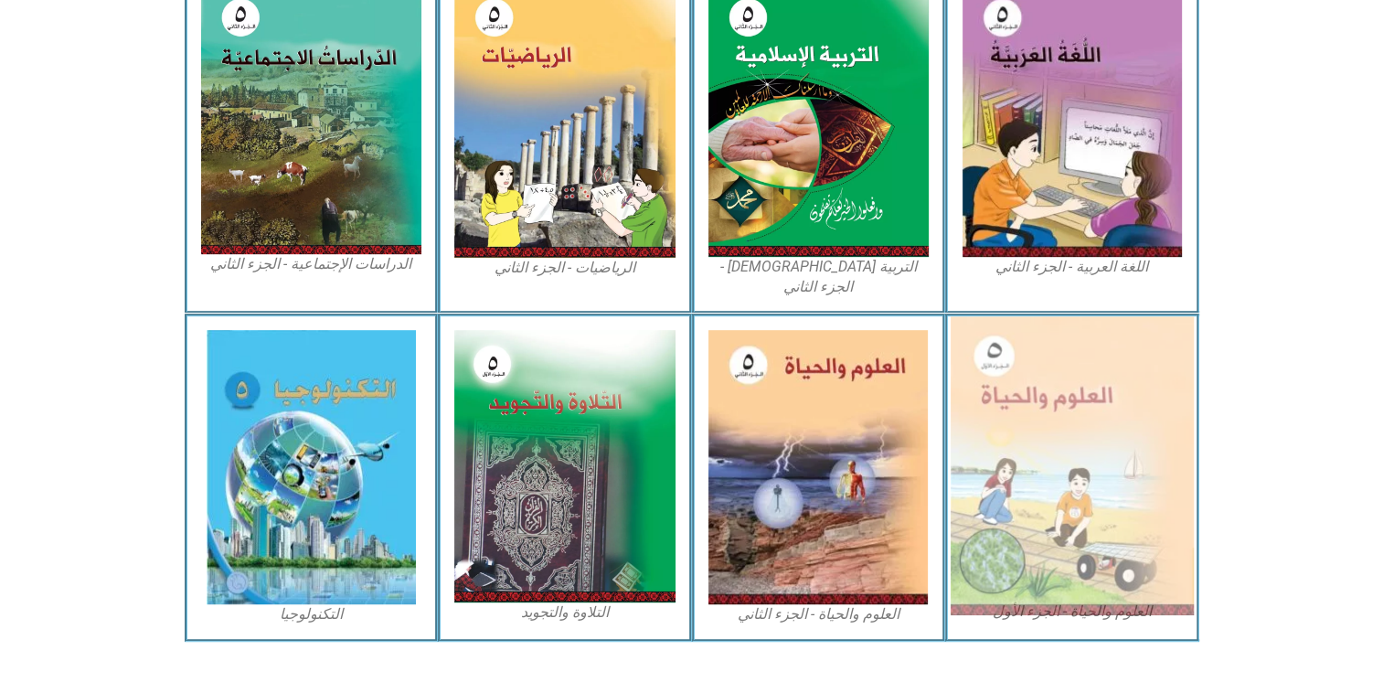
click at [1137, 426] on img at bounding box center [1071, 465] width 243 height 299
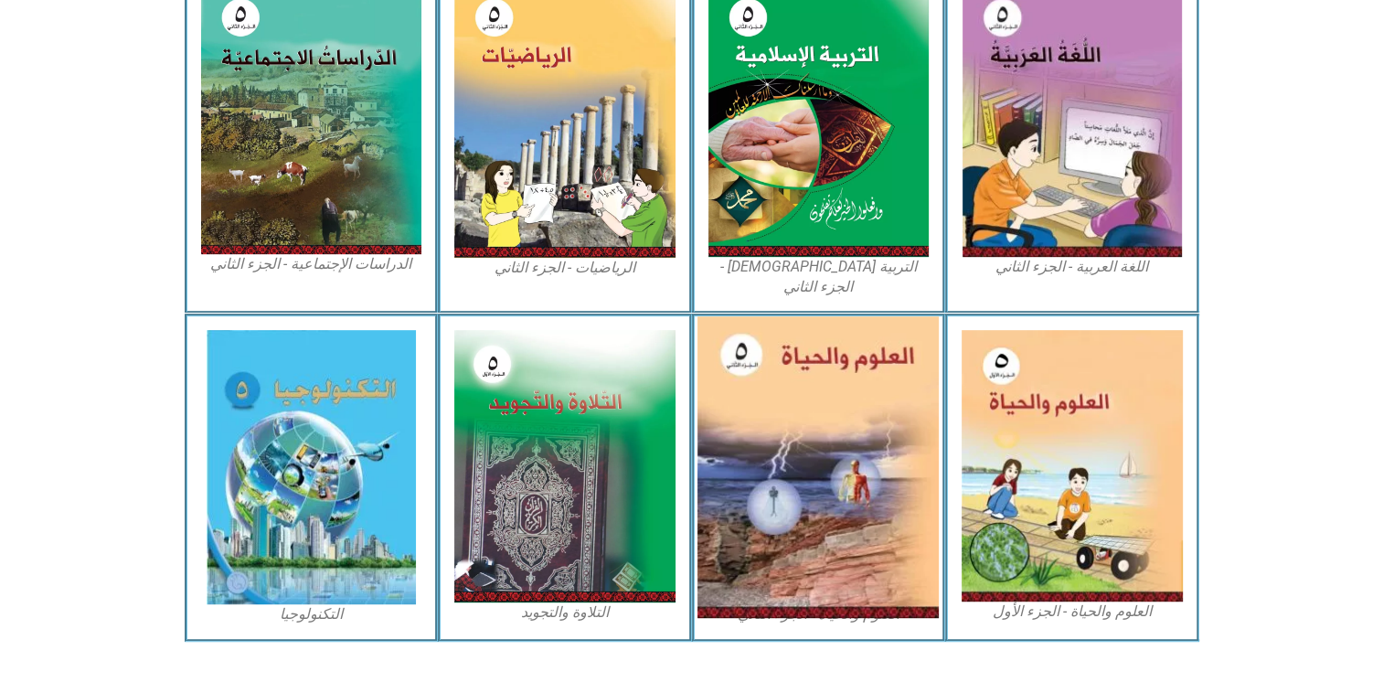
click at [820, 528] on img at bounding box center [817, 467] width 241 height 302
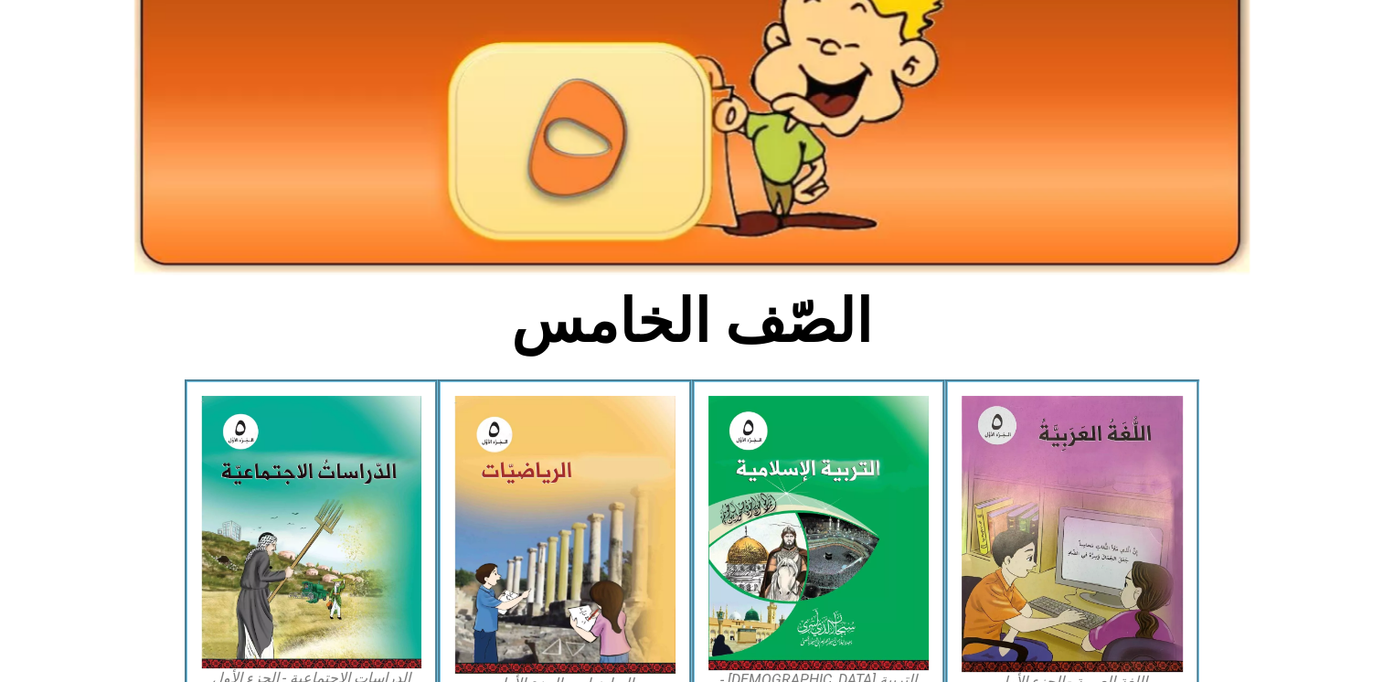
scroll to position [0, 0]
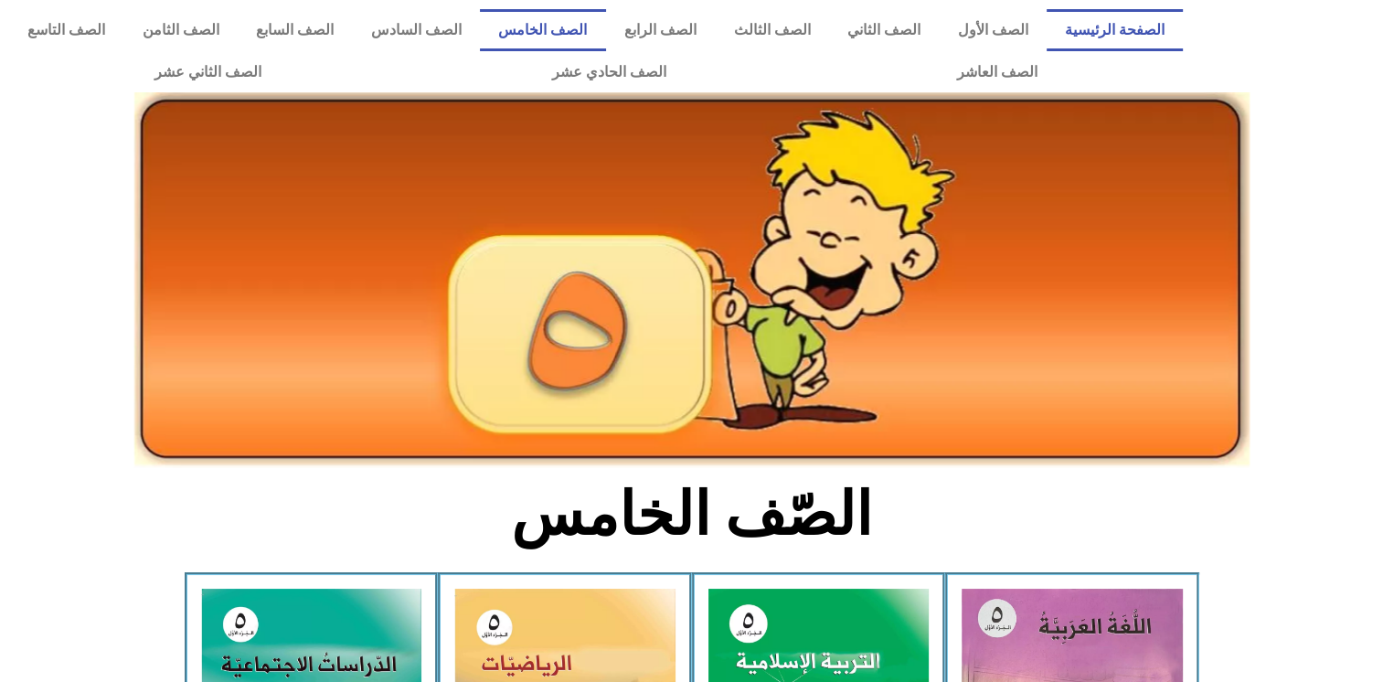
click at [1110, 24] on link "الصفحة الرئيسية" at bounding box center [1114, 30] width 137 height 42
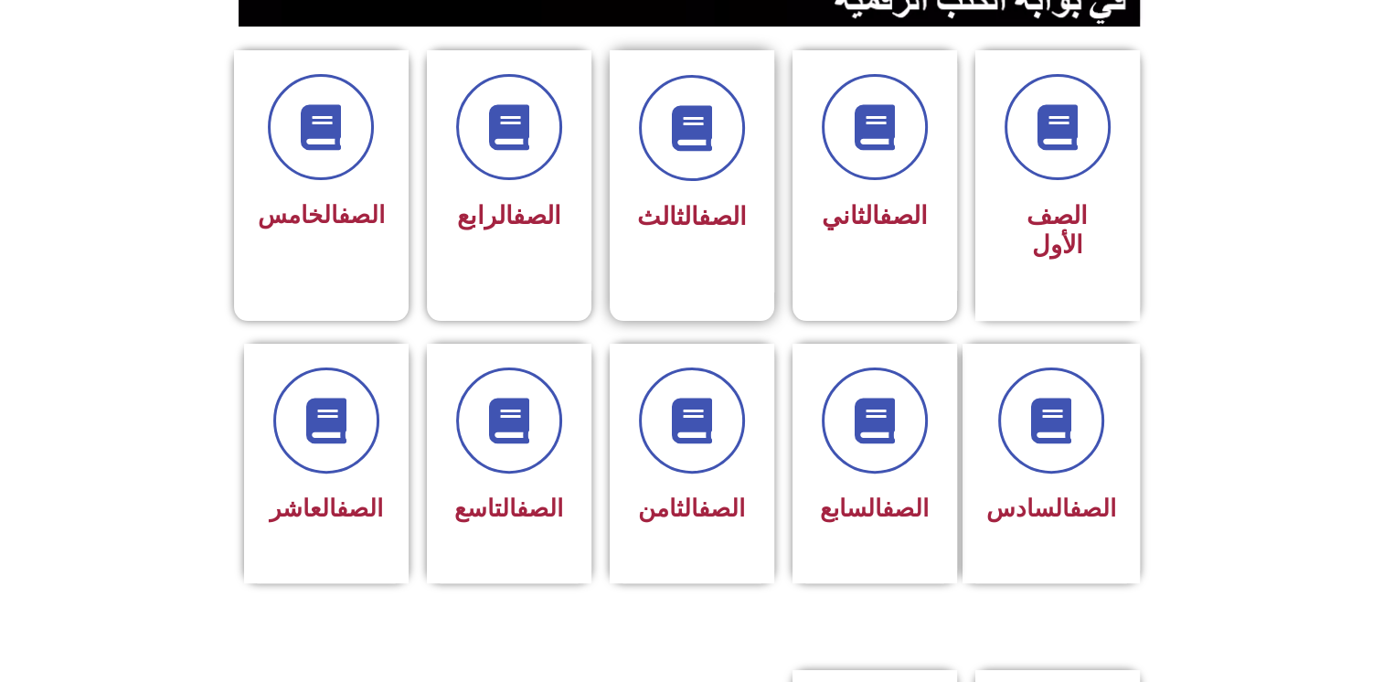
scroll to position [548, 0]
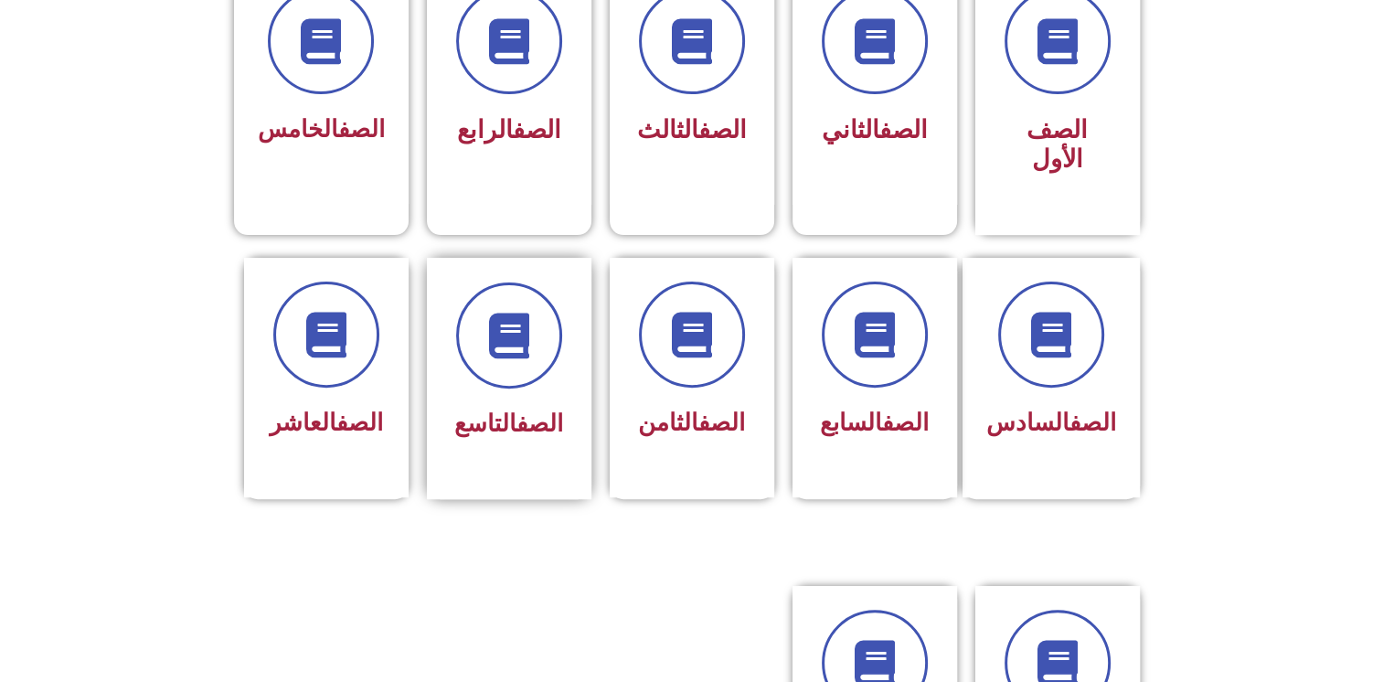
click at [530, 409] on link "الصف" at bounding box center [539, 422] width 47 height 27
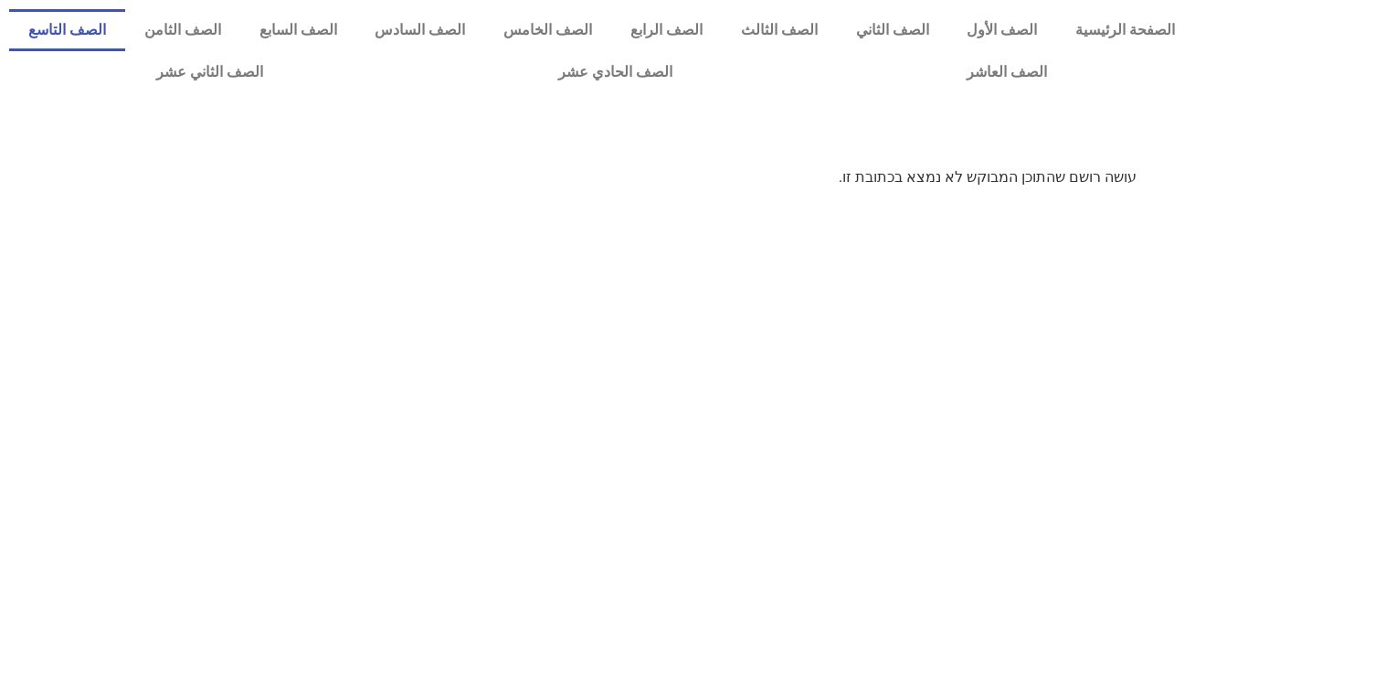
click at [125, 26] on link "الصف التاسع" at bounding box center [67, 30] width 116 height 42
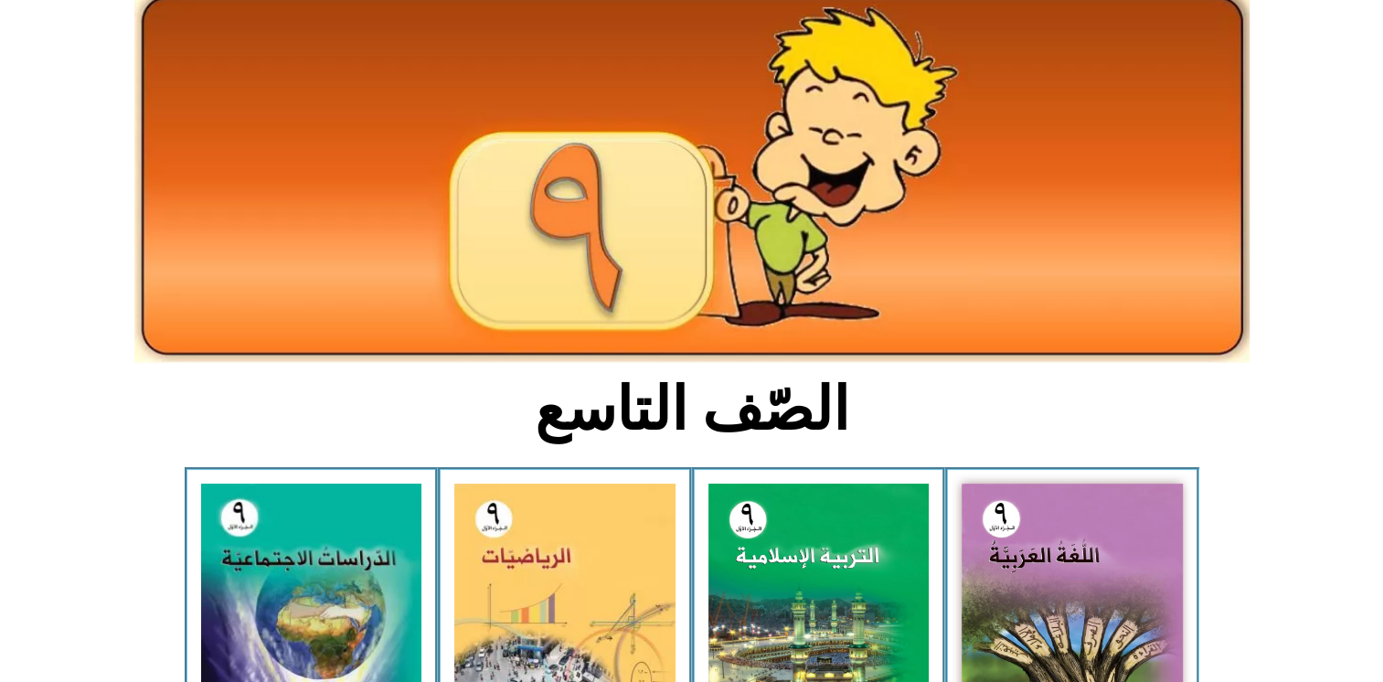
scroll to position [102, 0]
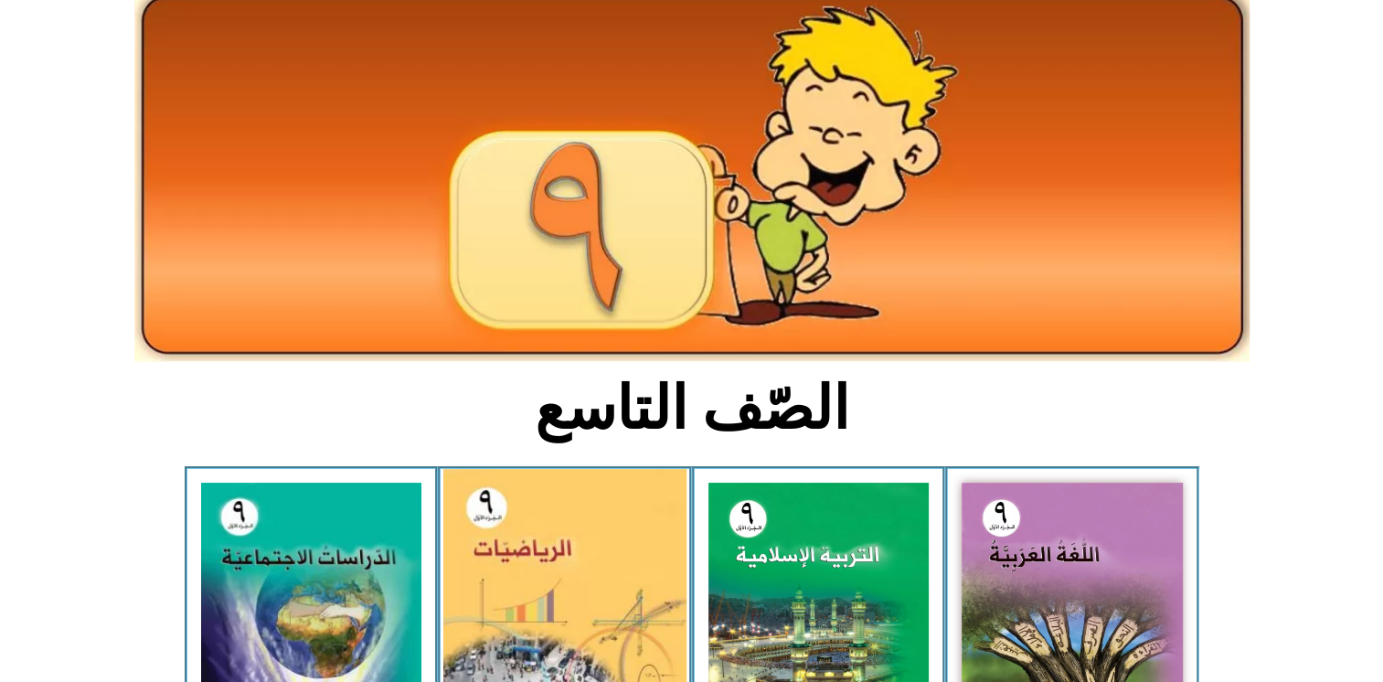
click at [606, 606] on img at bounding box center [564, 619] width 243 height 301
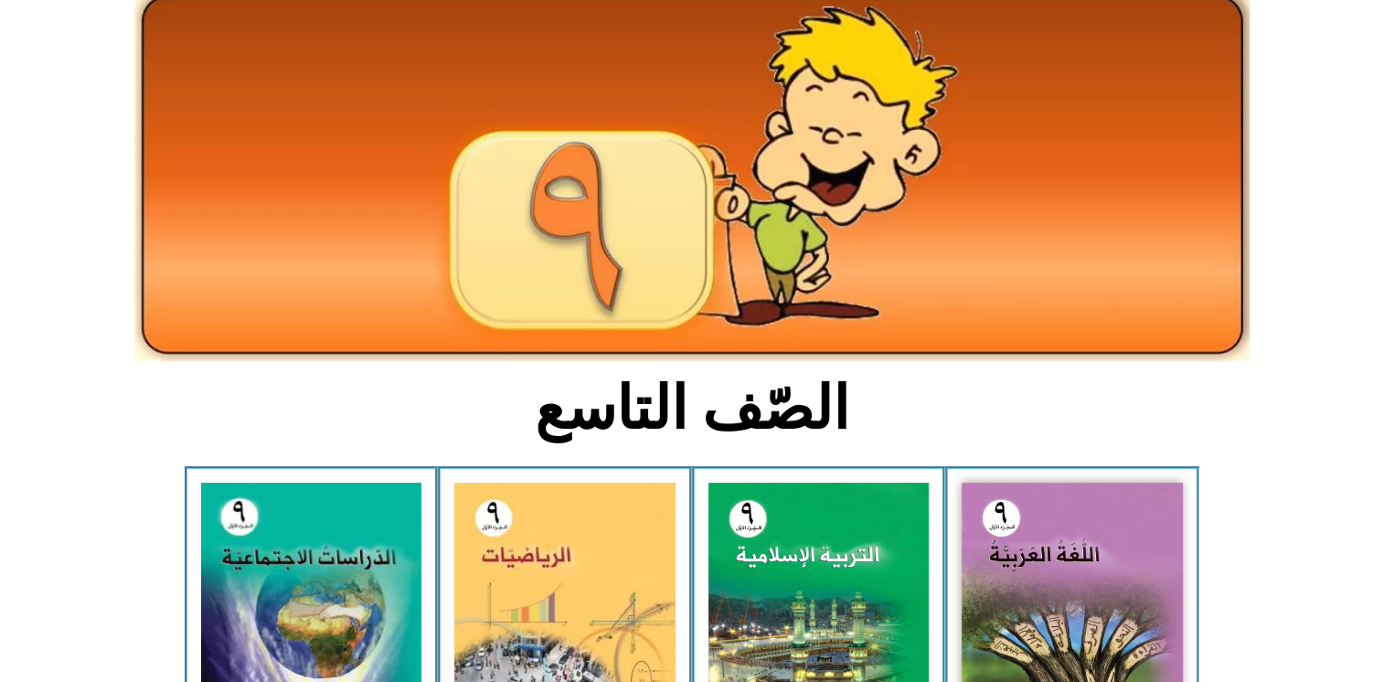
scroll to position [0, 0]
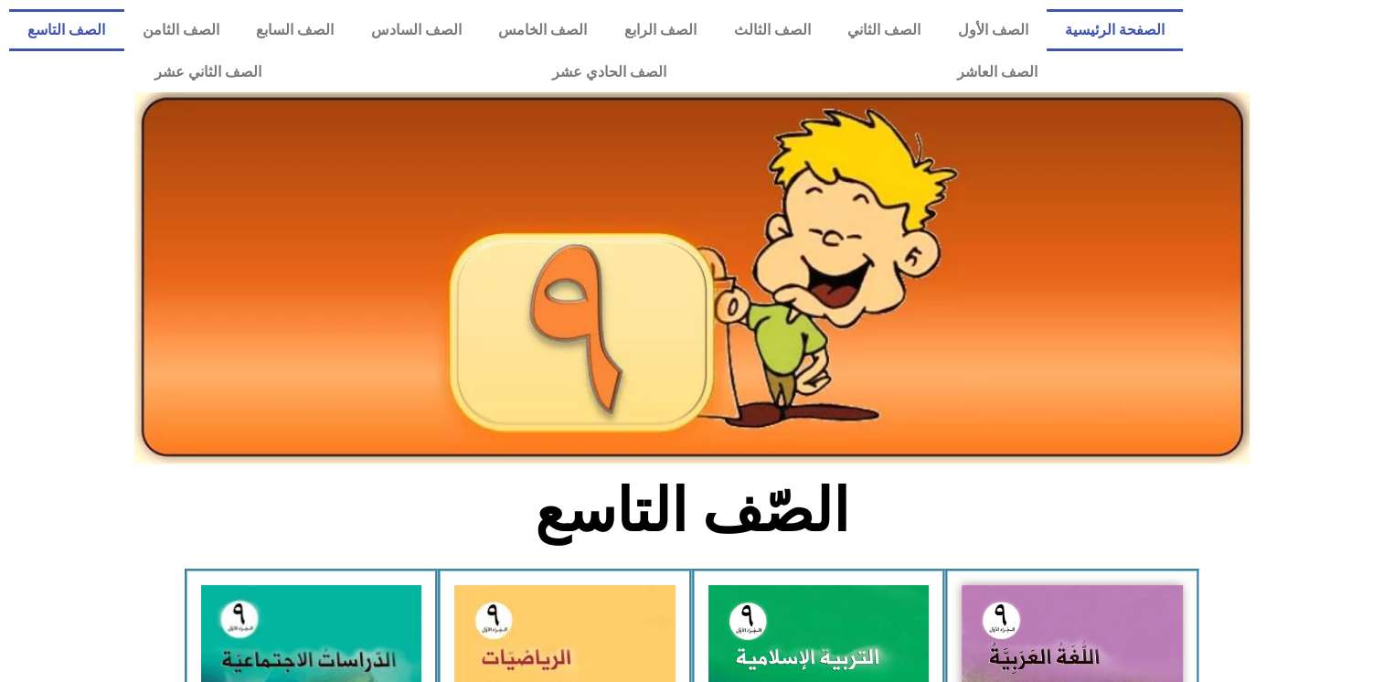
click at [1109, 37] on link "الصفحة الرئيسية" at bounding box center [1114, 30] width 137 height 42
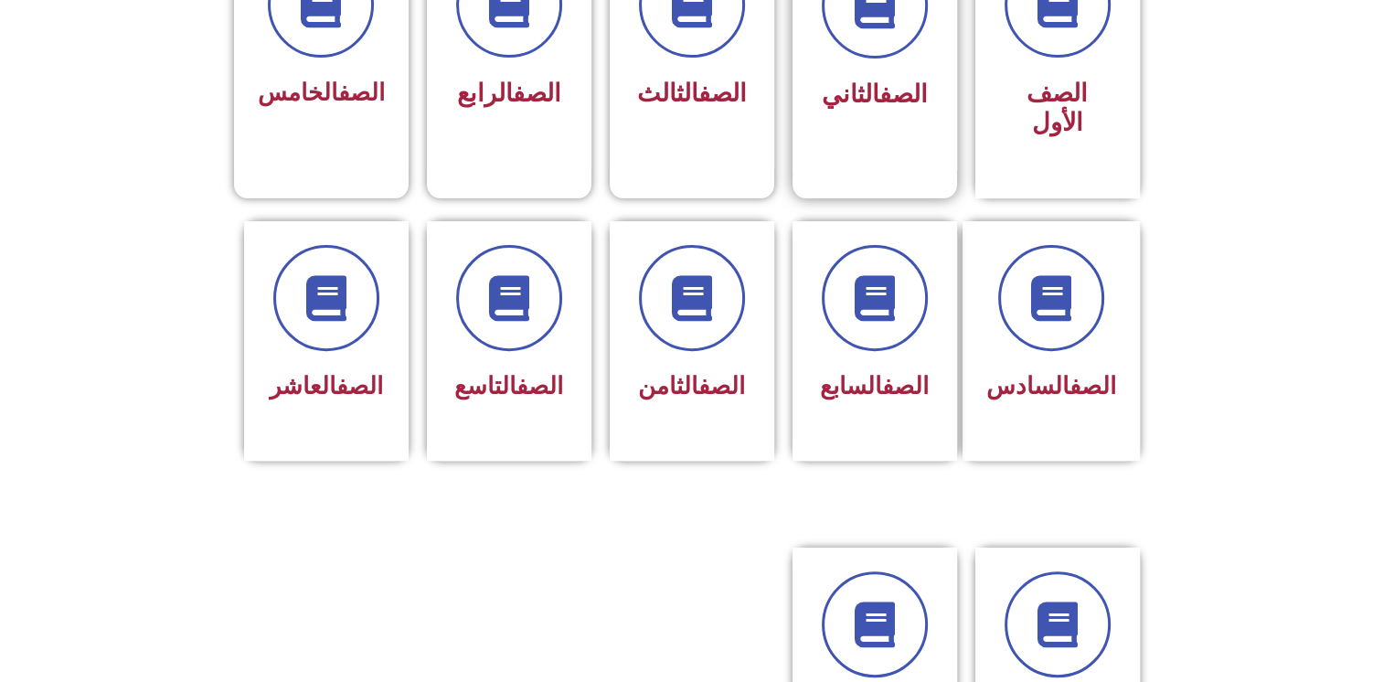
scroll to position [587, 0]
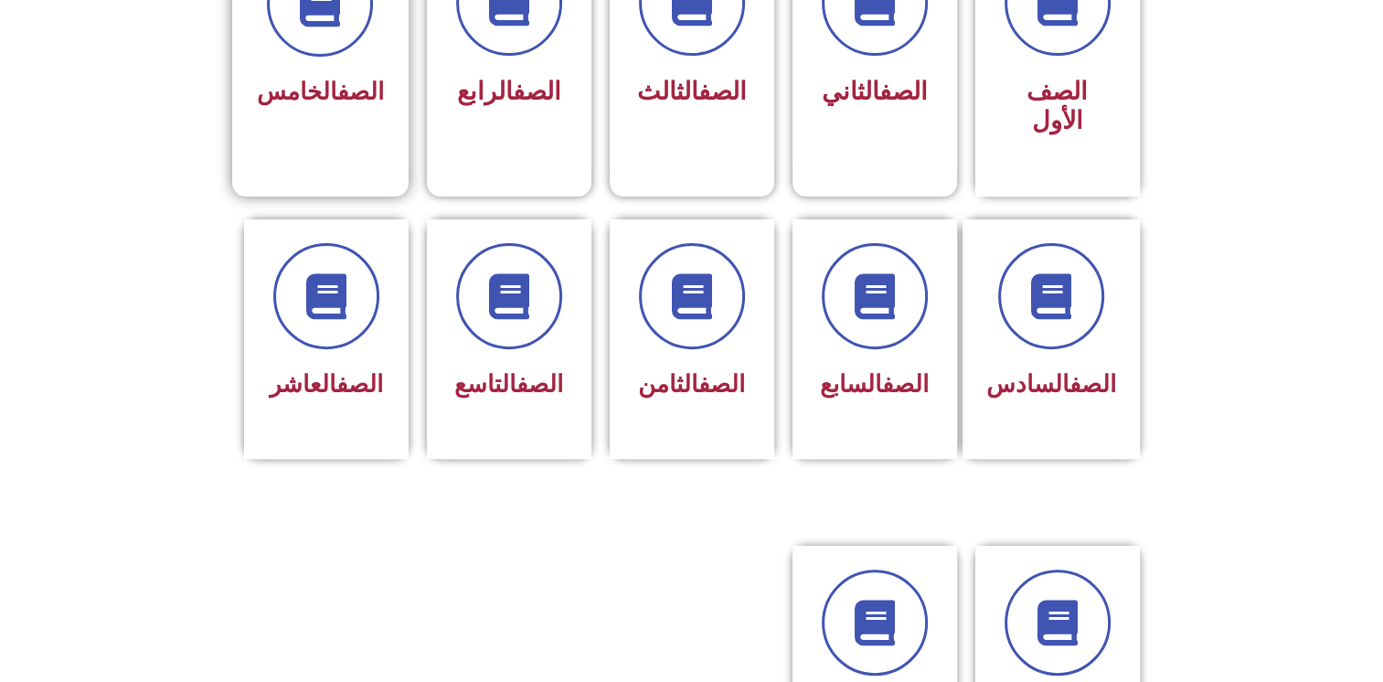
click at [314, 104] on div "الصف الخامس" at bounding box center [320, 92] width 127 height 45
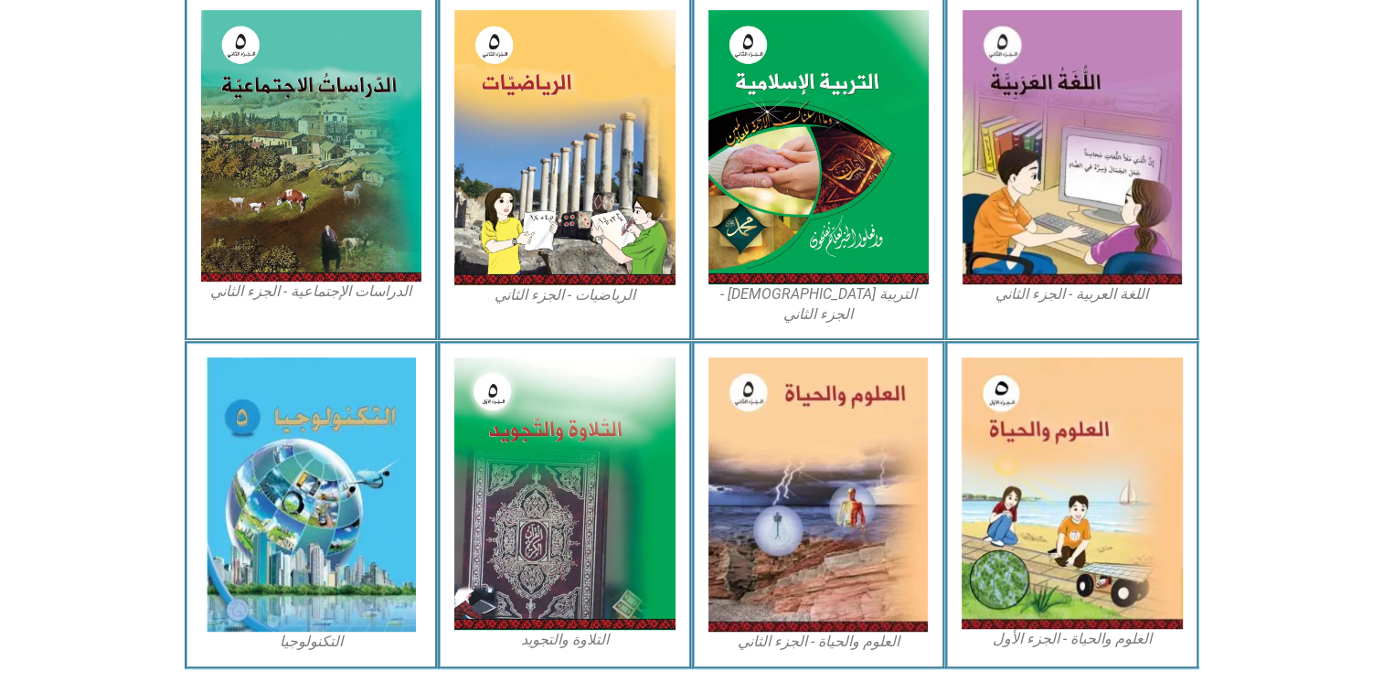
scroll to position [954, 0]
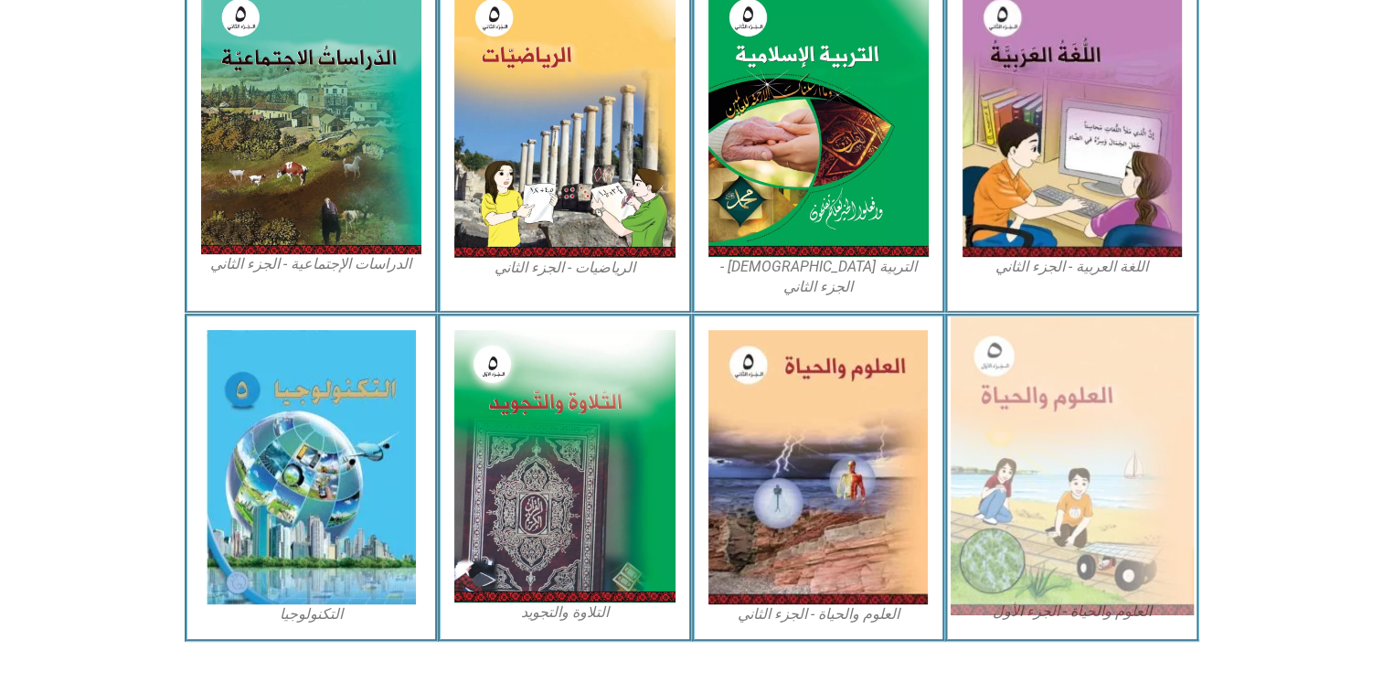
click at [1060, 444] on img at bounding box center [1071, 465] width 243 height 299
click at [1057, 437] on img at bounding box center [1071, 465] width 243 height 299
click at [1052, 429] on img at bounding box center [1071, 465] width 243 height 299
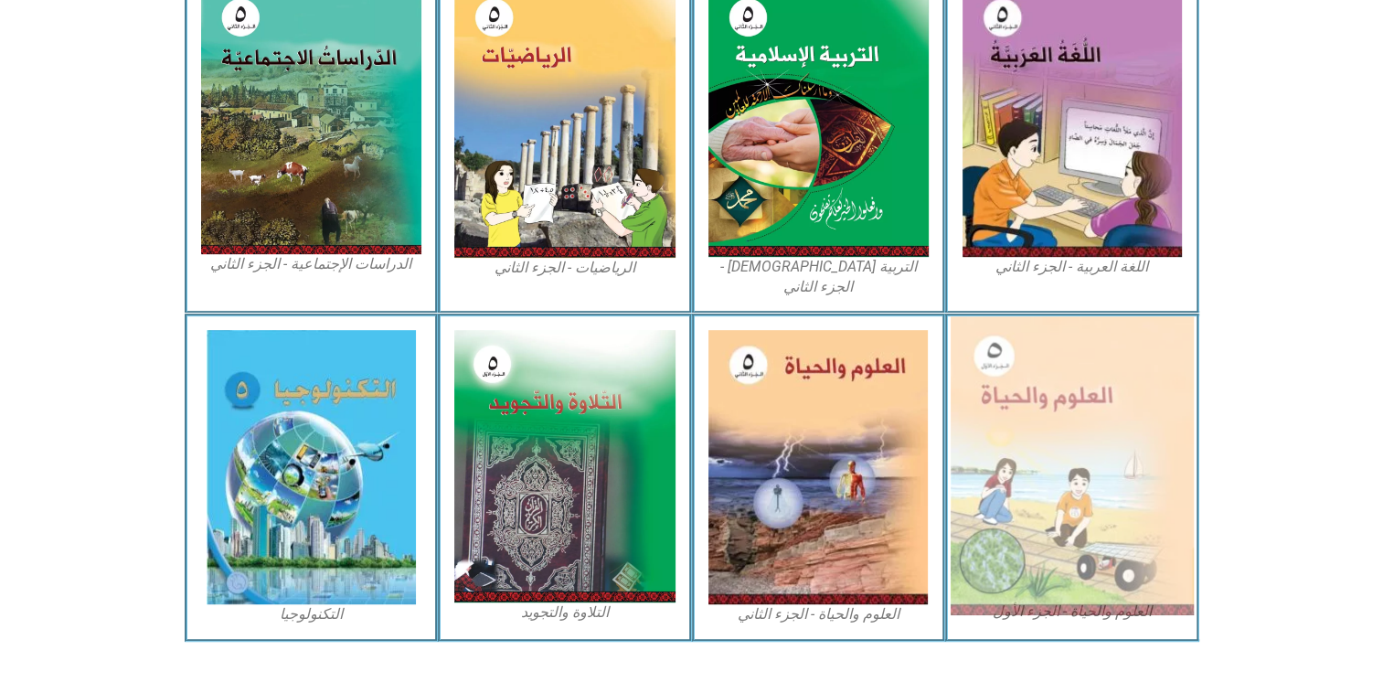
click at [1052, 429] on img at bounding box center [1071, 465] width 243 height 299
click at [1103, 428] on img at bounding box center [1071, 465] width 243 height 299
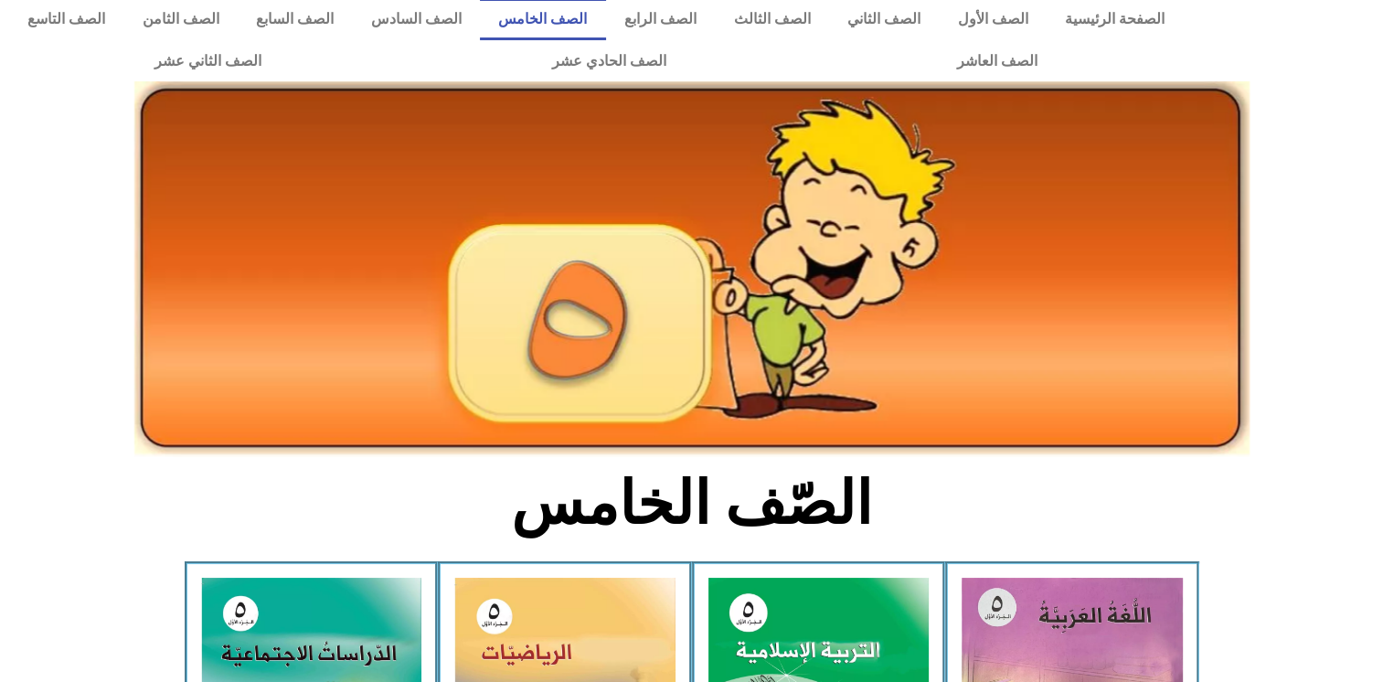
scroll to position [0, 0]
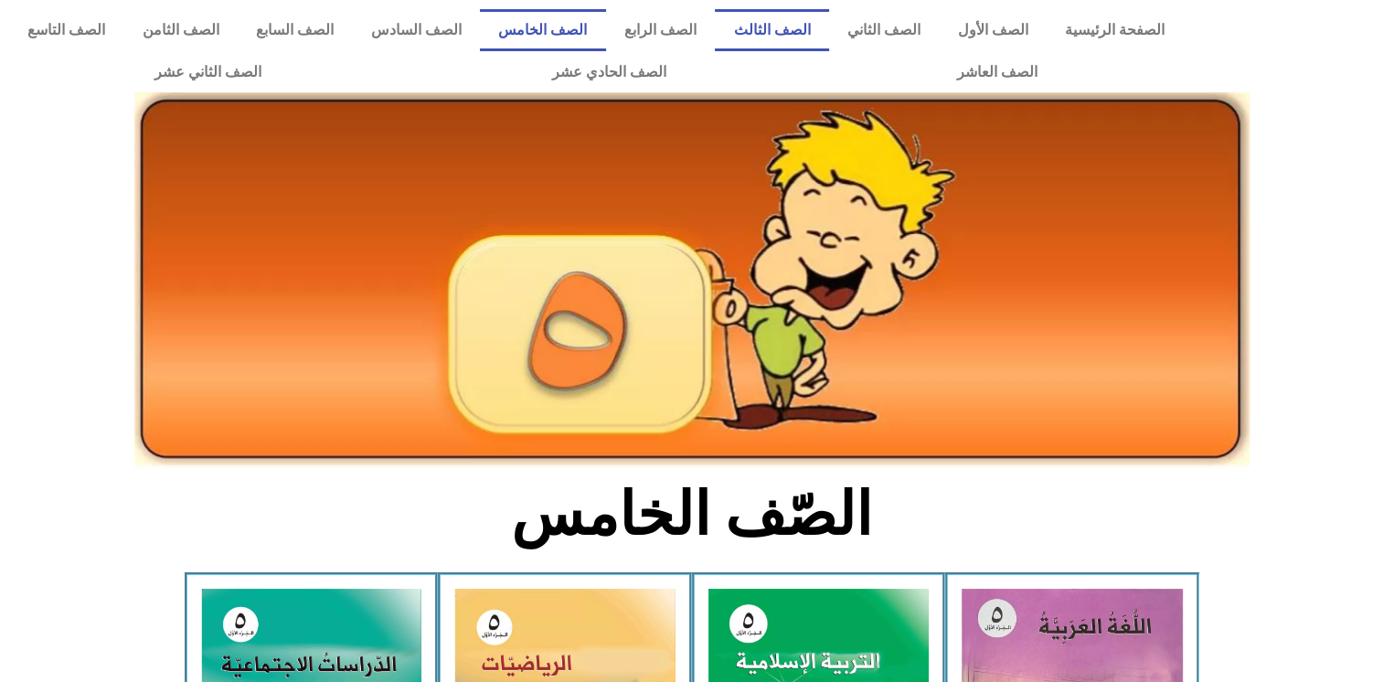
click at [829, 42] on link "الصف الثالث" at bounding box center [772, 30] width 114 height 42
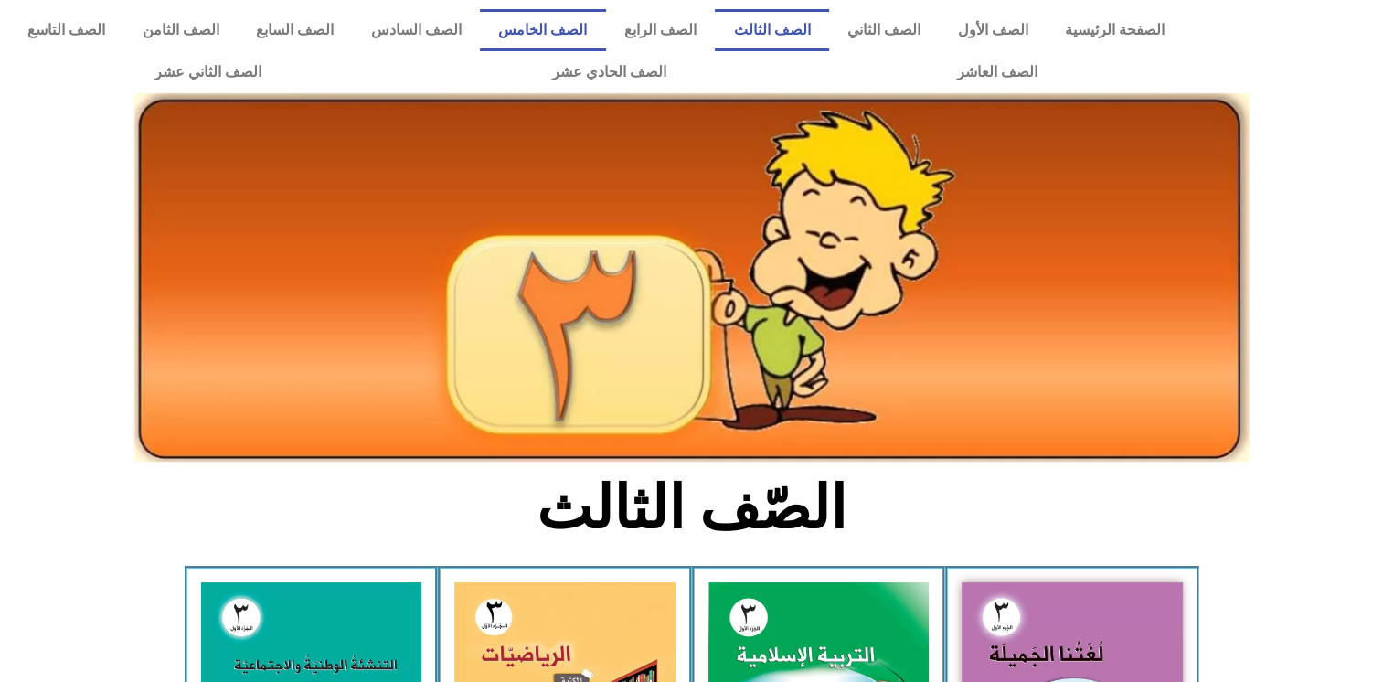
click at [595, 37] on link "الصف الخامس" at bounding box center [543, 30] width 126 height 42
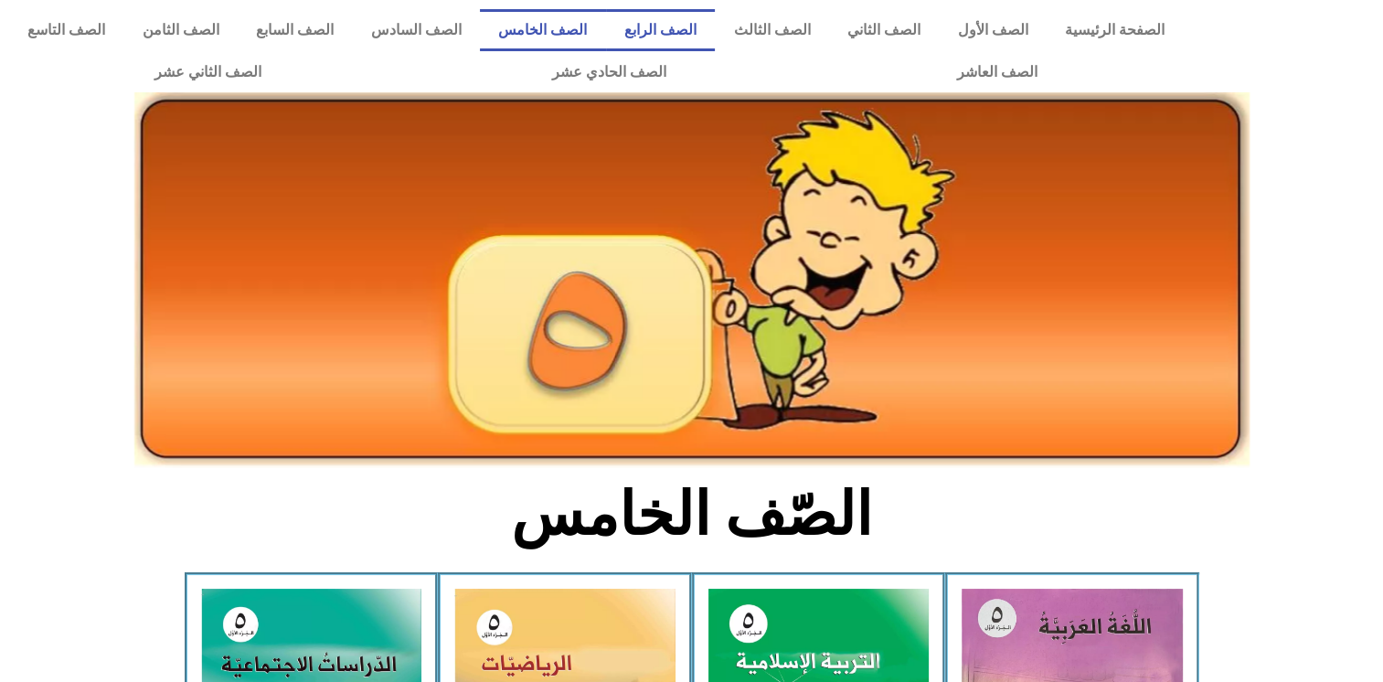
click at [693, 24] on link "الصف الرابع" at bounding box center [661, 30] width 110 height 42
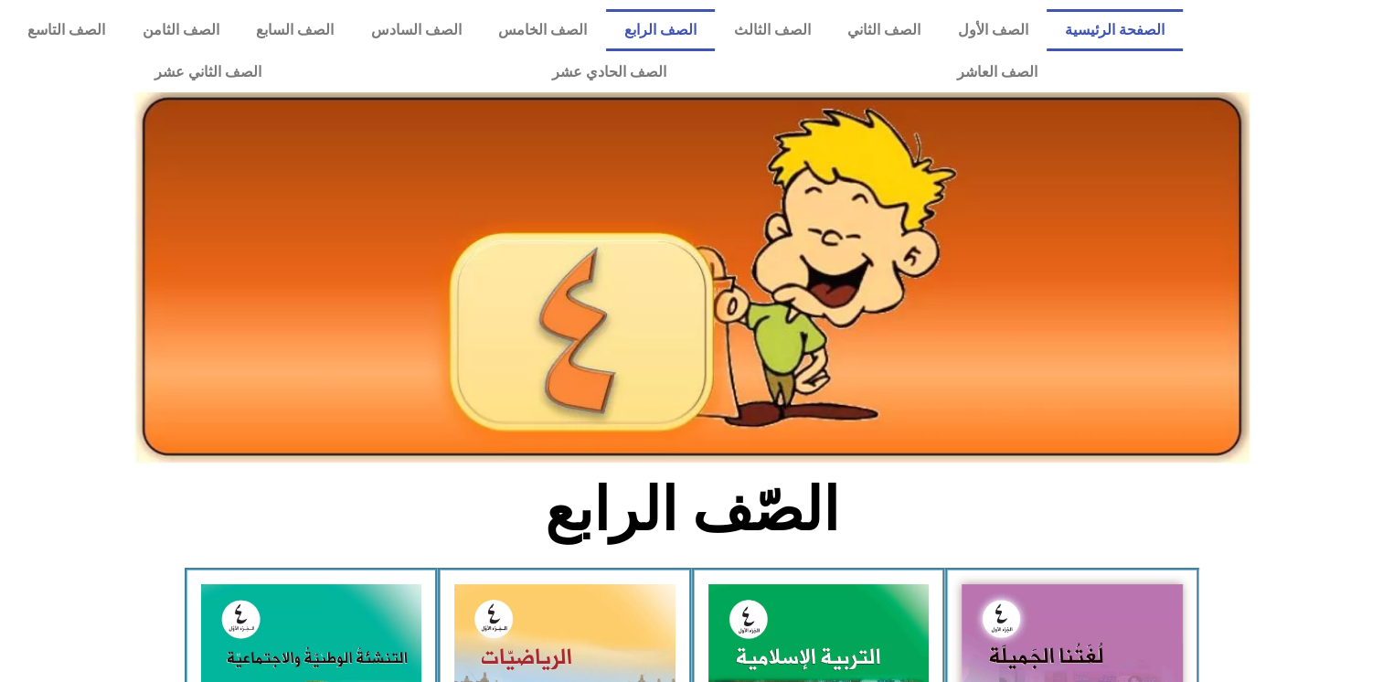
click at [1118, 43] on link "الصفحة الرئيسية" at bounding box center [1114, 30] width 137 height 42
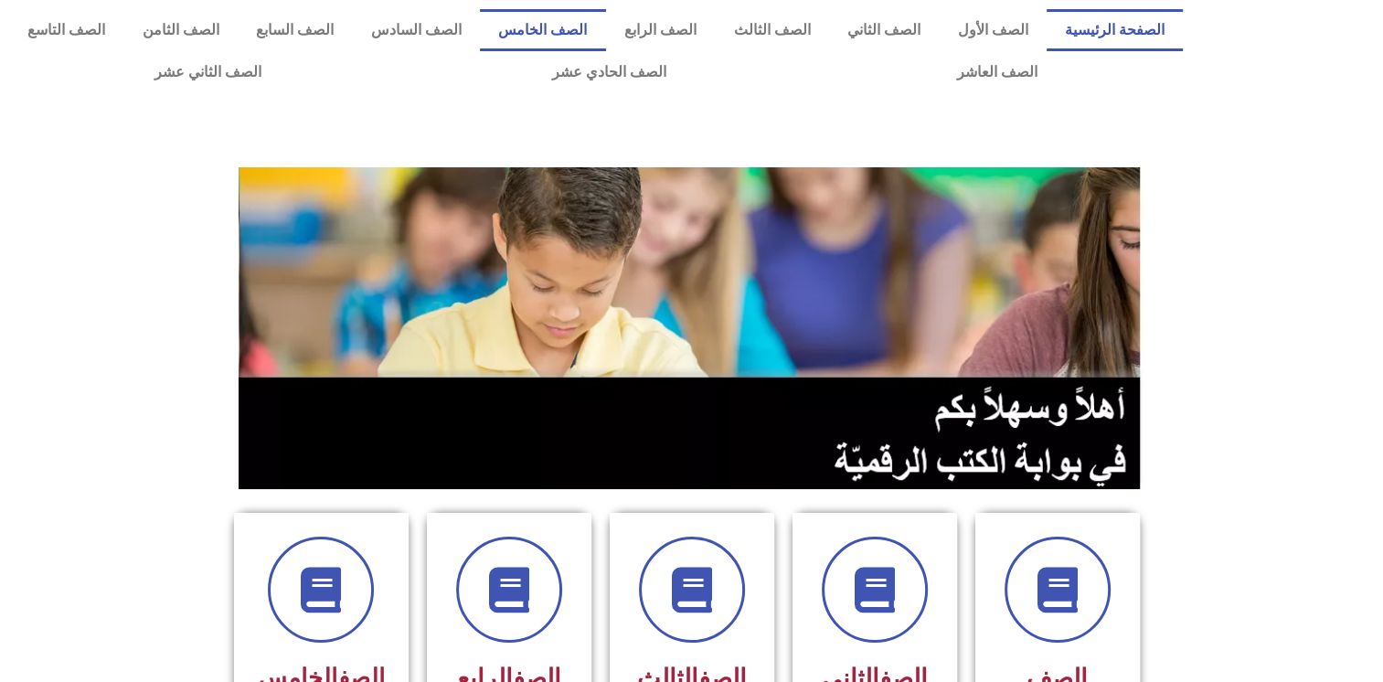
click at [606, 20] on link "الصف الخامس" at bounding box center [543, 30] width 126 height 42
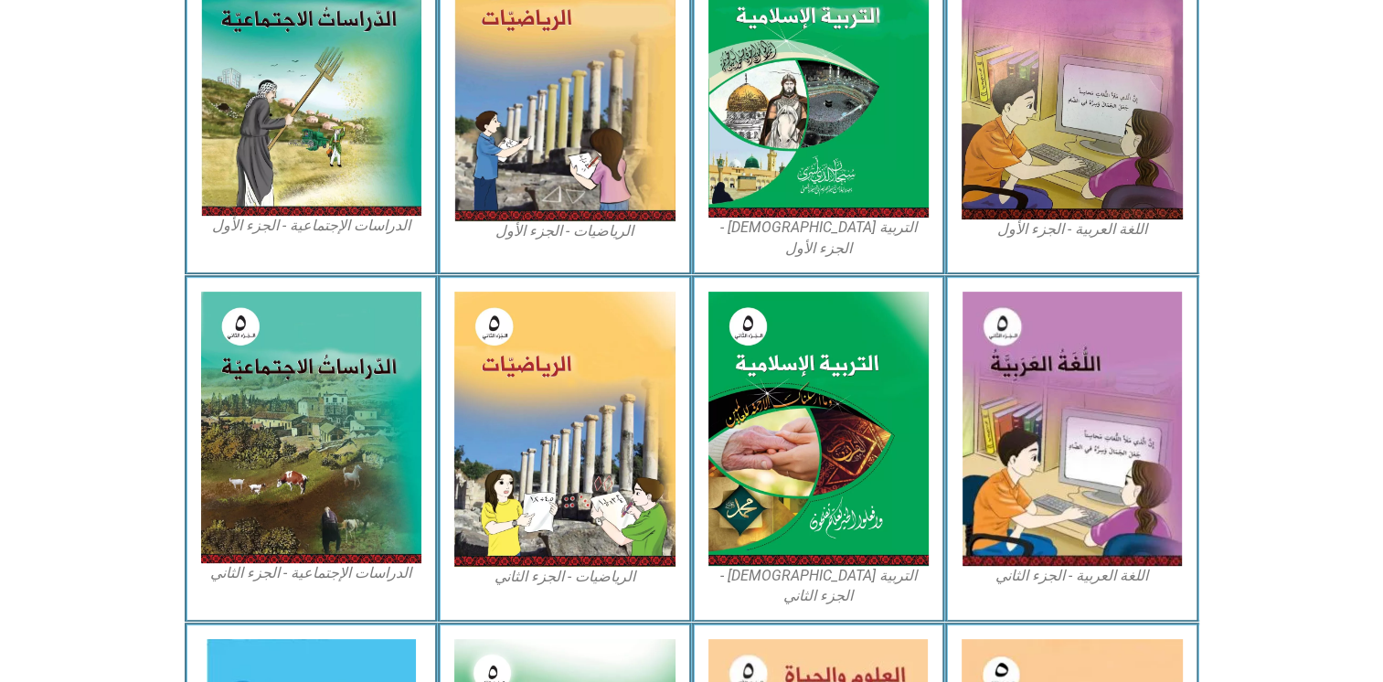
scroll to position [954, 0]
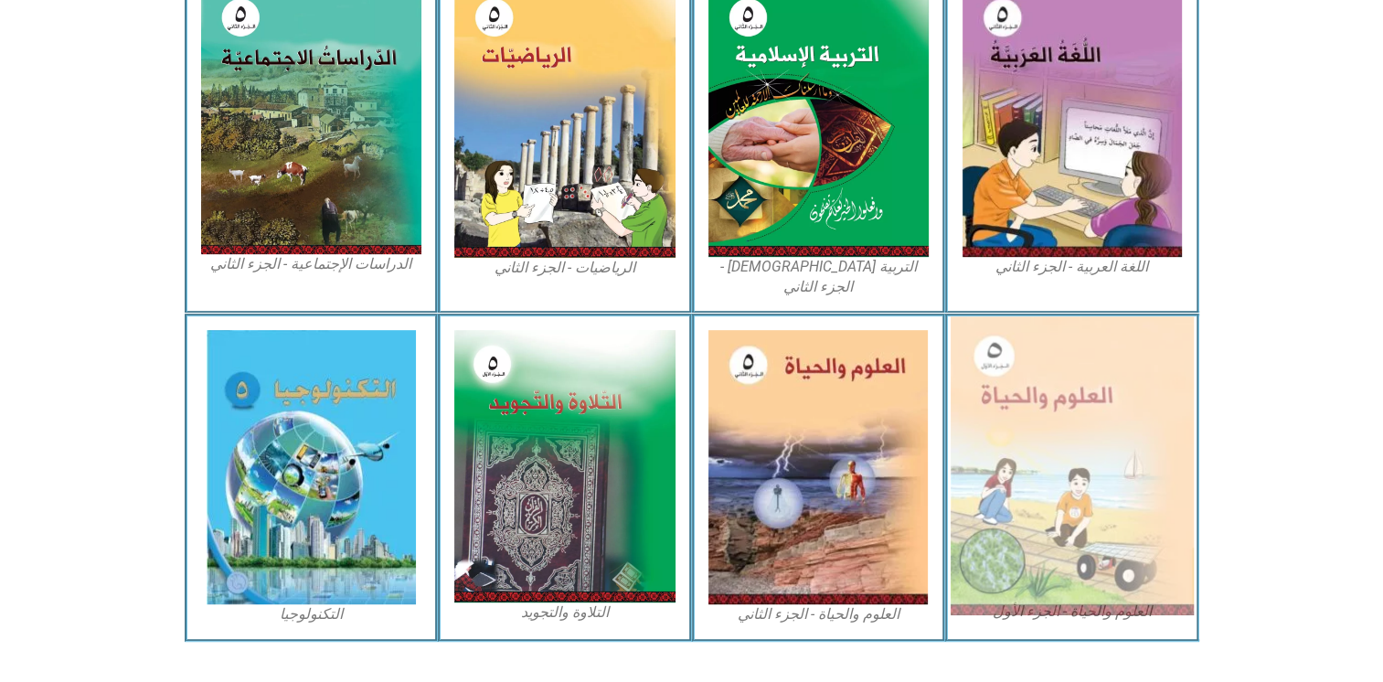
click at [1024, 376] on img at bounding box center [1071, 465] width 243 height 299
click at [1017, 357] on img at bounding box center [1071, 465] width 243 height 299
click at [1041, 316] on img at bounding box center [1071, 465] width 243 height 299
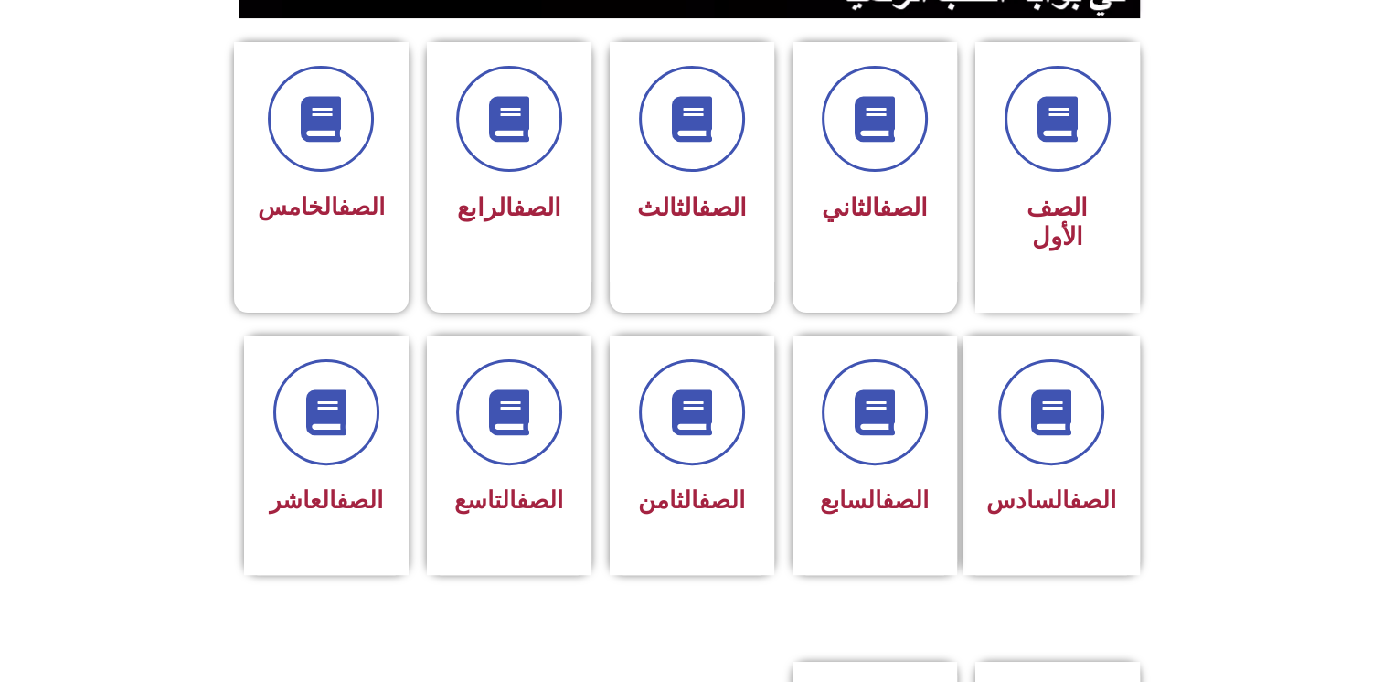
scroll to position [474, 0]
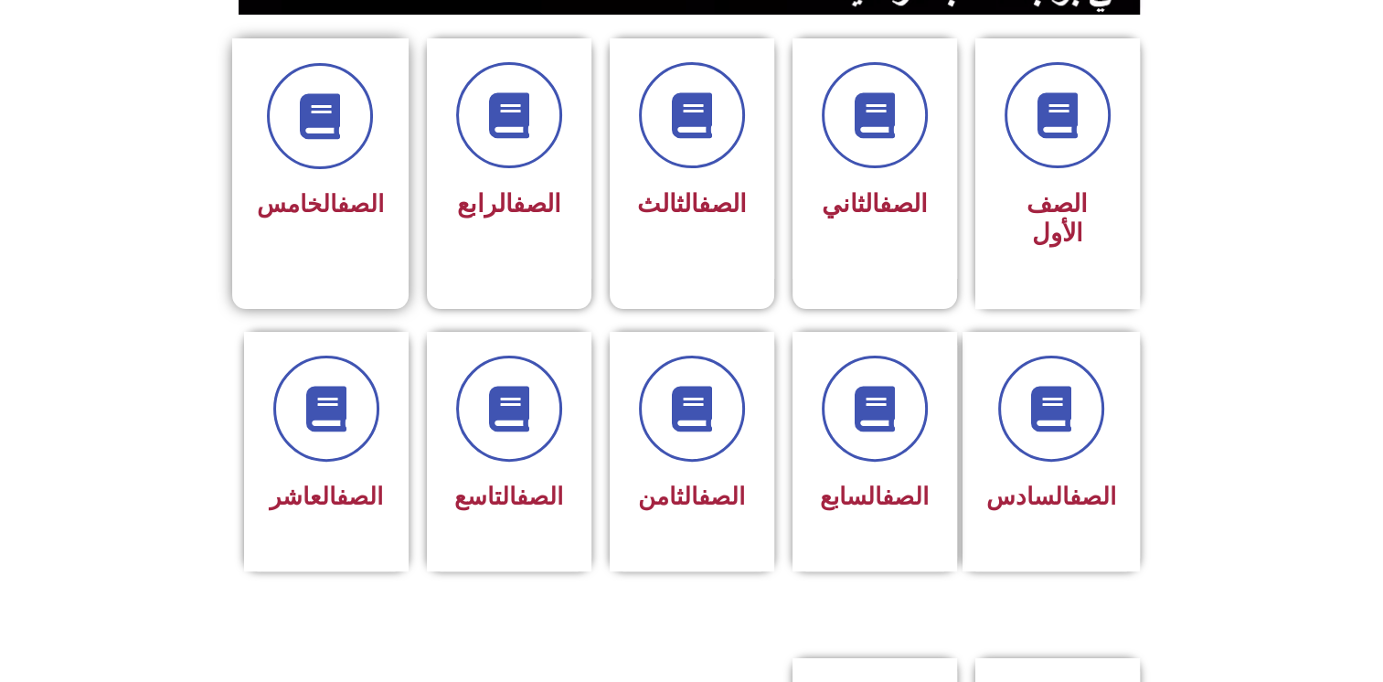
click at [384, 230] on div "الصف الخامس" at bounding box center [320, 158] width 176 height 241
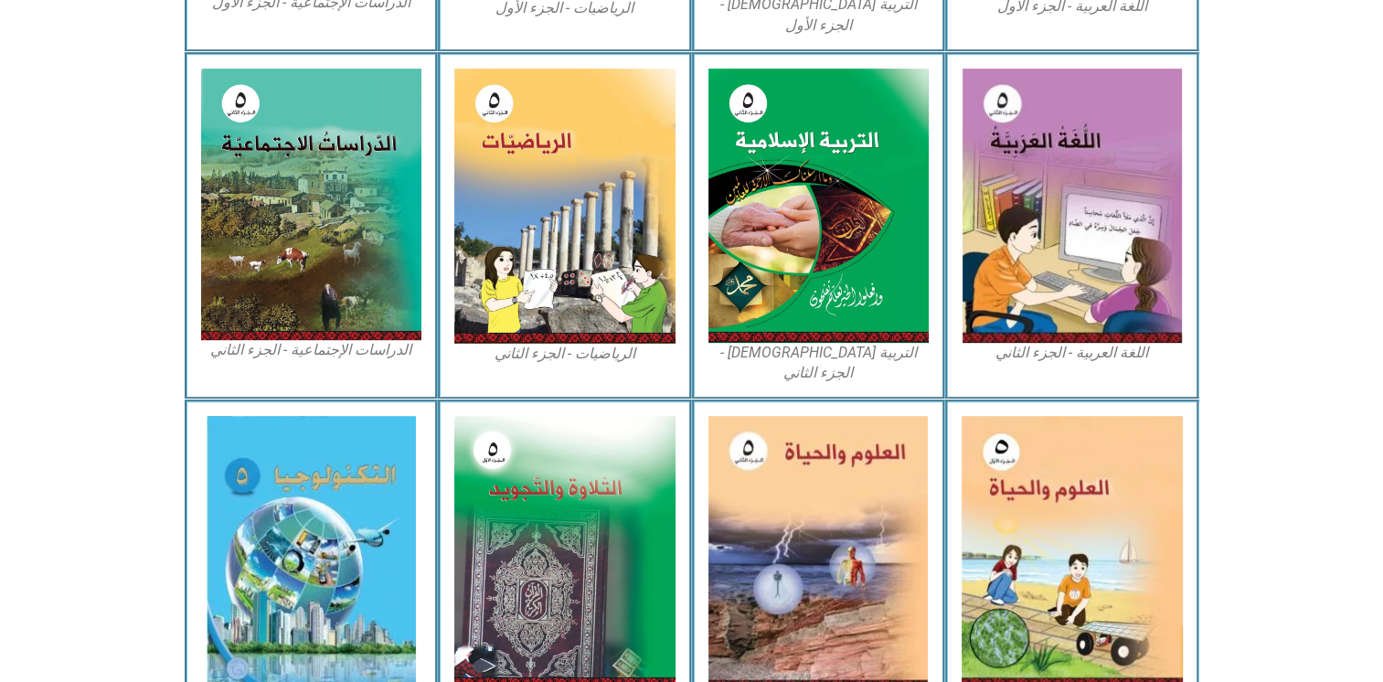
scroll to position [954, 0]
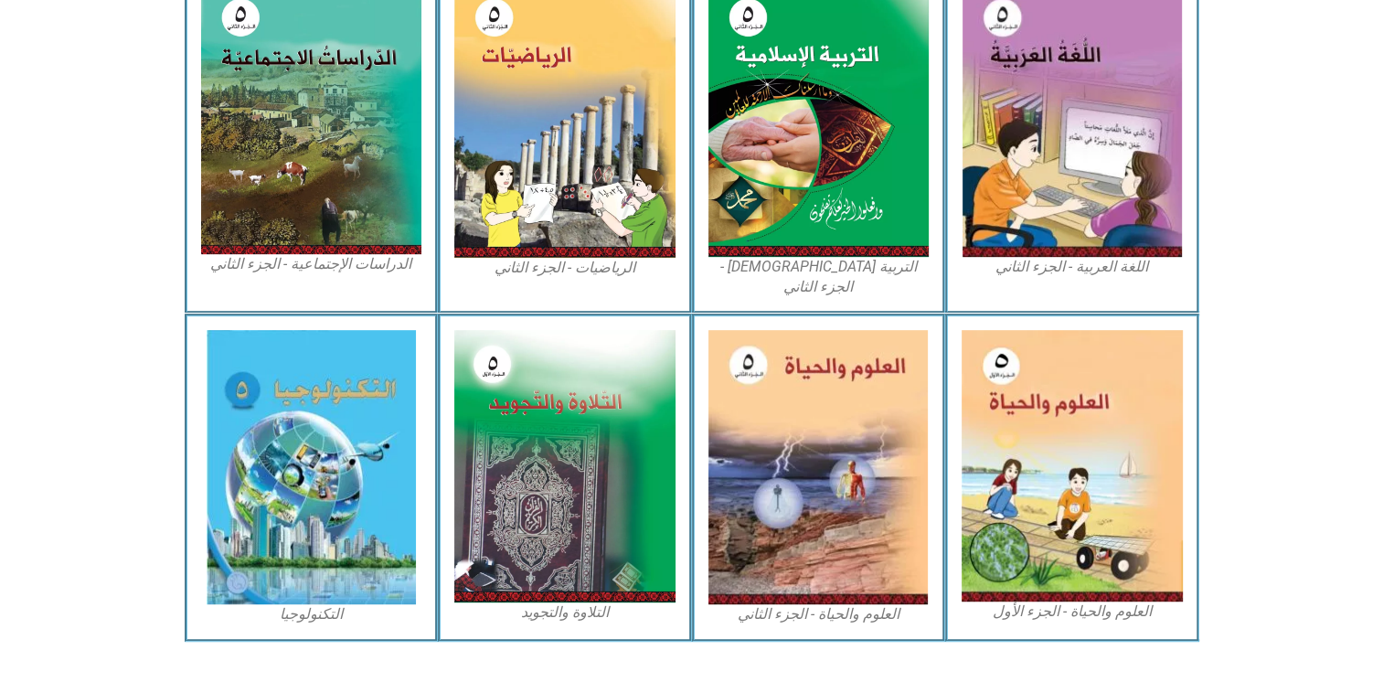
click at [1069, 313] on div "العلوم والحياة - الجزء الأول" at bounding box center [1072, 476] width 254 height 327
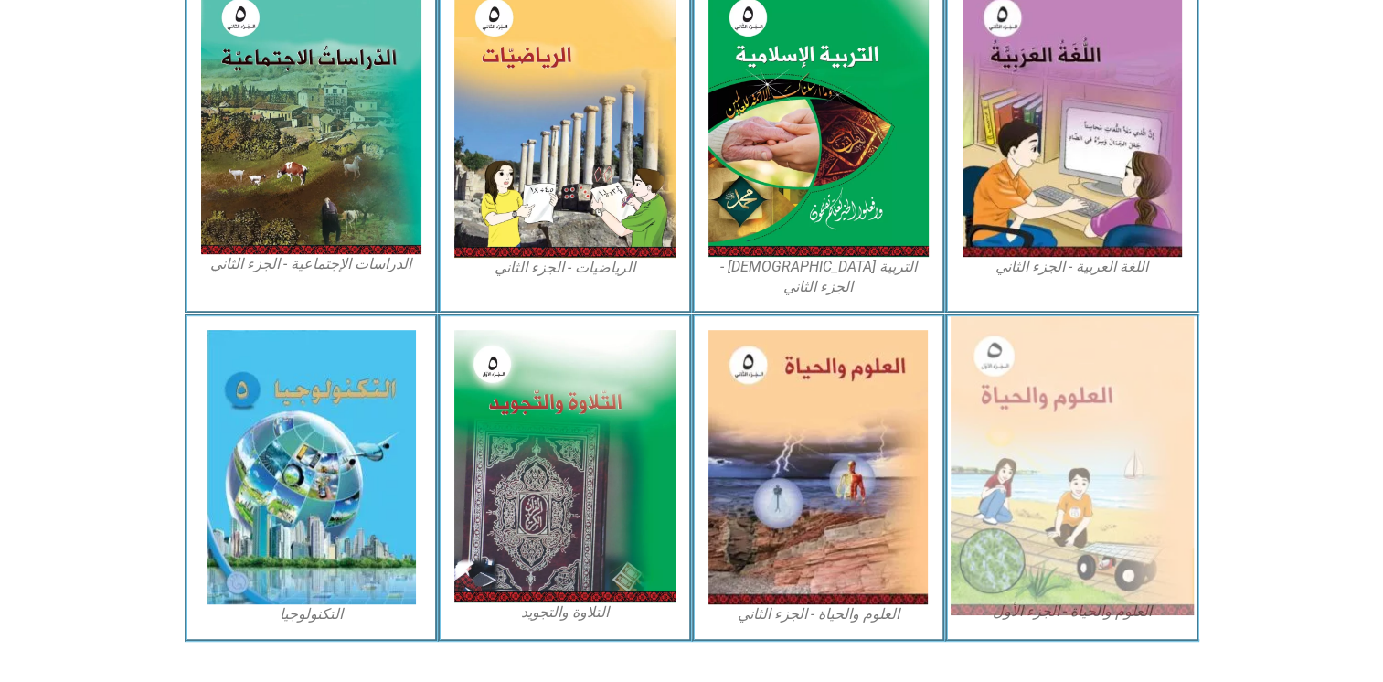
click at [1077, 428] on img at bounding box center [1071, 465] width 243 height 299
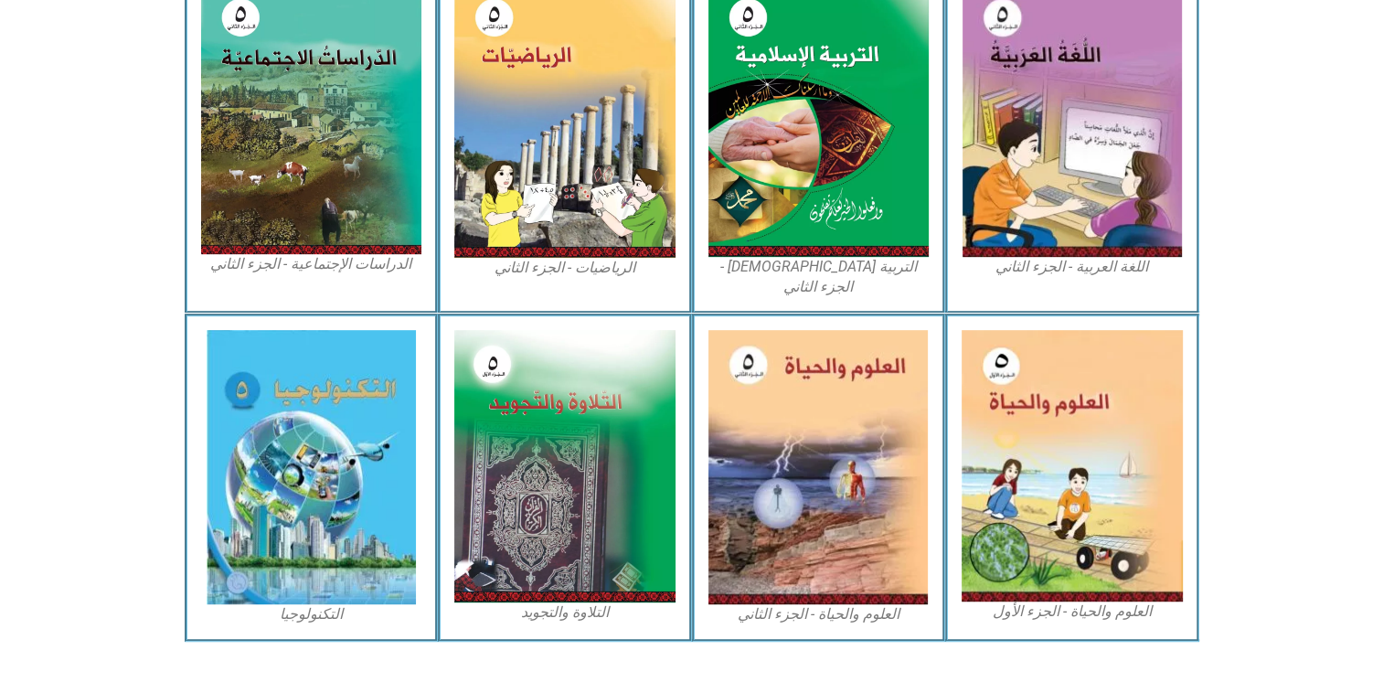
scroll to position [917, 0]
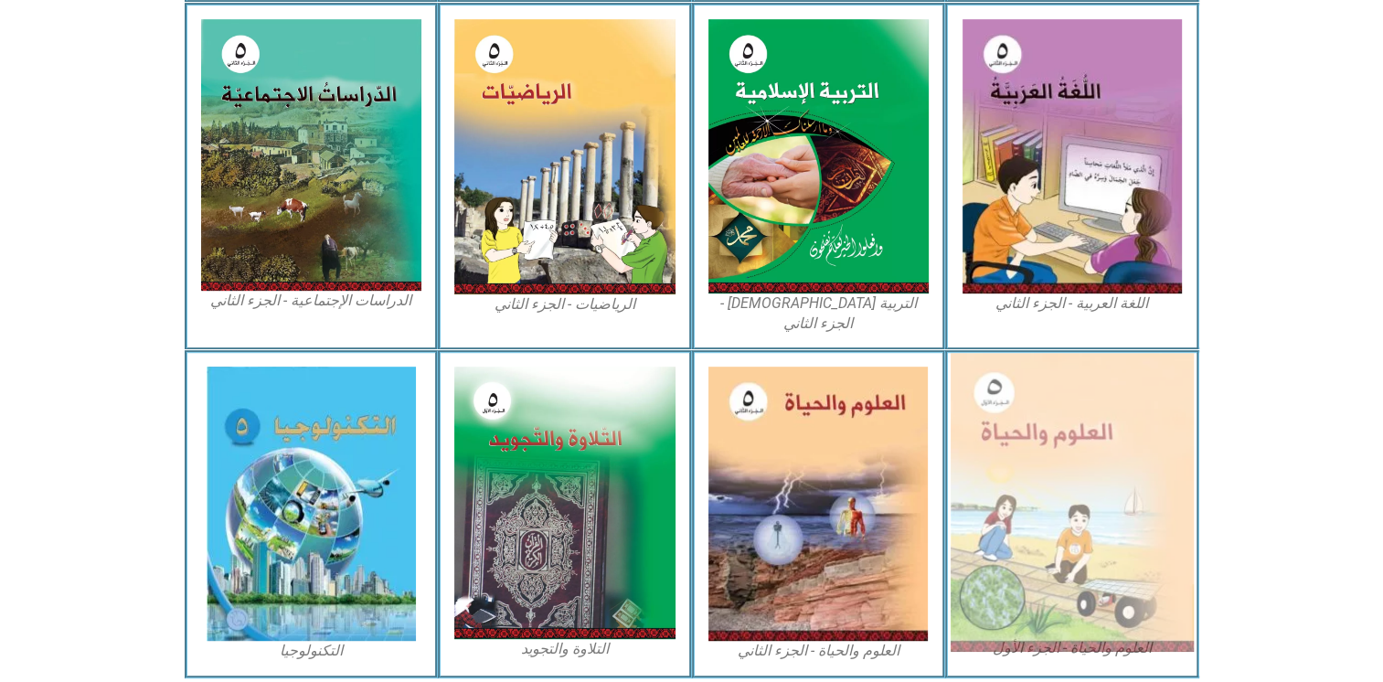
click at [984, 475] on img at bounding box center [1071, 502] width 243 height 299
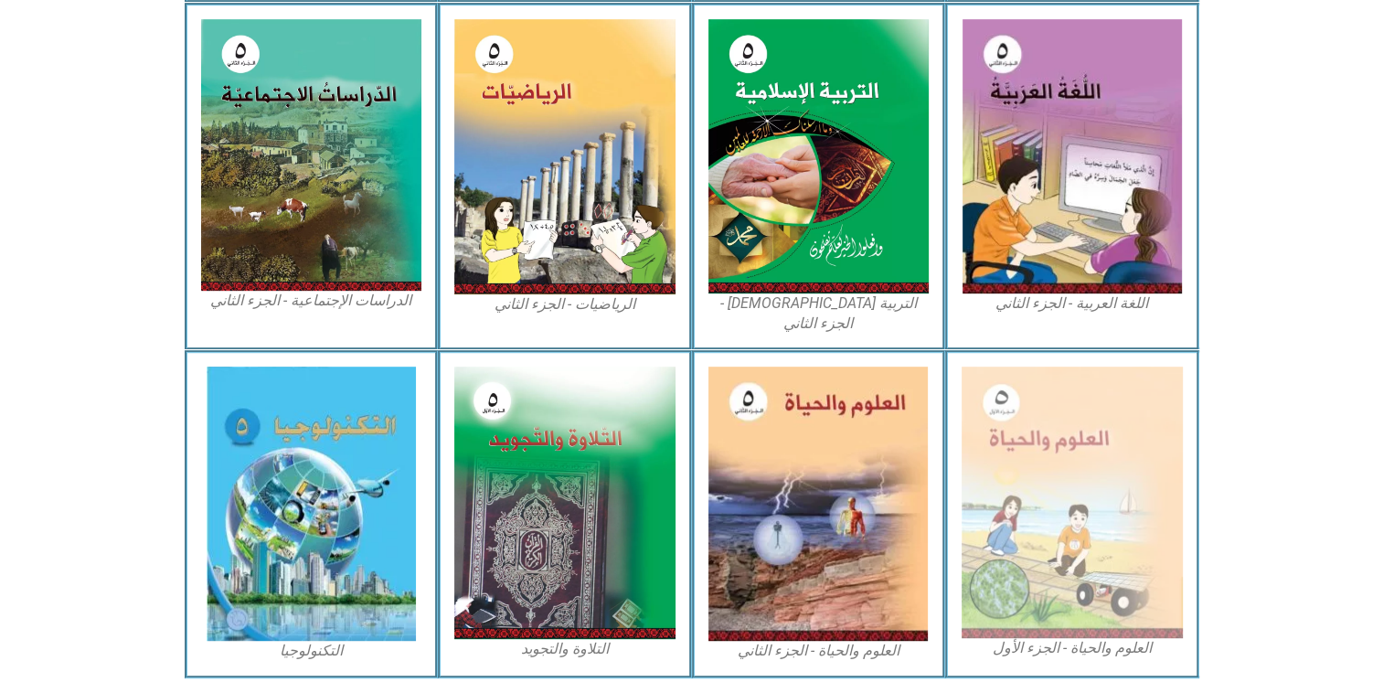
click at [1011, 638] on figcaption "العلوم والحياة - الجزء الأول" at bounding box center [1071, 648] width 221 height 20
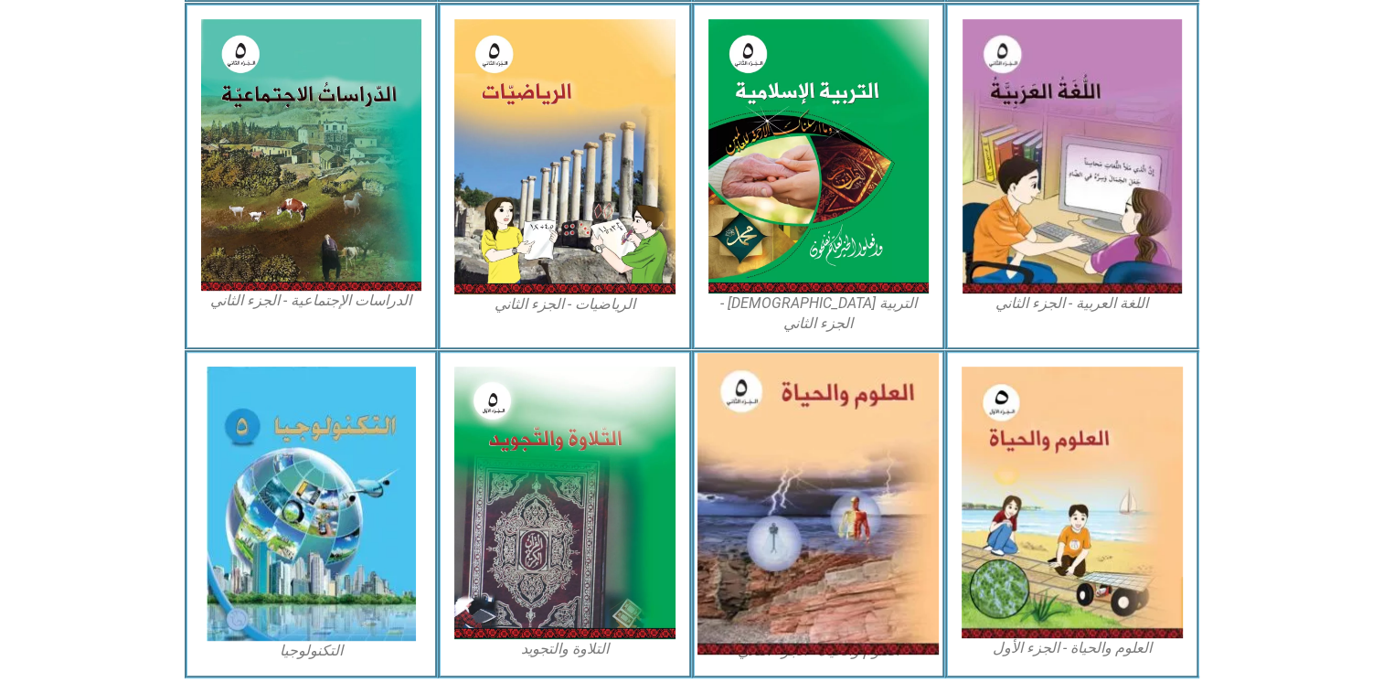
click at [817, 547] on img at bounding box center [817, 504] width 241 height 302
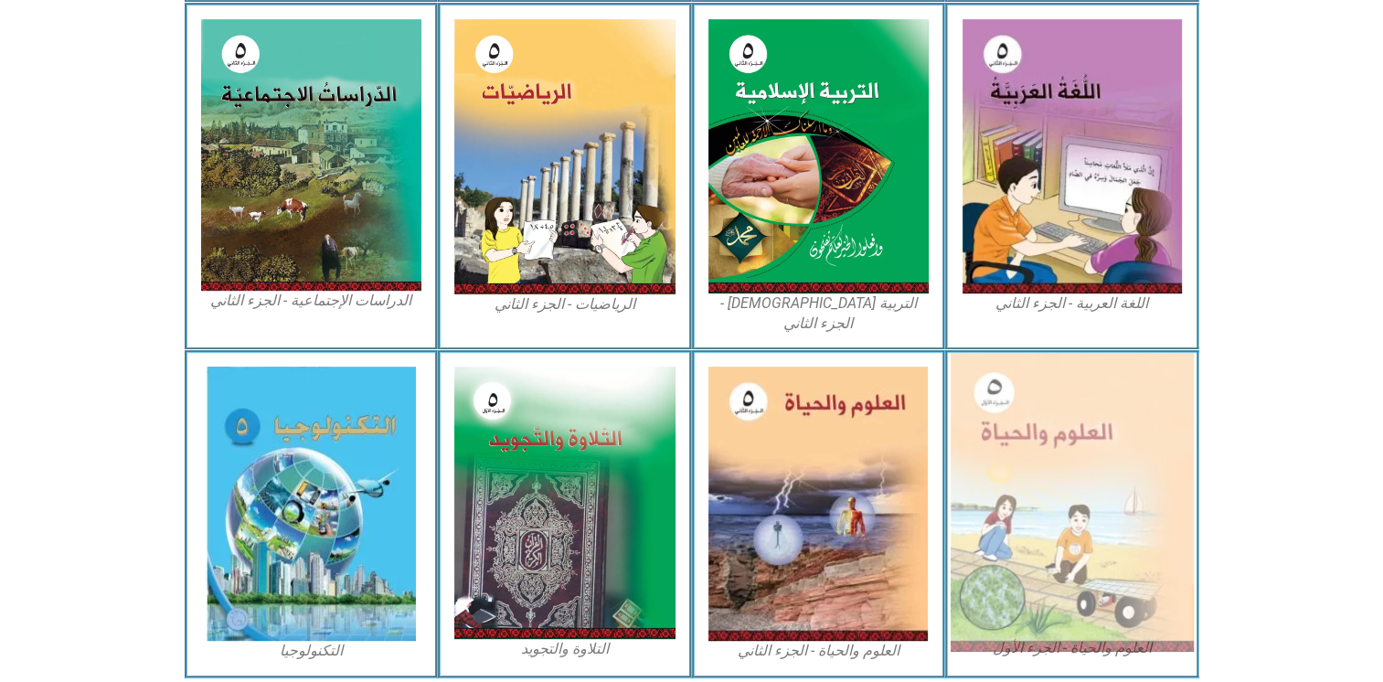
click at [1106, 470] on img at bounding box center [1071, 502] width 243 height 299
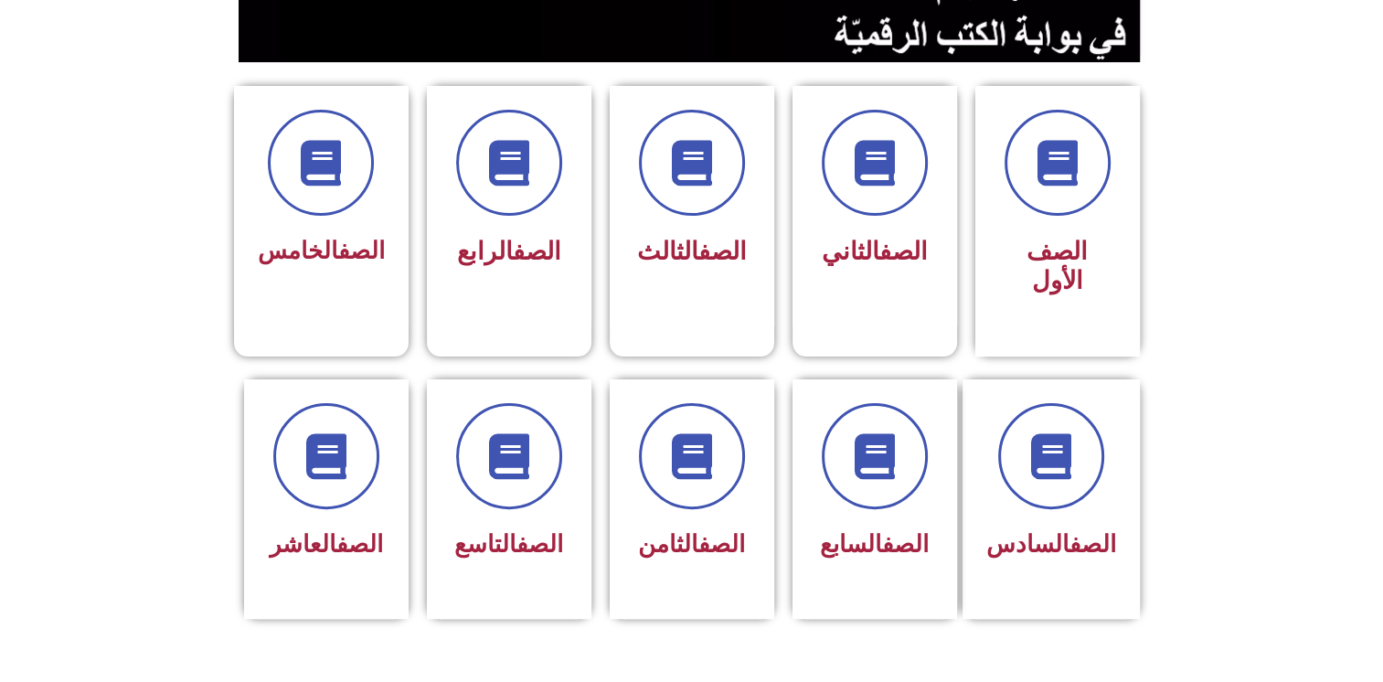
scroll to position [365, 0]
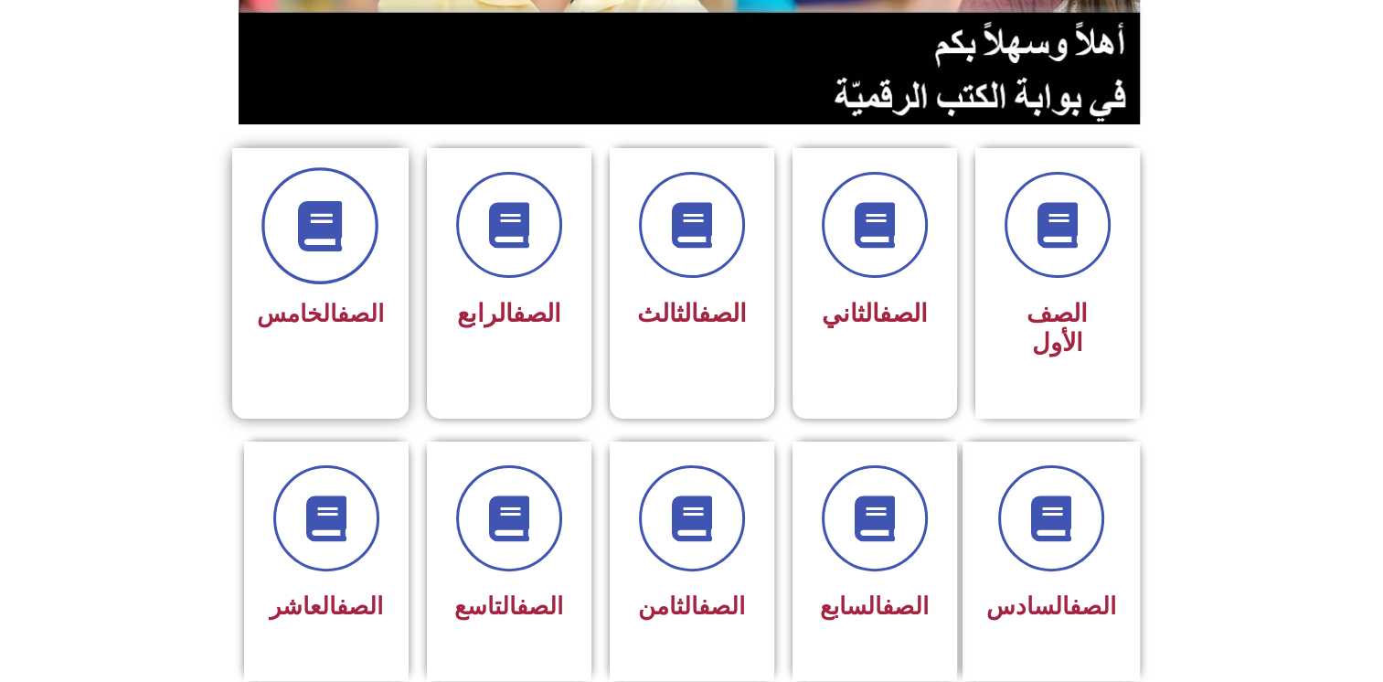
click at [327, 254] on span at bounding box center [319, 225] width 117 height 117
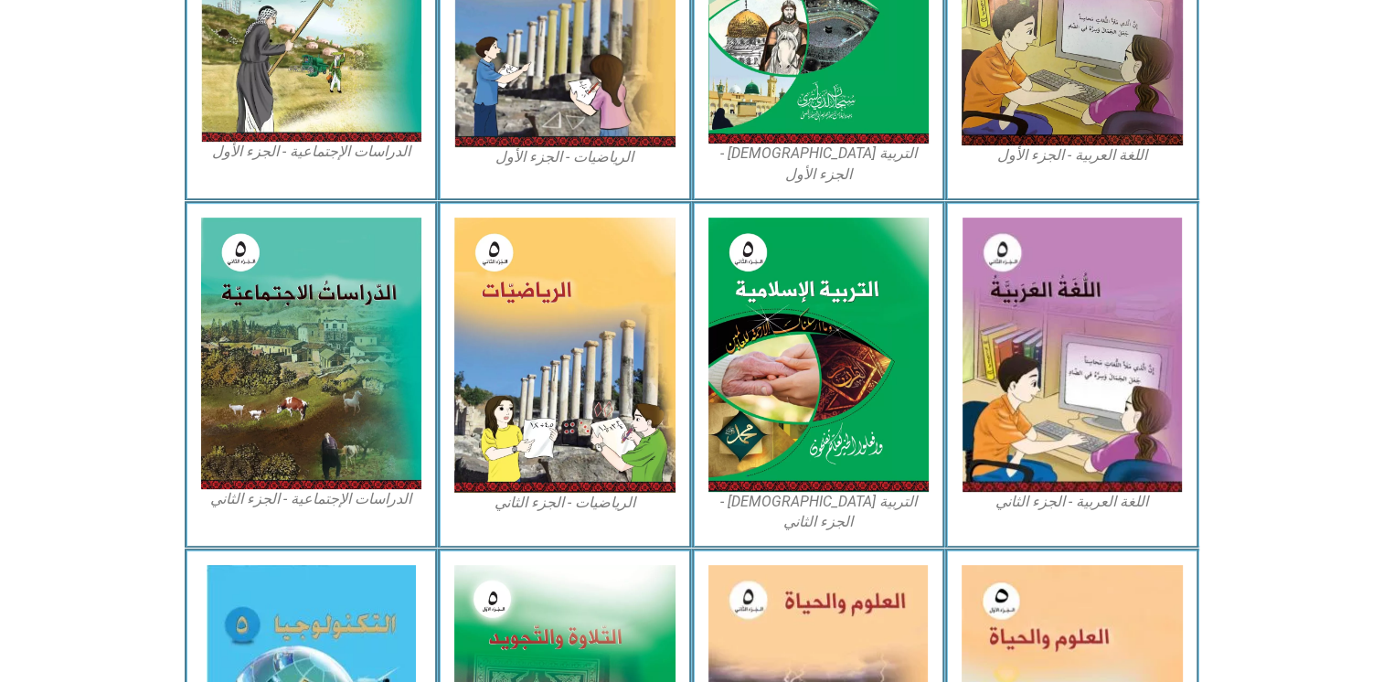
scroll to position [954, 0]
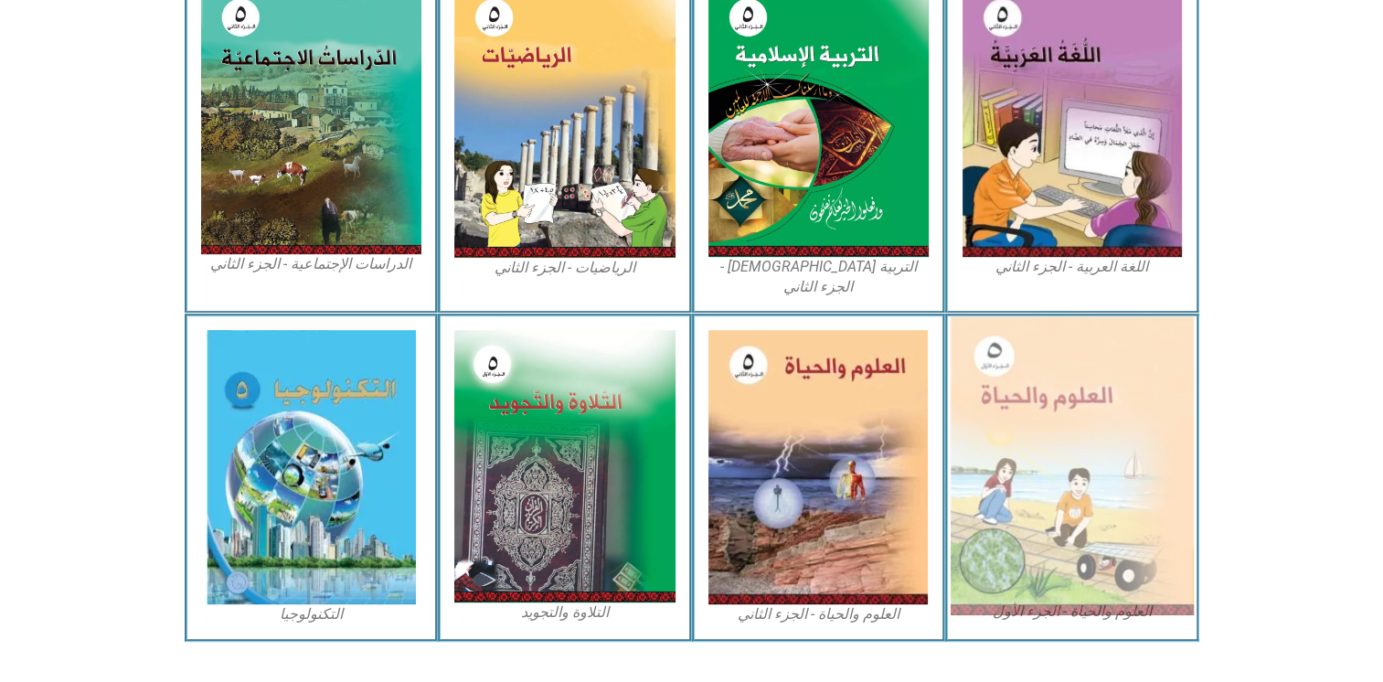
click at [1075, 336] on img at bounding box center [1071, 465] width 243 height 299
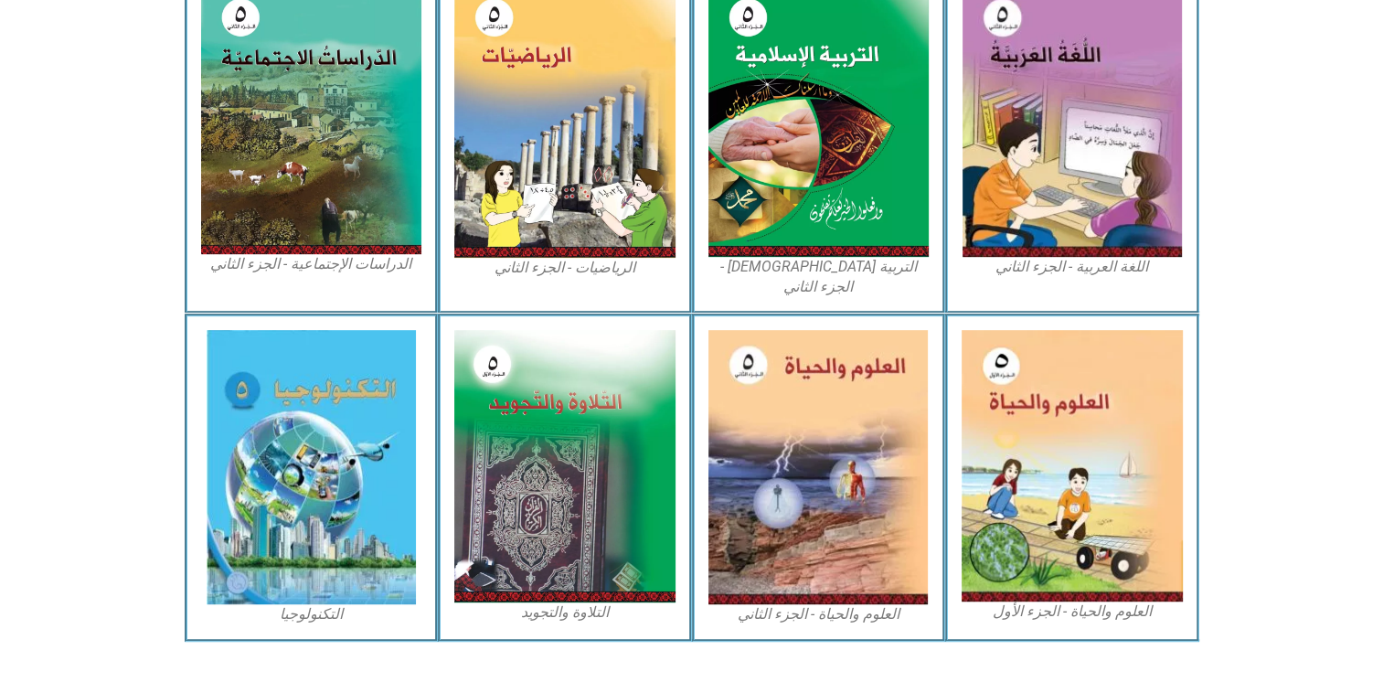
drag, startPoint x: 1075, startPoint y: 336, endPoint x: 1342, endPoint y: 237, distance: 285.7
click at [1342, 237] on section "اللغة العربية - الجزء الثاني التربية الإسلامية - الجزء الثاني الرياضيات - الجزء…" at bounding box center [691, 139] width 1383 height 347
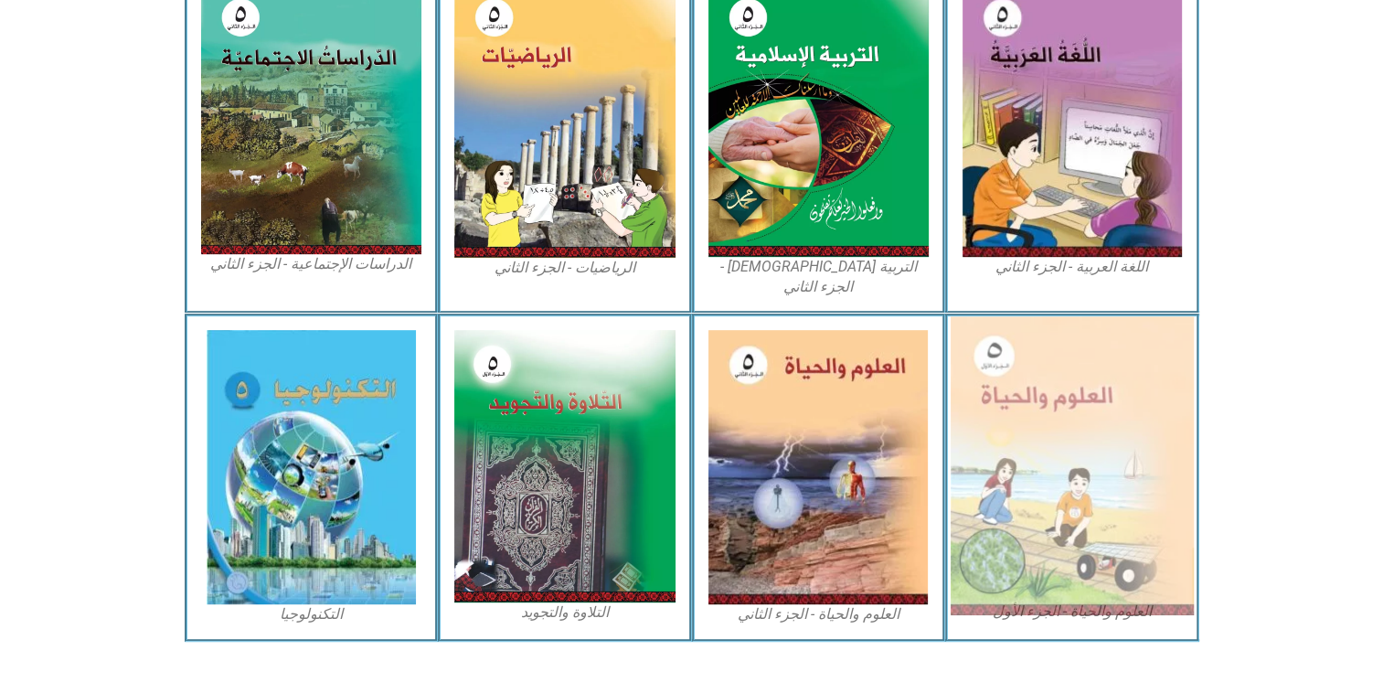
click at [1091, 360] on img at bounding box center [1071, 465] width 243 height 299
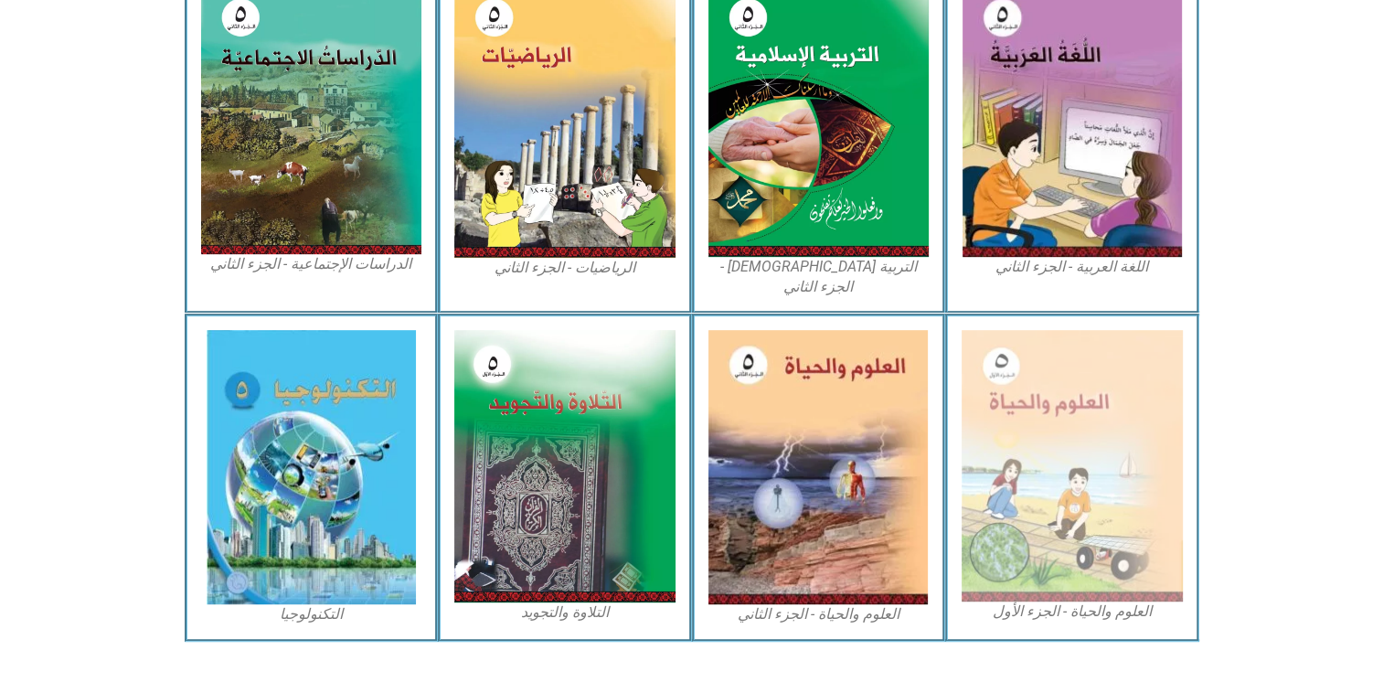
click at [1072, 601] on figcaption "العلوم والحياة - الجزء الأول" at bounding box center [1071, 611] width 221 height 20
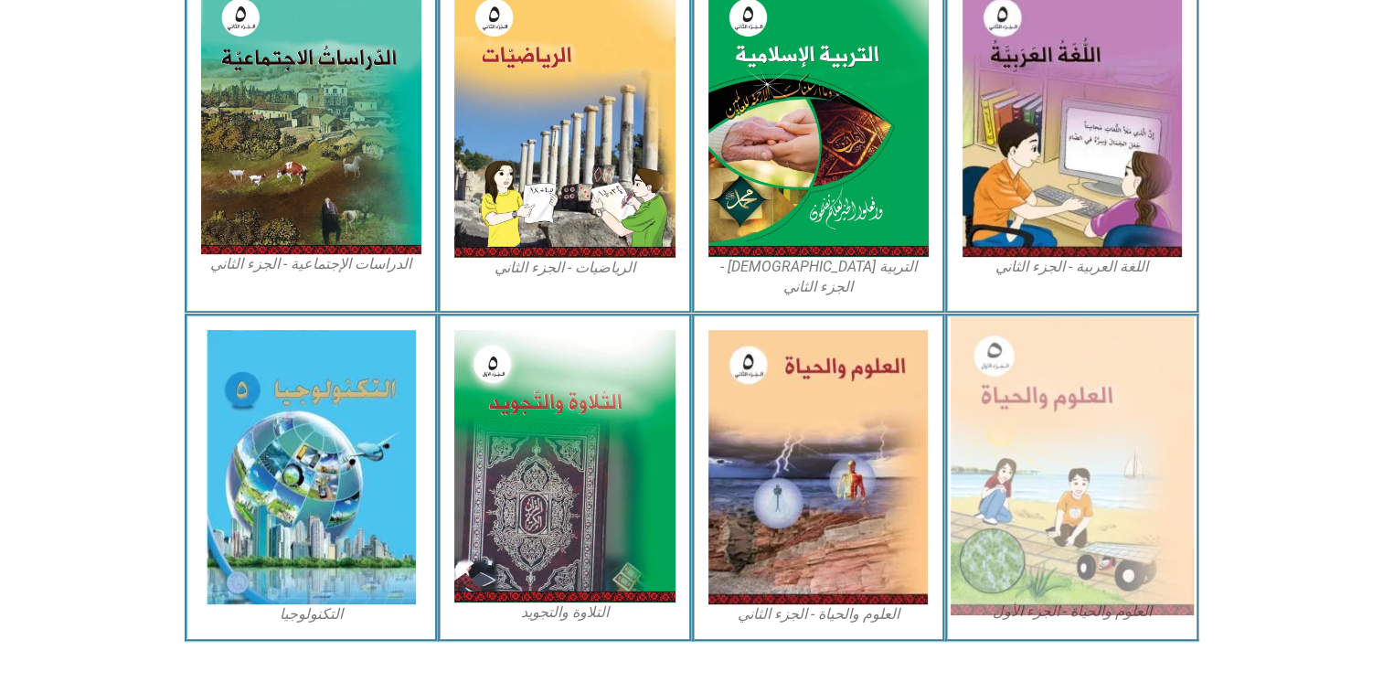
click at [1033, 451] on img at bounding box center [1071, 465] width 243 height 299
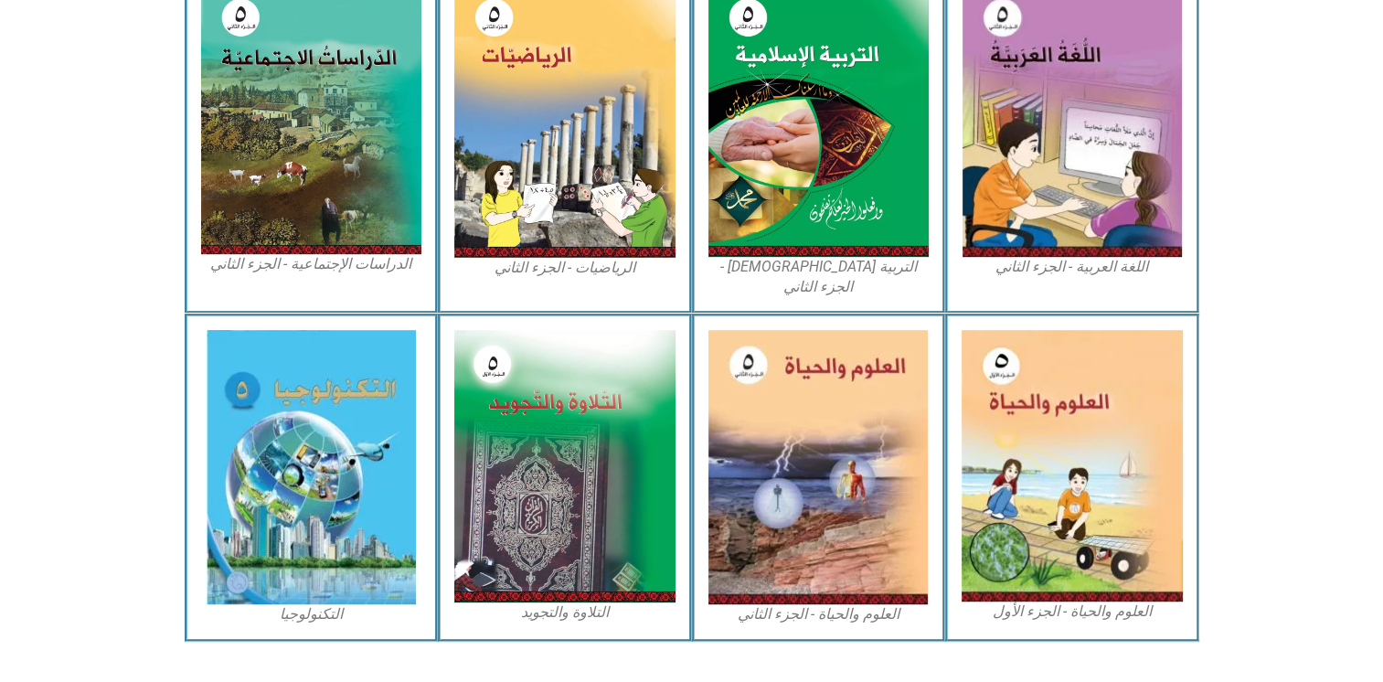
drag, startPoint x: 1033, startPoint y: 451, endPoint x: 1247, endPoint y: 301, distance: 262.4
click at [1247, 313] on icon at bounding box center [690, 381] width 1383 height 137
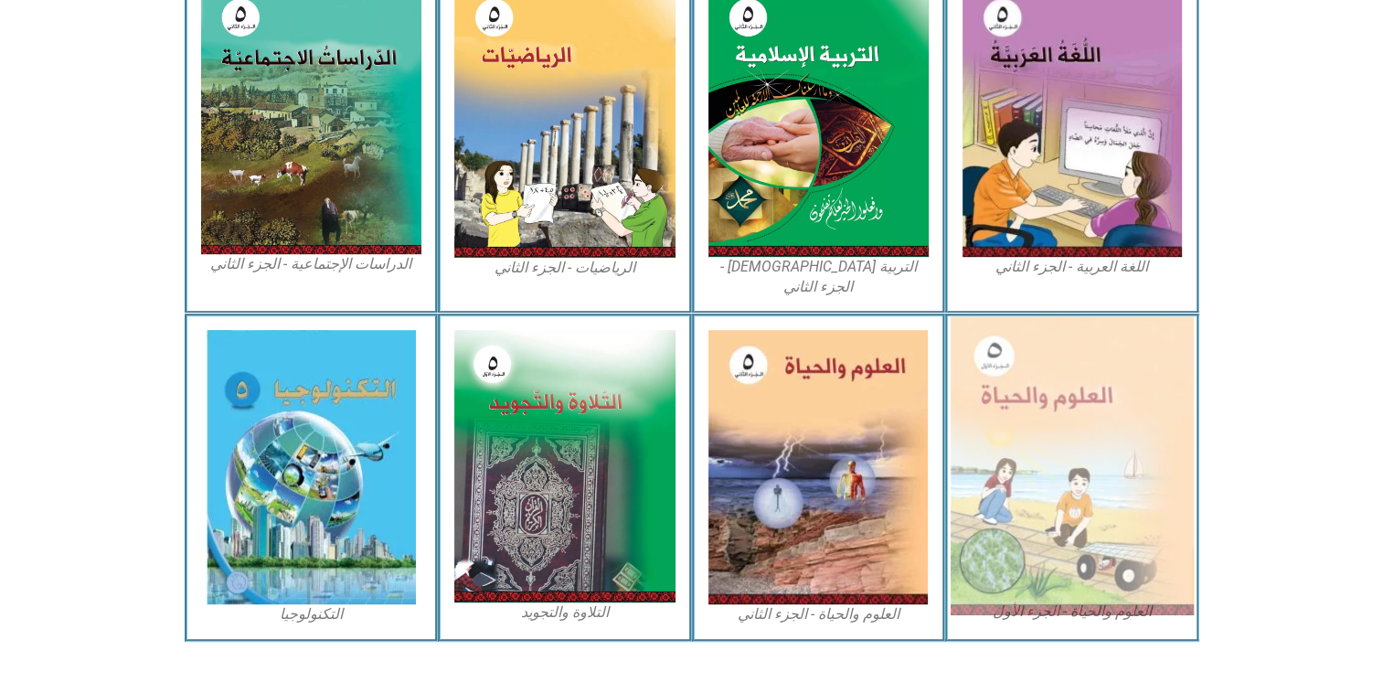
click at [1086, 377] on img at bounding box center [1071, 465] width 243 height 299
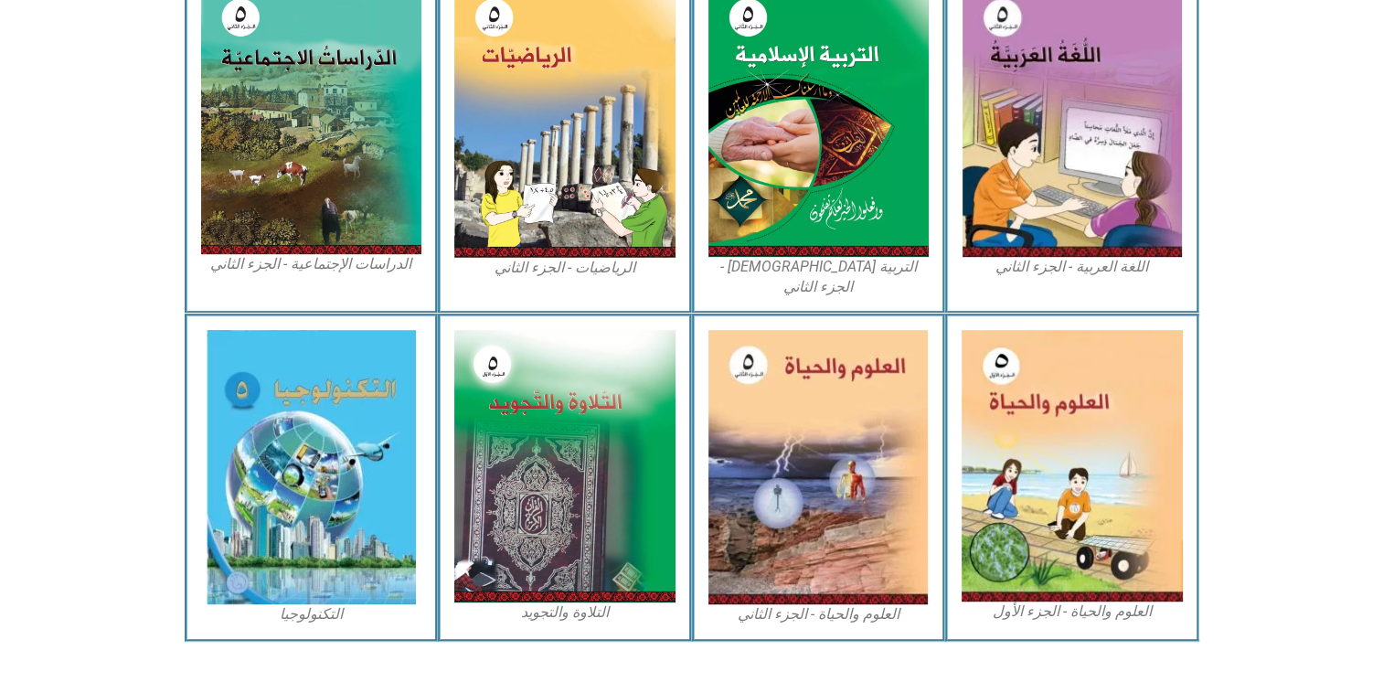
drag, startPoint x: 1086, startPoint y: 377, endPoint x: 1298, endPoint y: 185, distance: 285.9
click at [1298, 185] on section "اللغة العربية - الجزء الثاني التربية الإسلامية - الجزء الثاني الرياضيات - الجزء…" at bounding box center [691, 139] width 1383 height 347
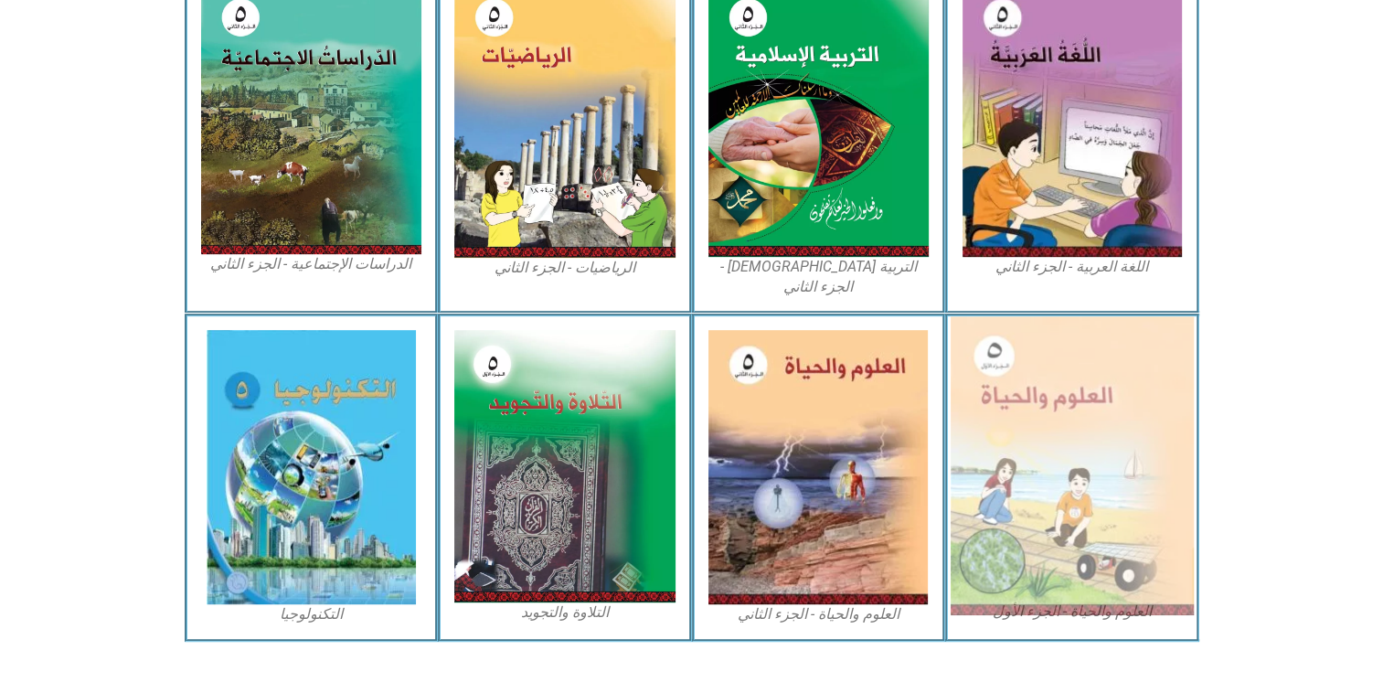
click at [1057, 391] on img at bounding box center [1071, 465] width 243 height 299
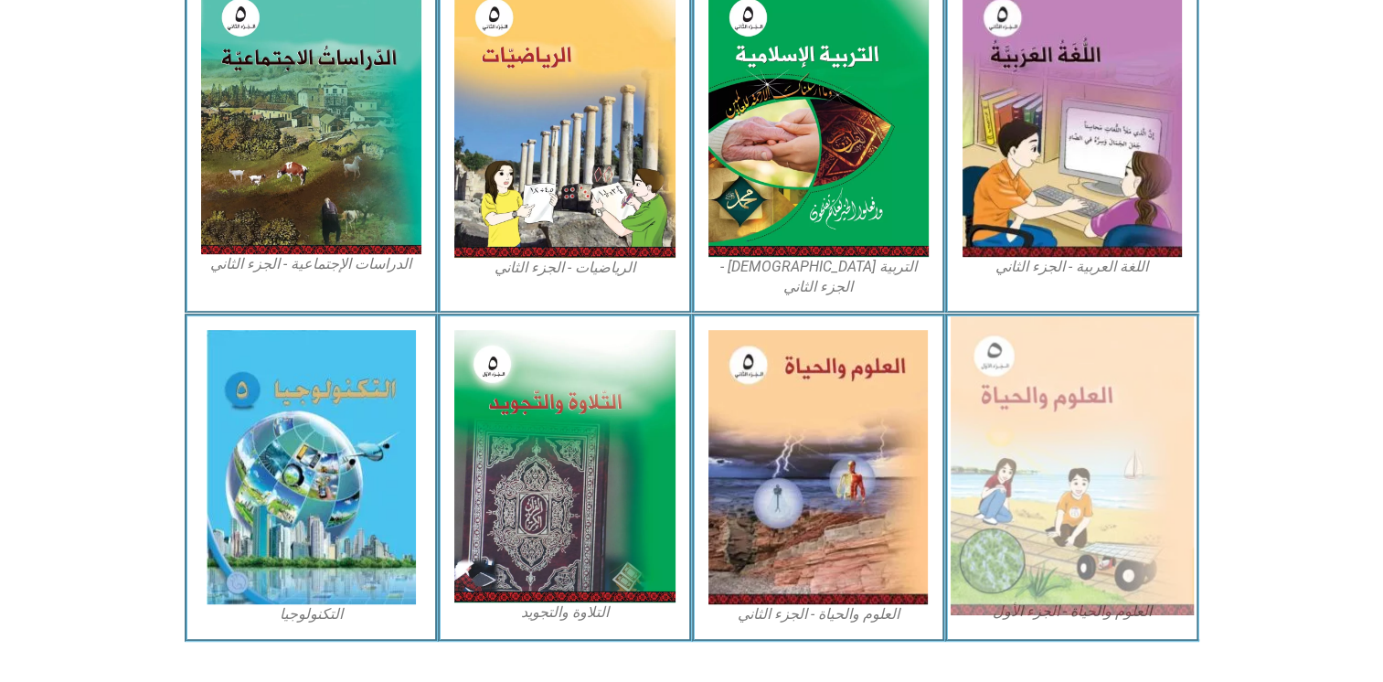
click at [1057, 391] on img at bounding box center [1071, 465] width 243 height 299
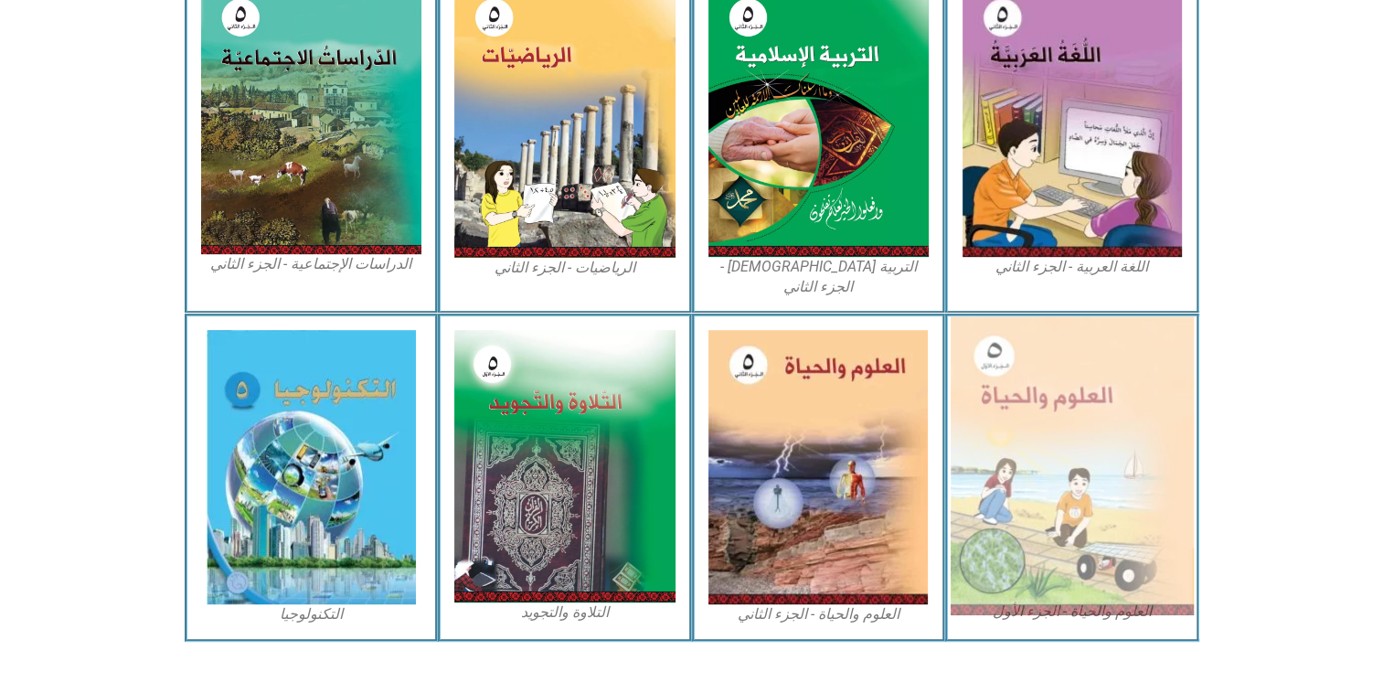
click at [1057, 391] on img at bounding box center [1071, 465] width 243 height 299
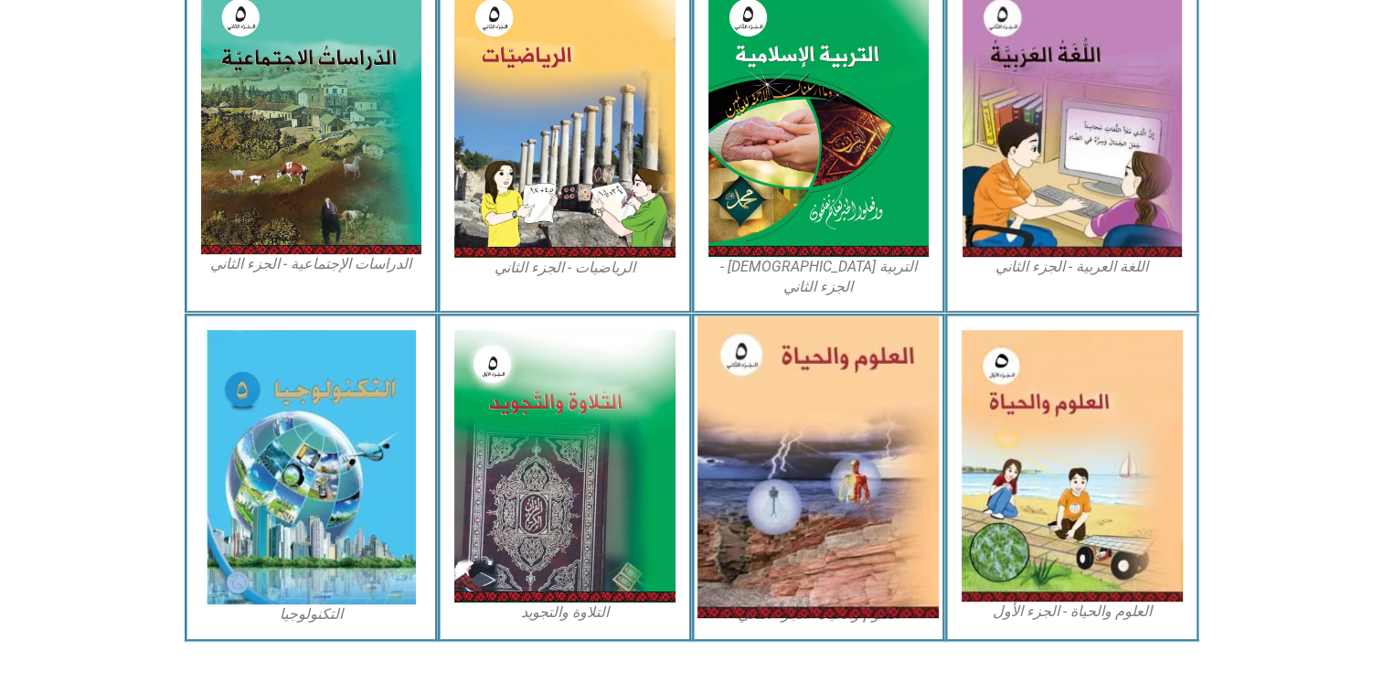
drag, startPoint x: 1057, startPoint y: 391, endPoint x: 825, endPoint y: 386, distance: 232.2
click at [825, 386] on div "العلوم والحياة - الجزء الأول العلوم والحياة - الجزء الثاني التلاوة والتجويد الت…" at bounding box center [692, 476] width 1014 height 327
click at [825, 386] on img at bounding box center [817, 467] width 241 height 302
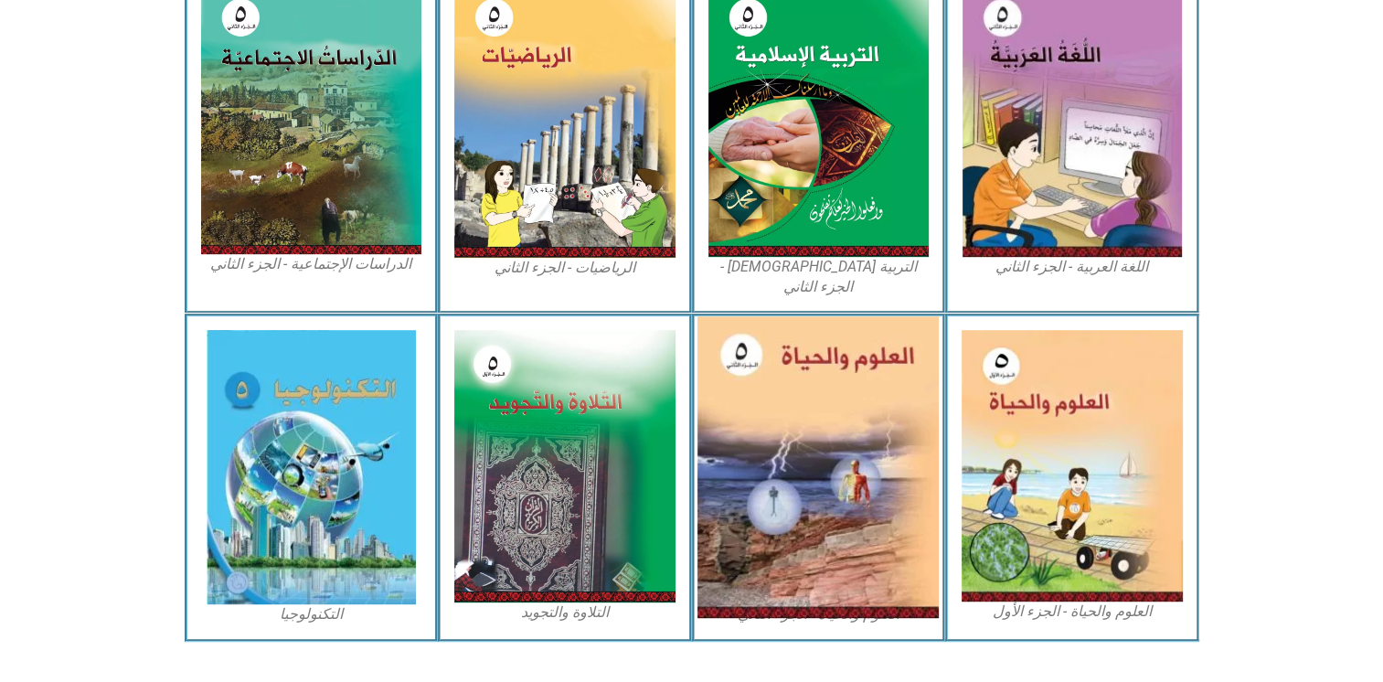
click at [825, 386] on img at bounding box center [817, 467] width 241 height 302
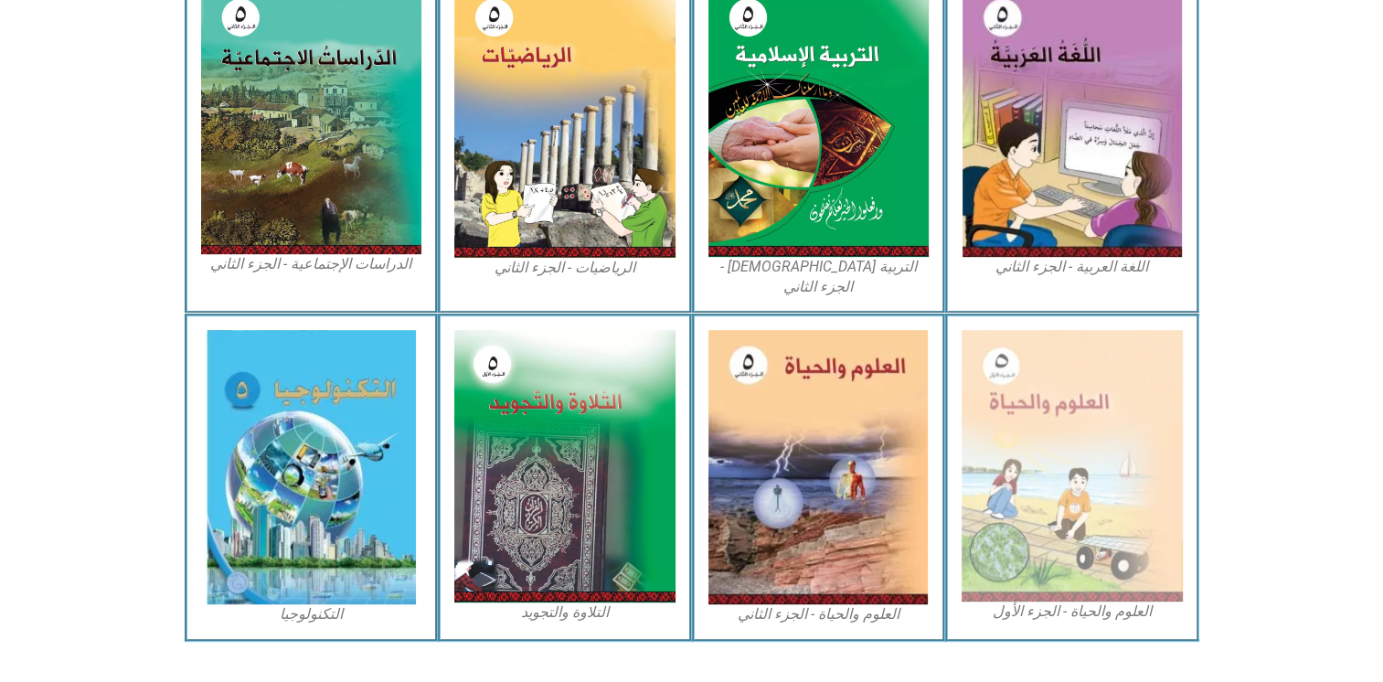
click at [1073, 601] on figcaption "العلوم والحياة - الجزء الأول" at bounding box center [1071, 611] width 221 height 20
click at [1067, 601] on figcaption "العلوم والحياة - الجزء الأول" at bounding box center [1071, 611] width 221 height 20
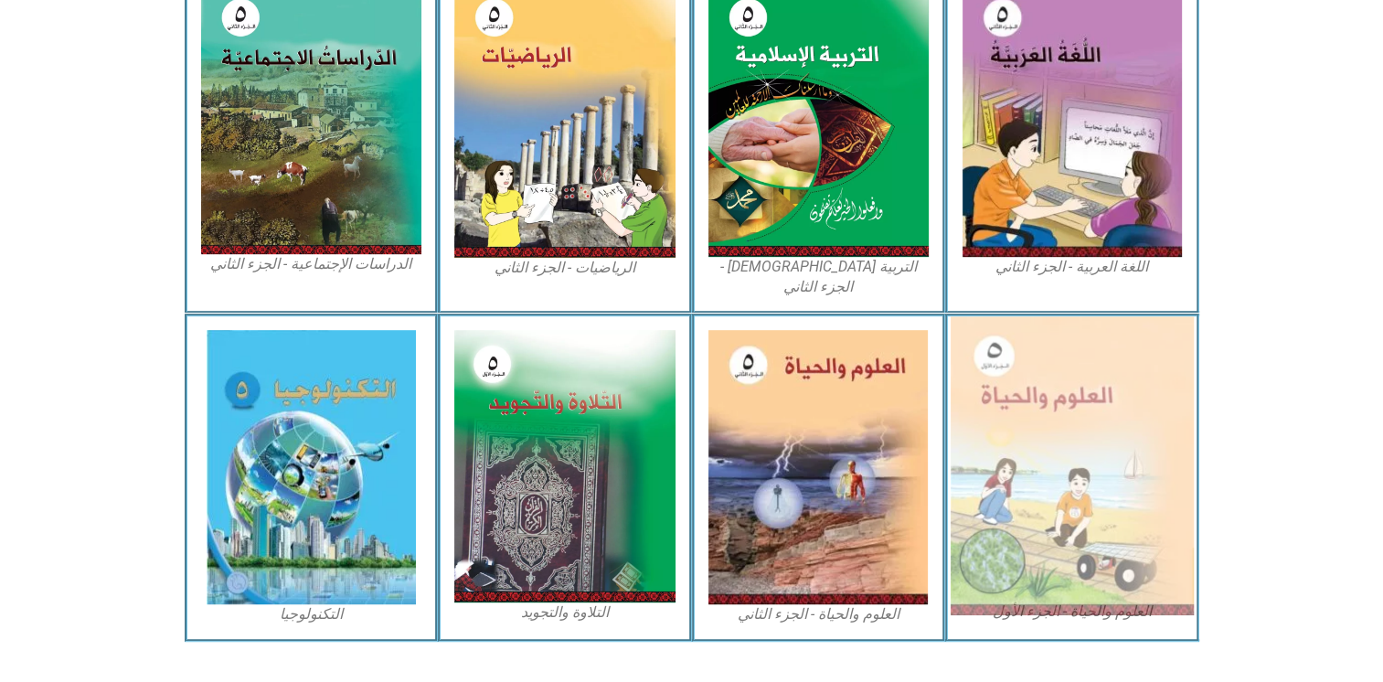
click at [1079, 430] on img at bounding box center [1071, 465] width 243 height 299
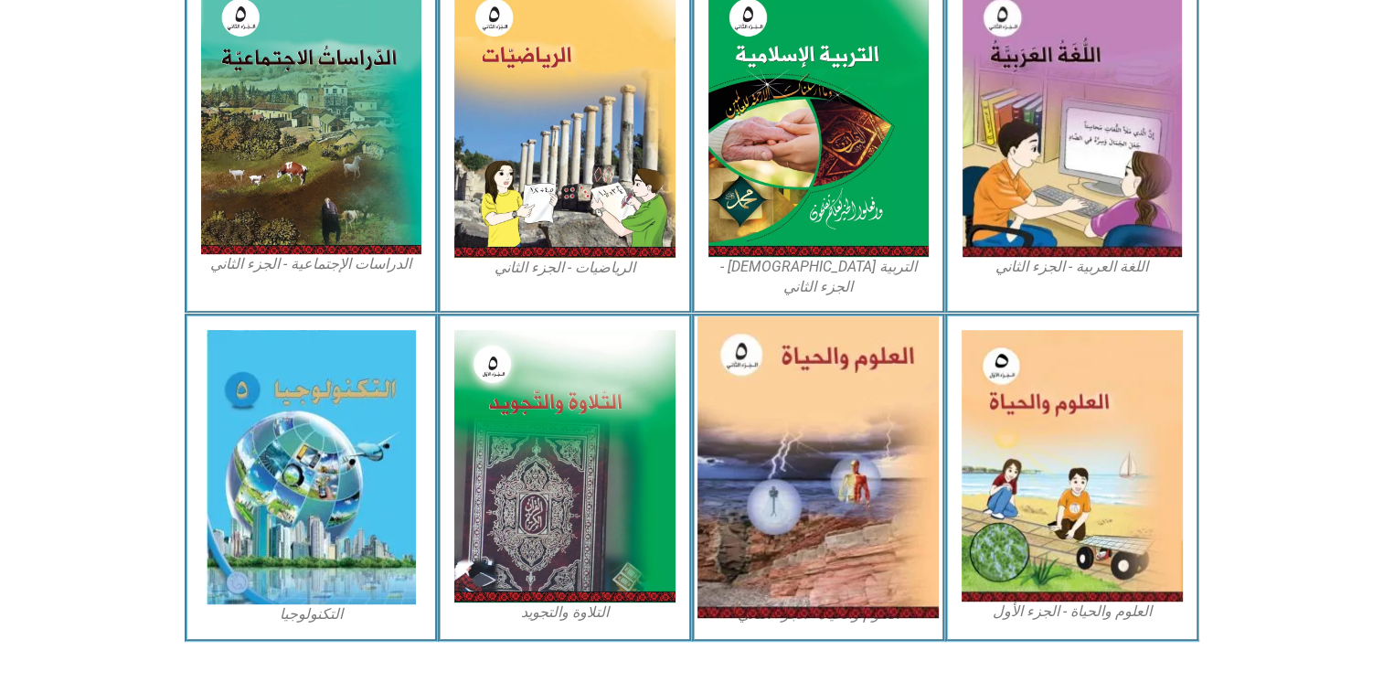
click at [847, 399] on img at bounding box center [817, 467] width 241 height 302
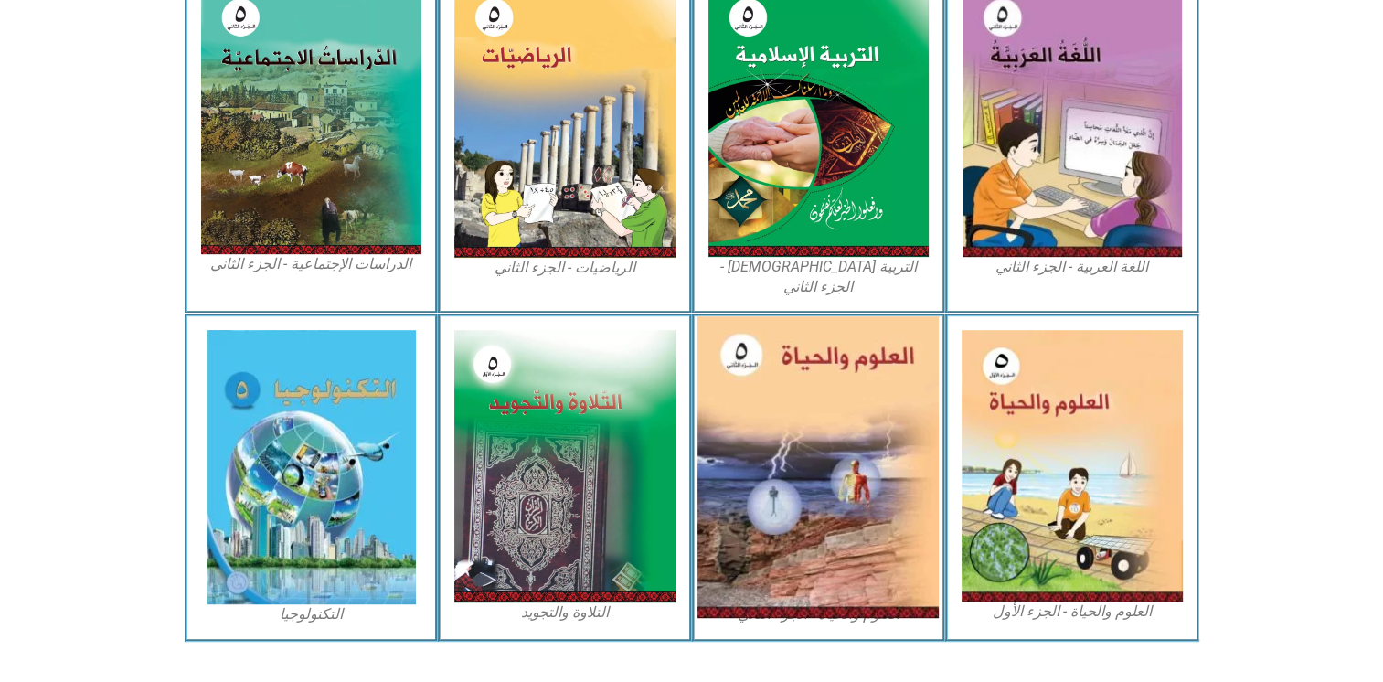
click at [847, 399] on img at bounding box center [817, 467] width 241 height 302
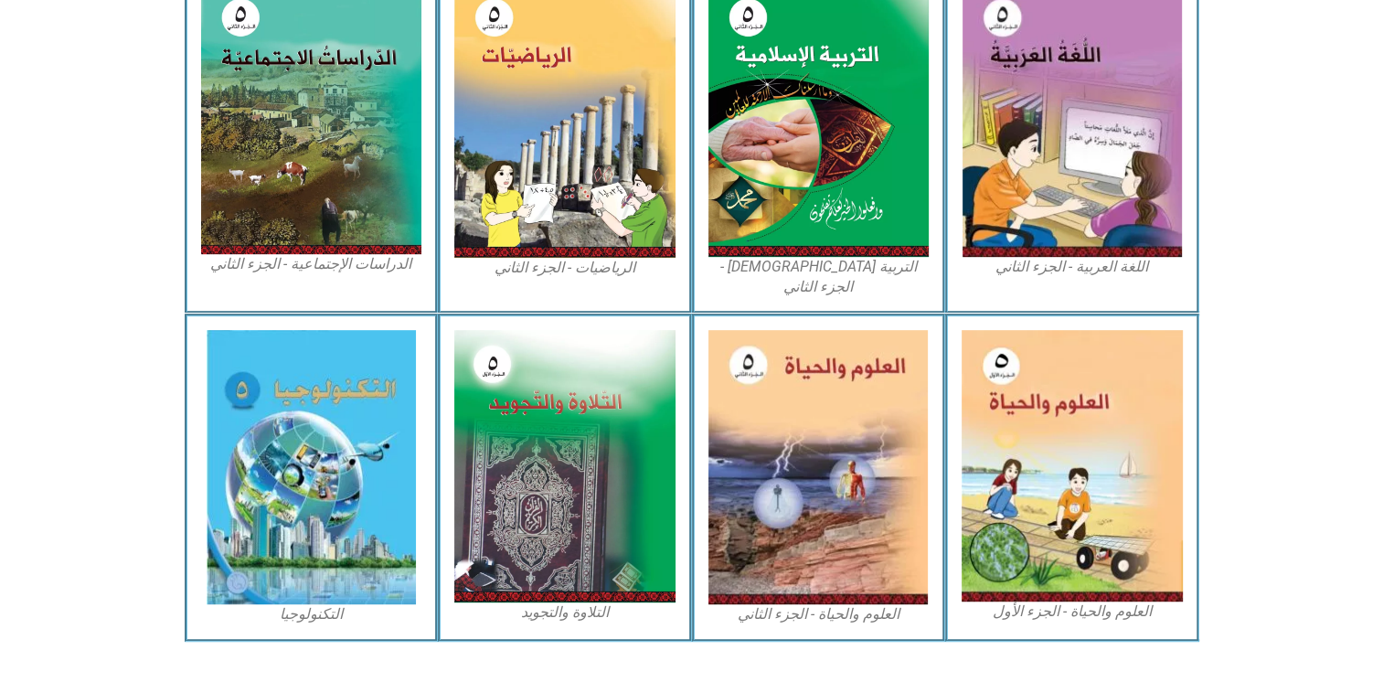
click at [1260, 196] on section "اللغة العربية - الجزء الثاني التربية [DEMOGRAPHIC_DATA] - الجزء الثاني الرياضيا…" at bounding box center [691, 139] width 1383 height 347
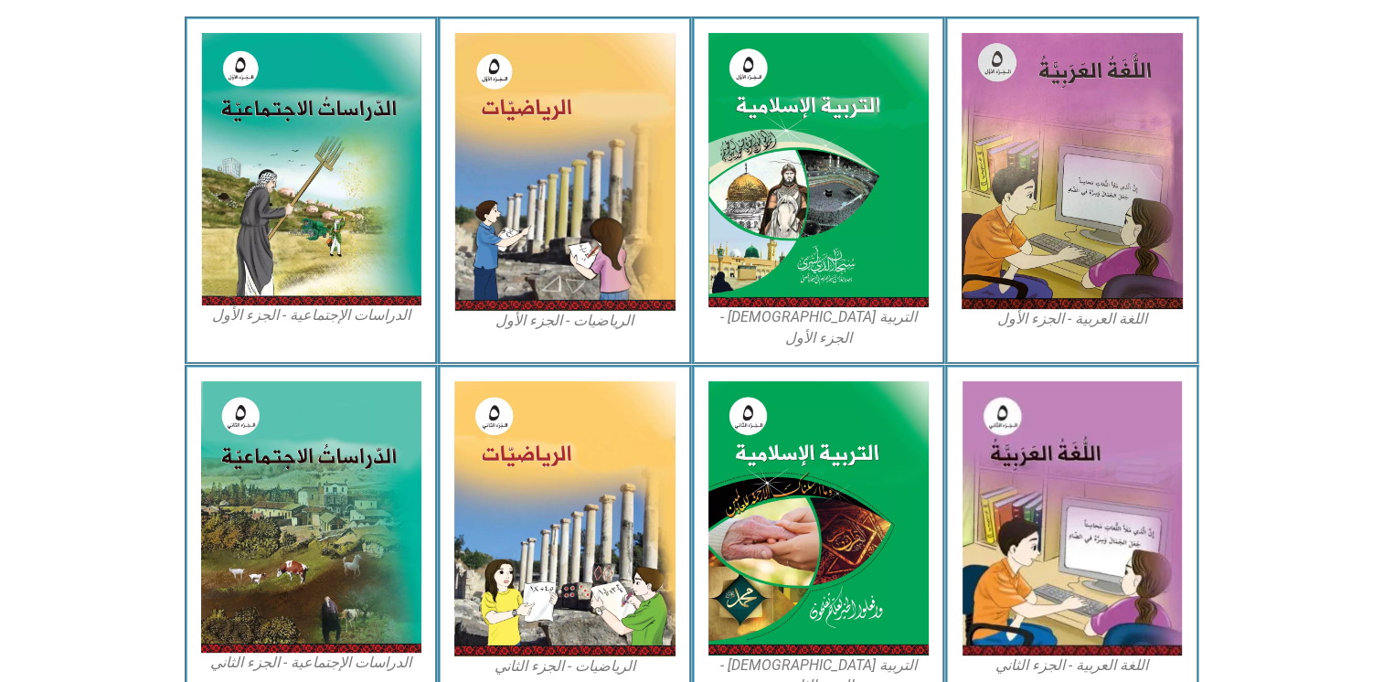
scroll to position [0, 0]
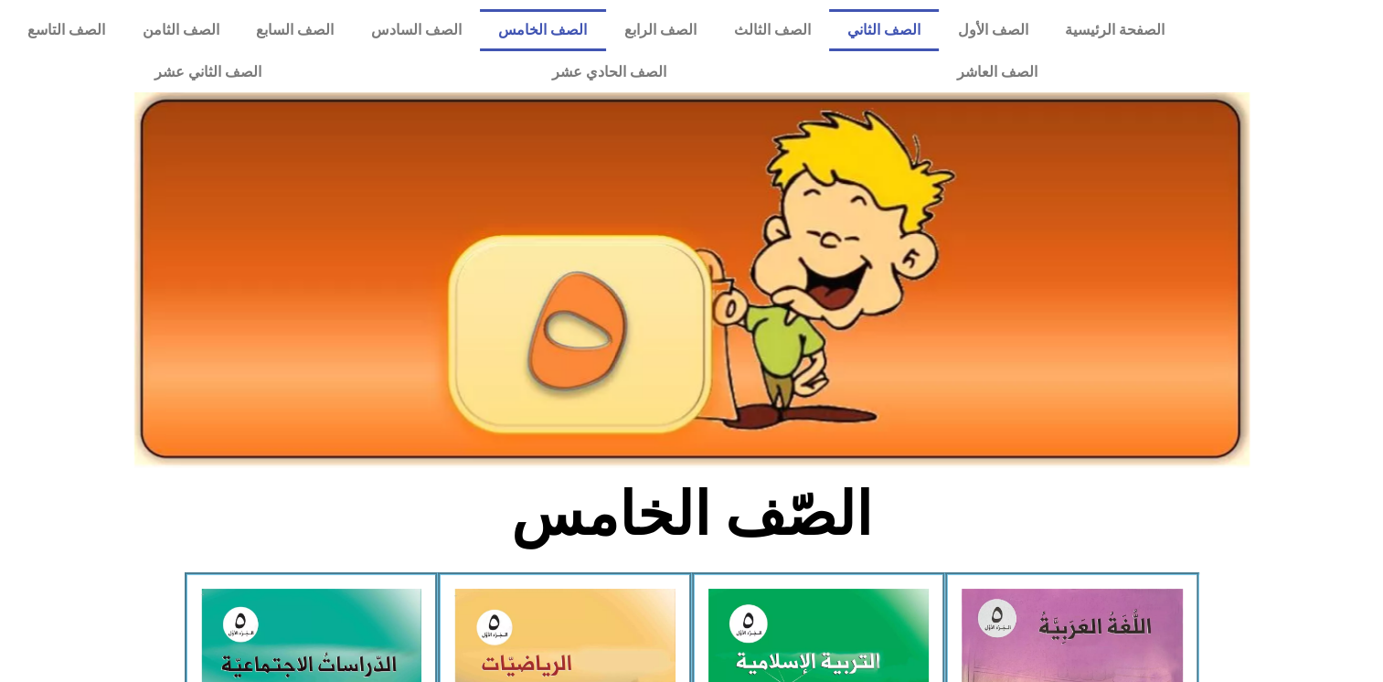
click at [930, 24] on link "الصف الثاني" at bounding box center [884, 30] width 111 height 42
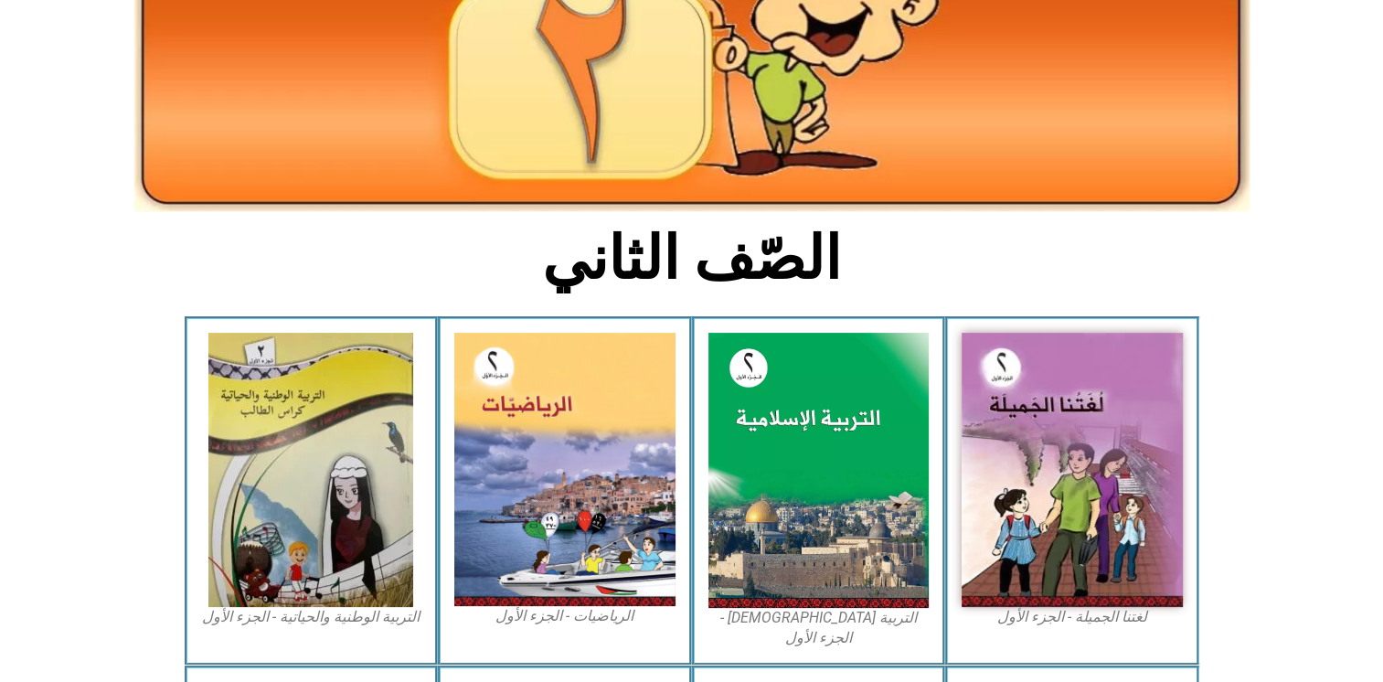
scroll to position [544, 0]
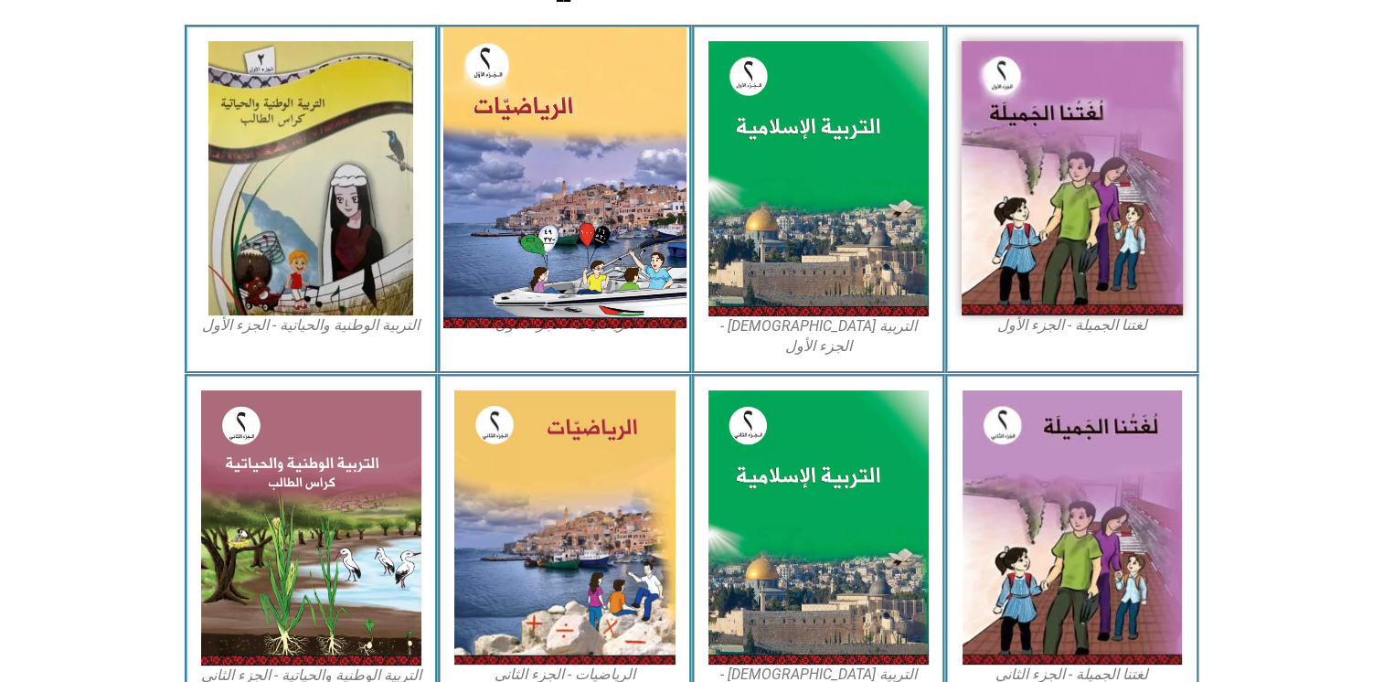
click at [532, 162] on img at bounding box center [564, 177] width 243 height 301
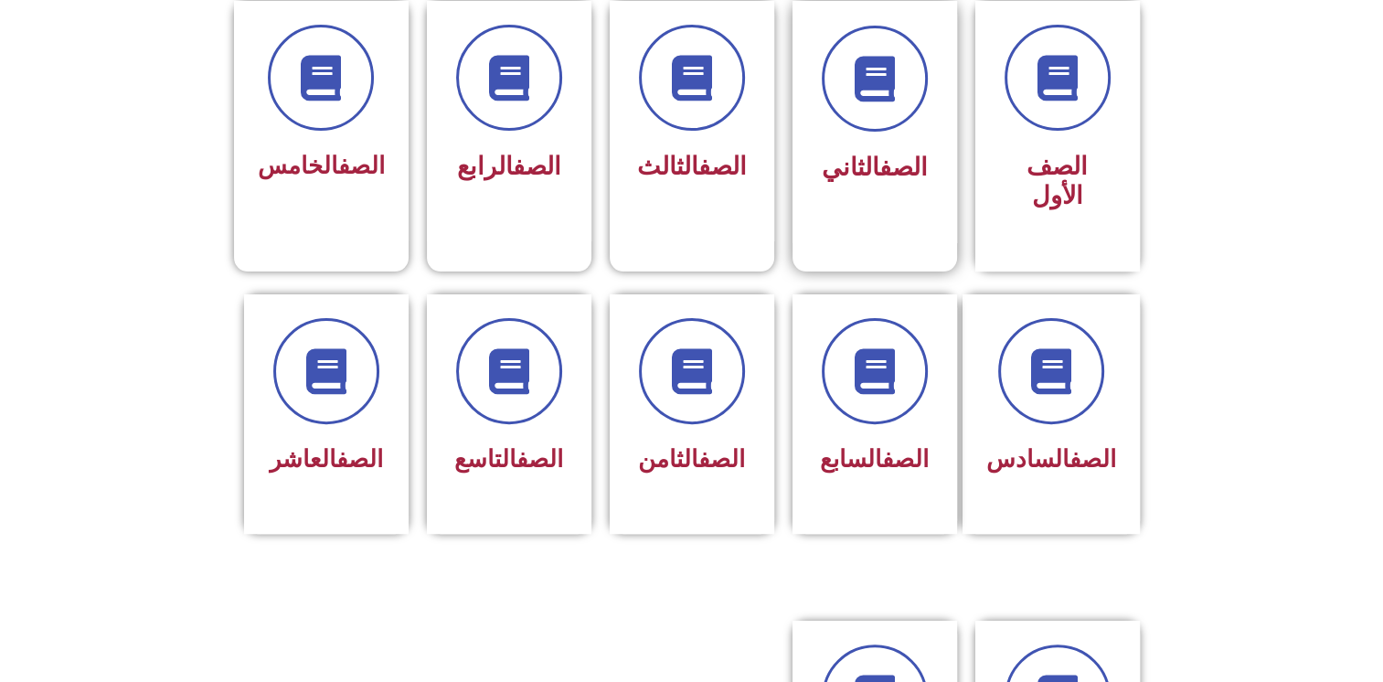
scroll to position [514, 0]
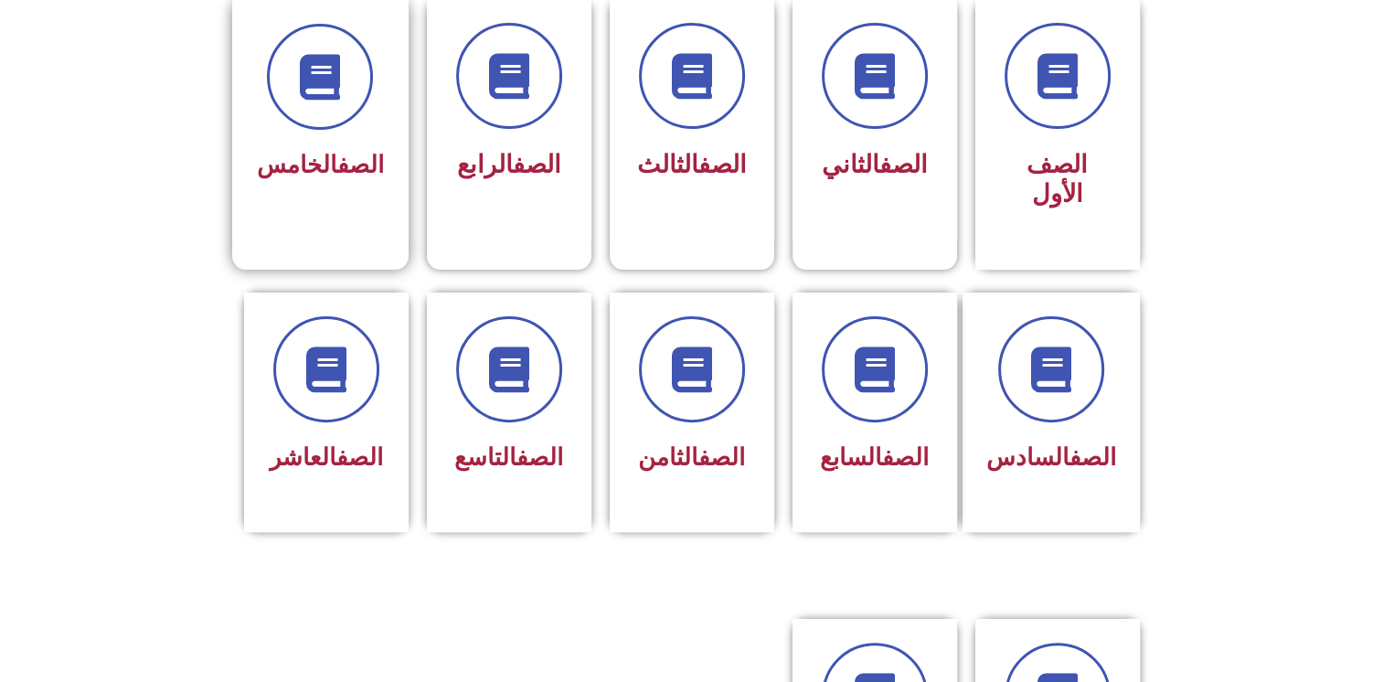
click at [318, 205] on div "الصف الخامس" at bounding box center [320, 119] width 176 height 241
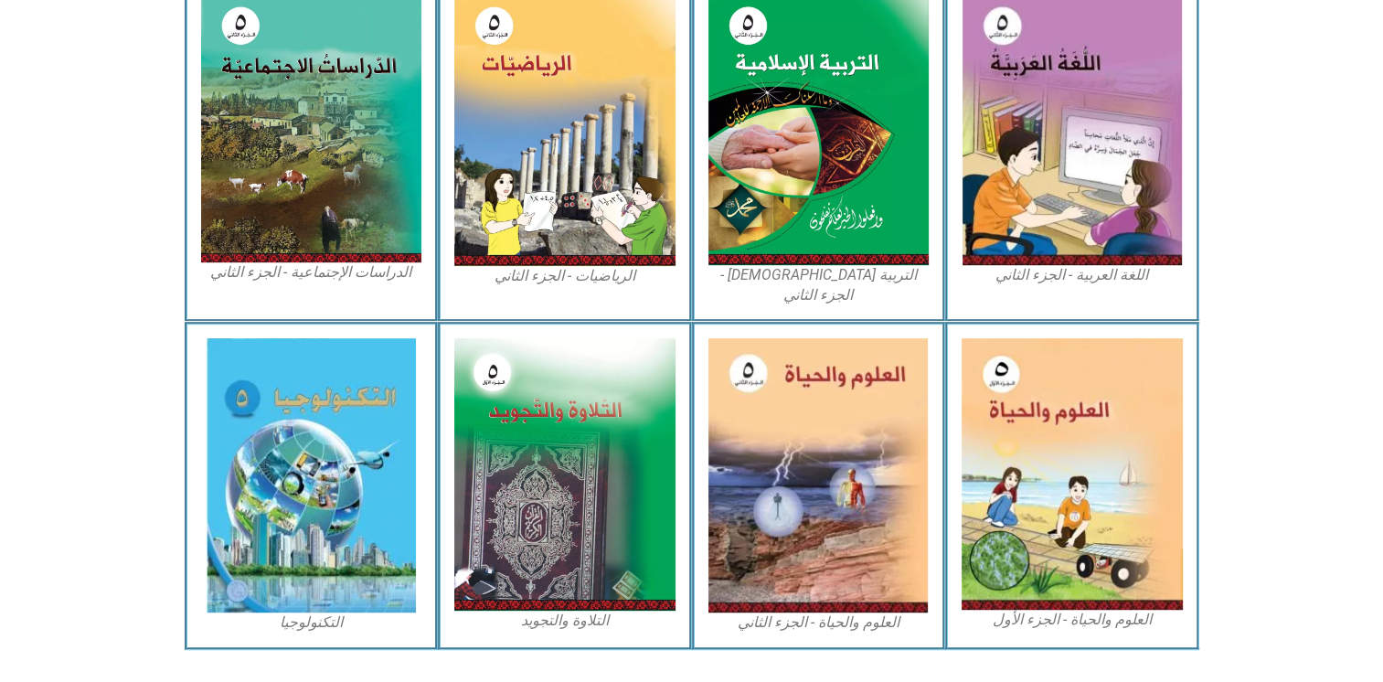
scroll to position [954, 0]
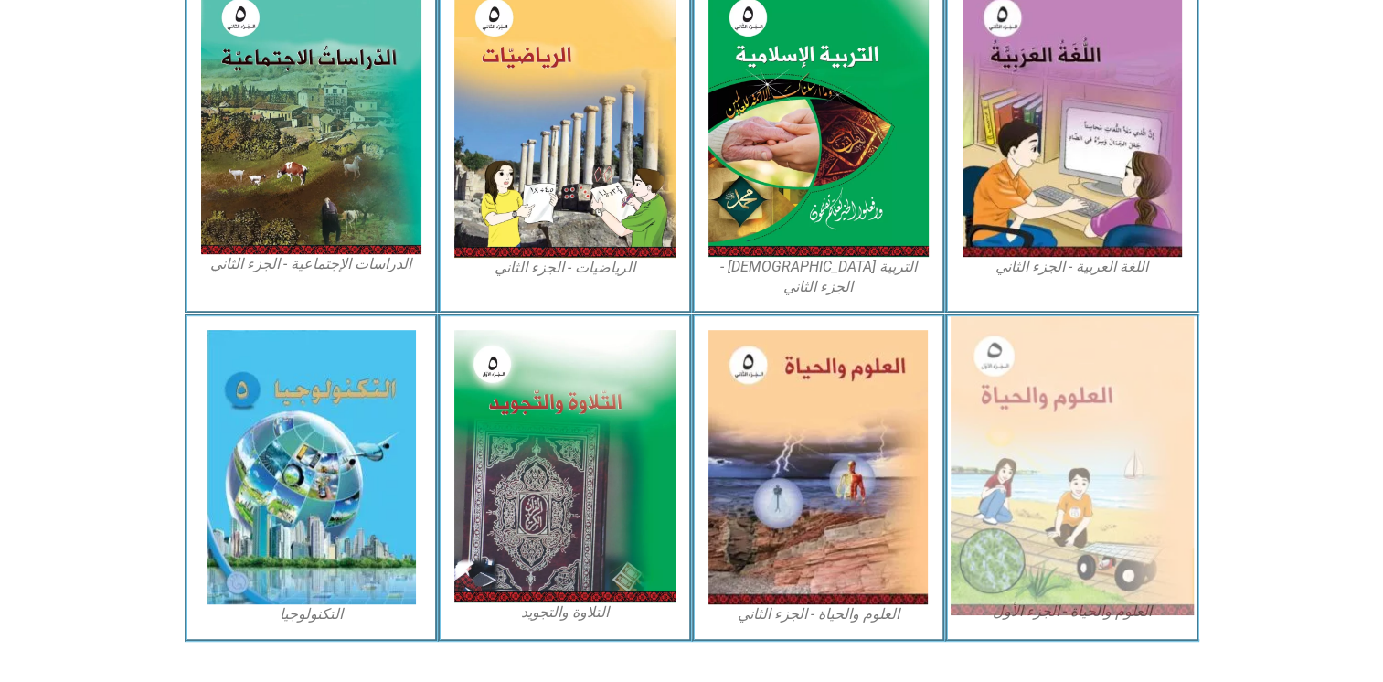
click at [1087, 416] on img at bounding box center [1071, 465] width 243 height 299
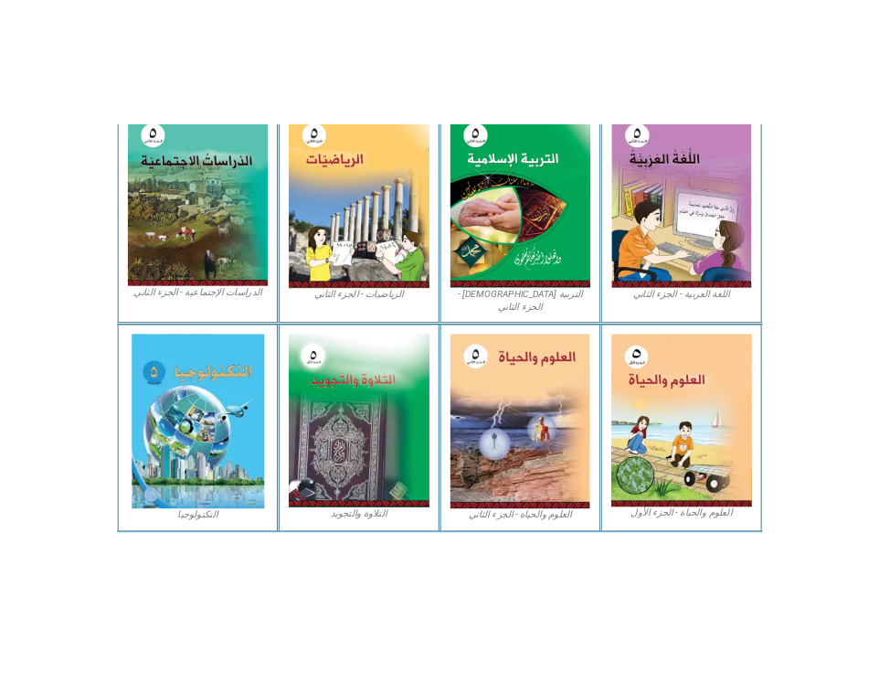
scroll to position [928, 0]
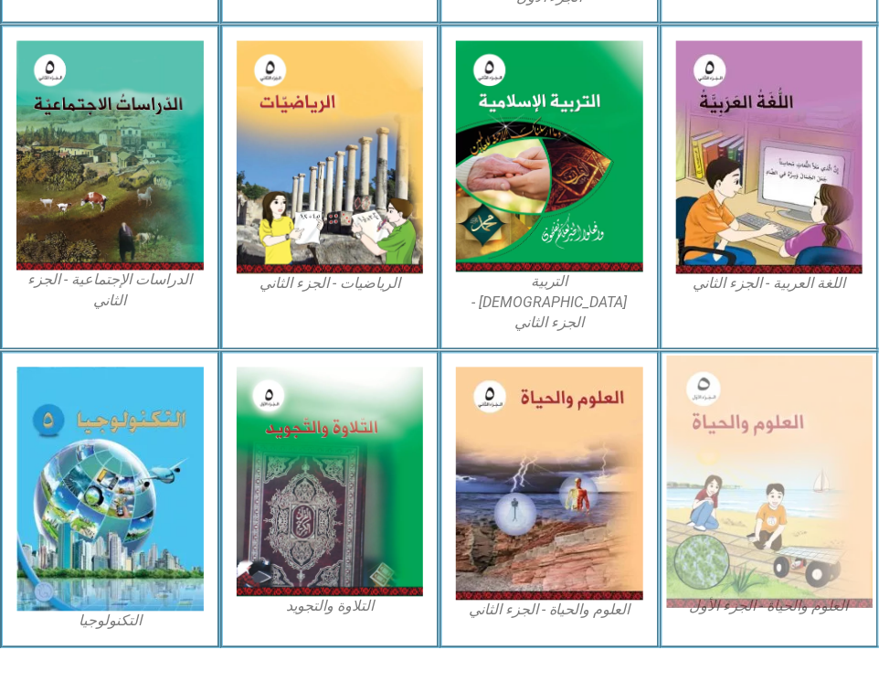
click at [739, 506] on img at bounding box center [769, 481] width 206 height 253
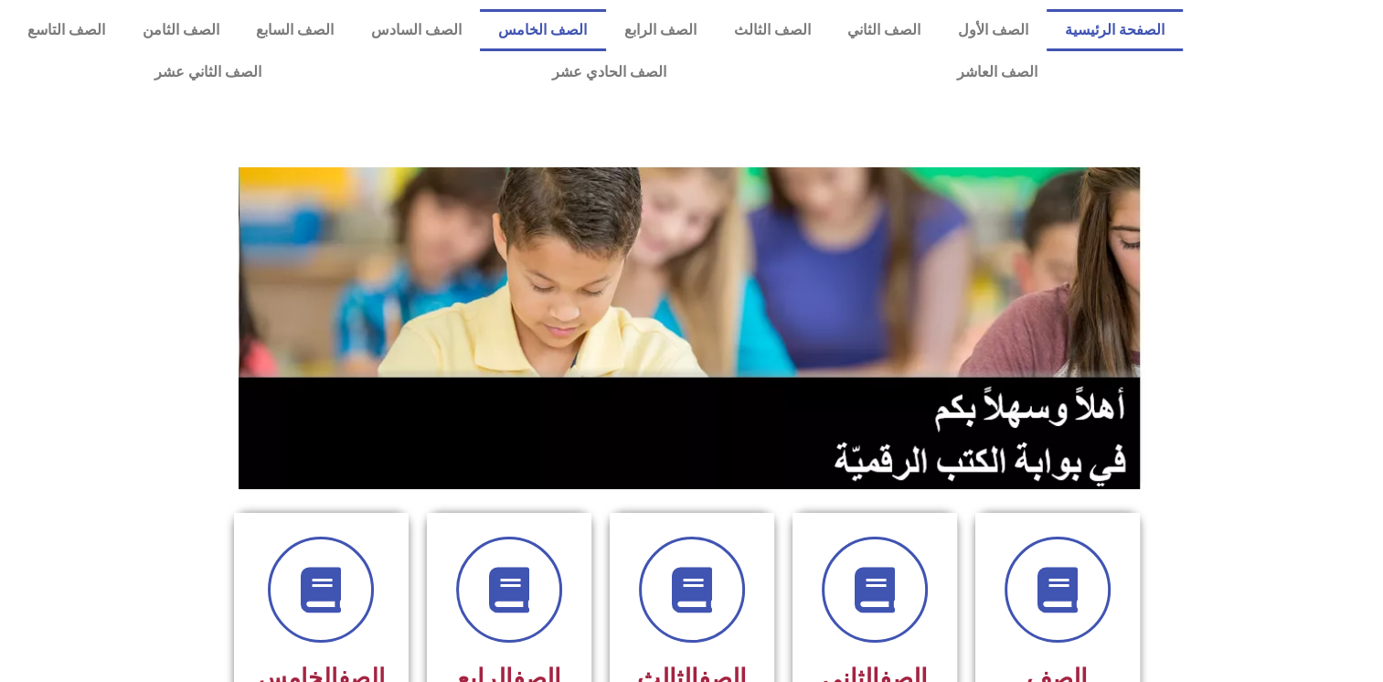
click at [598, 30] on link "الصف الخامس" at bounding box center [543, 30] width 126 height 42
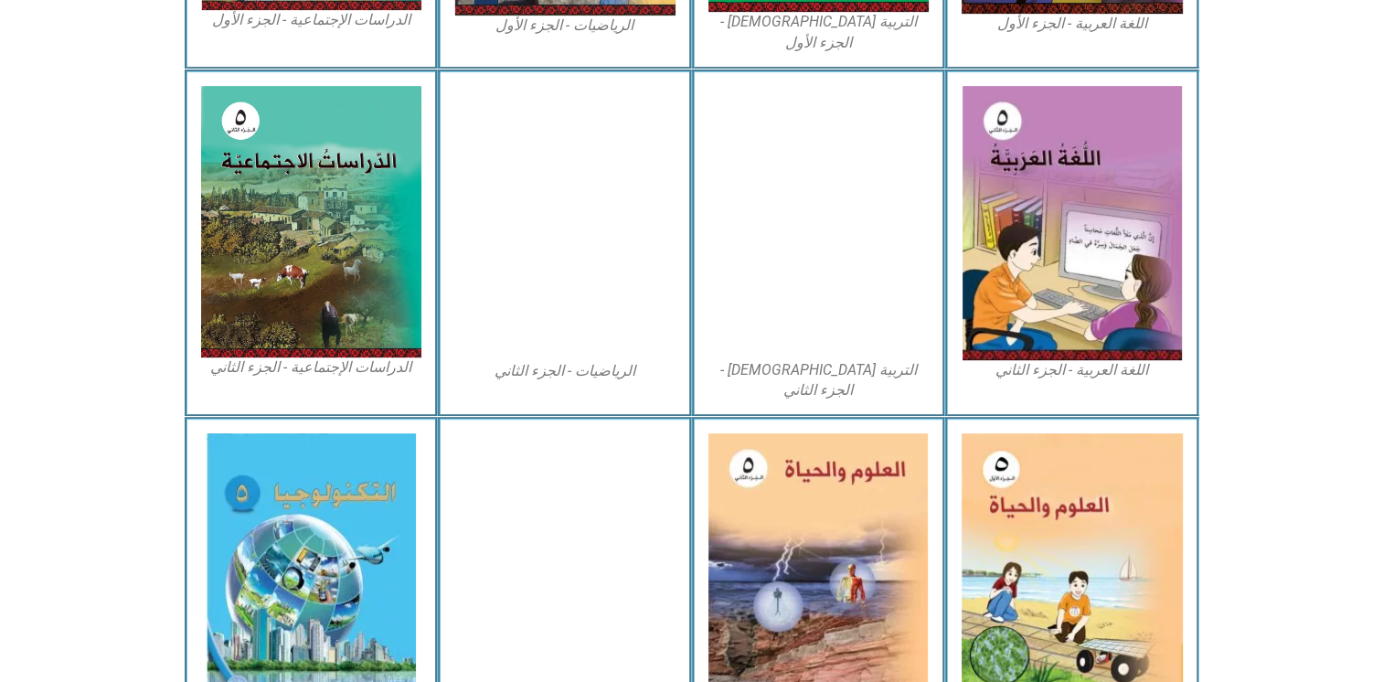
scroll to position [954, 0]
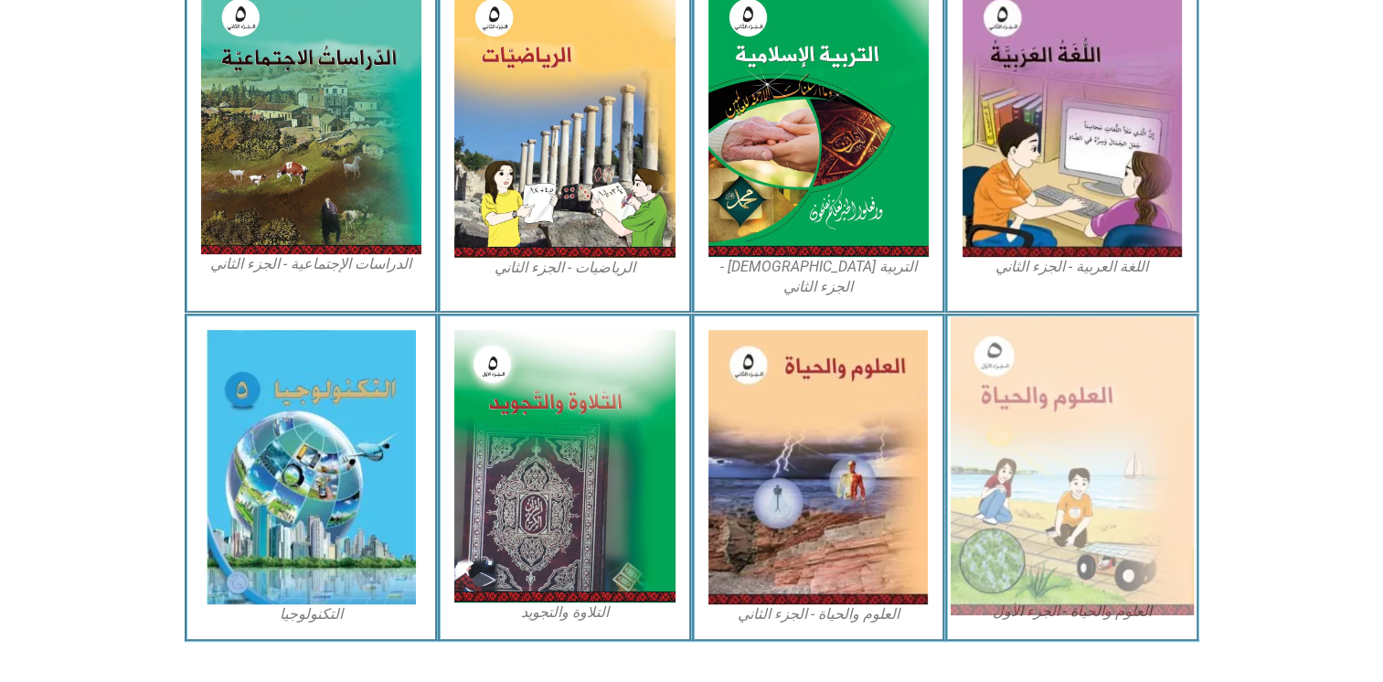
click at [1016, 387] on img at bounding box center [1071, 465] width 243 height 299
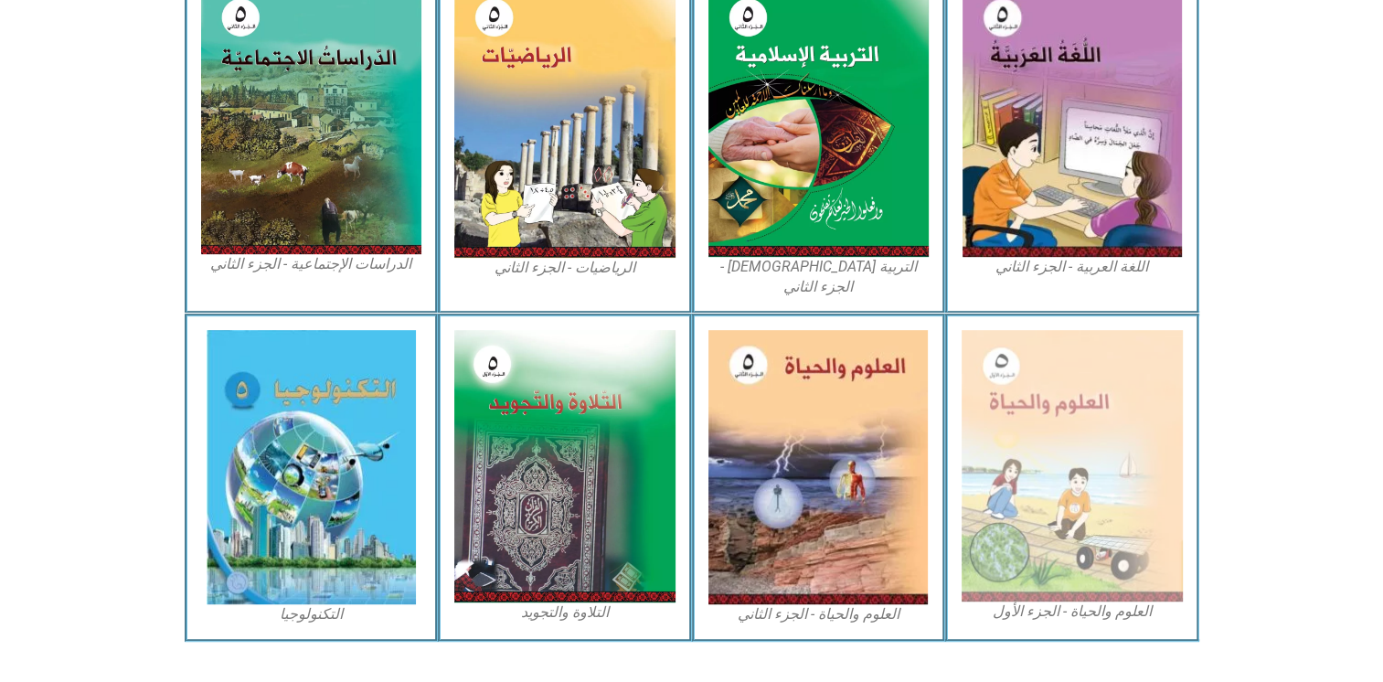
click at [1118, 601] on figcaption "العلوم والحياة - الجزء الأول" at bounding box center [1071, 611] width 221 height 20
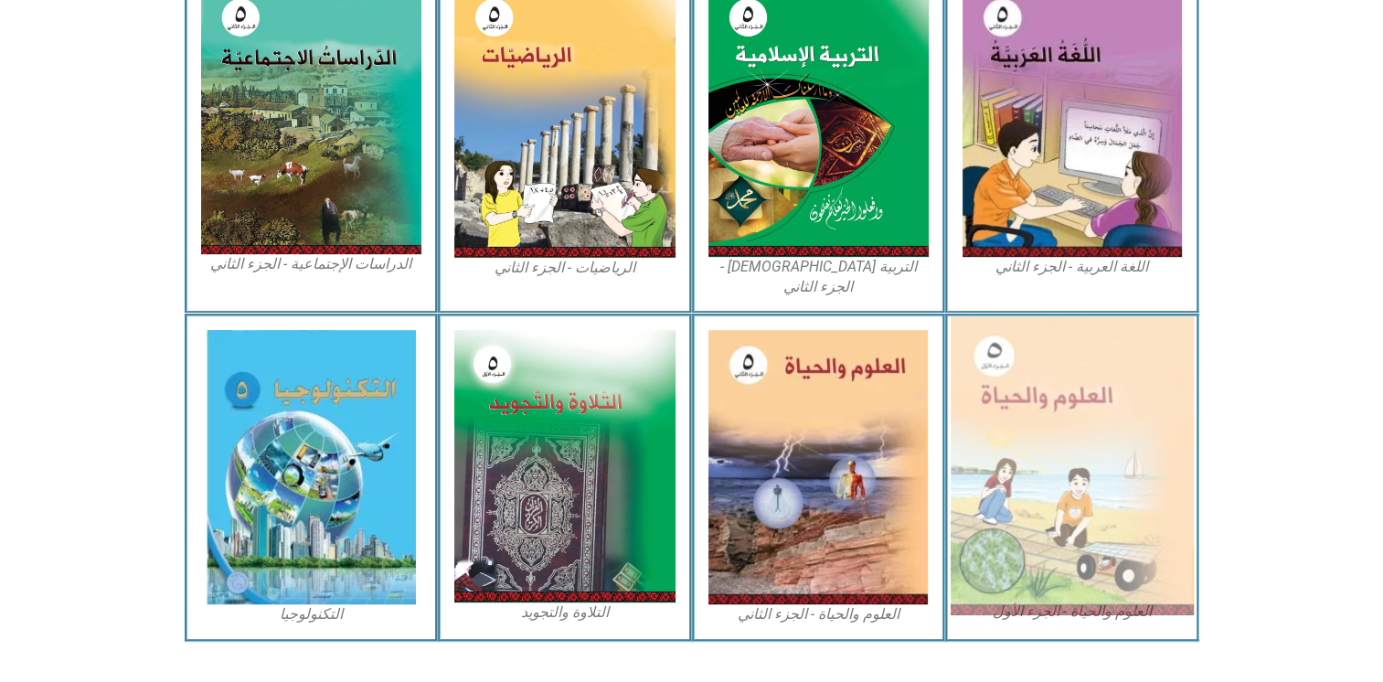
click at [1015, 386] on img at bounding box center [1071, 465] width 243 height 299
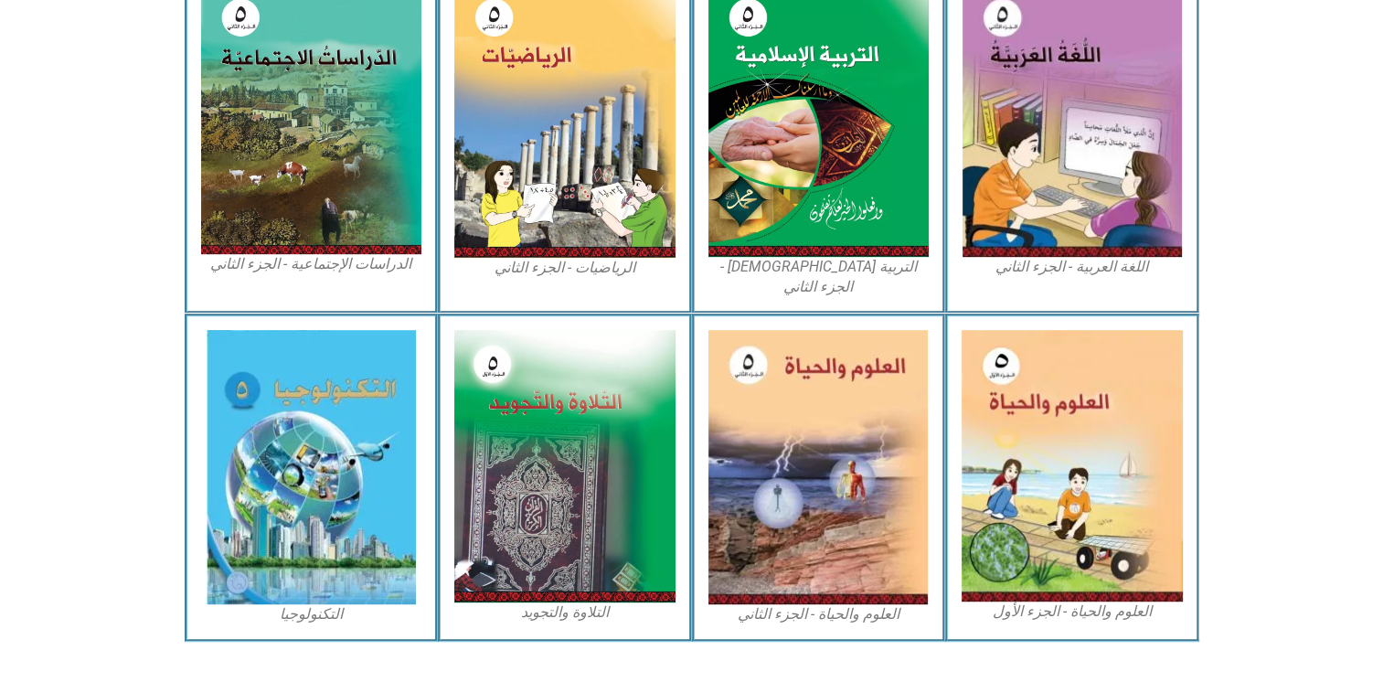
drag, startPoint x: 1015, startPoint y: 386, endPoint x: 1273, endPoint y: 162, distance: 341.4
click at [1273, 162] on section "اللغة العربية - الجزء الثاني التربية الإسلامية - الجزء الثاني الرياضيات - الجزء…" at bounding box center [691, 139] width 1383 height 347
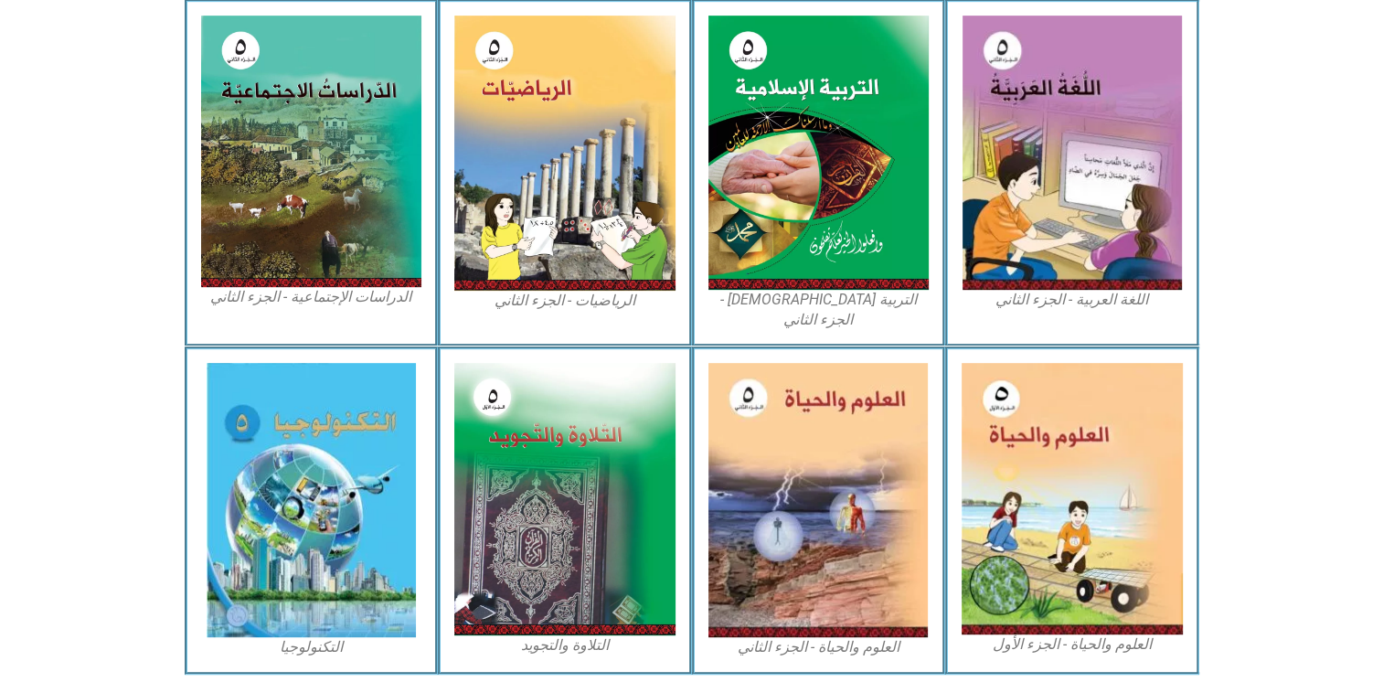
scroll to position [954, 0]
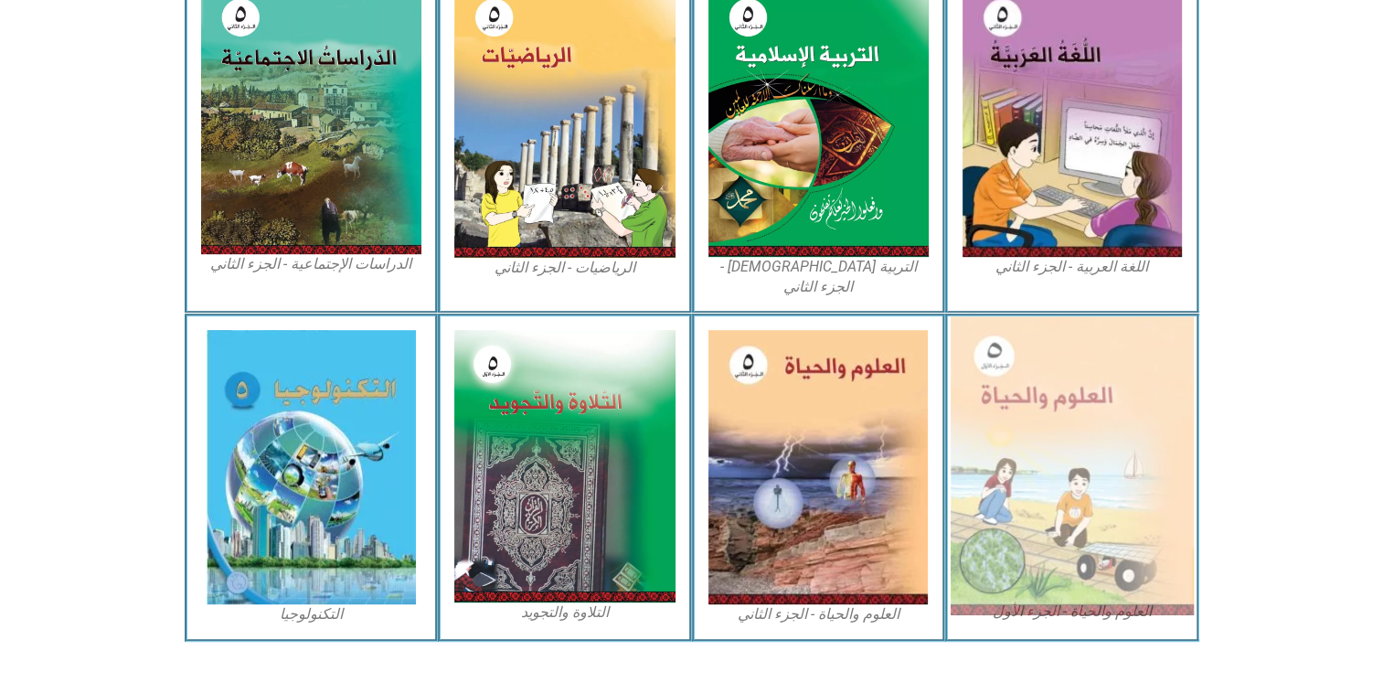
click at [1056, 366] on img at bounding box center [1071, 465] width 243 height 299
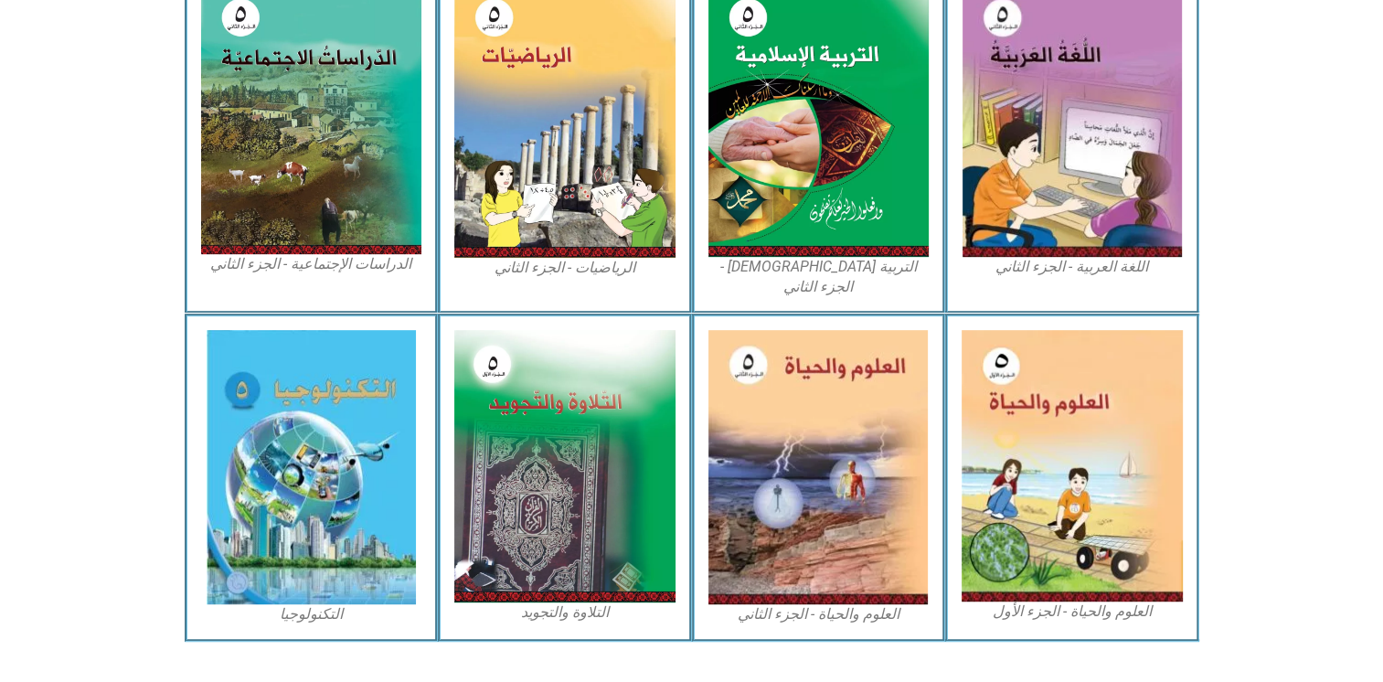
drag, startPoint x: 1065, startPoint y: 415, endPoint x: 1280, endPoint y: 389, distance: 216.3
click at [1280, 389] on icon at bounding box center [690, 382] width 1383 height 138
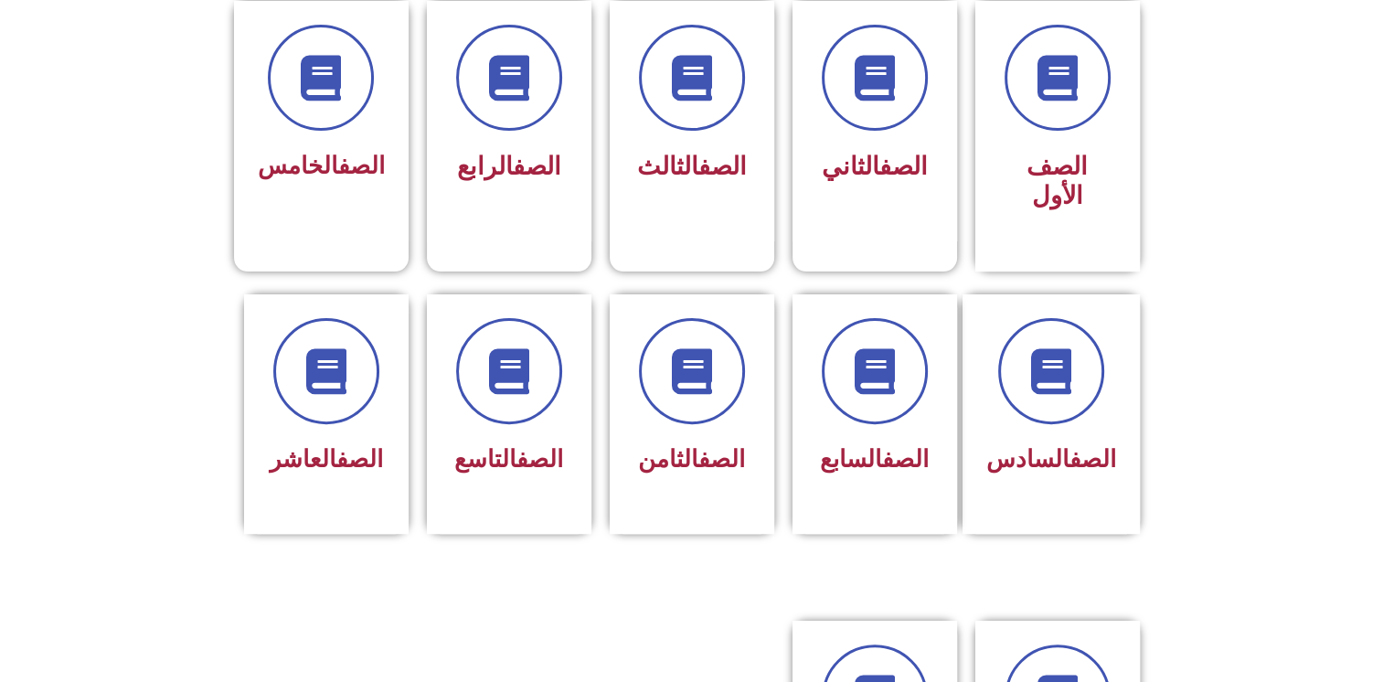
scroll to position [514, 0]
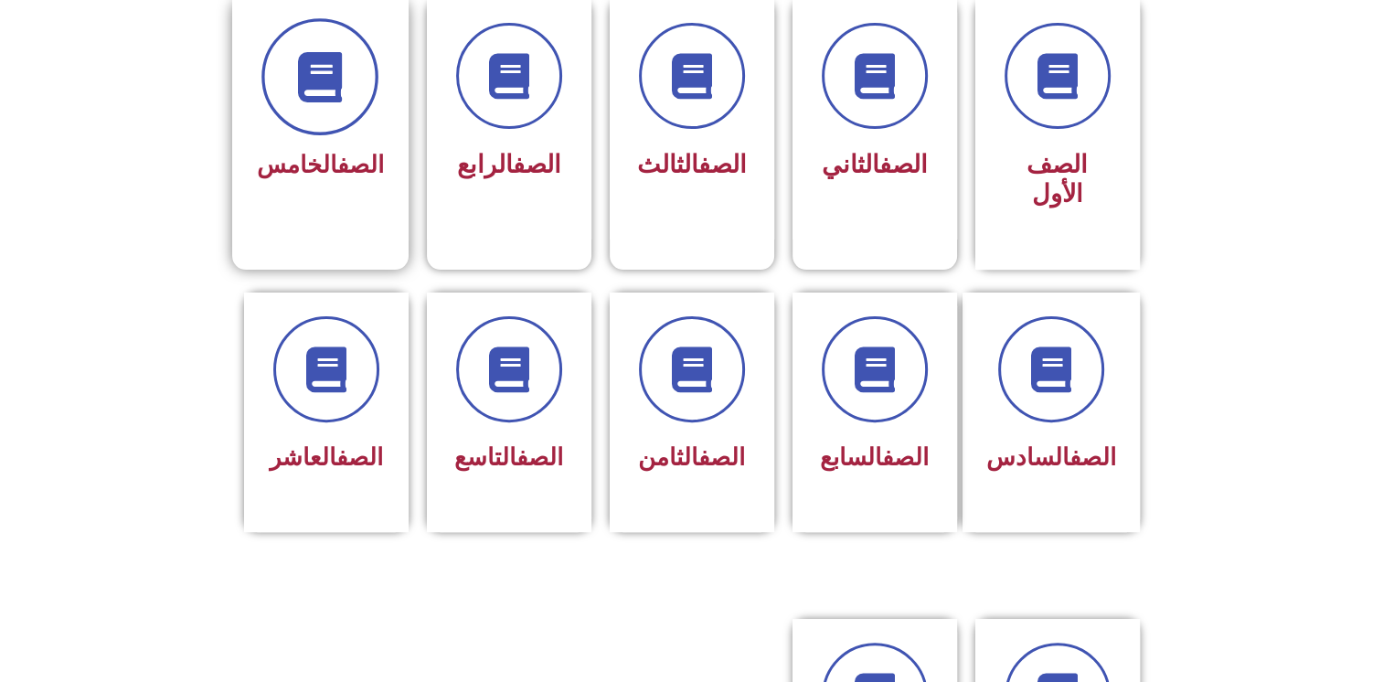
click at [318, 72] on icon at bounding box center [320, 77] width 50 height 50
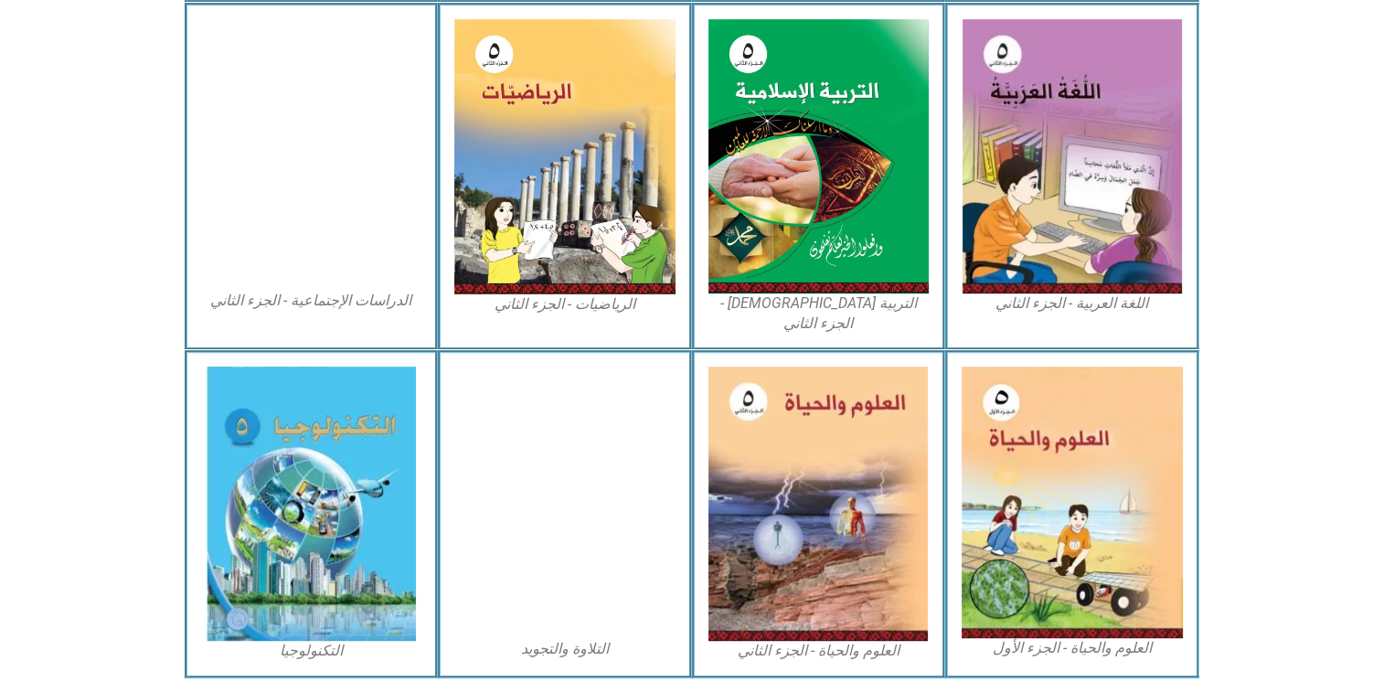
scroll to position [954, 0]
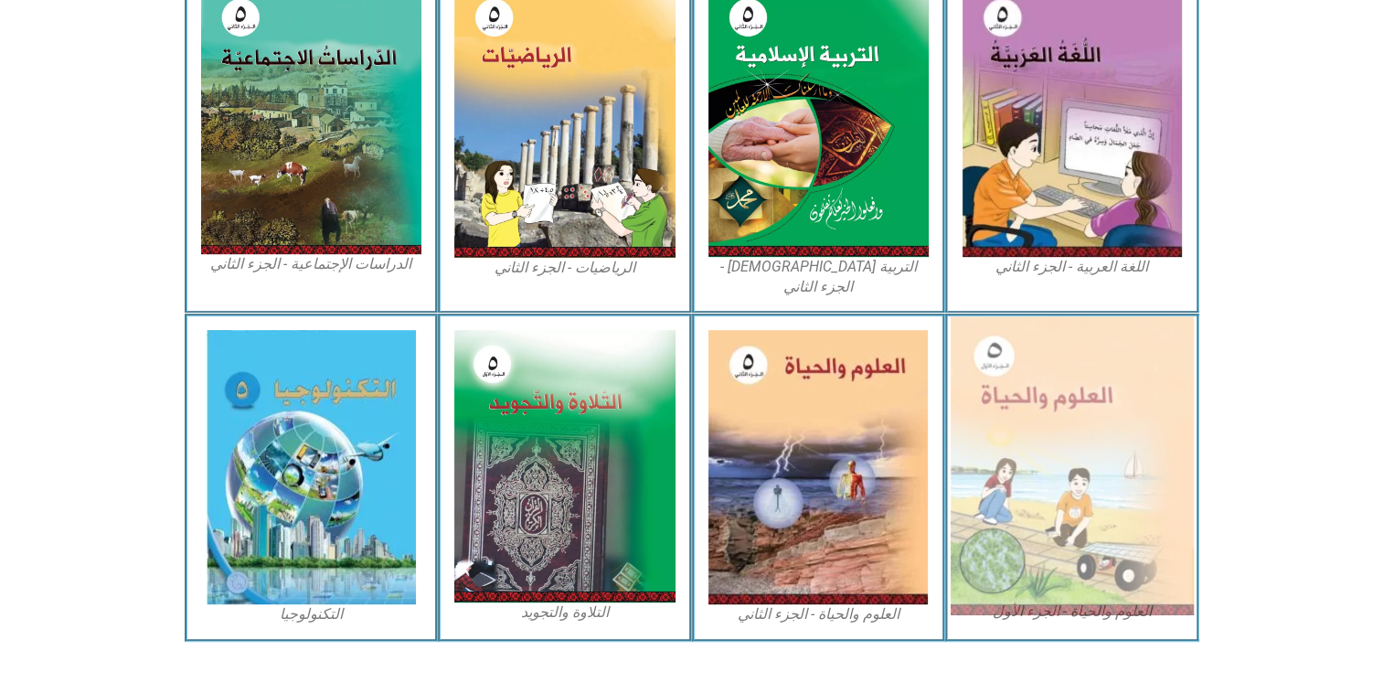
click at [1020, 366] on img at bounding box center [1071, 465] width 243 height 299
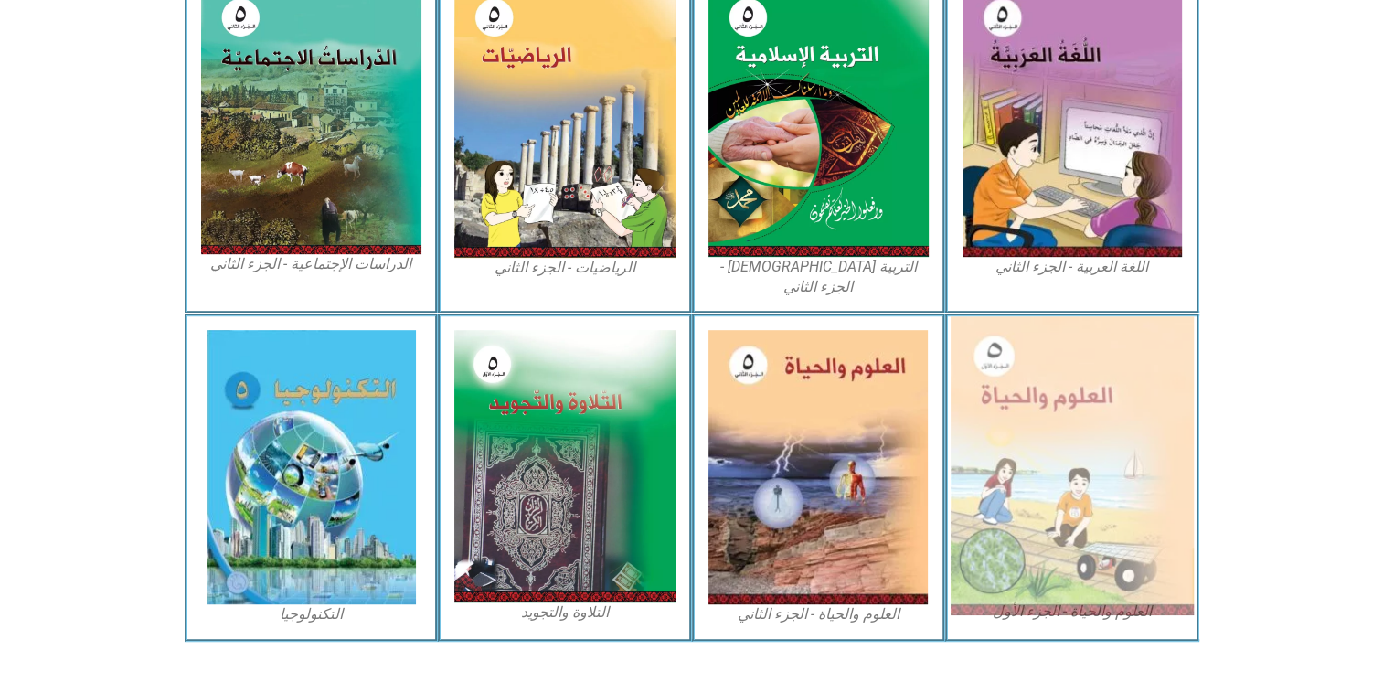
click at [1020, 366] on img at bounding box center [1071, 465] width 243 height 299
click at [1062, 411] on img at bounding box center [1071, 465] width 243 height 299
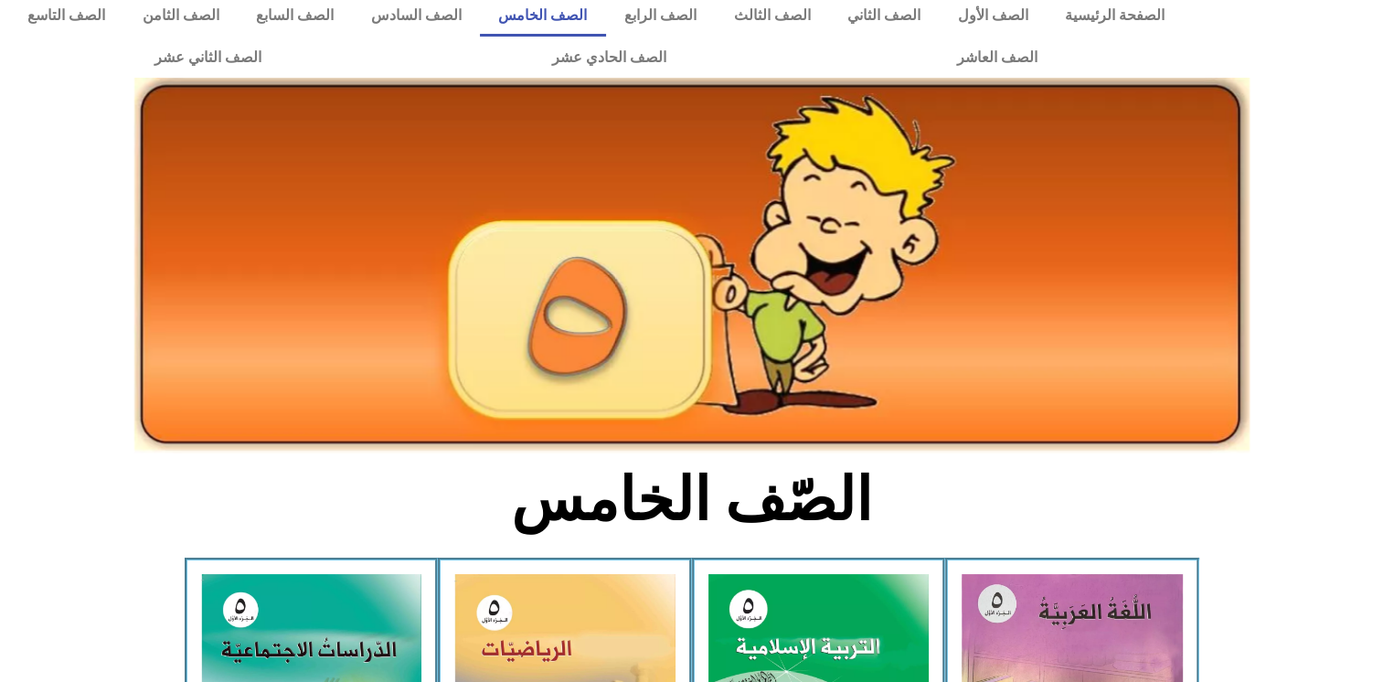
scroll to position [0, 0]
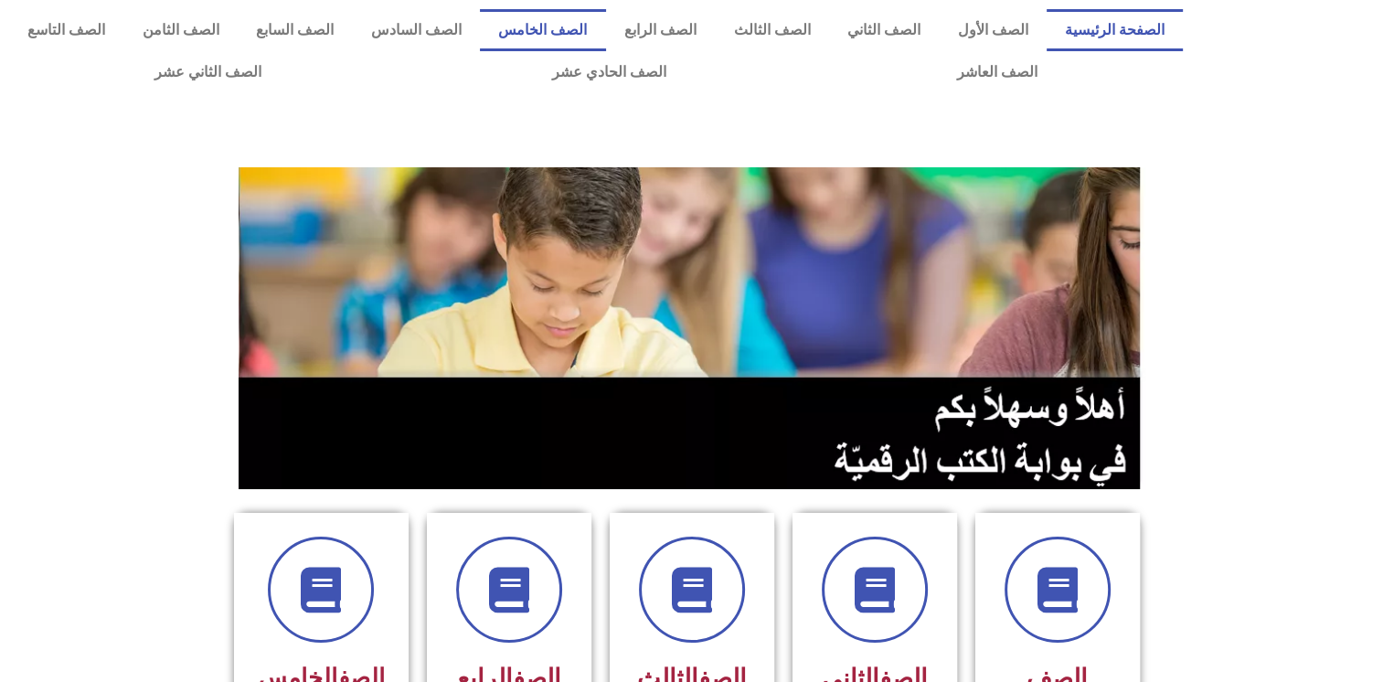
click at [577, 17] on link "الصف الخامس" at bounding box center [543, 30] width 126 height 42
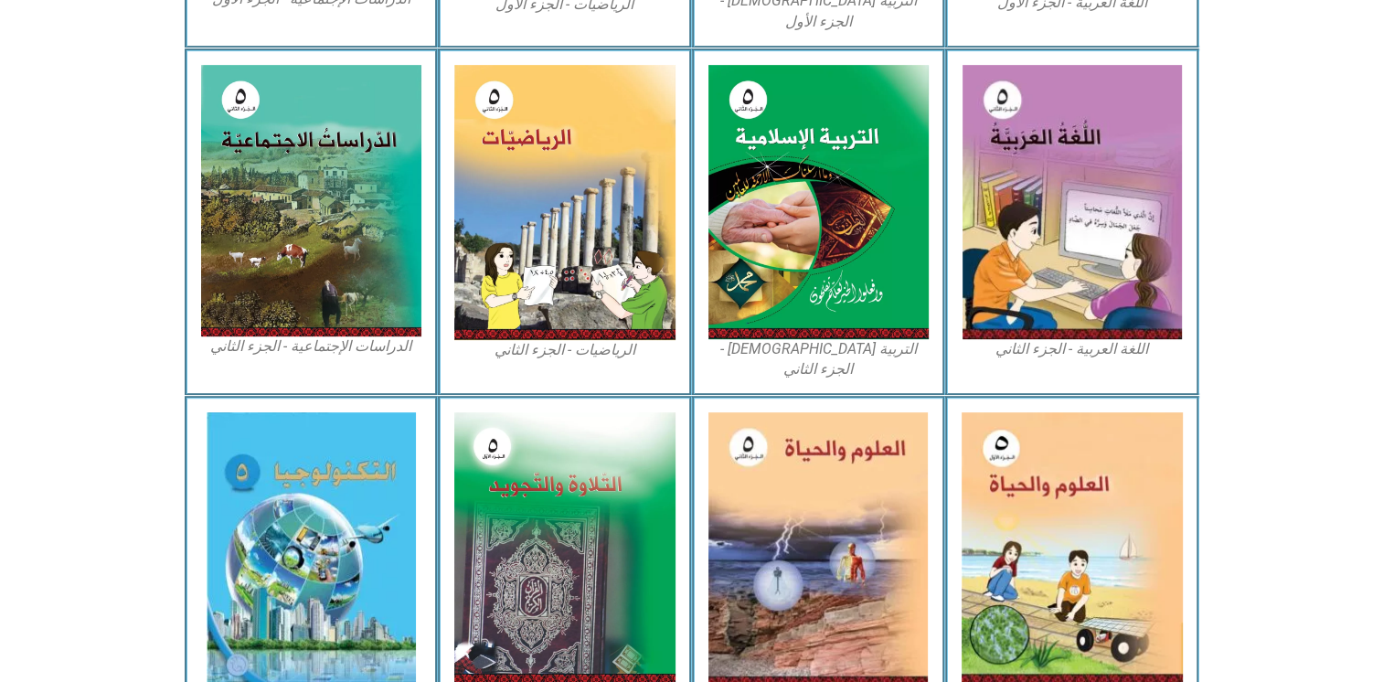
scroll to position [876, 0]
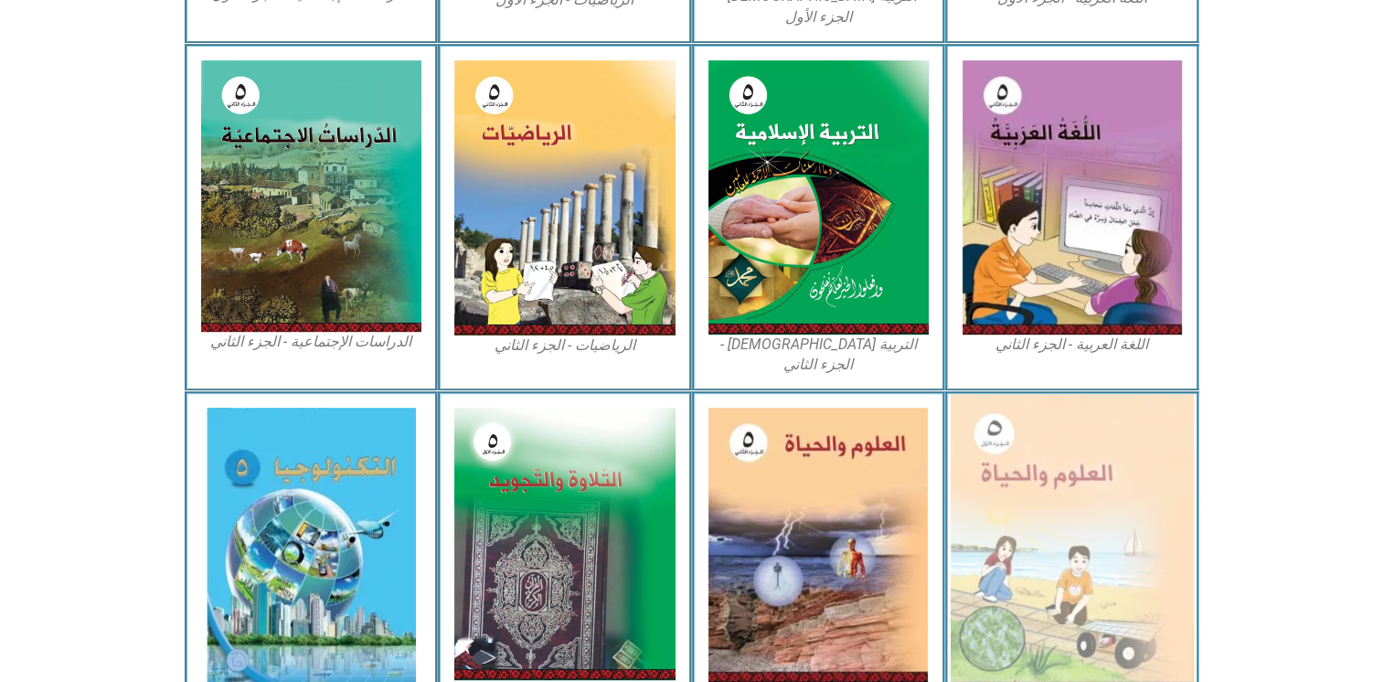
click at [1113, 514] on img at bounding box center [1071, 543] width 243 height 299
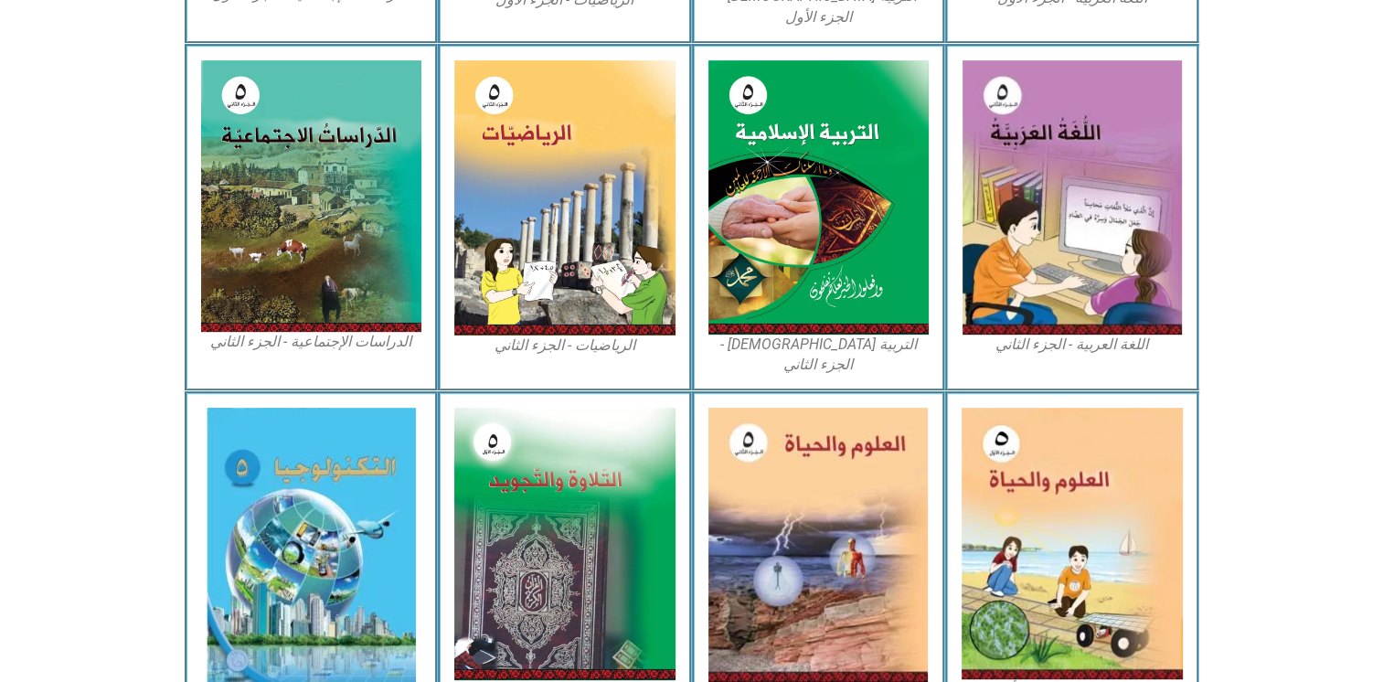
drag, startPoint x: 1113, startPoint y: 514, endPoint x: 1283, endPoint y: 350, distance: 235.9
click at [1283, 350] on section "اللغة العربية - الجزء الثاني التربية [DEMOGRAPHIC_DATA] - الجزء الثاني الرياضيا…" at bounding box center [691, 217] width 1383 height 347
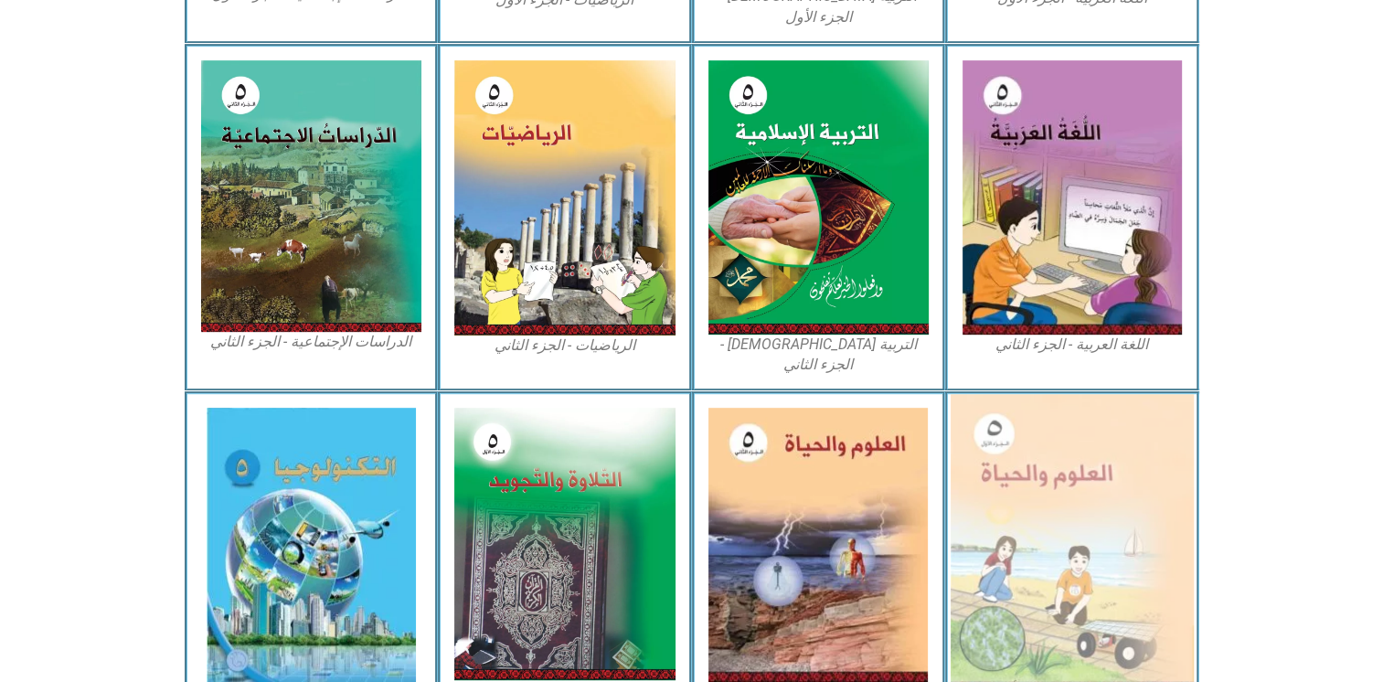
click at [1066, 444] on img at bounding box center [1071, 543] width 243 height 299
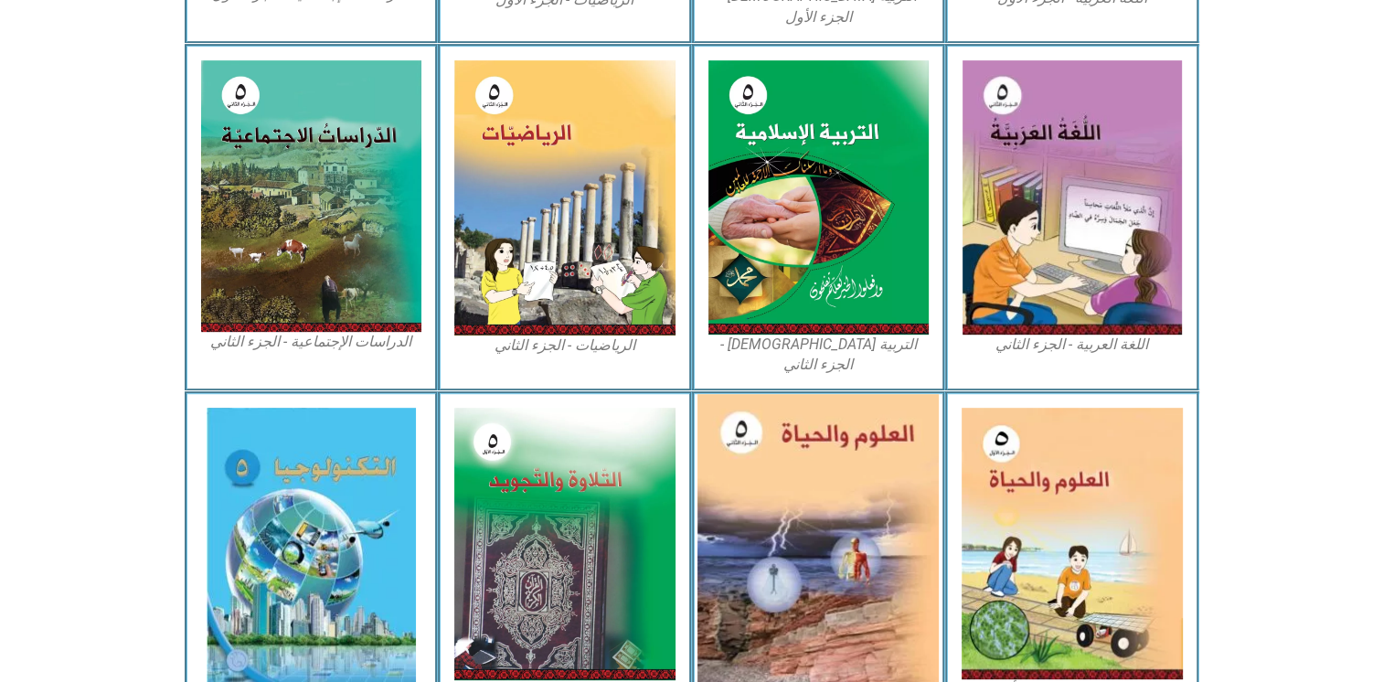
click at [845, 480] on img at bounding box center [817, 545] width 241 height 302
